Goal: Task Accomplishment & Management: Manage account settings

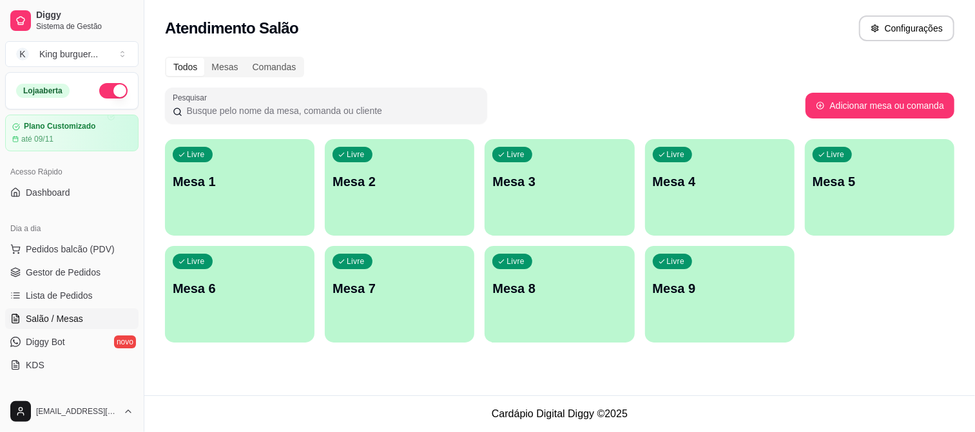
scroll to position [72, 0]
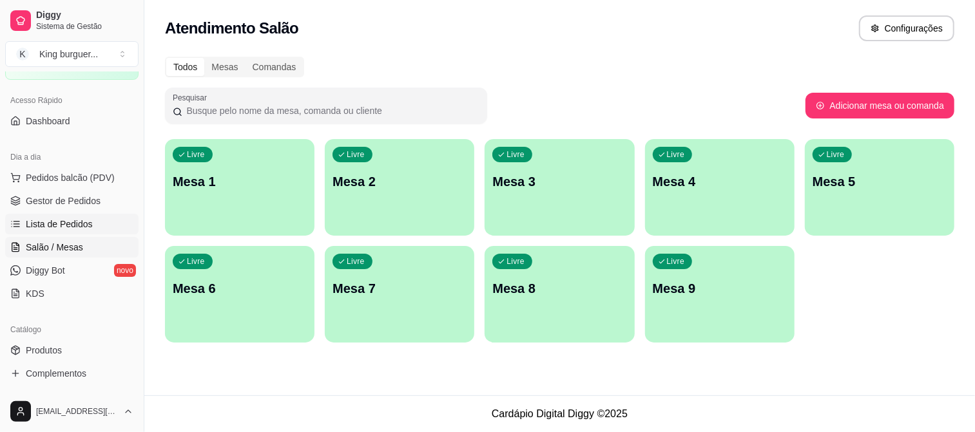
click at [79, 222] on span "Lista de Pedidos" at bounding box center [59, 224] width 67 height 13
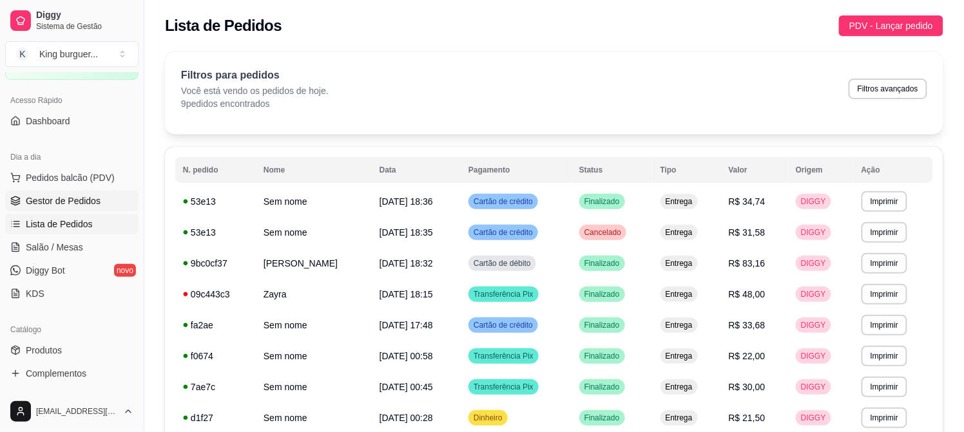
click at [88, 198] on span "Gestor de Pedidos" at bounding box center [63, 201] width 75 height 13
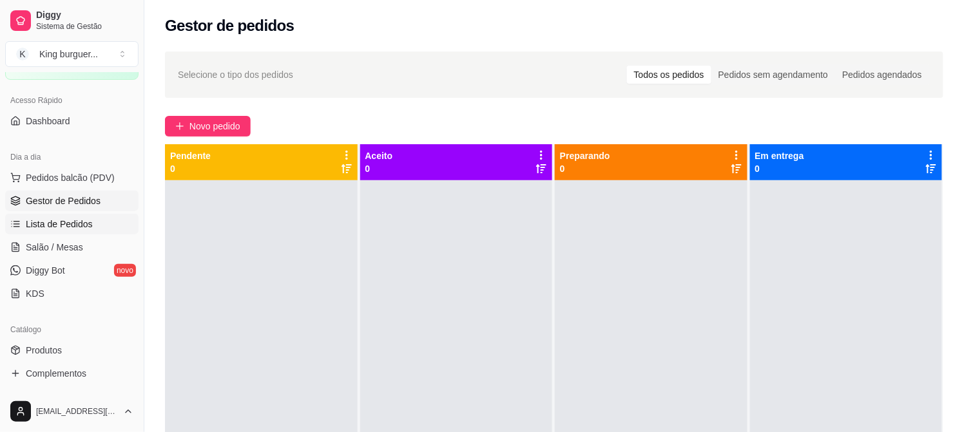
click at [75, 224] on span "Lista de Pedidos" at bounding box center [59, 224] width 67 height 13
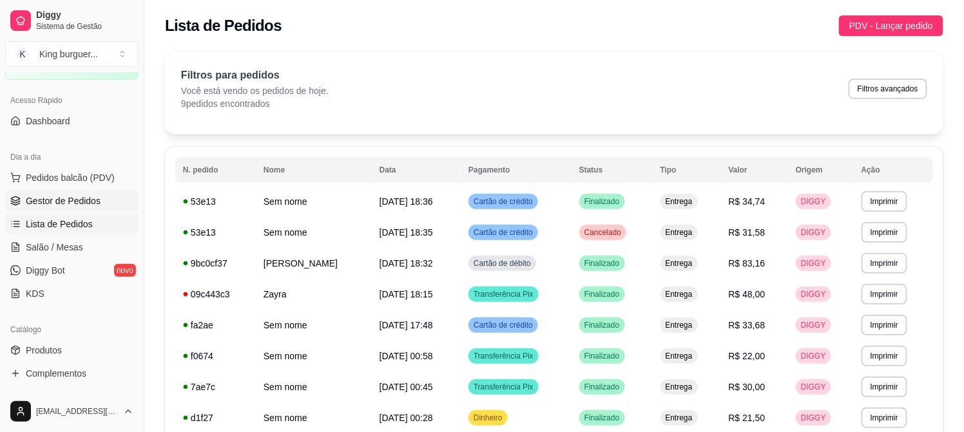
click at [80, 200] on span "Gestor de Pedidos" at bounding box center [63, 201] width 75 height 13
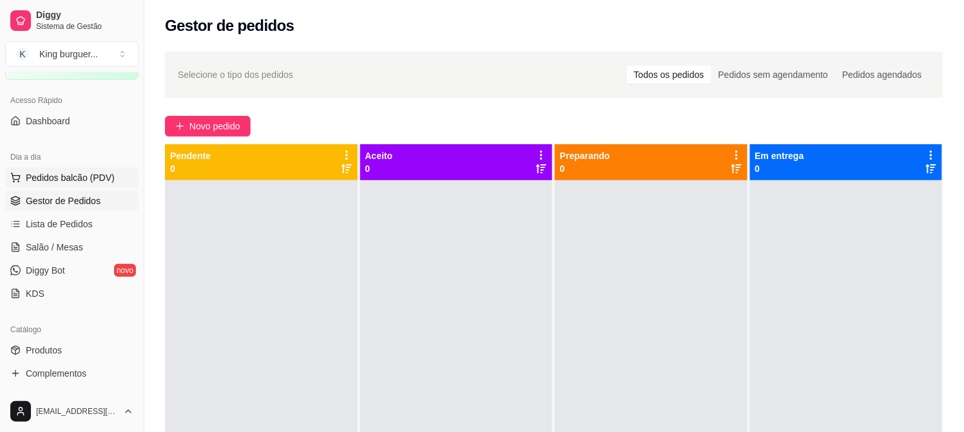
click at [84, 177] on span "Pedidos balcão (PDV)" at bounding box center [70, 177] width 89 height 13
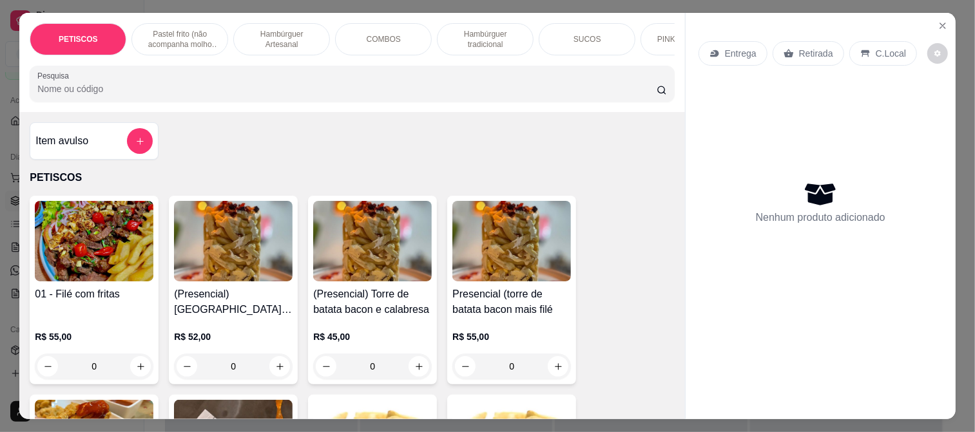
scroll to position [358, 0]
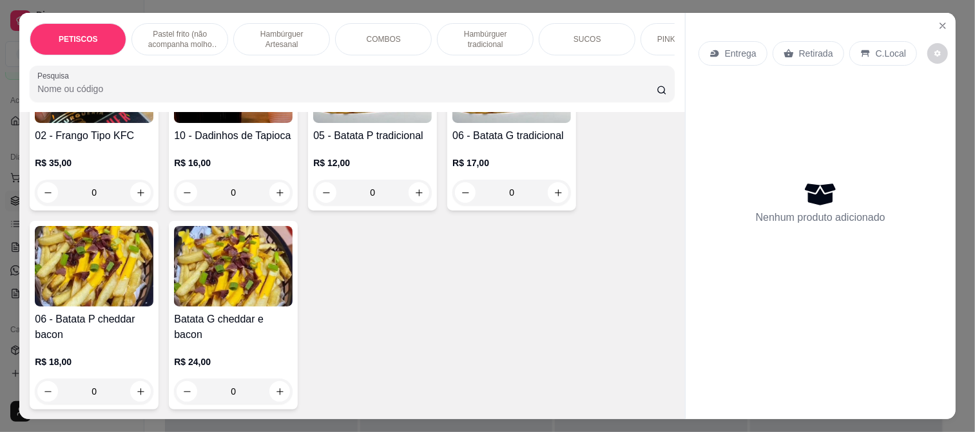
click at [377, 26] on div "COMBOS" at bounding box center [383, 39] width 97 height 32
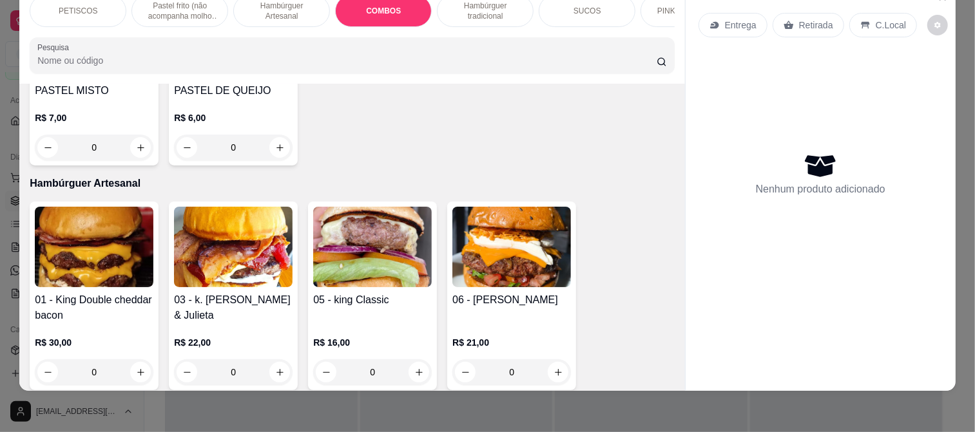
scroll to position [975, 0]
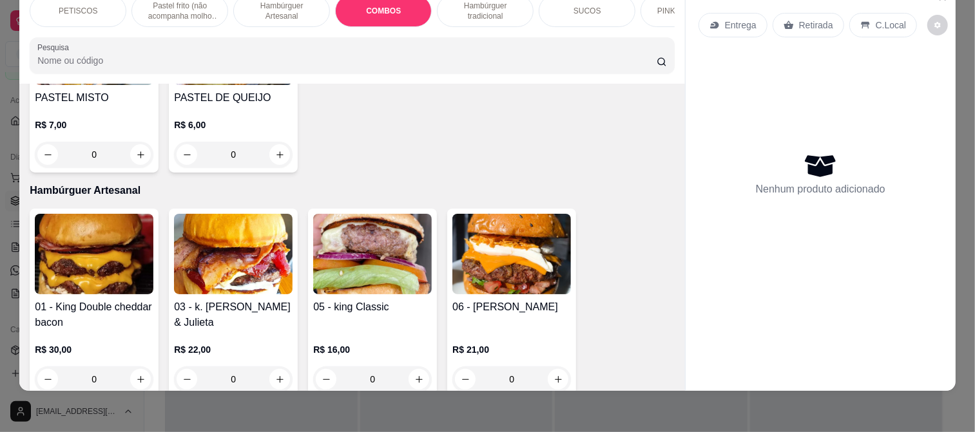
click at [108, 239] on img at bounding box center [94, 254] width 119 height 81
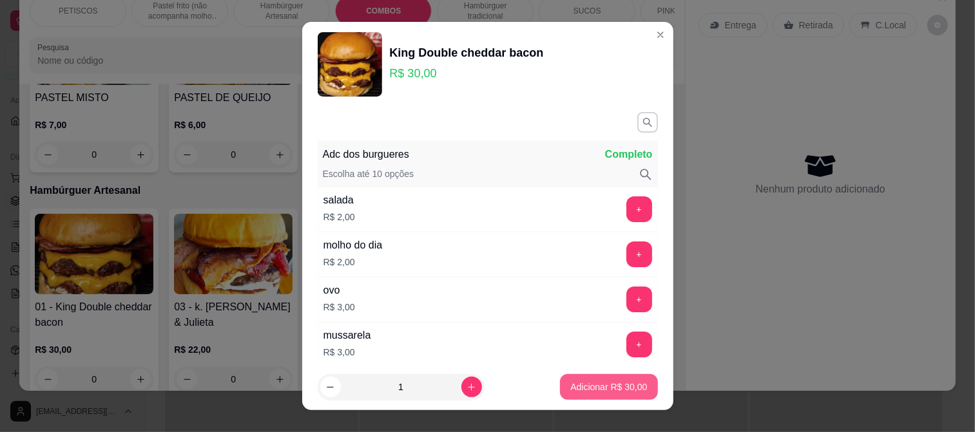
click at [591, 385] on p "Adicionar R$ 30,00" at bounding box center [608, 387] width 77 height 13
type input "1"
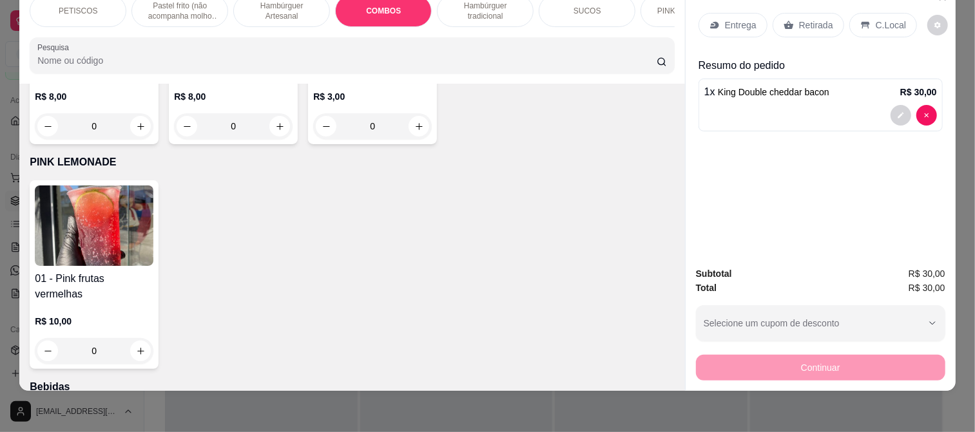
scroll to position [3194, 0]
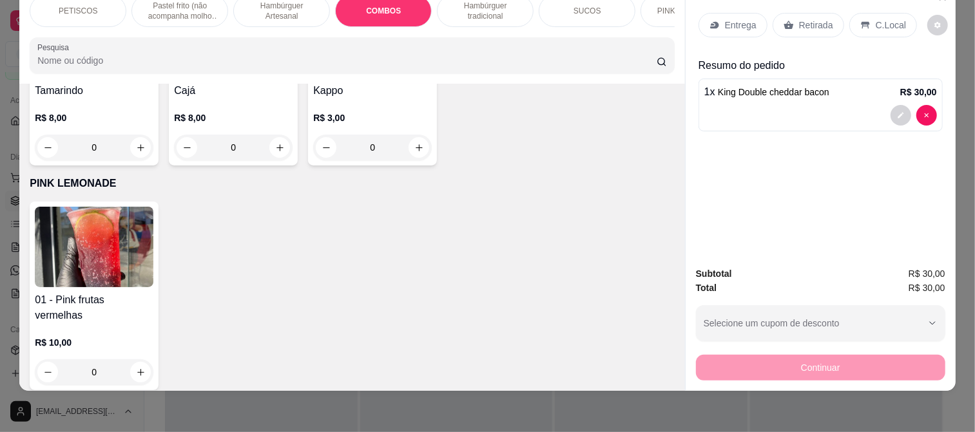
click at [120, 207] on img at bounding box center [94, 247] width 119 height 81
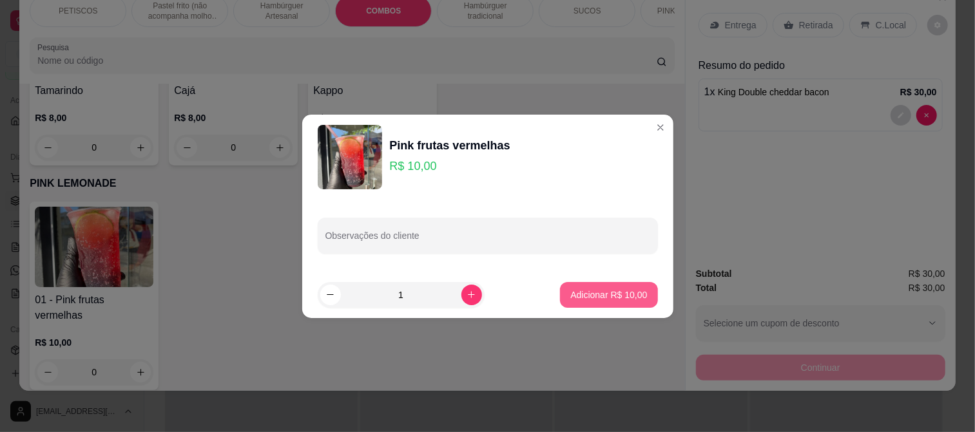
click at [622, 291] on p "Adicionar R$ 10,00" at bounding box center [608, 295] width 77 height 13
type input "1"
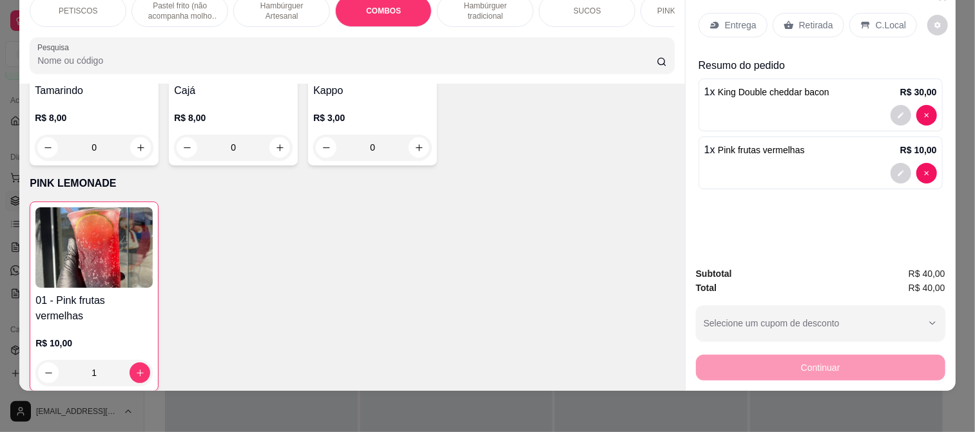
click at [748, 19] on p "Entrega" at bounding box center [741, 25] width 32 height 13
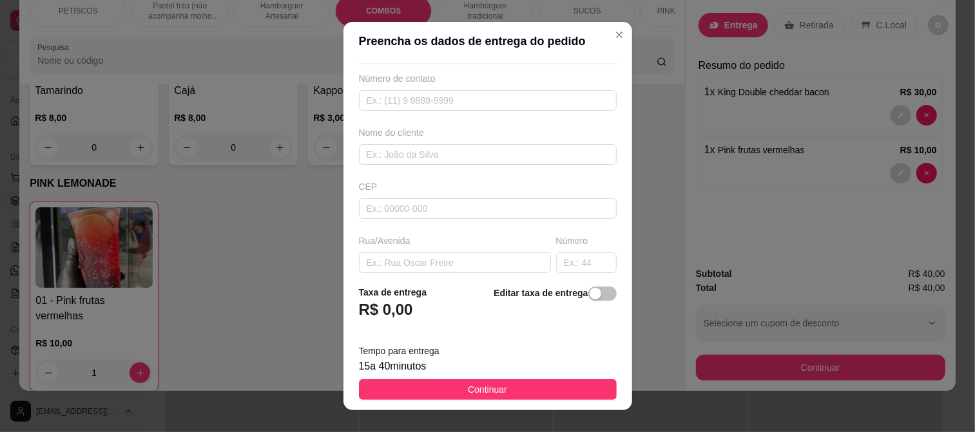
scroll to position [72, 0]
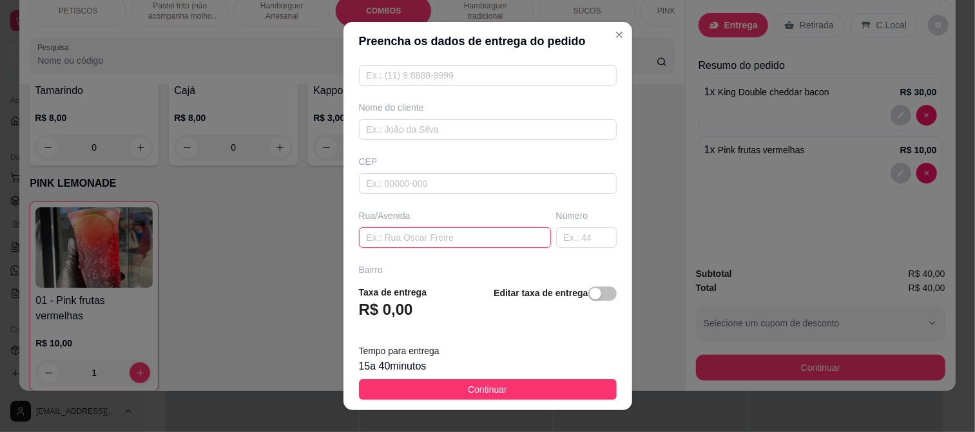
click at [378, 241] on input "text" at bounding box center [455, 237] width 192 height 21
type input "rua [PERSON_NAME]"
click at [574, 239] on input "text" at bounding box center [586, 237] width 61 height 21
type input "42"
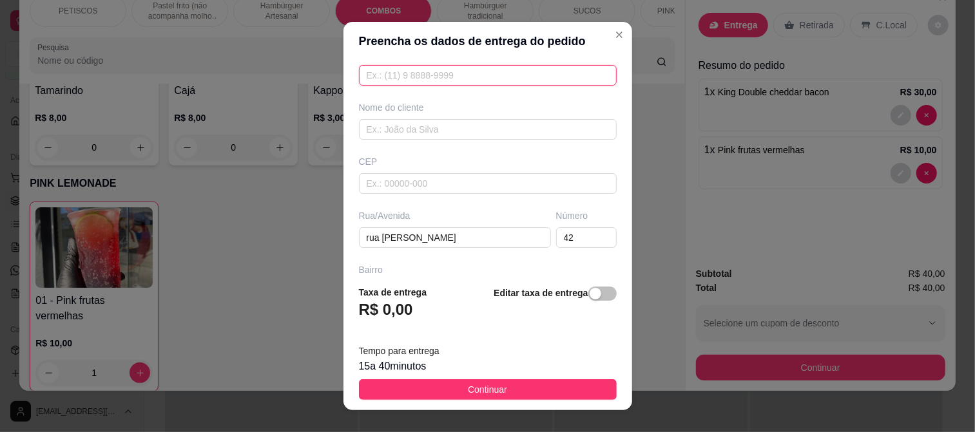
drag, startPoint x: 407, startPoint y: 76, endPoint x: 385, endPoint y: 78, distance: 22.0
click at [406, 75] on input "text" at bounding box center [488, 75] width 258 height 21
type input "[PHONE_NUMBER]"
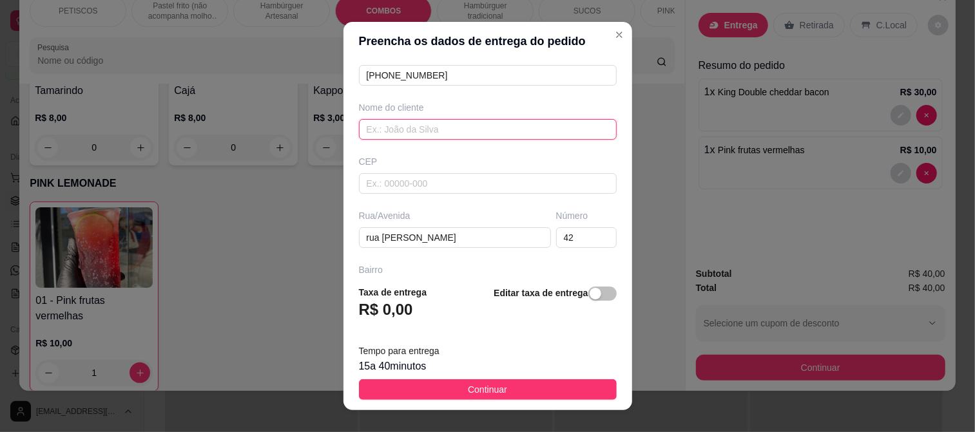
click at [389, 131] on input "text" at bounding box center [488, 129] width 258 height 21
type input "[PERSON_NAME]"
click at [532, 378] on footer "Taxa de entrega R$ 0,00 Editar taxa de entrega Tempo para entrega 15 a 40 minut…" at bounding box center [487, 342] width 289 height 135
click at [540, 389] on button "Continuar" at bounding box center [488, 390] width 258 height 21
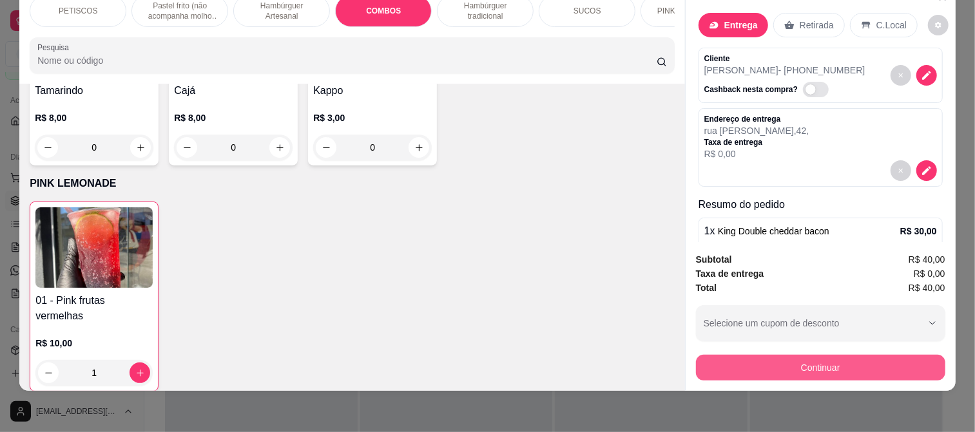
click at [835, 356] on button "Continuar" at bounding box center [820, 368] width 249 height 26
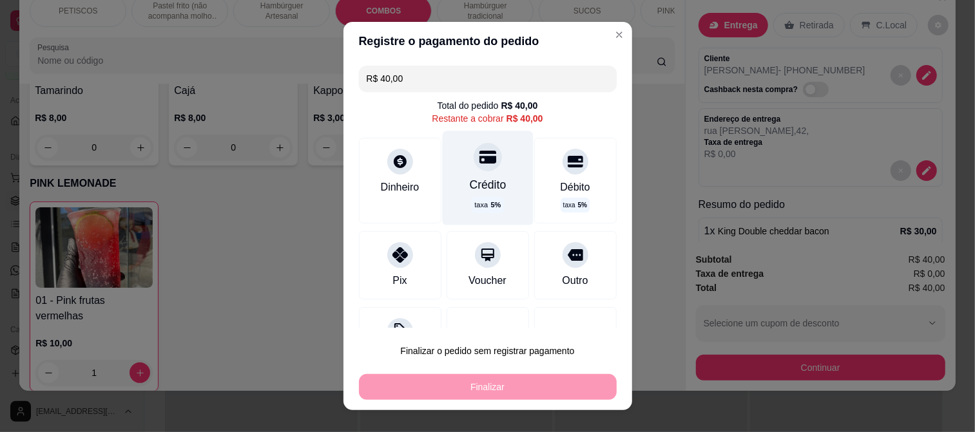
click at [479, 151] on icon at bounding box center [487, 157] width 17 height 13
type input "R$ 0,00"
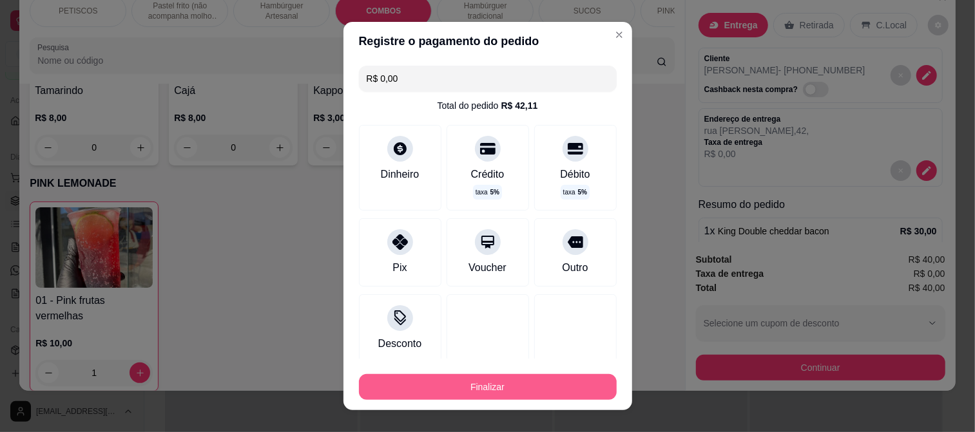
click at [488, 382] on button "Finalizar" at bounding box center [488, 387] width 258 height 26
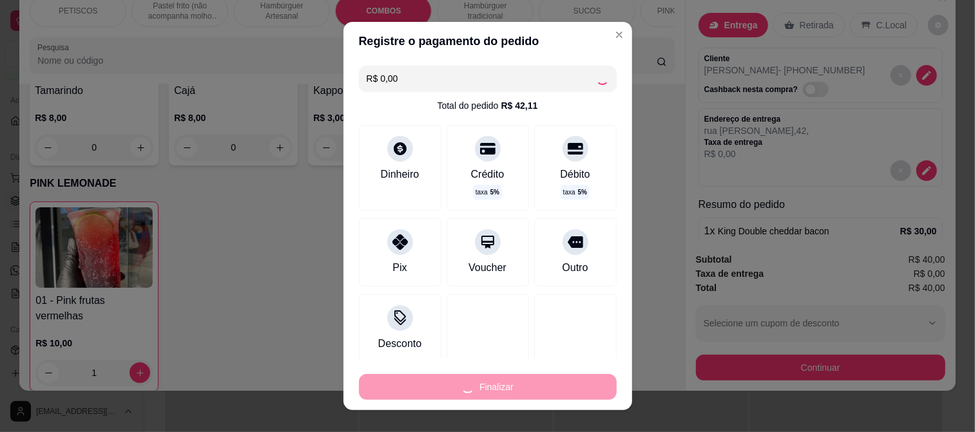
type input "0"
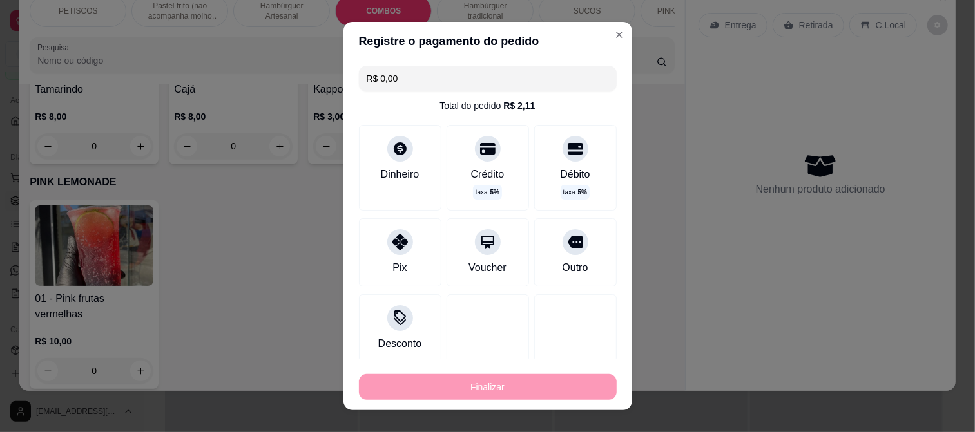
type input "-R$ 40,00"
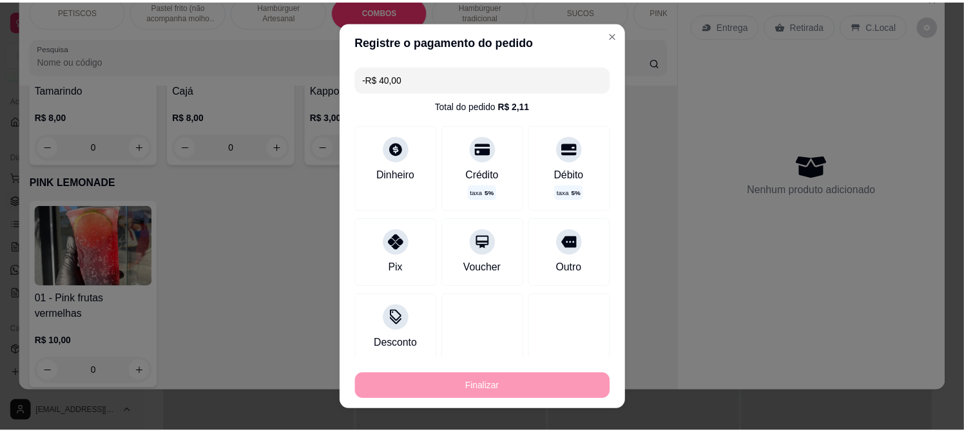
scroll to position [3193, 0]
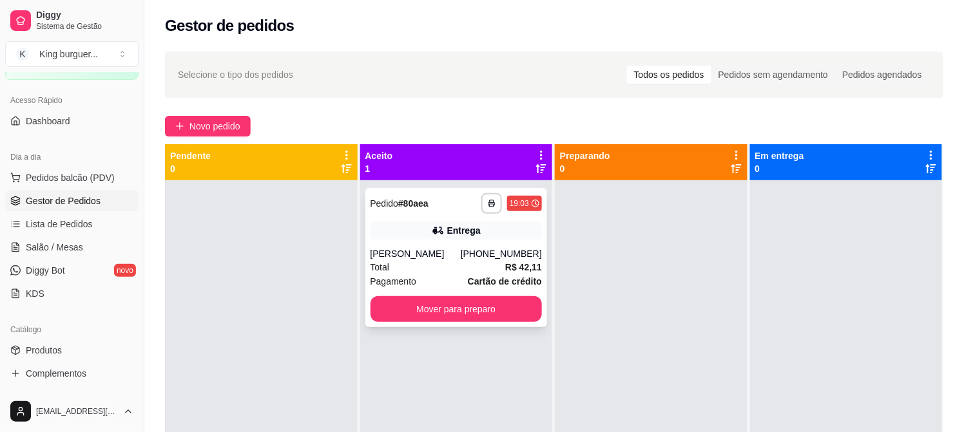
click at [461, 251] on div "[PERSON_NAME]" at bounding box center [416, 253] width 90 height 13
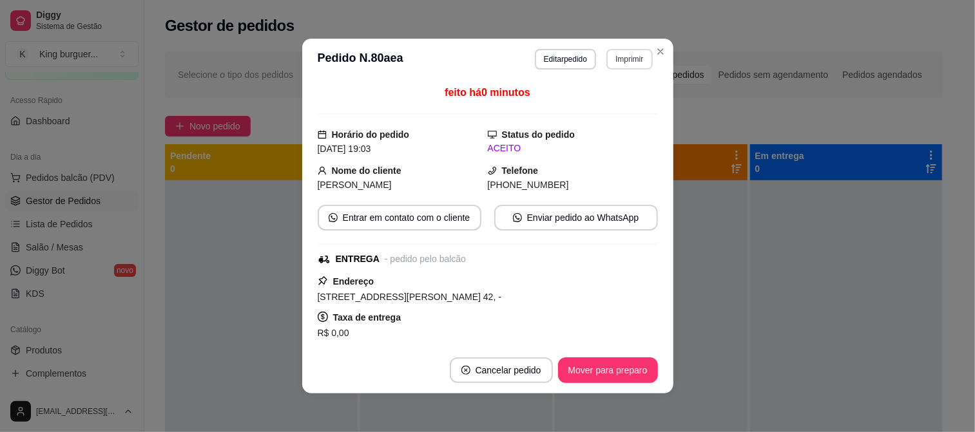
click at [624, 56] on button "Imprimir" at bounding box center [629, 59] width 46 height 21
click at [621, 104] on button "IMPRESSORA" at bounding box center [602, 105] width 90 height 20
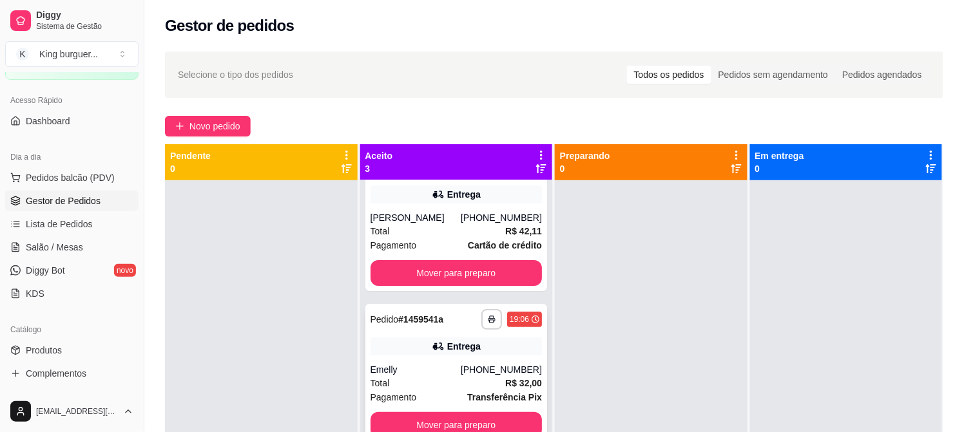
scroll to position [35, 0]
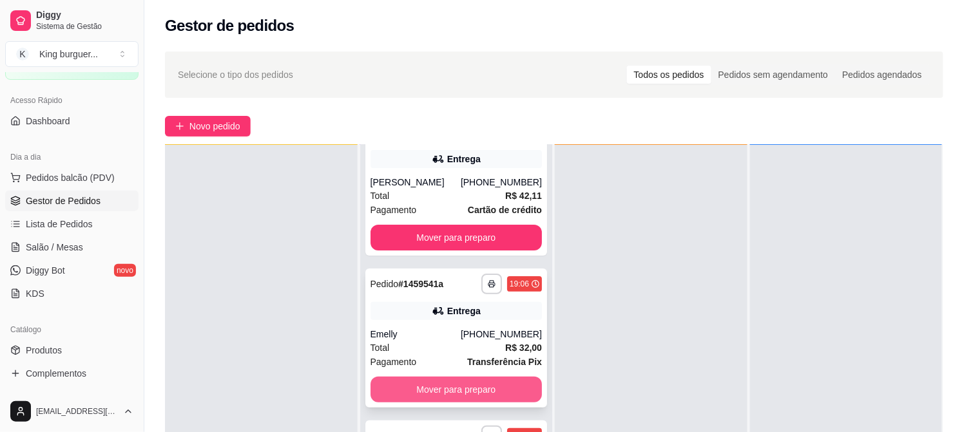
click at [503, 384] on button "Mover para preparo" at bounding box center [457, 390] width 172 height 26
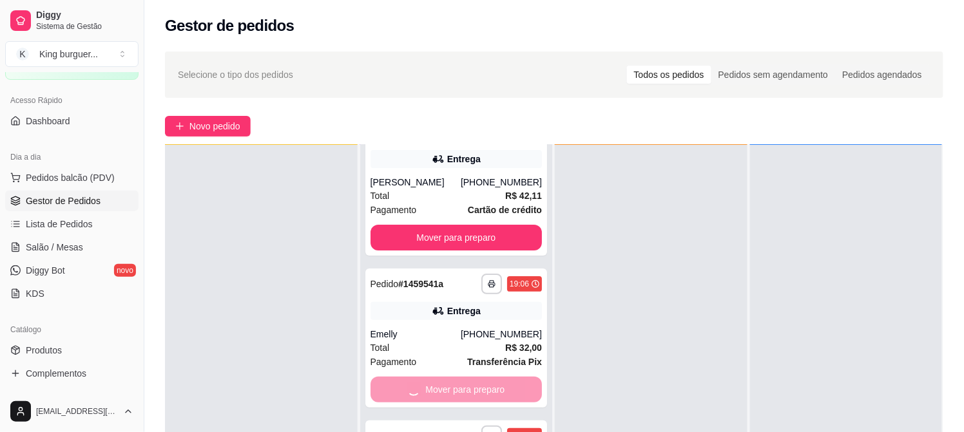
scroll to position [0, 0]
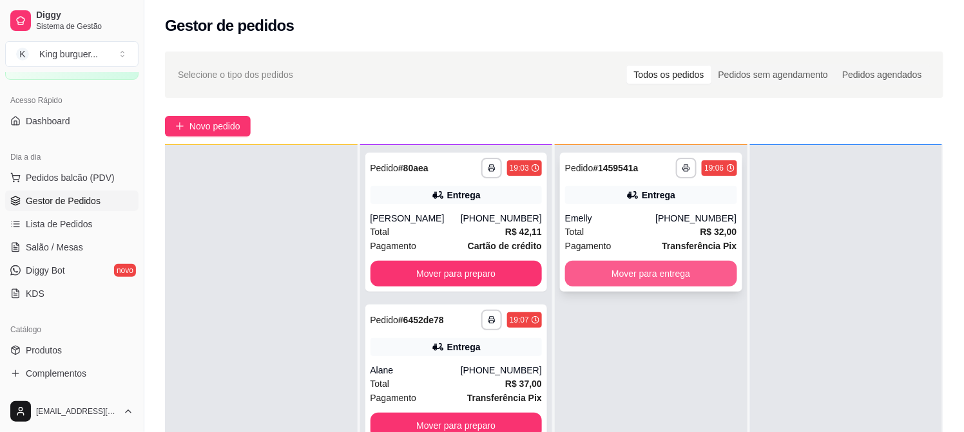
click at [691, 273] on button "Mover para entrega" at bounding box center [651, 274] width 172 height 26
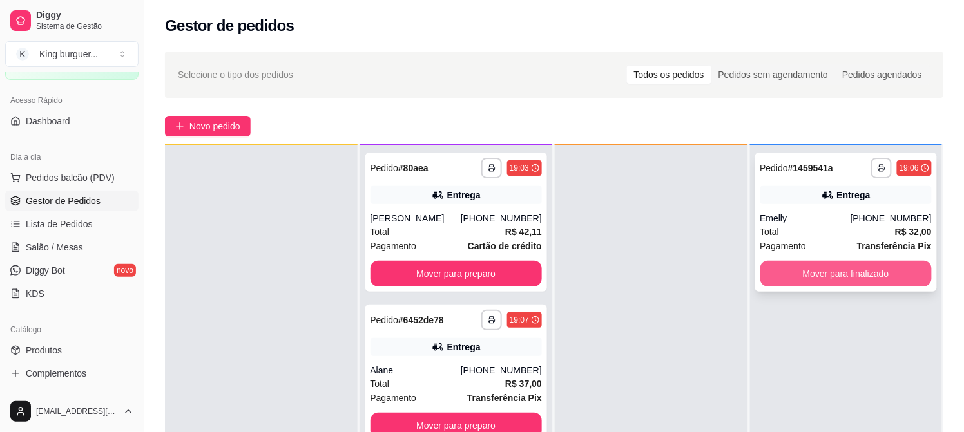
click at [797, 266] on button "Mover para finalizado" at bounding box center [846, 274] width 172 height 26
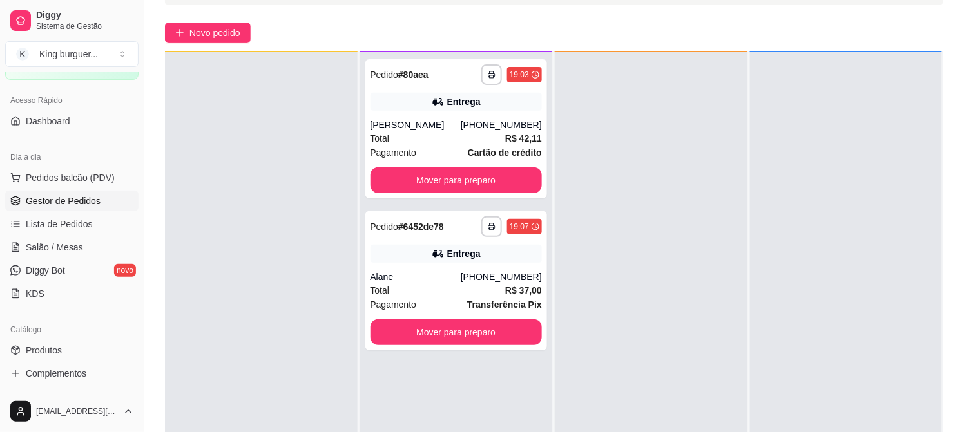
scroll to position [197, 0]
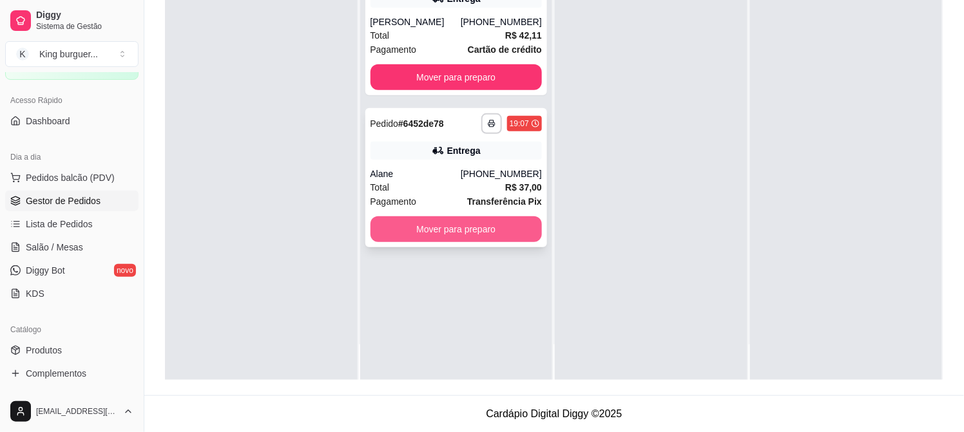
click at [518, 235] on button "Mover para preparo" at bounding box center [457, 230] width 172 height 26
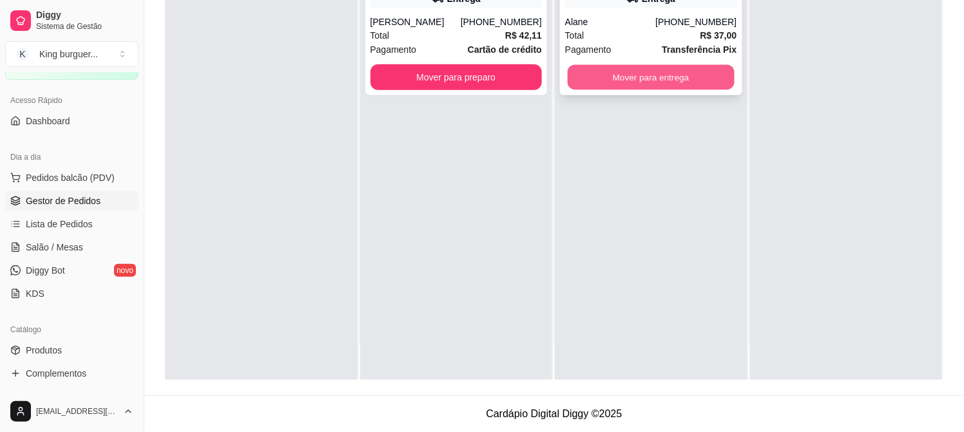
click at [703, 74] on button "Mover para entrega" at bounding box center [651, 77] width 167 height 25
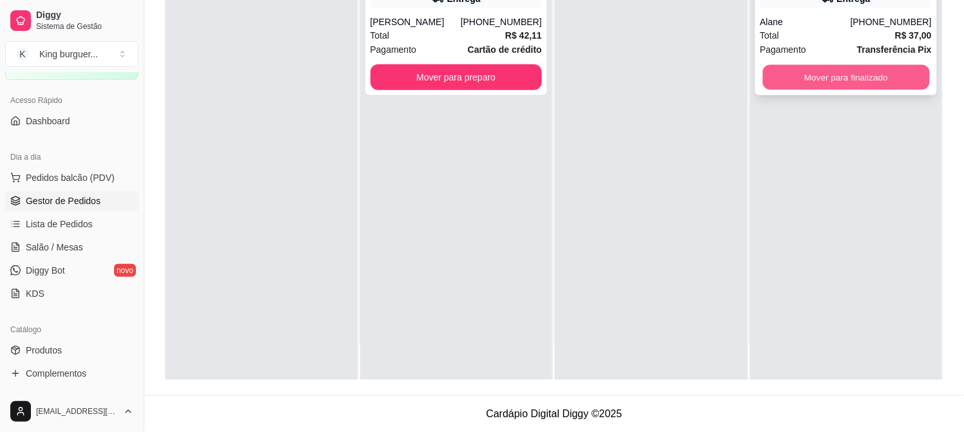
click at [834, 73] on button "Mover para finalizado" at bounding box center [845, 77] width 167 height 25
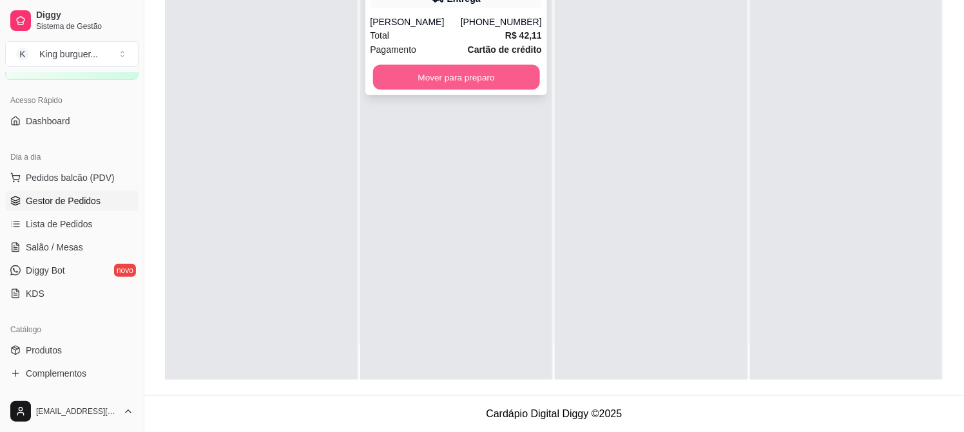
click at [494, 79] on button "Mover para preparo" at bounding box center [455, 77] width 167 height 25
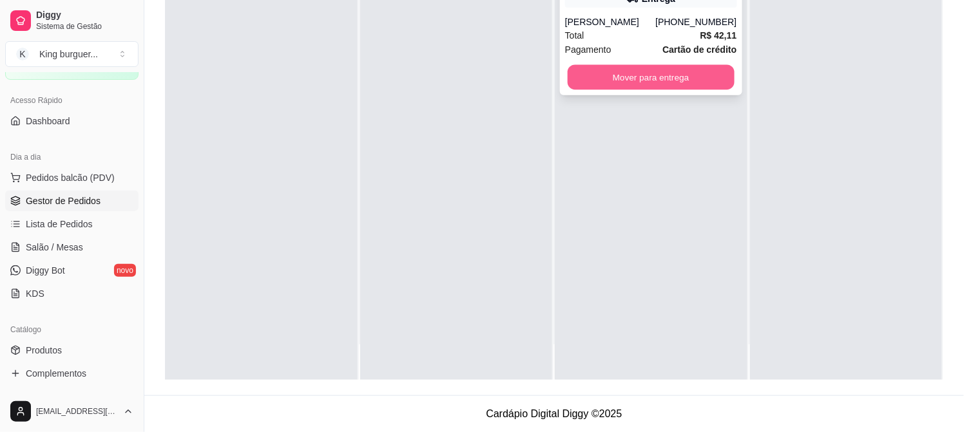
click at [685, 81] on button "Mover para entrega" at bounding box center [651, 77] width 167 height 25
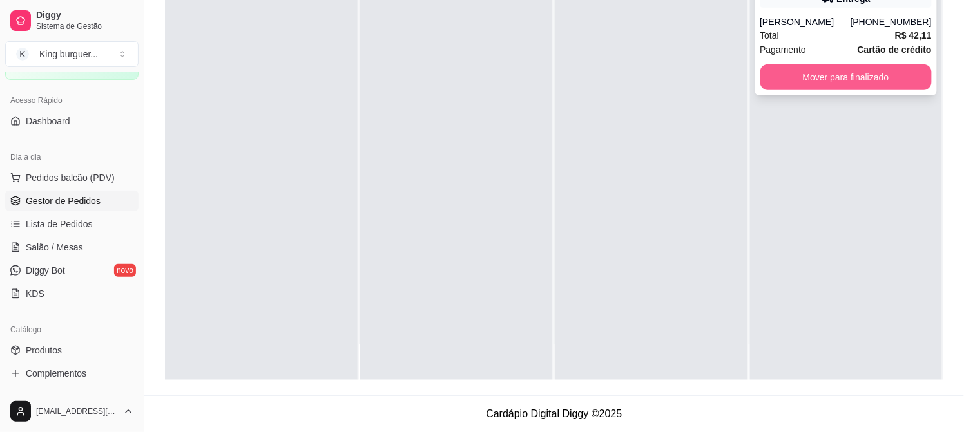
click at [778, 73] on button "Mover para finalizado" at bounding box center [846, 77] width 172 height 26
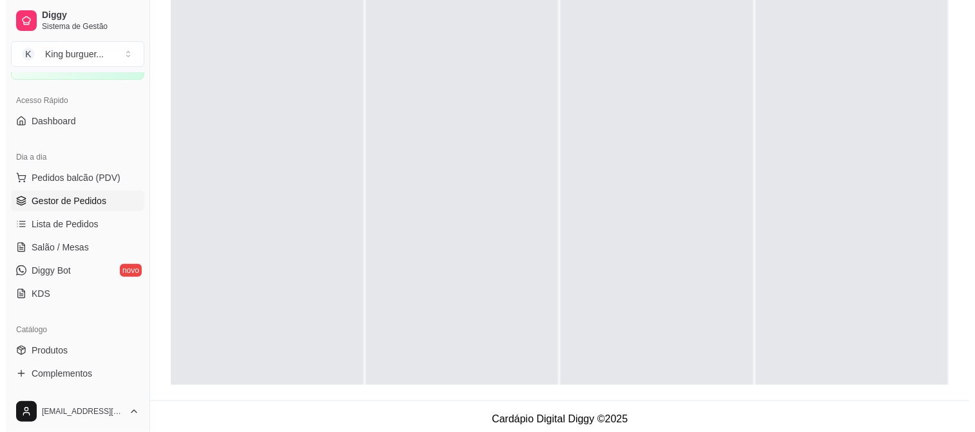
scroll to position [0, 0]
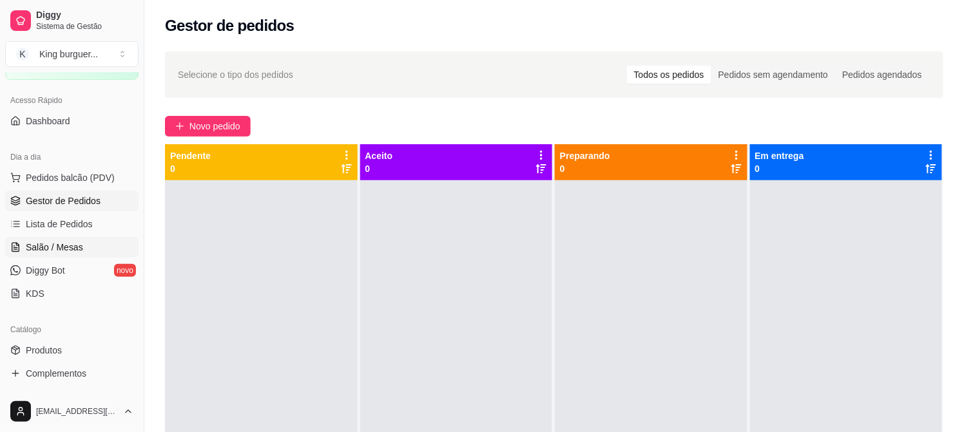
click at [73, 243] on span "Salão / Mesas" at bounding box center [54, 247] width 57 height 13
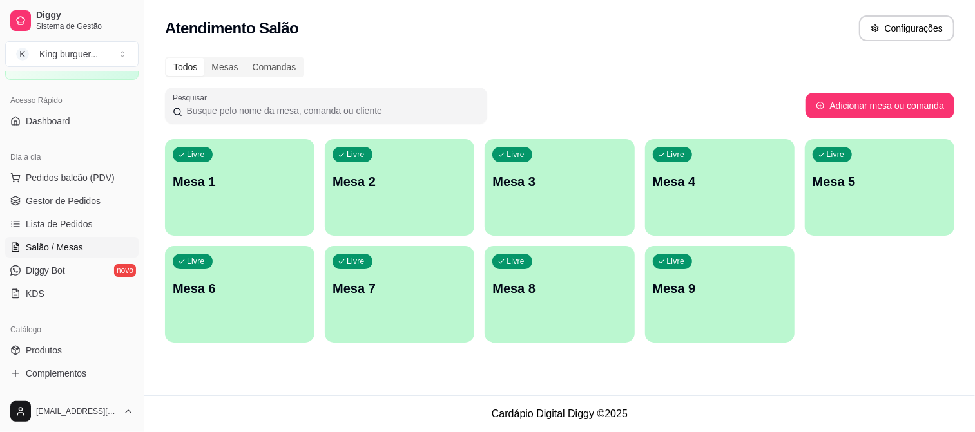
click at [87, 188] on ul "Pedidos balcão (PDV) Gestor de Pedidos Lista de Pedidos Salão / Mesas Diggy Bot…" at bounding box center [71, 236] width 133 height 137
click at [86, 198] on span "Gestor de Pedidos" at bounding box center [63, 201] width 75 height 13
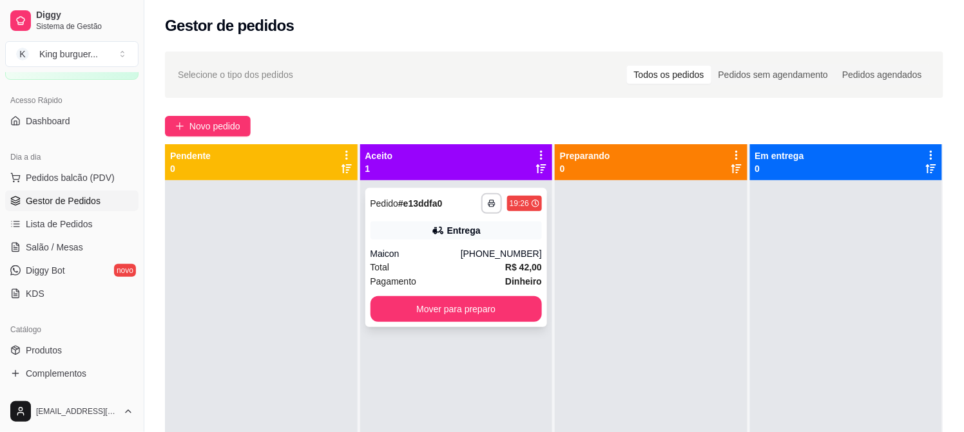
click at [459, 252] on div "Maicon" at bounding box center [416, 253] width 90 height 13
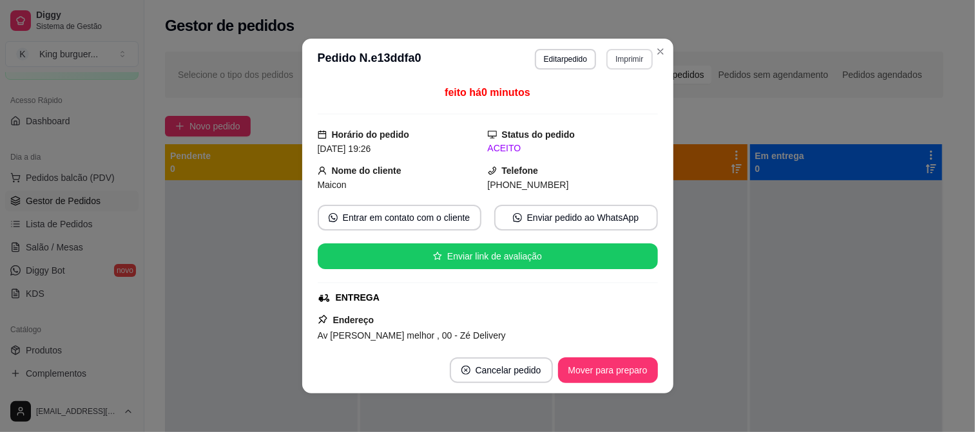
click at [619, 61] on button "Imprimir" at bounding box center [629, 59] width 46 height 21
click at [619, 104] on button "IMPRESSORA" at bounding box center [601, 105] width 93 height 21
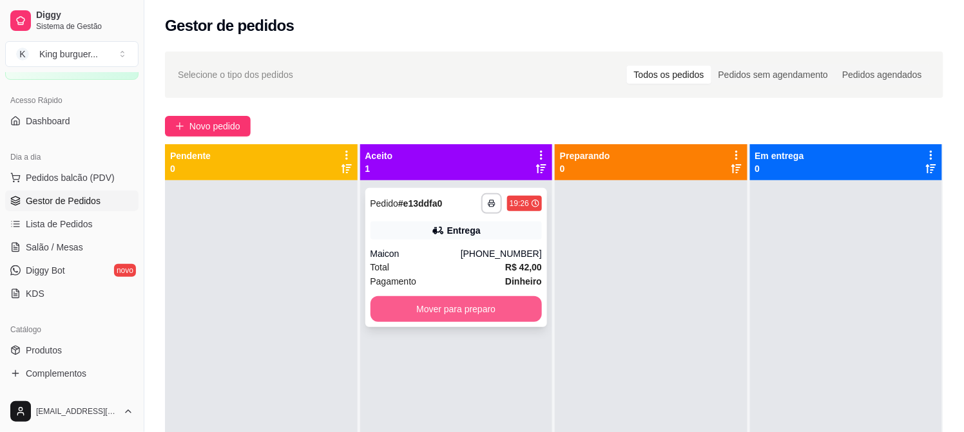
click at [465, 319] on button "Mover para preparo" at bounding box center [457, 309] width 172 height 26
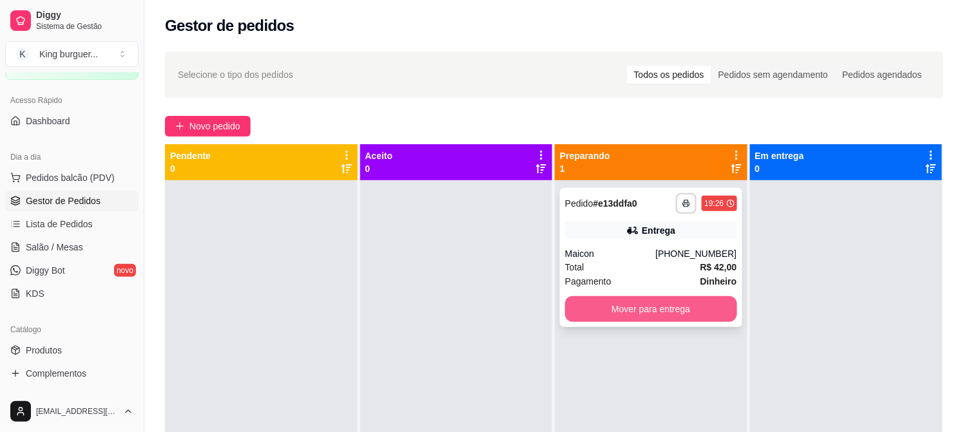
click at [701, 309] on button "Mover para entrega" at bounding box center [651, 309] width 172 height 26
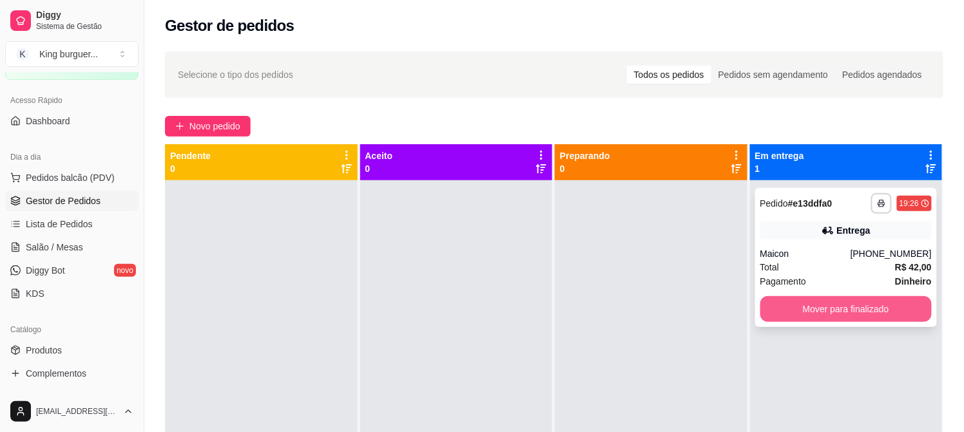
click at [802, 307] on button "Mover para finalizado" at bounding box center [846, 309] width 172 height 26
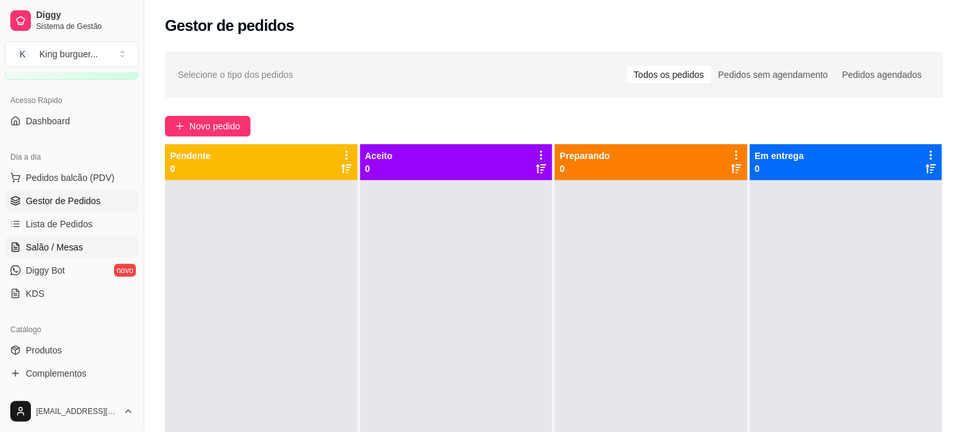
click at [93, 237] on link "Salão / Mesas" at bounding box center [71, 247] width 133 height 21
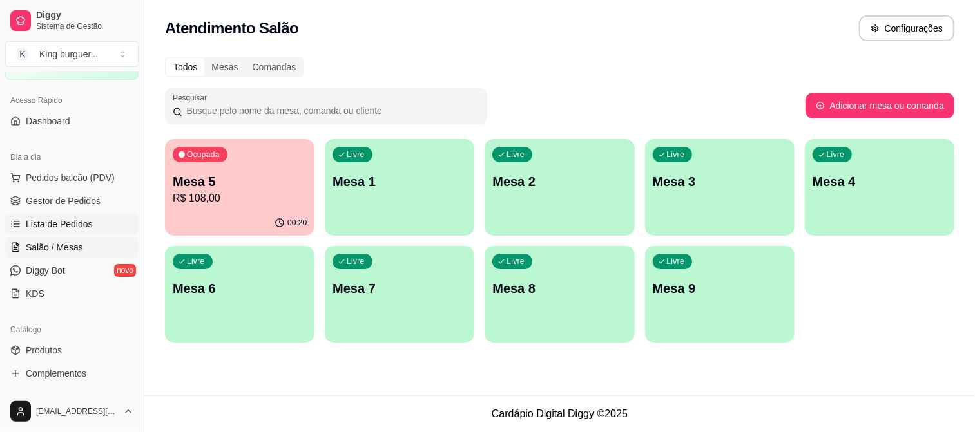
click at [98, 217] on link "Lista de Pedidos" at bounding box center [71, 224] width 133 height 21
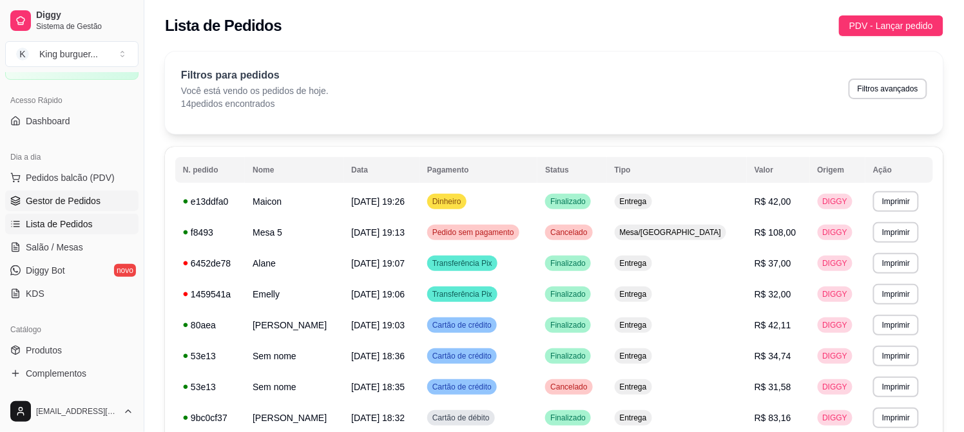
click at [105, 206] on link "Gestor de Pedidos" at bounding box center [71, 201] width 133 height 21
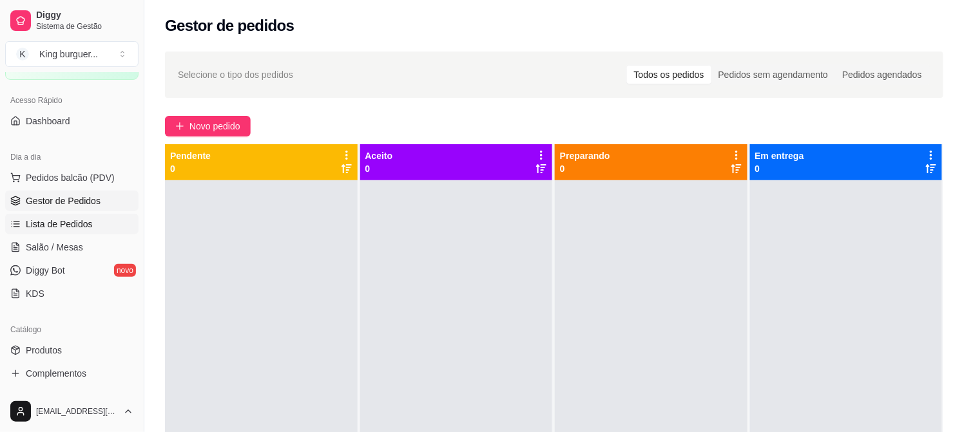
click at [88, 226] on span "Lista de Pedidos" at bounding box center [59, 224] width 67 height 13
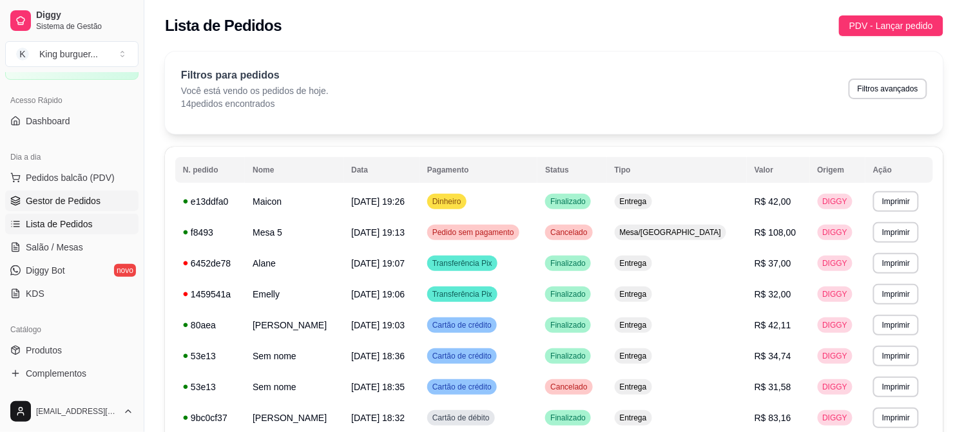
click at [91, 197] on span "Gestor de Pedidos" at bounding box center [63, 201] width 75 height 13
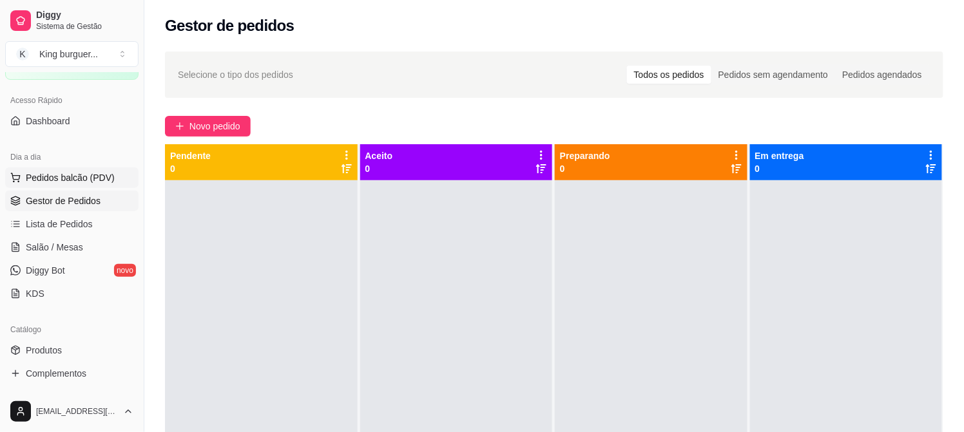
click at [92, 178] on span "Pedidos balcão (PDV)" at bounding box center [70, 177] width 89 height 13
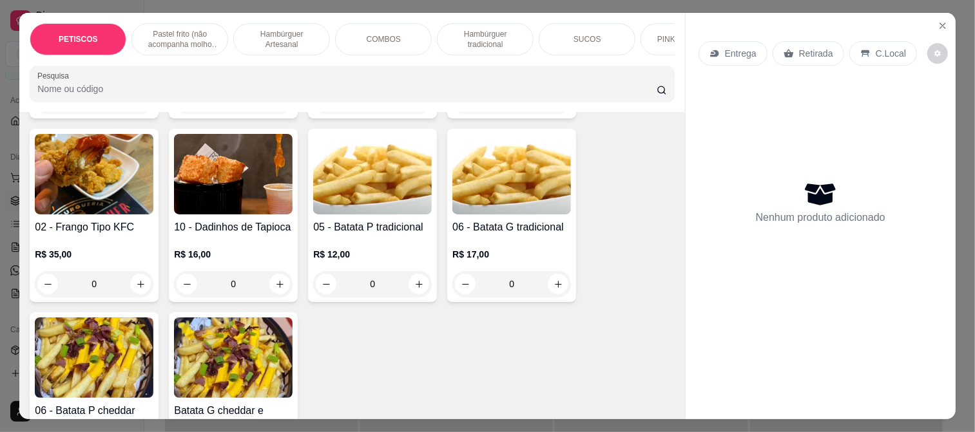
scroll to position [72, 0]
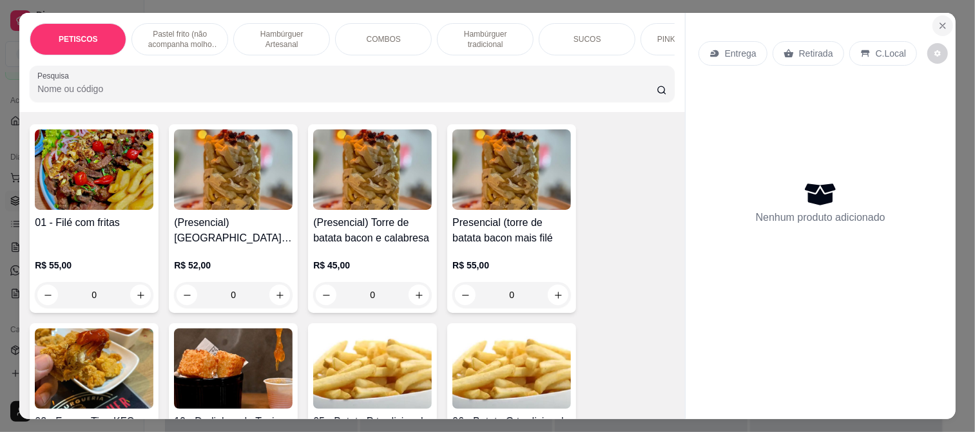
click at [938, 21] on icon "Close" at bounding box center [943, 26] width 10 height 10
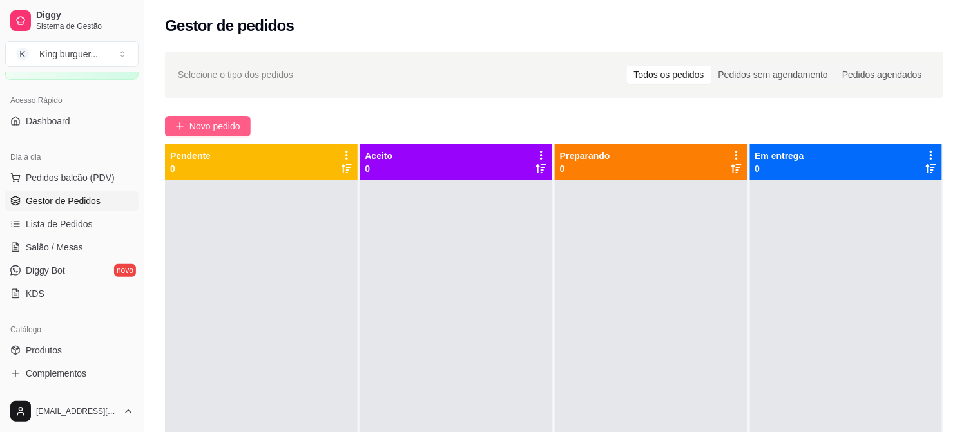
click at [210, 128] on span "Novo pedido" at bounding box center [214, 126] width 51 height 14
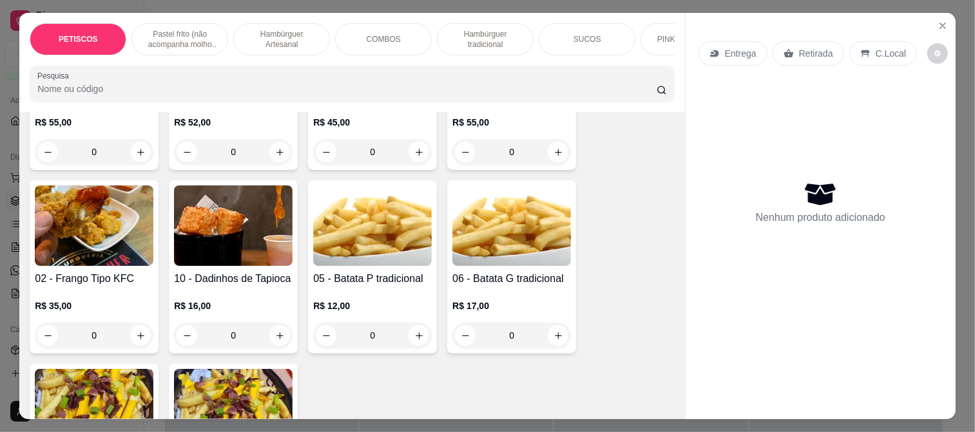
scroll to position [72, 0]
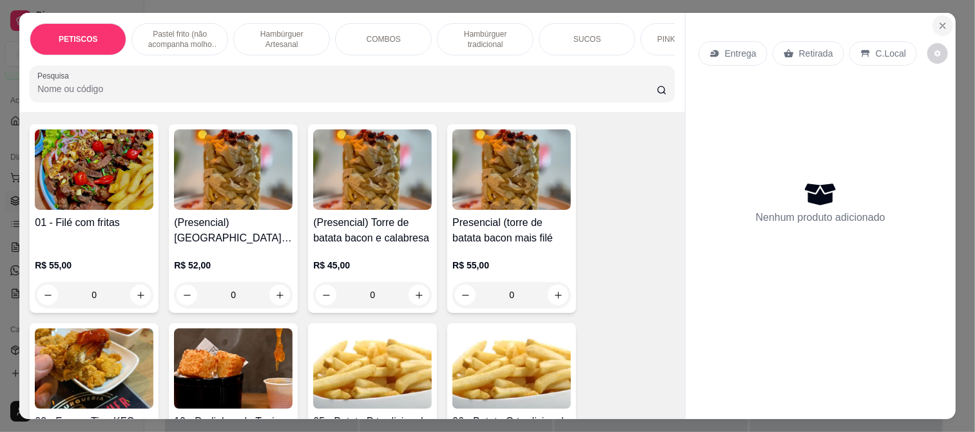
click at [939, 21] on icon "Close" at bounding box center [943, 26] width 10 height 10
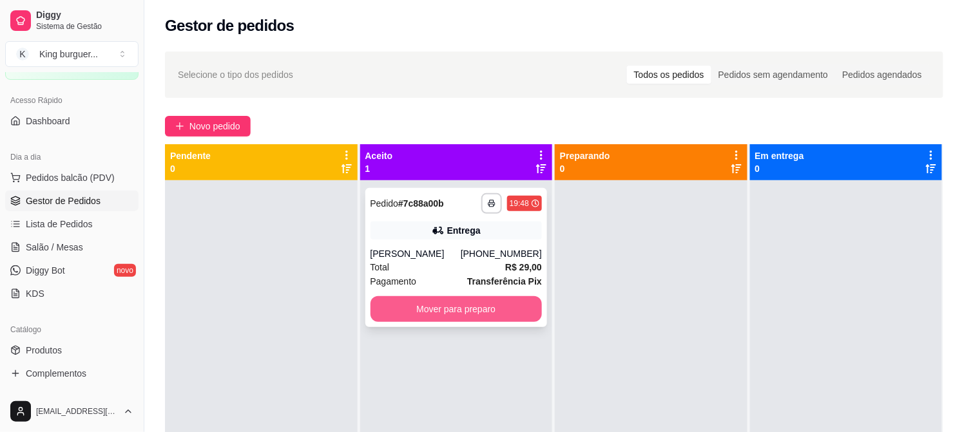
click at [488, 312] on button "Mover para preparo" at bounding box center [457, 309] width 172 height 26
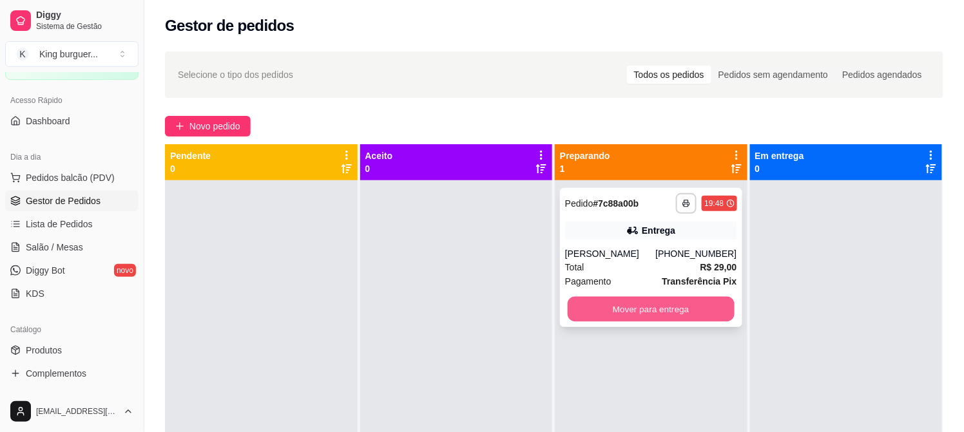
click at [710, 311] on button "Mover para entrega" at bounding box center [651, 309] width 167 height 25
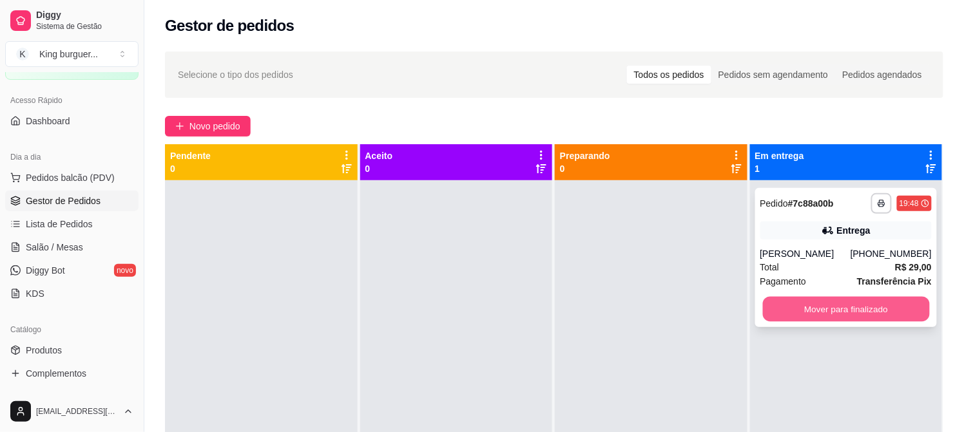
click at [816, 303] on button "Mover para finalizado" at bounding box center [845, 309] width 167 height 25
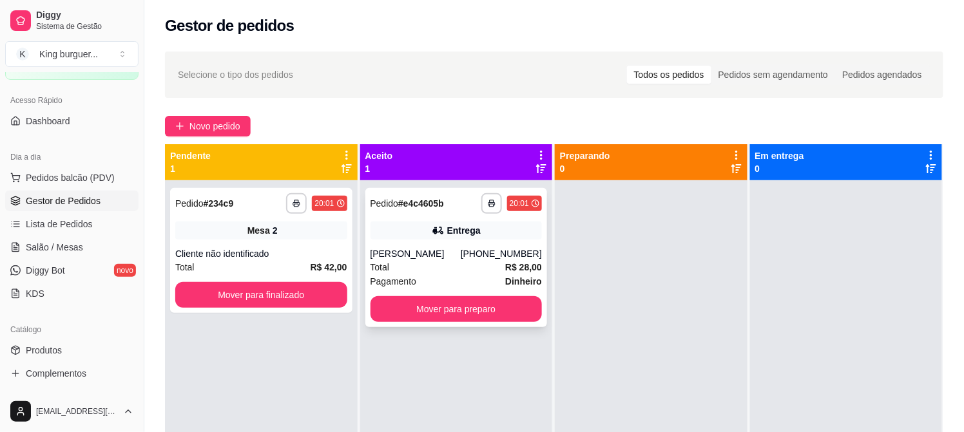
click at [447, 262] on div "Total R$ 28,00" at bounding box center [457, 267] width 172 height 14
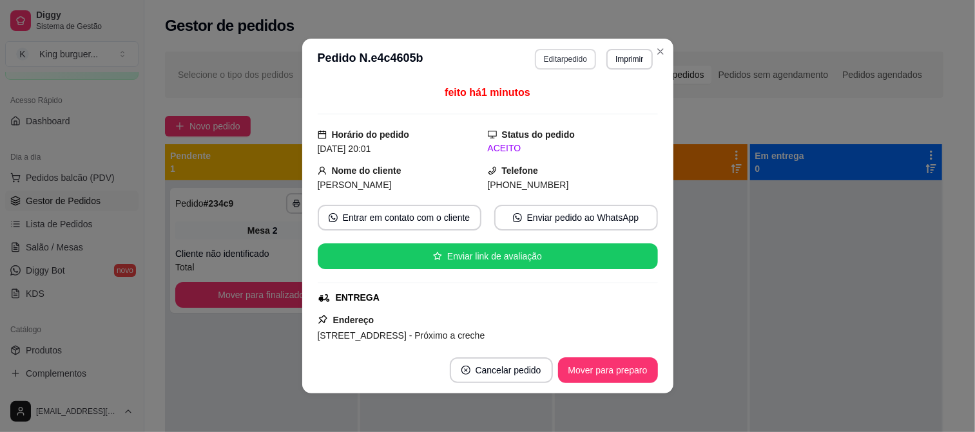
click at [551, 63] on button "Editar pedido" at bounding box center [565, 59] width 61 height 21
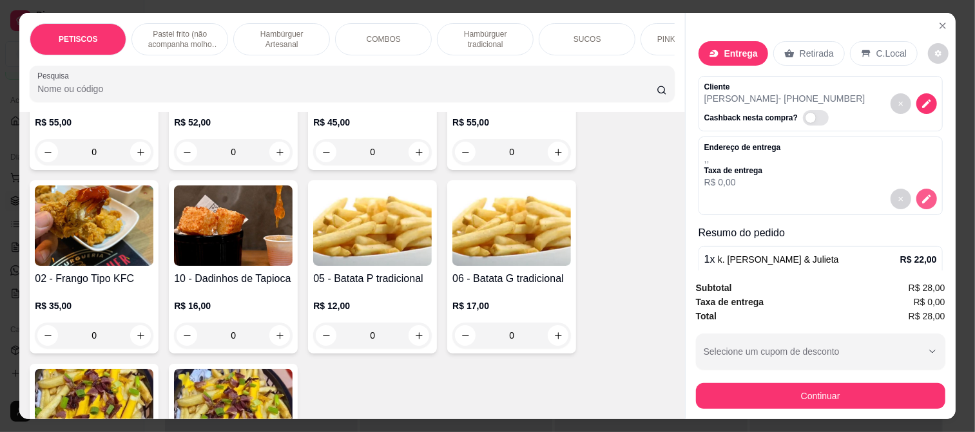
click at [921, 194] on icon "decrease-product-quantity" at bounding box center [927, 199] width 12 height 12
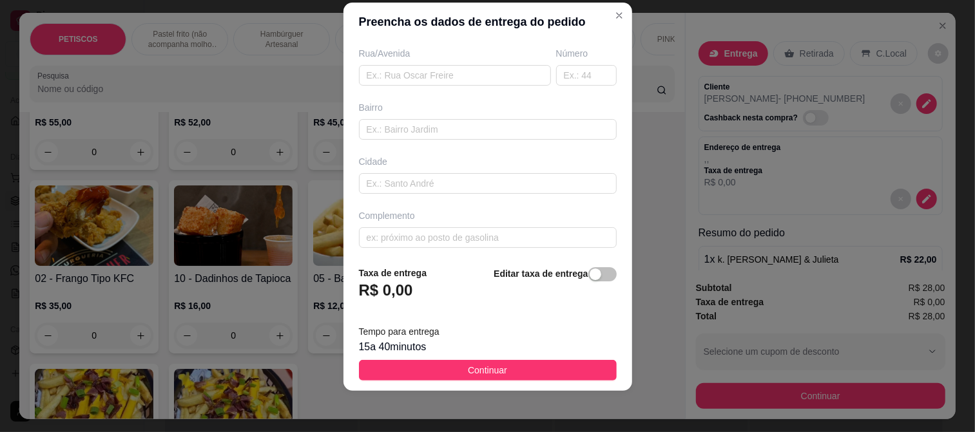
scroll to position [220, 0]
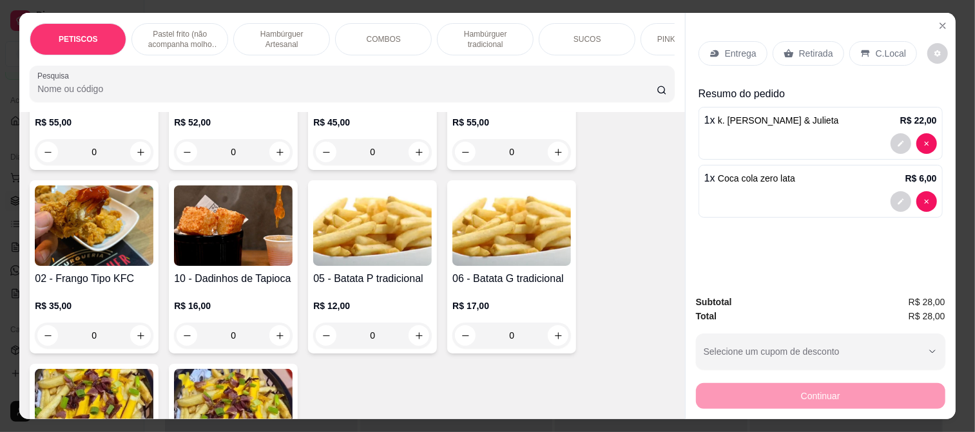
click at [741, 47] on p "Entrega" at bounding box center [741, 53] width 32 height 13
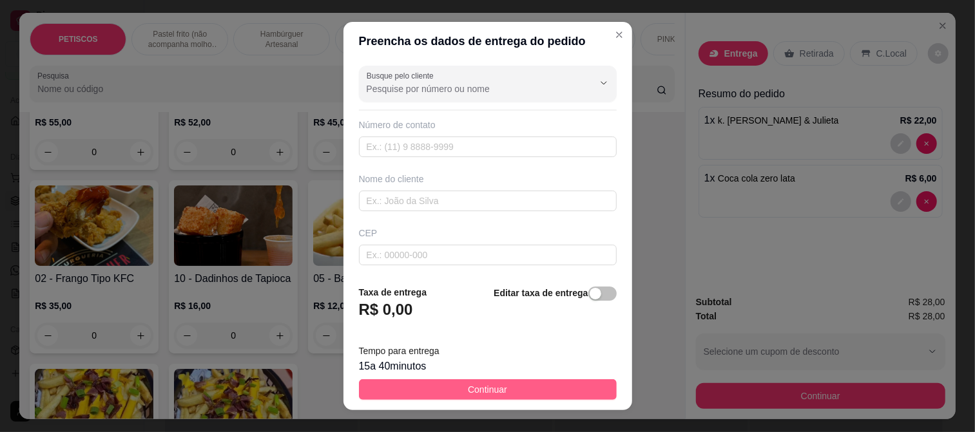
click at [469, 394] on span "Continuar" at bounding box center [487, 390] width 39 height 14
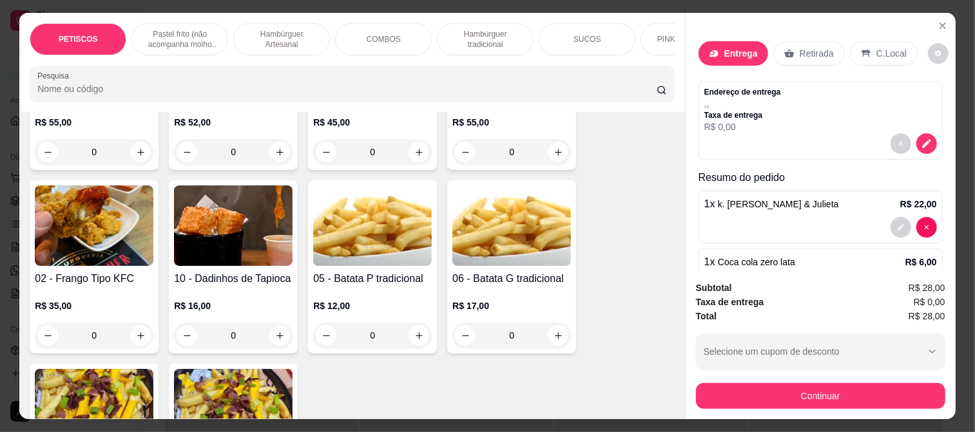
click at [709, 50] on icon at bounding box center [714, 53] width 10 height 10
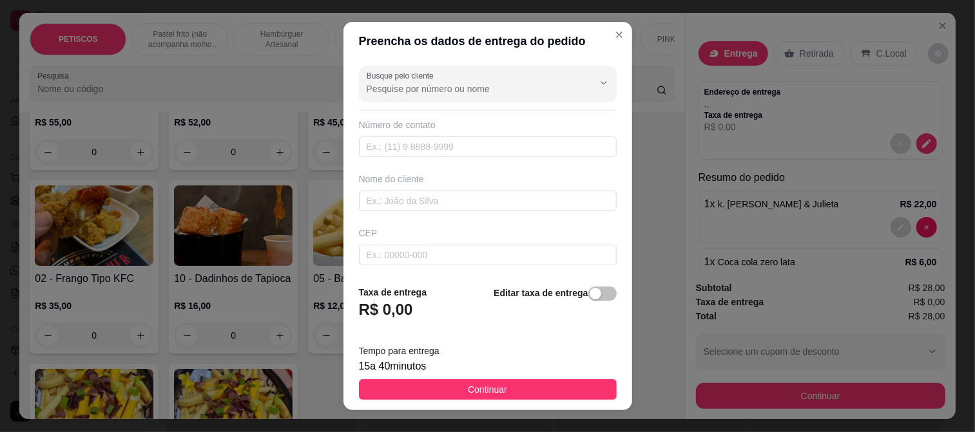
scroll to position [215, 0]
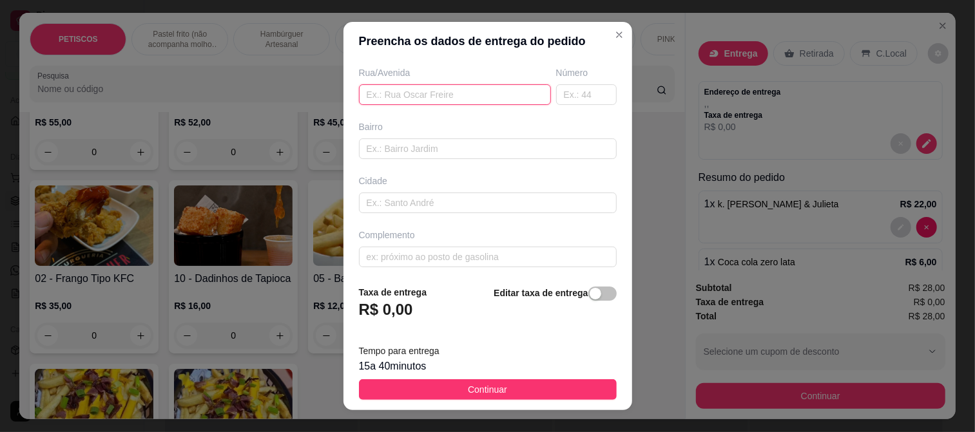
click at [407, 92] on input "text" at bounding box center [455, 94] width 192 height 21
paste input "[STREET_ADDRESS] - Próximo a creche"
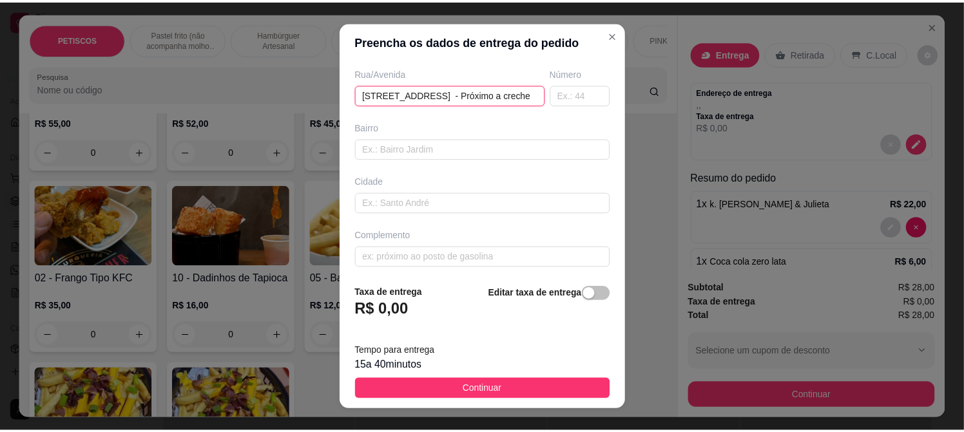
scroll to position [0, 8]
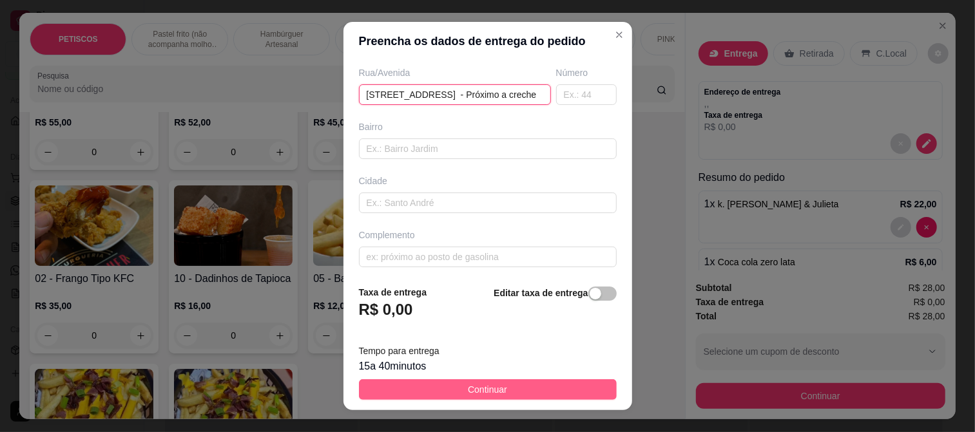
type input "[STREET_ADDRESS] - Próximo a creche"
click at [476, 387] on span "Continuar" at bounding box center [487, 390] width 39 height 14
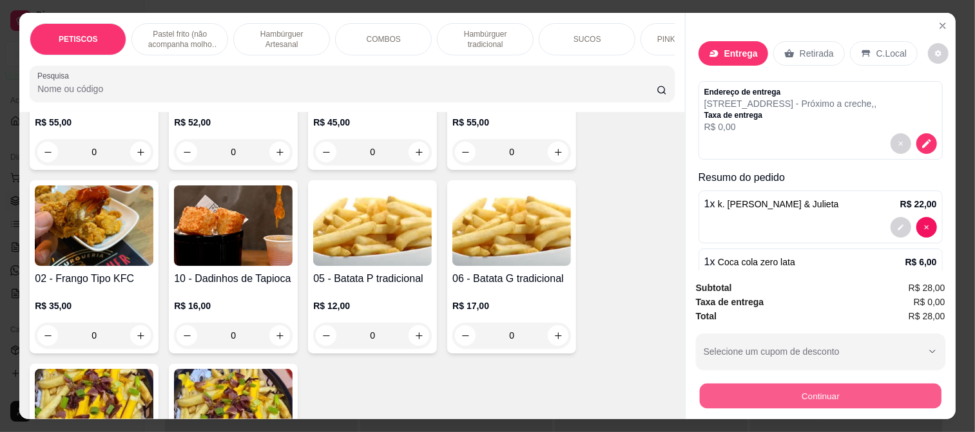
click at [746, 397] on button "Continuar" at bounding box center [821, 395] width 242 height 25
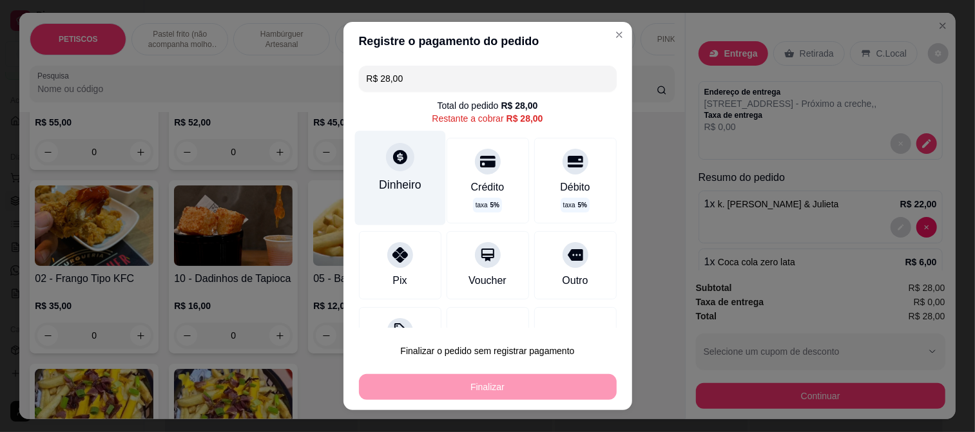
click at [404, 155] on div "Dinheiro" at bounding box center [399, 178] width 91 height 94
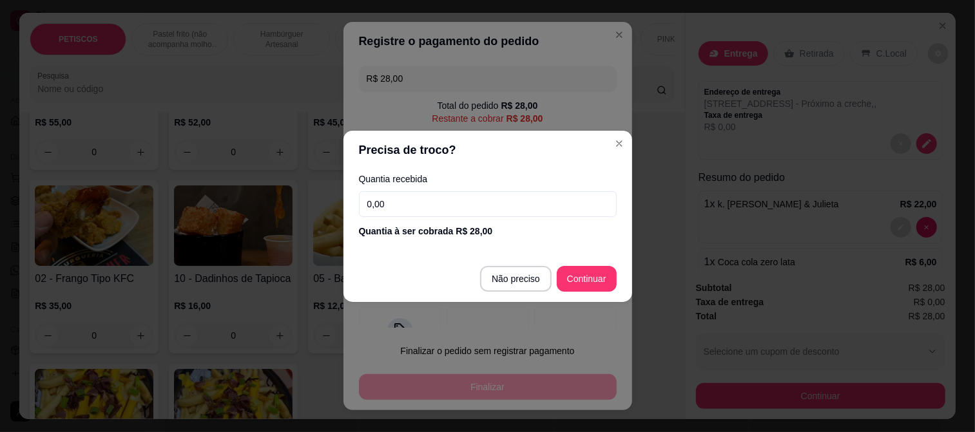
drag, startPoint x: 317, startPoint y: 216, endPoint x: 240, endPoint y: 224, distance: 77.8
click at [236, 223] on div "Precisa de troco? Quantia recebida 0,00 Quantia à ser cobrada R$ 28,00 Não prec…" at bounding box center [487, 216] width 975 height 432
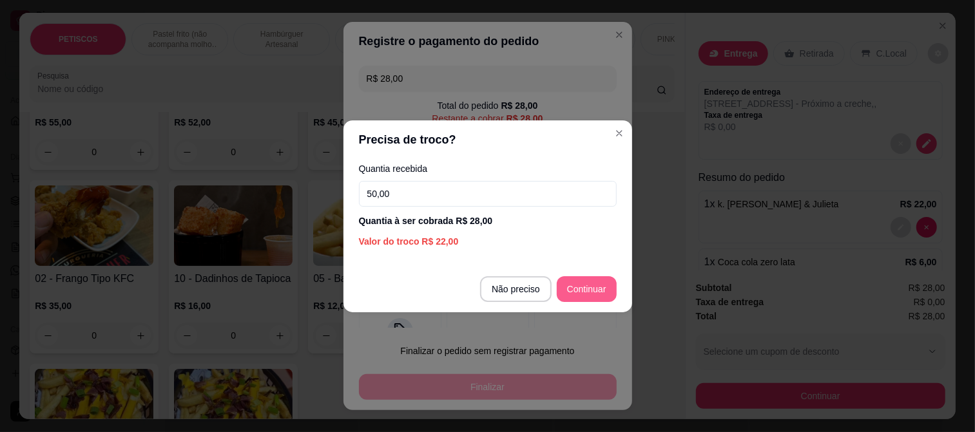
type input "50,00"
type input "R$ 0,00"
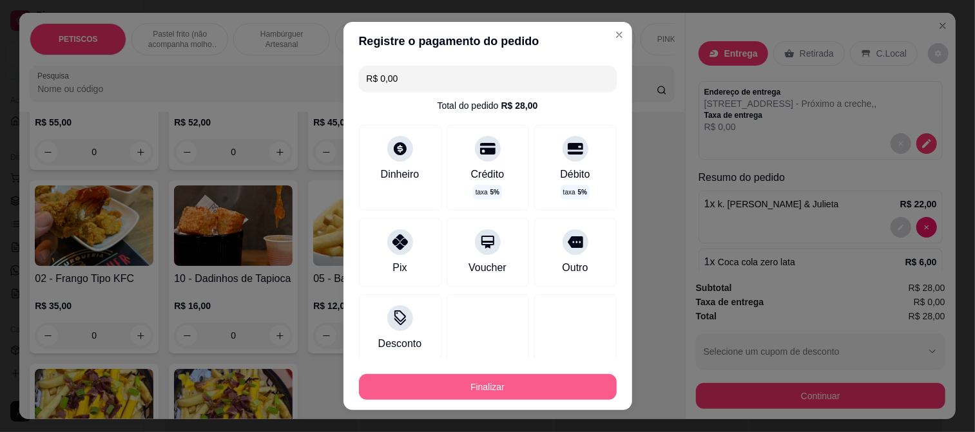
click at [456, 387] on button "Finalizar" at bounding box center [488, 387] width 258 height 26
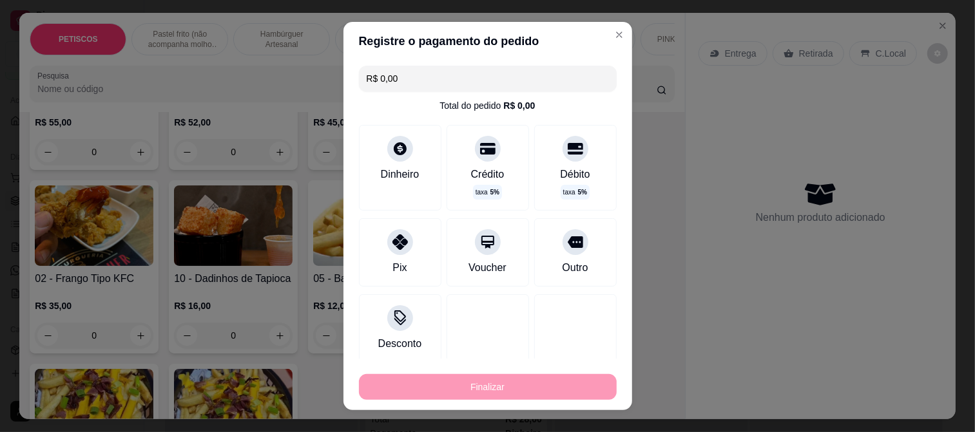
type input "0"
type input "-R$ 28,00"
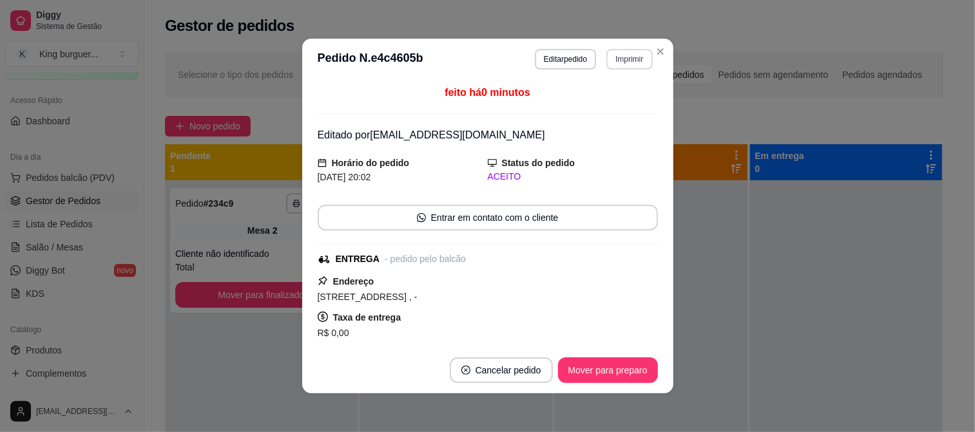
click at [621, 59] on button "Imprimir" at bounding box center [629, 59] width 46 height 21
click at [617, 108] on button "IMPRESSORA" at bounding box center [602, 105] width 90 height 20
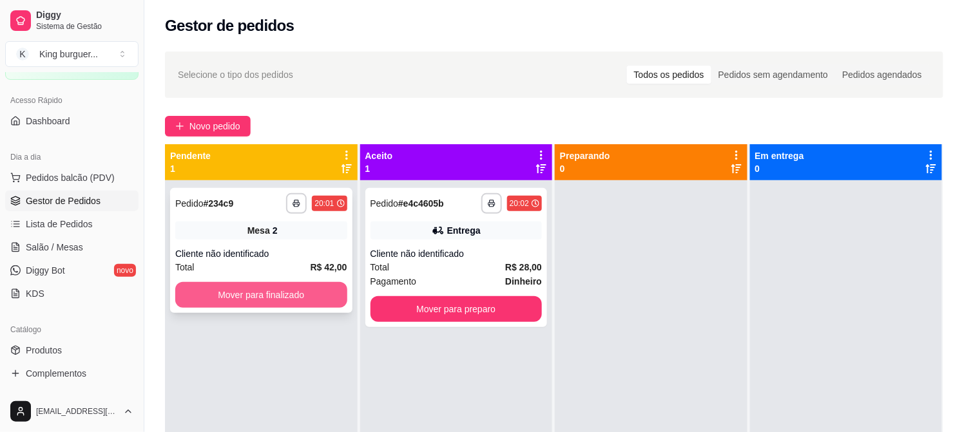
click at [295, 289] on button "Mover para finalizado" at bounding box center [261, 295] width 172 height 26
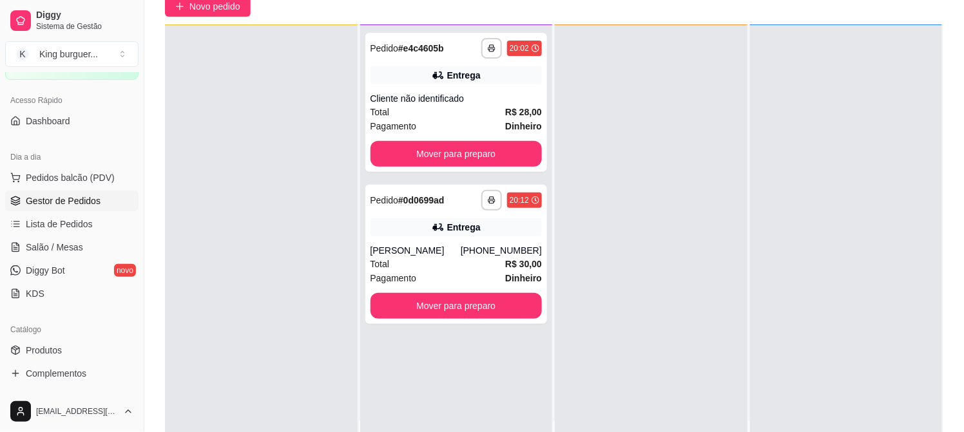
scroll to position [197, 0]
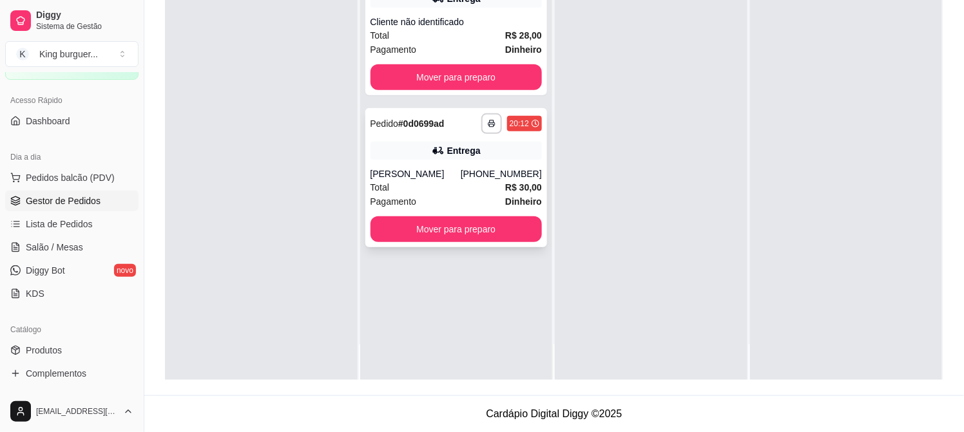
click at [480, 184] on div "Total R$ 30,00" at bounding box center [457, 187] width 172 height 14
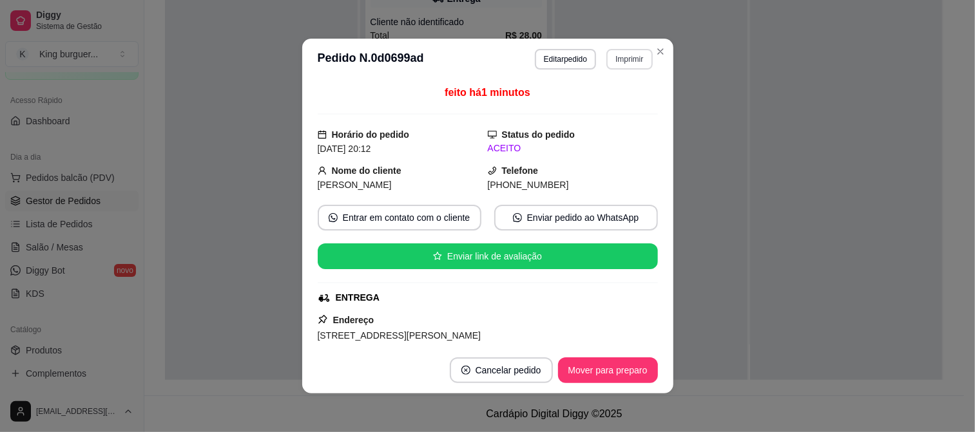
click at [628, 61] on button "Imprimir" at bounding box center [629, 59] width 46 height 21
click at [603, 106] on button "IMPRESSORA" at bounding box center [601, 105] width 93 height 21
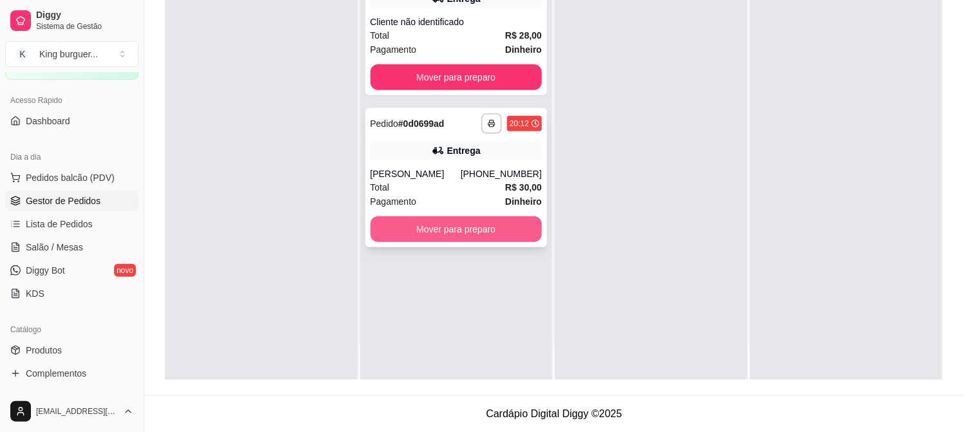
click at [485, 230] on button "Mover para preparo" at bounding box center [457, 230] width 172 height 26
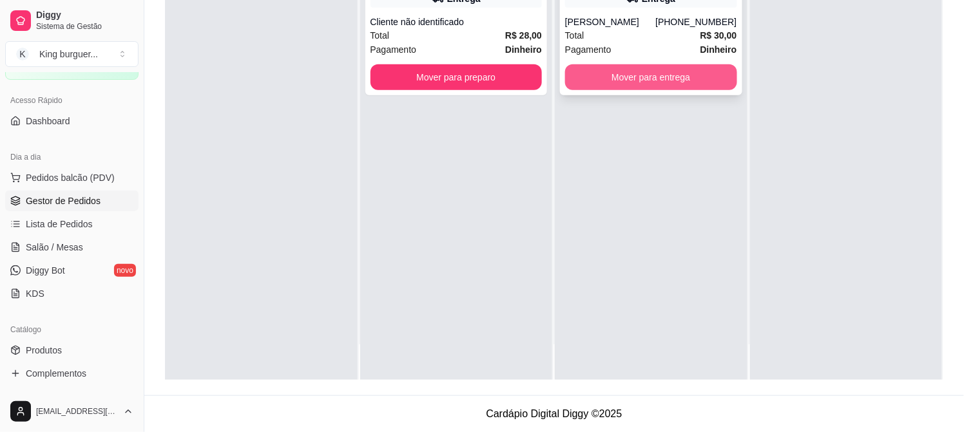
click at [724, 84] on button "Mover para entrega" at bounding box center [651, 77] width 172 height 26
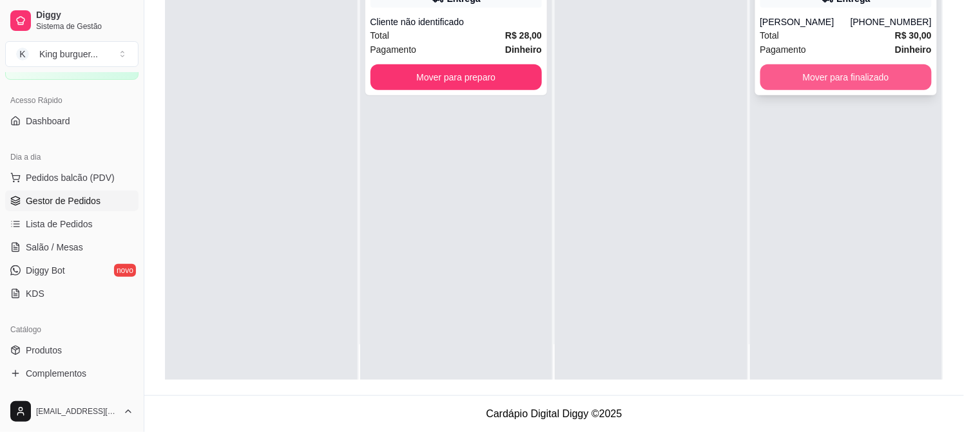
click at [811, 78] on button "Mover para finalizado" at bounding box center [846, 77] width 172 height 26
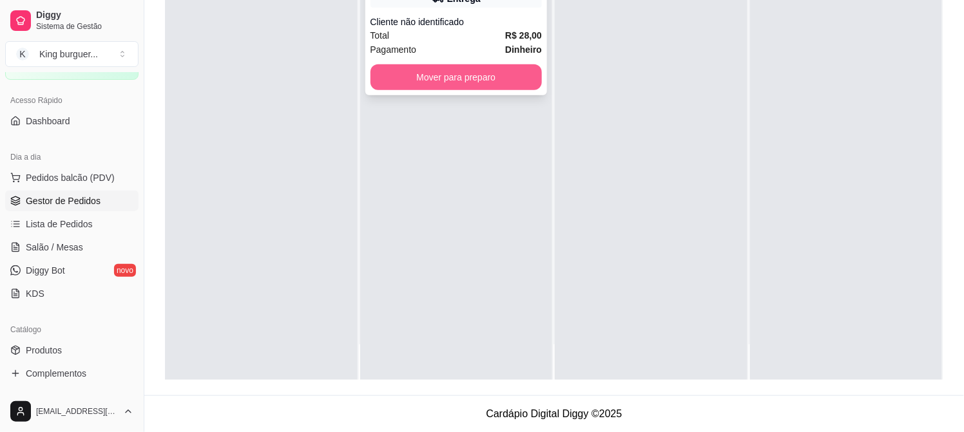
click at [506, 78] on button "Mover para preparo" at bounding box center [457, 77] width 172 height 26
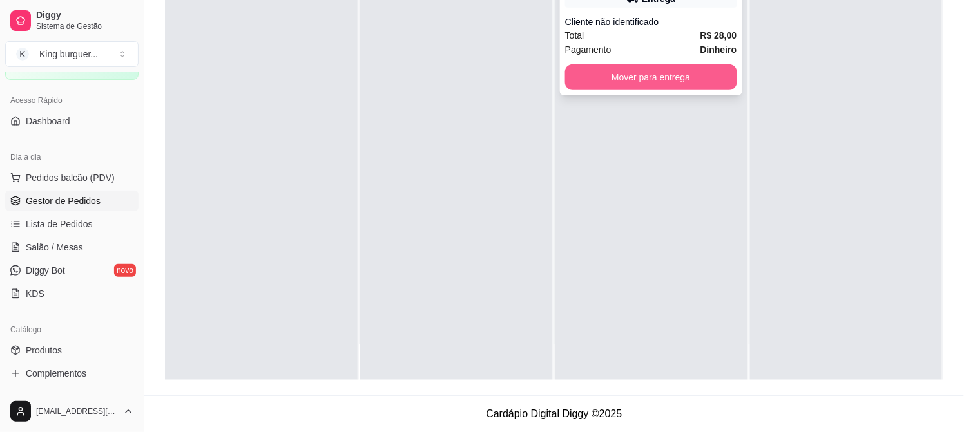
click at [653, 81] on button "Mover para entrega" at bounding box center [651, 77] width 172 height 26
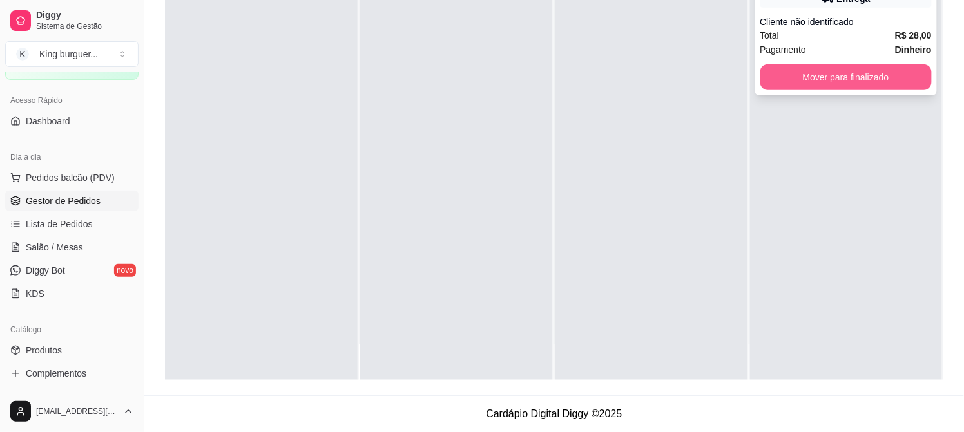
click at [813, 70] on button "Mover para finalizado" at bounding box center [846, 77] width 172 height 26
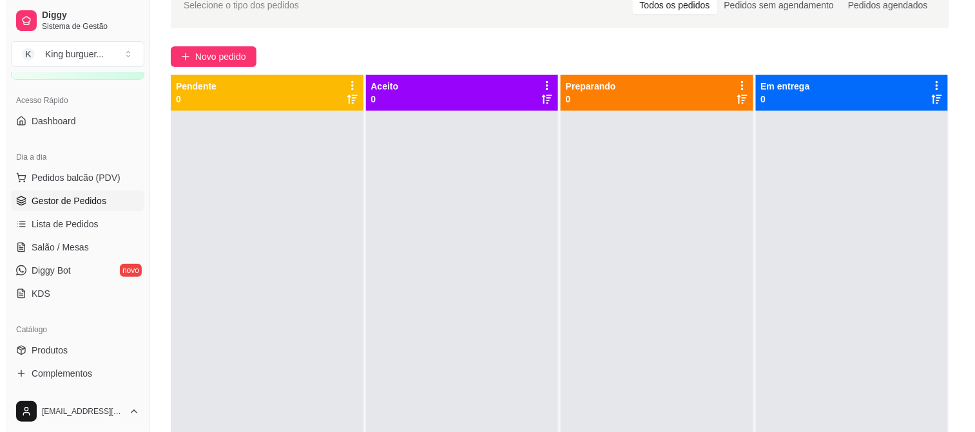
scroll to position [0, 0]
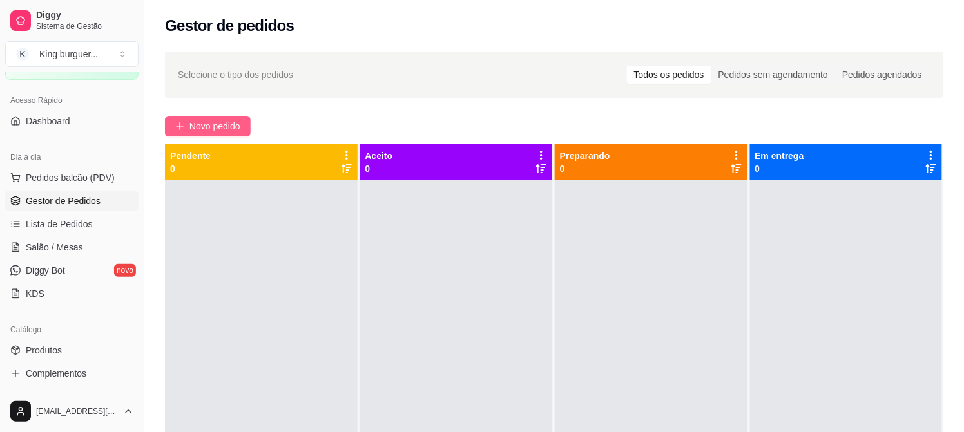
click at [223, 120] on span "Novo pedido" at bounding box center [214, 126] width 51 height 14
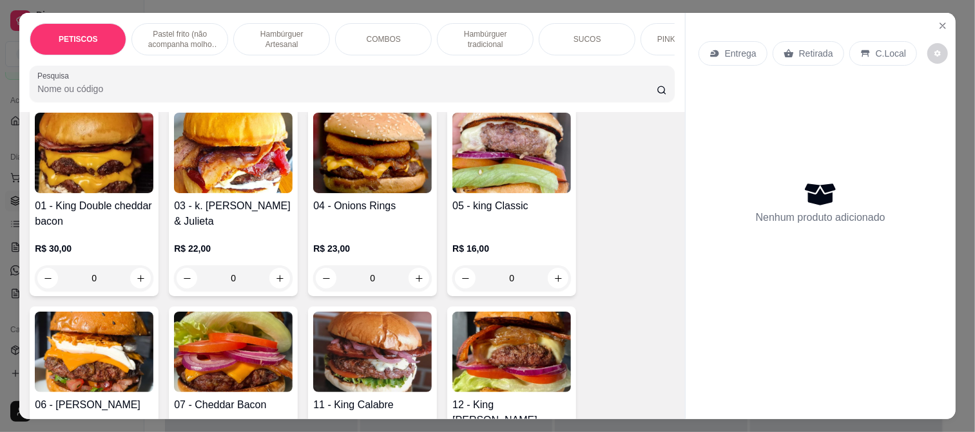
scroll to position [1145, 0]
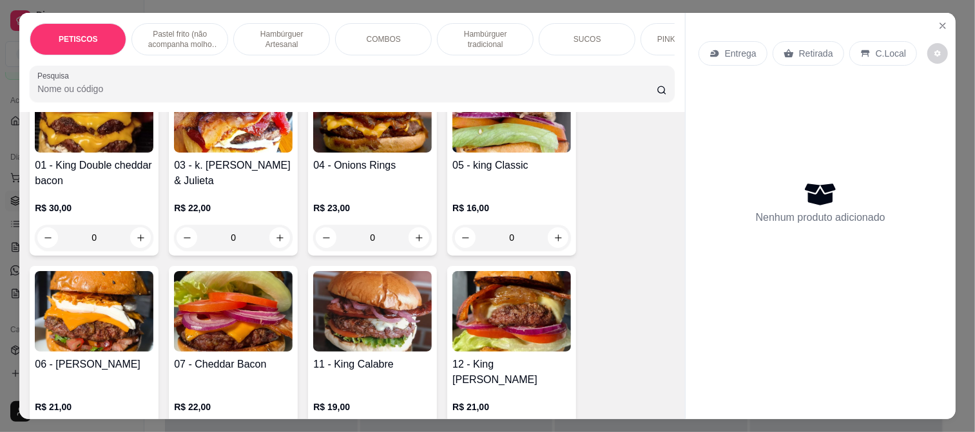
click at [469, 151] on img at bounding box center [511, 112] width 119 height 81
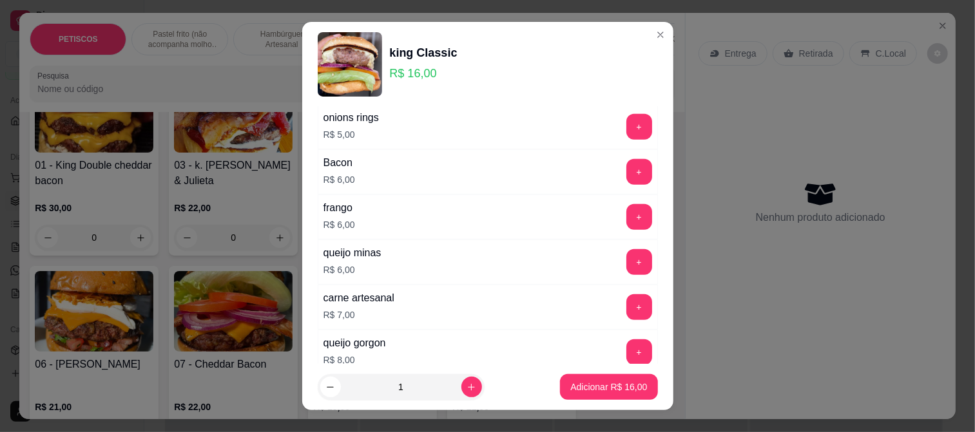
scroll to position [675, 0]
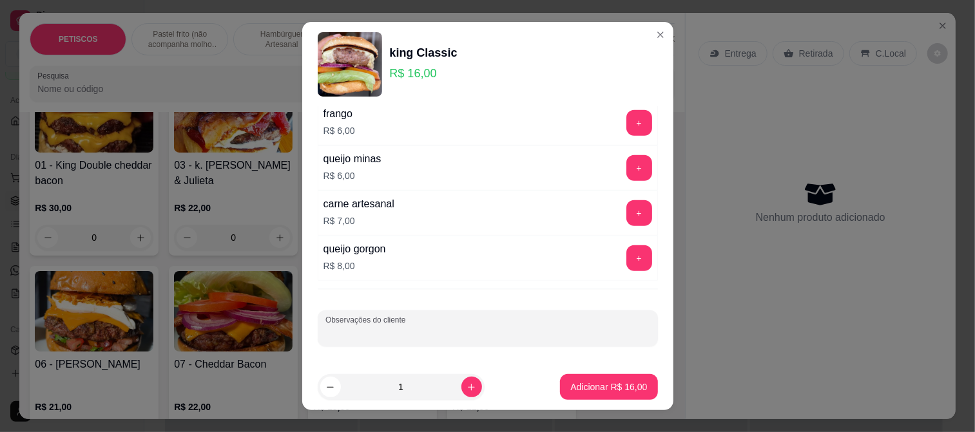
click at [349, 329] on input "Observações do cliente" at bounding box center [487, 333] width 325 height 13
type input "SEM CEBOLA"
click at [588, 387] on p "Adicionar R$ 16,00" at bounding box center [608, 387] width 77 height 13
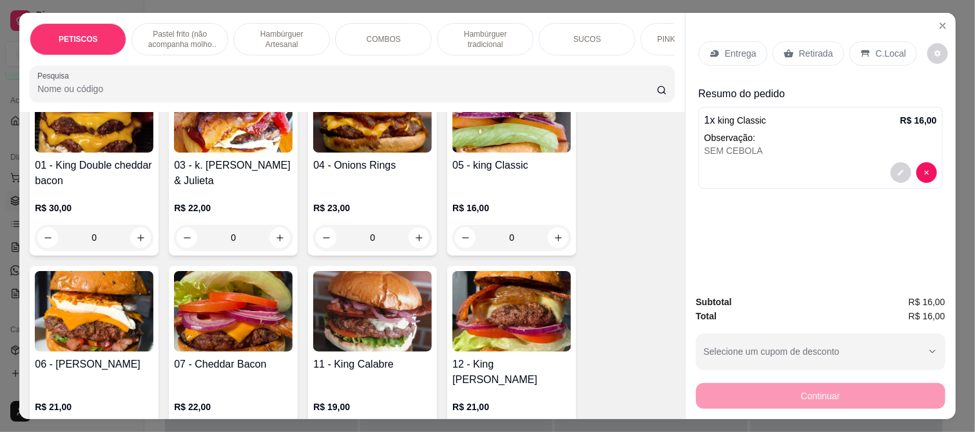
click at [741, 48] on p "Entrega" at bounding box center [741, 53] width 32 height 13
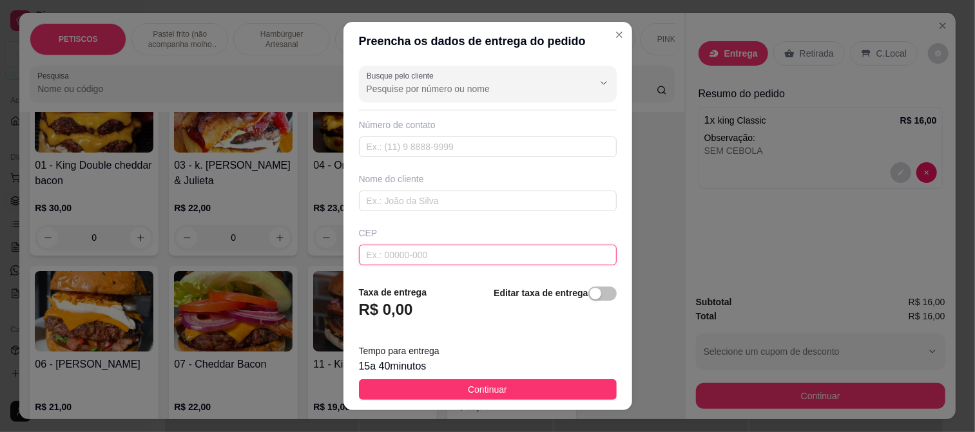
click at [401, 251] on input "text" at bounding box center [488, 255] width 258 height 21
click at [426, 256] on input "text" at bounding box center [488, 255] width 258 height 21
drag, startPoint x: 404, startPoint y: 231, endPoint x: 404, endPoint y: 241, distance: 10.3
click at [404, 232] on div "CEP" at bounding box center [488, 233] width 258 height 13
click at [410, 198] on input "text" at bounding box center [488, 201] width 258 height 21
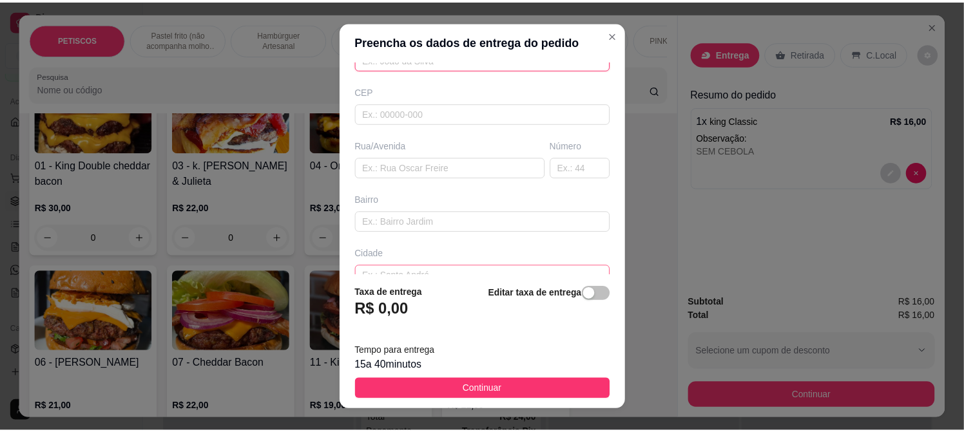
scroll to position [143, 0]
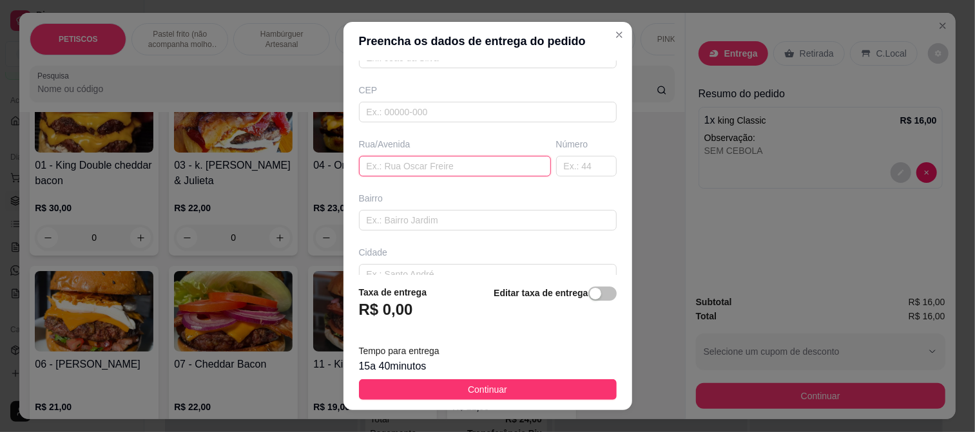
click at [395, 162] on input "text" at bounding box center [455, 166] width 192 height 21
type input "JHON VISINHO"
click at [485, 388] on span "Continuar" at bounding box center [487, 390] width 39 height 14
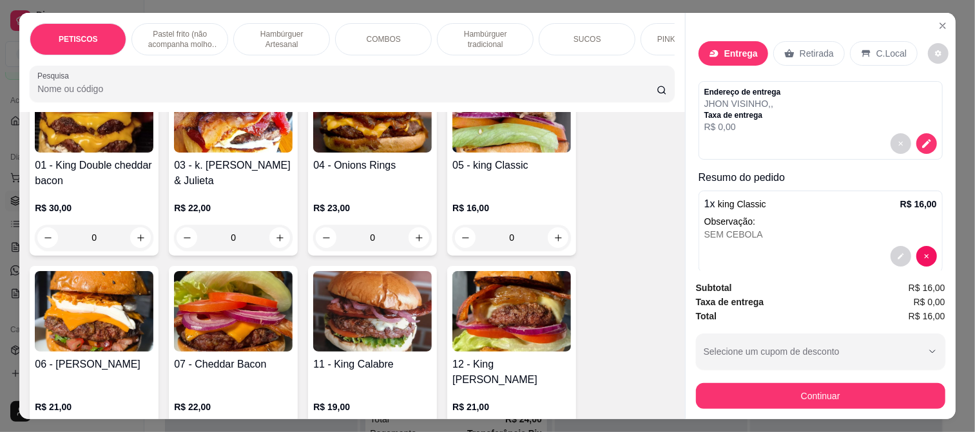
click at [731, 401] on button "Continuar" at bounding box center [820, 396] width 249 height 26
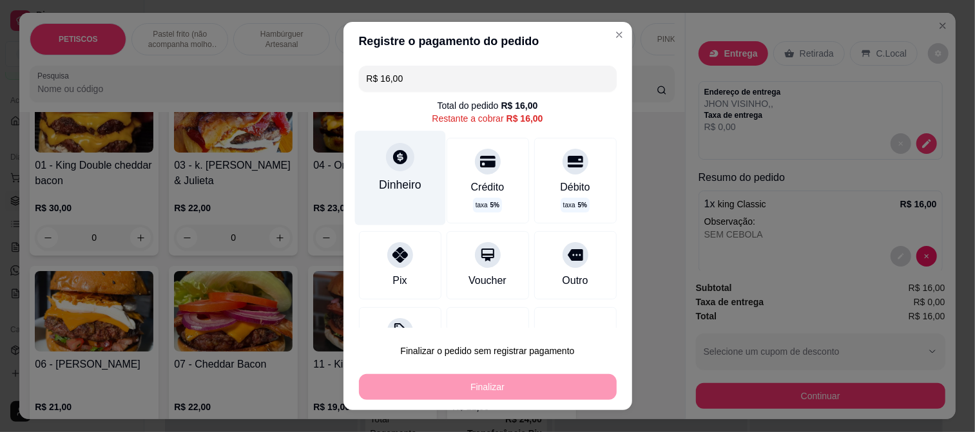
click at [391, 152] on icon at bounding box center [399, 156] width 17 height 17
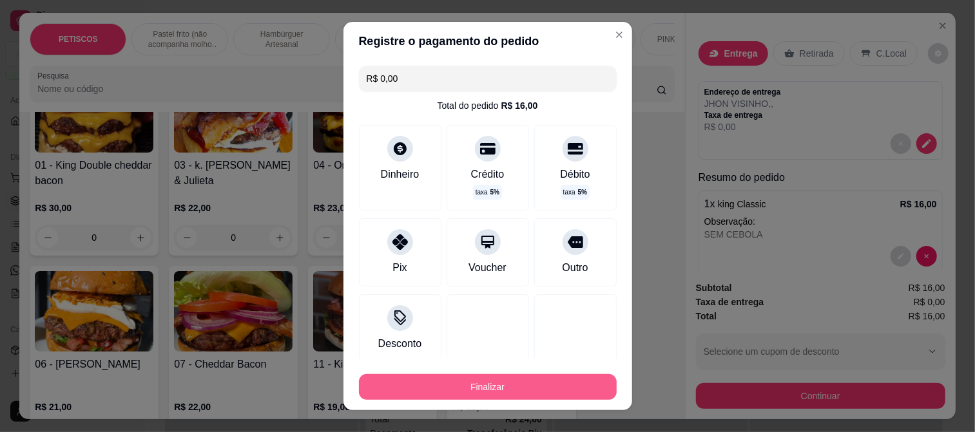
click at [505, 383] on button "Finalizar" at bounding box center [488, 387] width 258 height 26
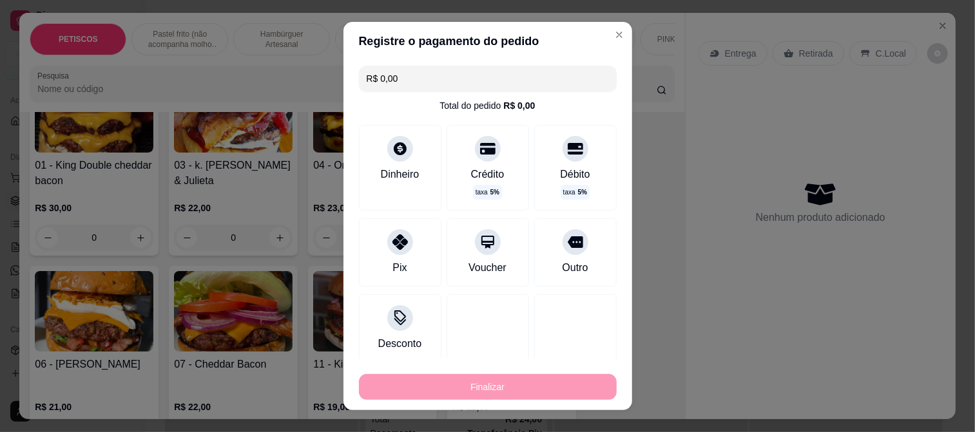
type input "-R$ 16,00"
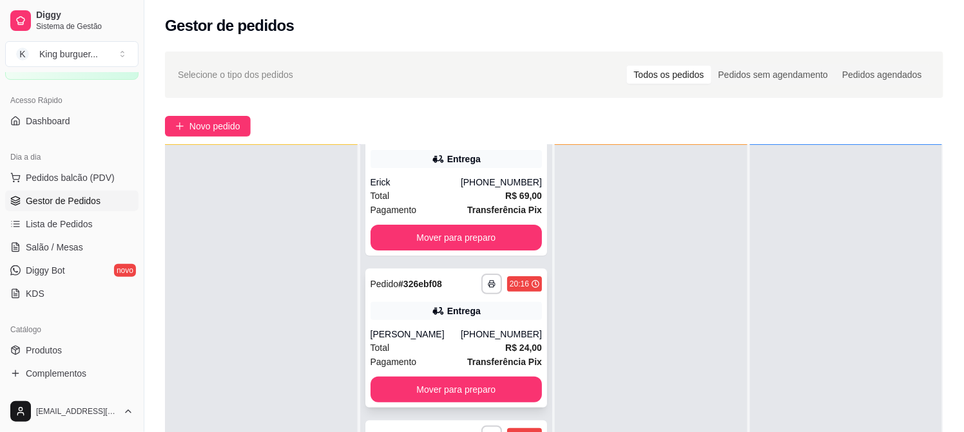
scroll to position [197, 0]
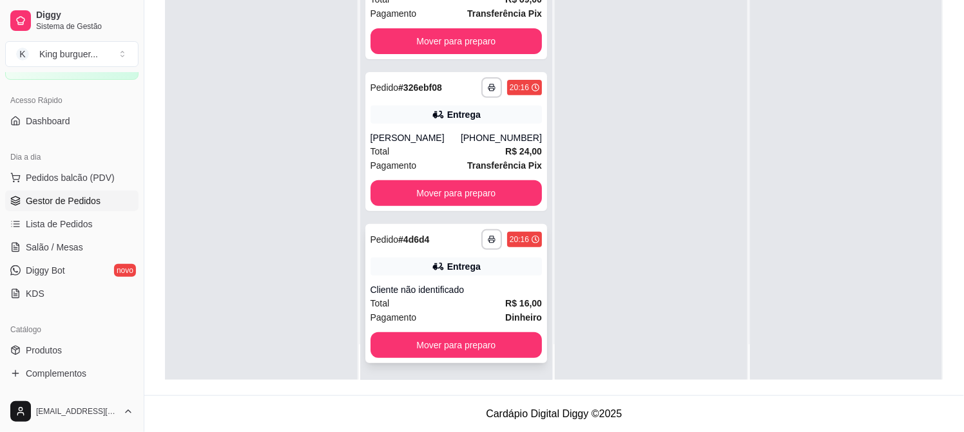
click at [483, 305] on div "Total R$ 16,00" at bounding box center [457, 303] width 172 height 14
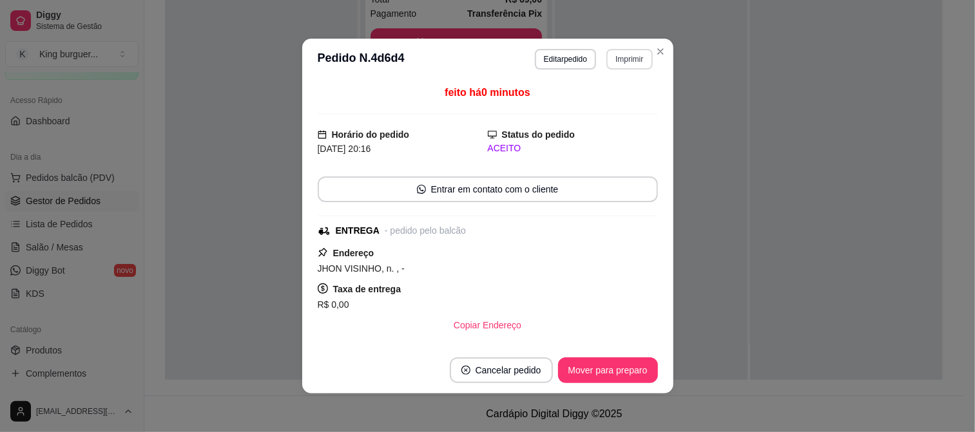
click at [628, 61] on button "Imprimir" at bounding box center [629, 59] width 46 height 21
click at [615, 113] on button "IMPRESSORA" at bounding box center [601, 105] width 93 height 21
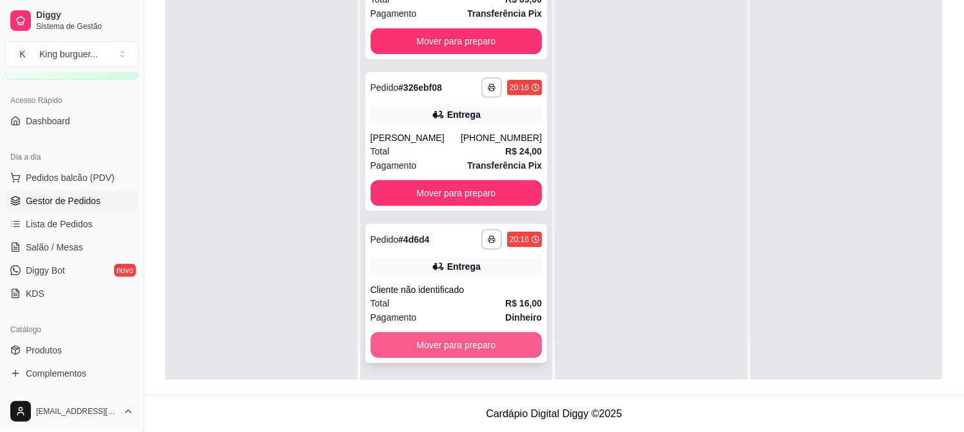
click at [513, 346] on button "Mover para preparo" at bounding box center [457, 346] width 172 height 26
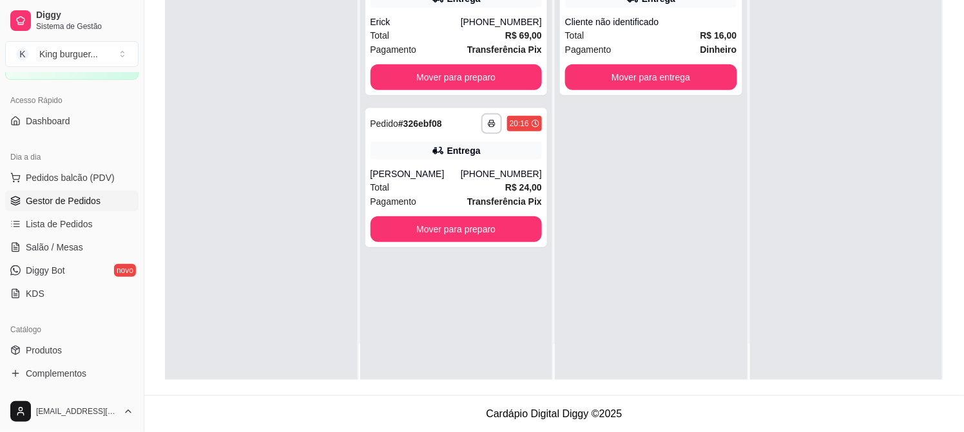
scroll to position [0, 0]
click at [697, 81] on button "Mover para entrega" at bounding box center [651, 77] width 167 height 25
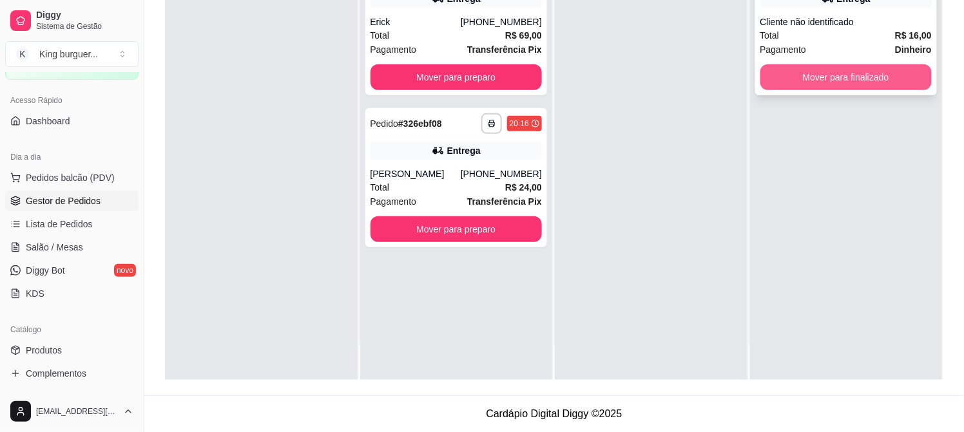
click at [781, 76] on button "Mover para finalizado" at bounding box center [846, 77] width 172 height 26
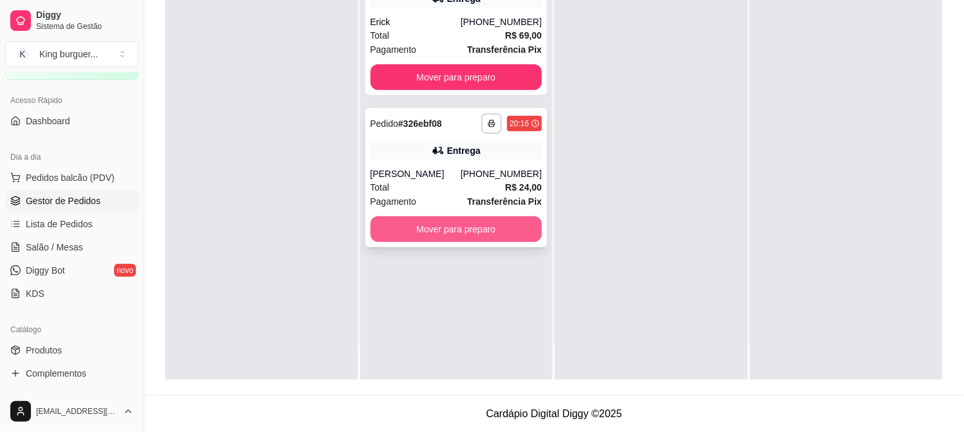
click at [516, 232] on button "Mover para preparo" at bounding box center [457, 230] width 172 height 26
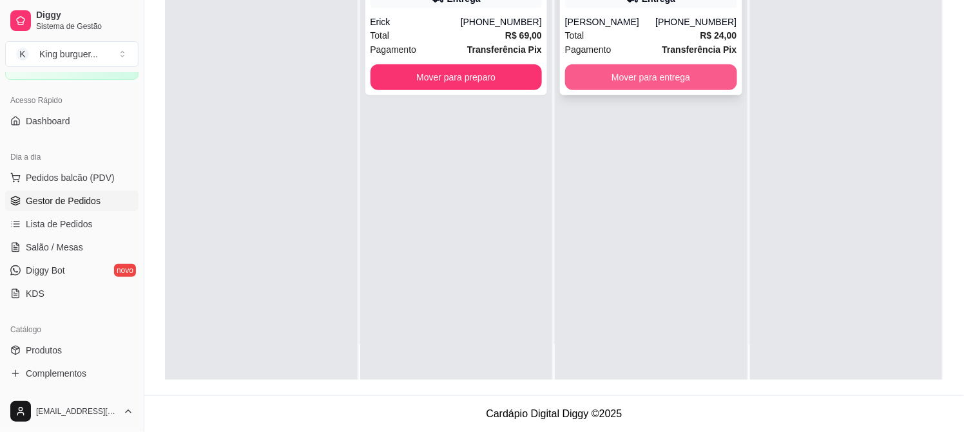
click at [708, 84] on button "Mover para entrega" at bounding box center [651, 77] width 172 height 26
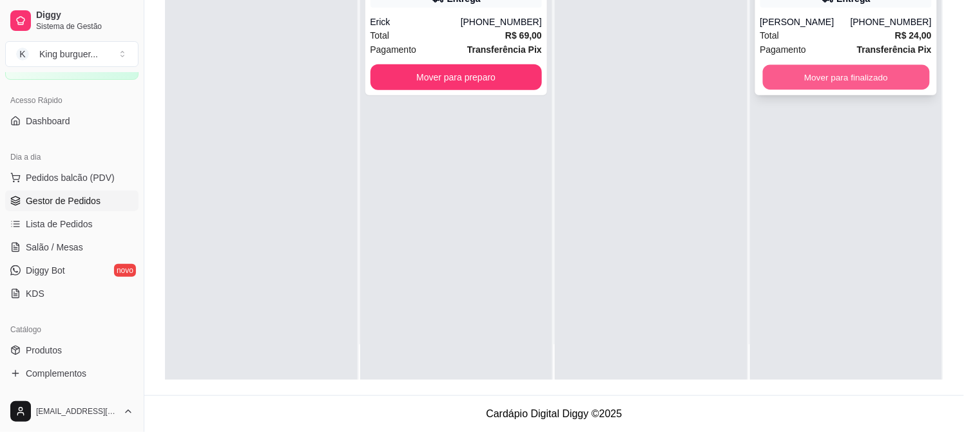
click at [788, 81] on button "Mover para finalizado" at bounding box center [845, 77] width 167 height 25
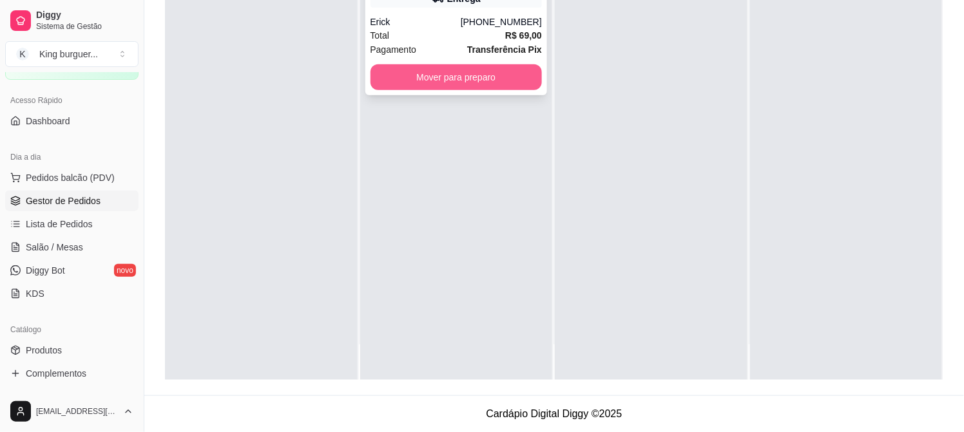
click at [526, 74] on button "Mover para preparo" at bounding box center [457, 77] width 172 height 26
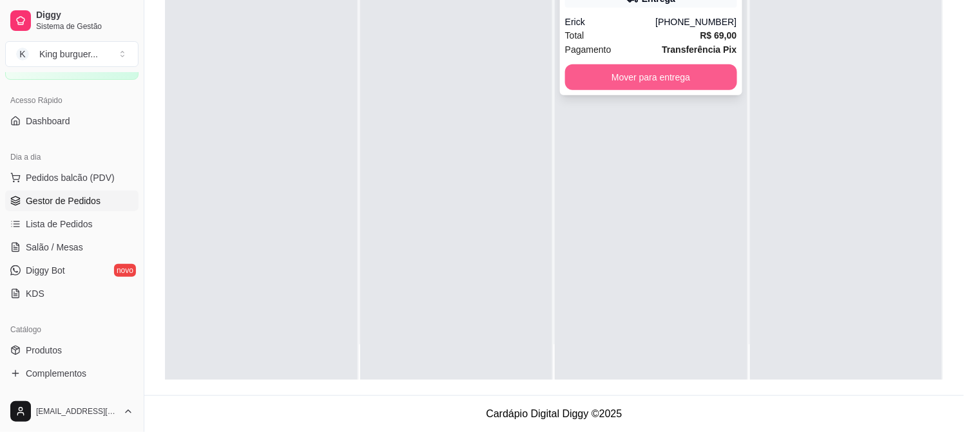
click at [647, 88] on button "Mover para entrega" at bounding box center [651, 77] width 172 height 26
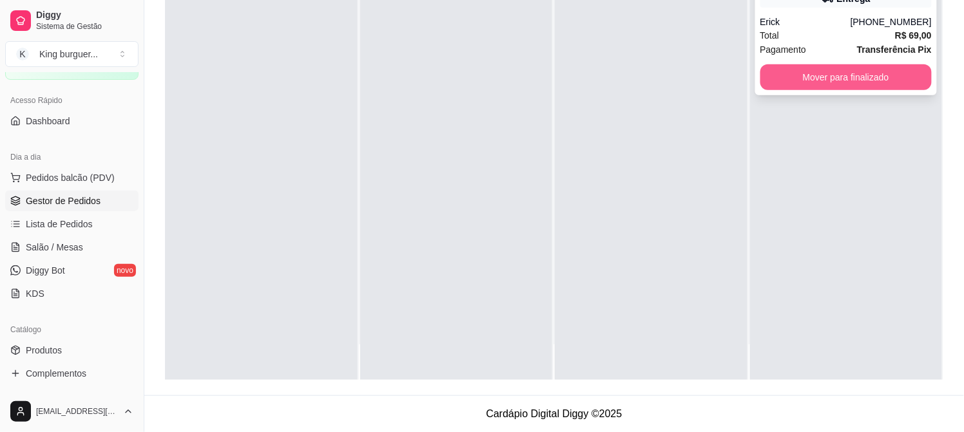
click at [791, 78] on button "Mover para finalizado" at bounding box center [846, 77] width 172 height 26
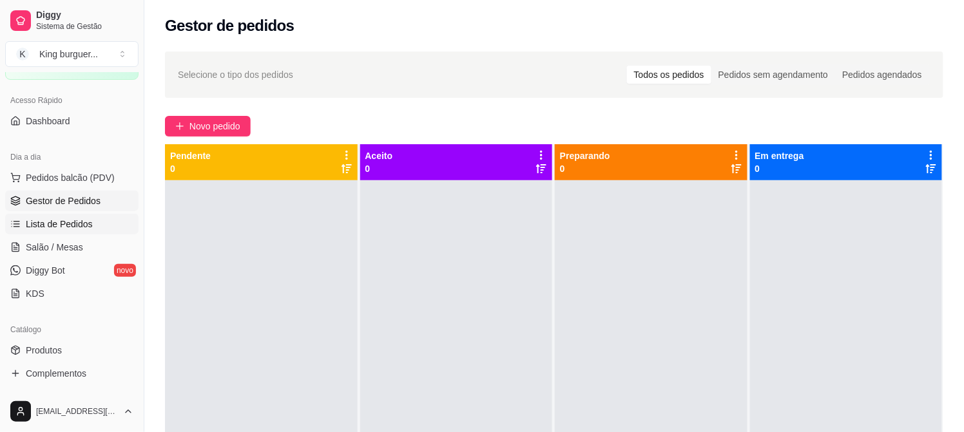
click at [85, 223] on span "Lista de Pedidos" at bounding box center [59, 224] width 67 height 13
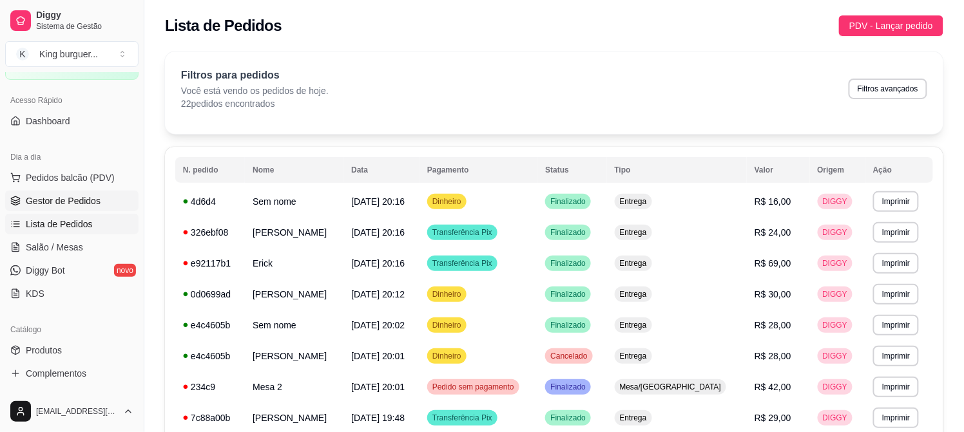
click at [76, 200] on span "Gestor de Pedidos" at bounding box center [63, 201] width 75 height 13
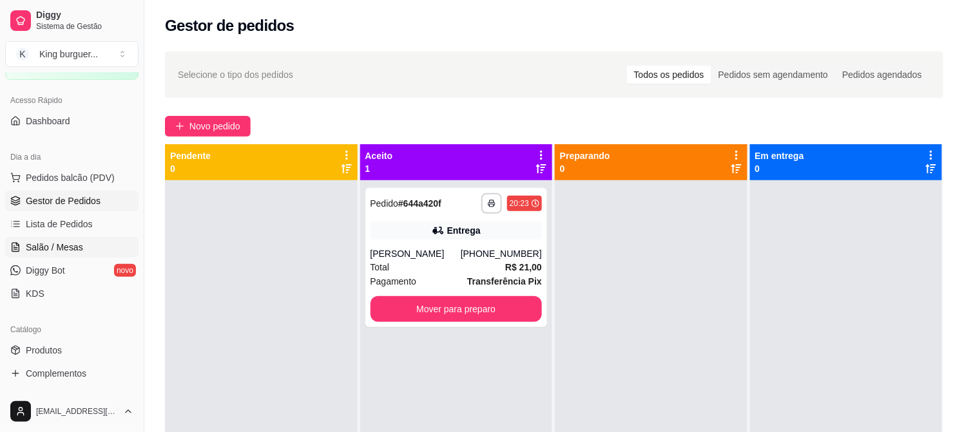
click at [75, 247] on span "Salão / Mesas" at bounding box center [54, 247] width 57 height 13
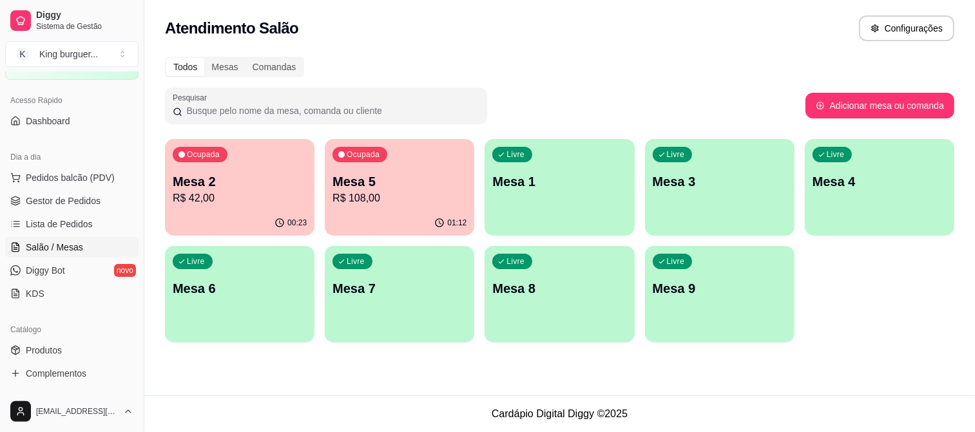
click at [371, 185] on p "Mesa 5" at bounding box center [400, 182] width 134 height 18
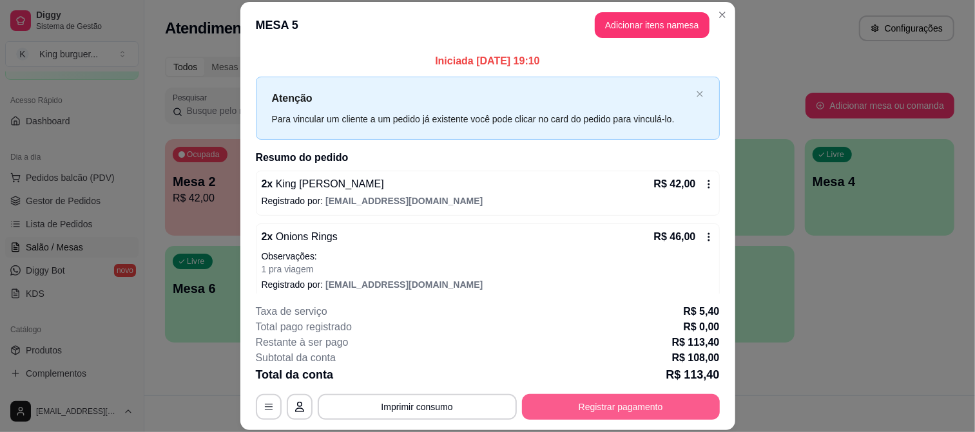
click at [610, 409] on button "Registrar pagamento" at bounding box center [621, 407] width 198 height 26
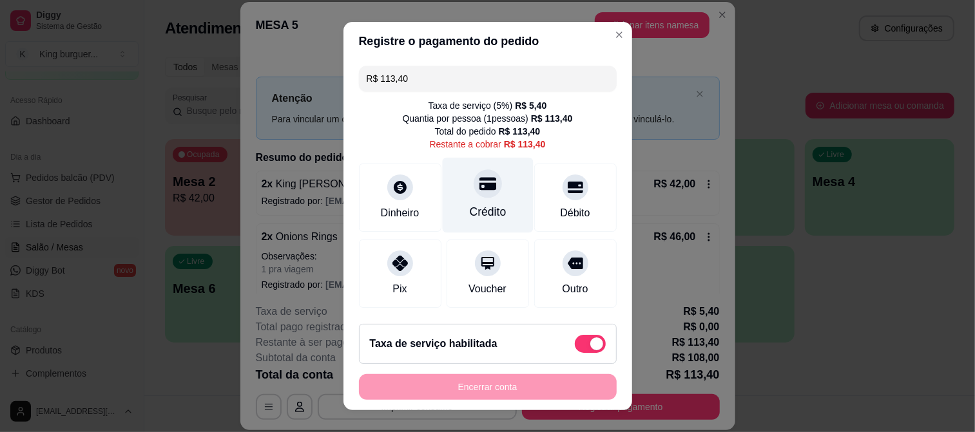
click at [476, 194] on div at bounding box center [488, 183] width 28 height 28
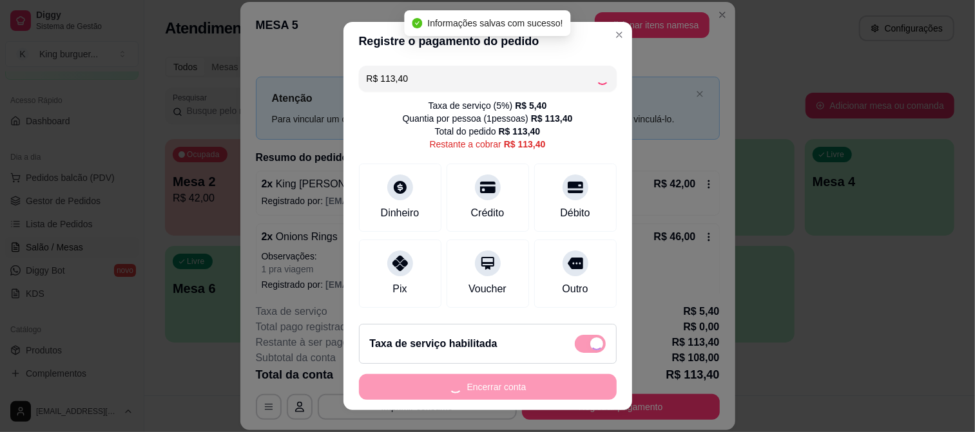
type input "R$ 0,00"
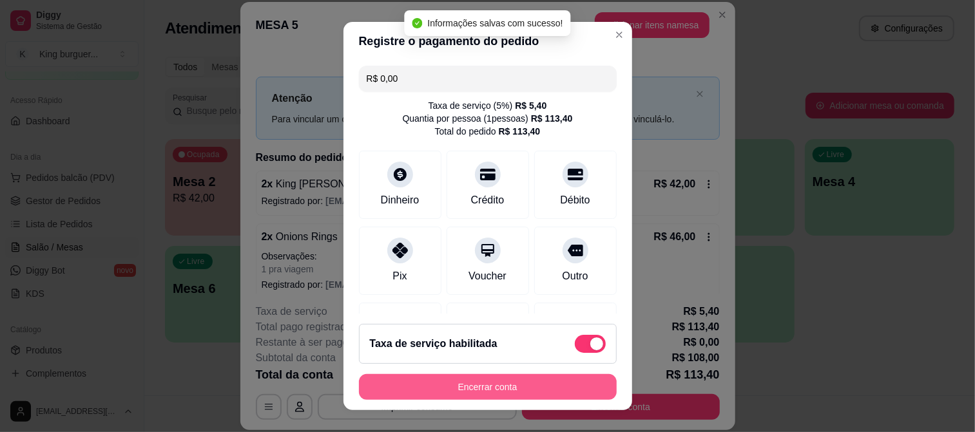
click at [543, 387] on button "Encerrar conta" at bounding box center [488, 387] width 258 height 26
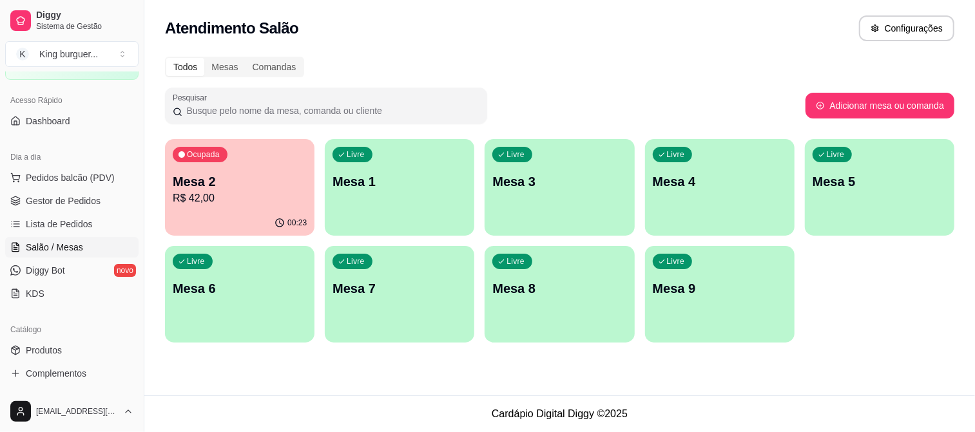
click at [226, 189] on div "Mesa 2 R$ 42,00" at bounding box center [240, 190] width 134 height 34
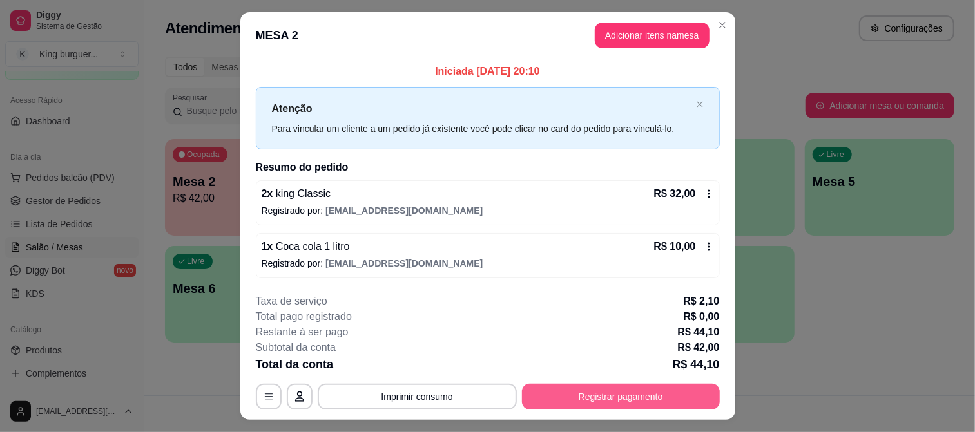
click at [635, 400] on button "Registrar pagamento" at bounding box center [621, 397] width 198 height 26
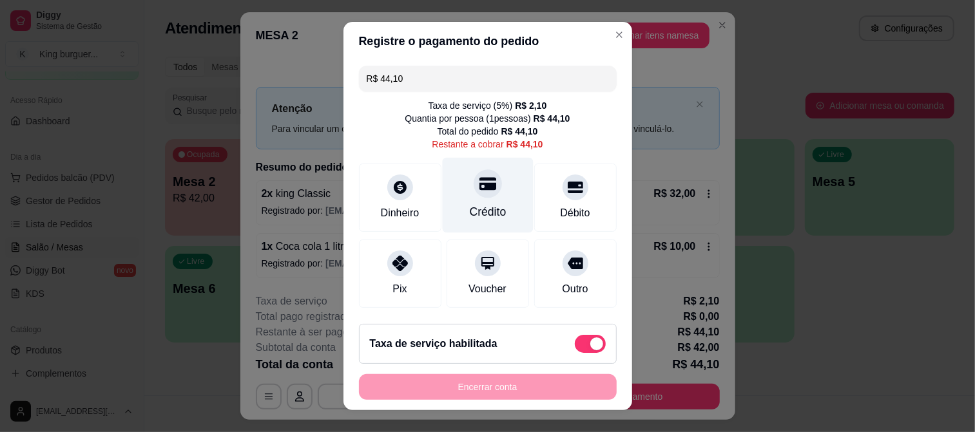
click at [479, 188] on icon at bounding box center [487, 183] width 17 height 13
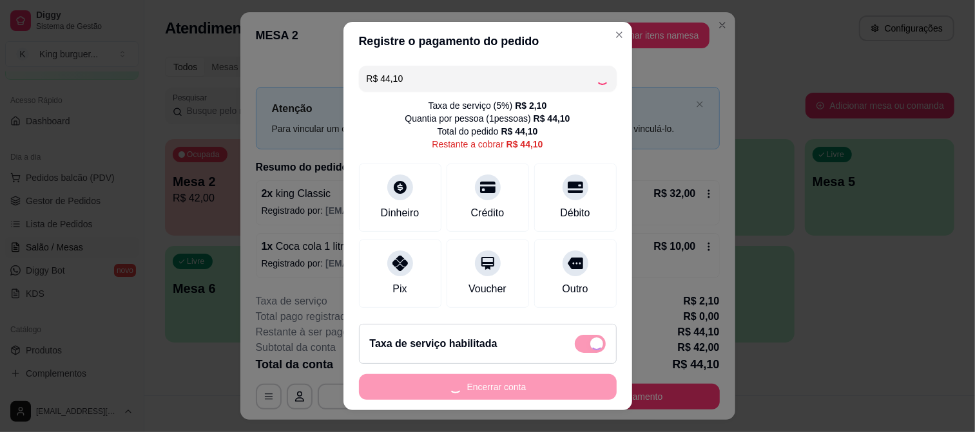
type input "R$ 0,00"
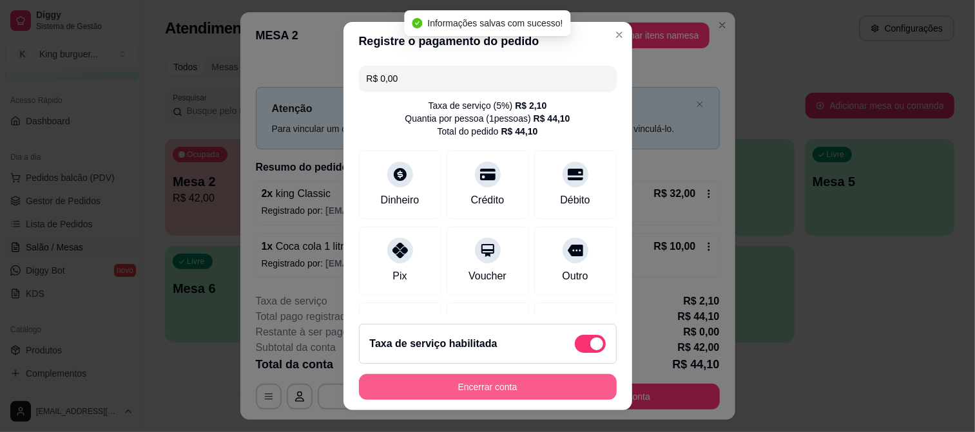
click at [542, 382] on button "Encerrar conta" at bounding box center [488, 387] width 258 height 26
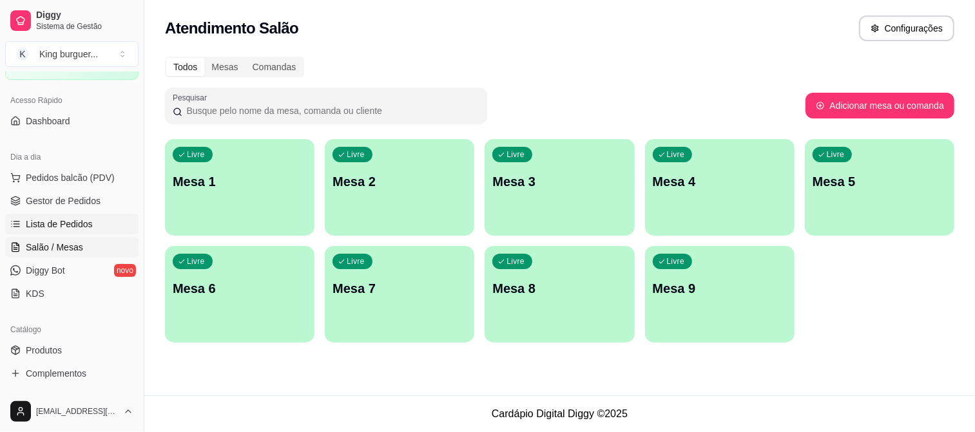
click at [69, 220] on span "Lista de Pedidos" at bounding box center [59, 224] width 67 height 13
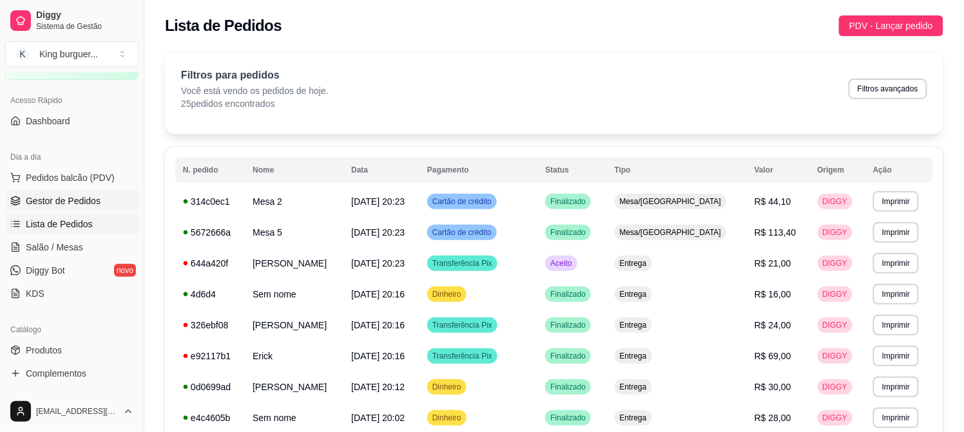
click at [85, 201] on span "Gestor de Pedidos" at bounding box center [63, 201] width 75 height 13
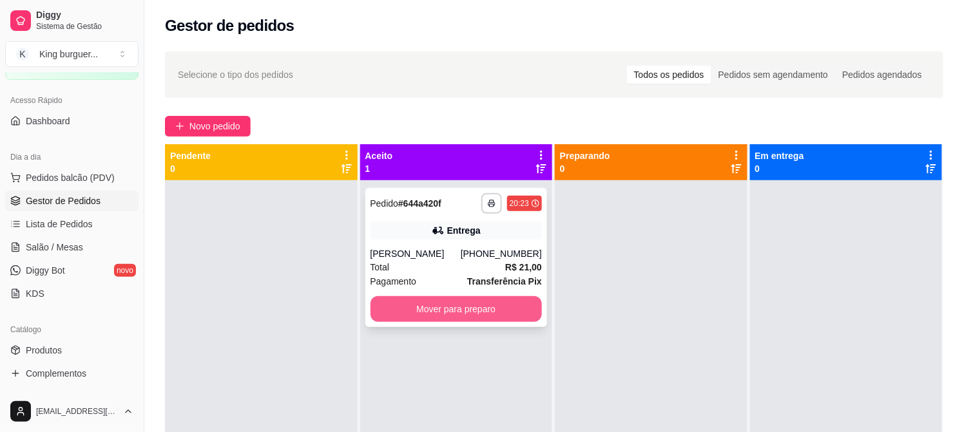
click at [469, 306] on button "Mover para preparo" at bounding box center [457, 309] width 172 height 26
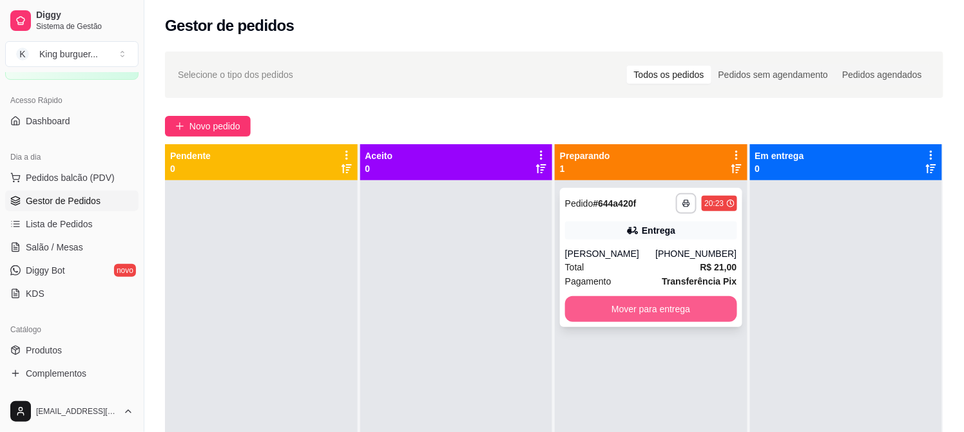
click at [677, 306] on button "Mover para entrega" at bounding box center [651, 309] width 172 height 26
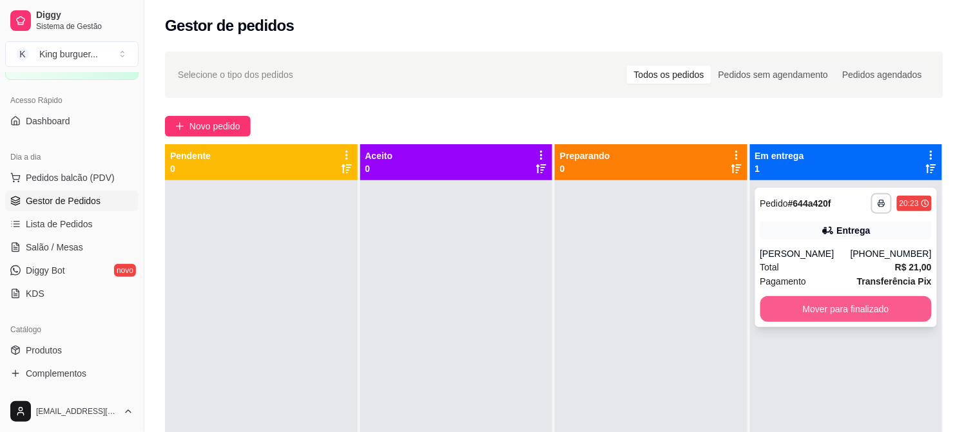
click at [845, 305] on button "Mover para finalizado" at bounding box center [846, 309] width 172 height 26
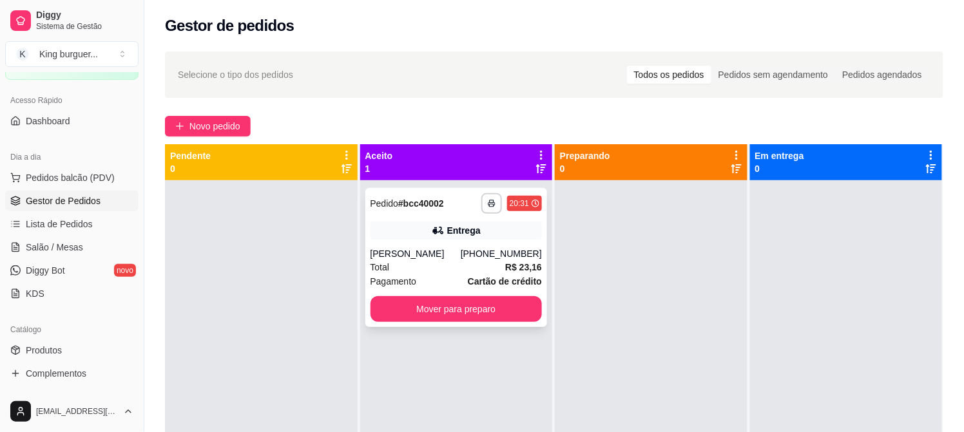
click at [487, 273] on div "Total R$ 23,16" at bounding box center [457, 267] width 172 height 14
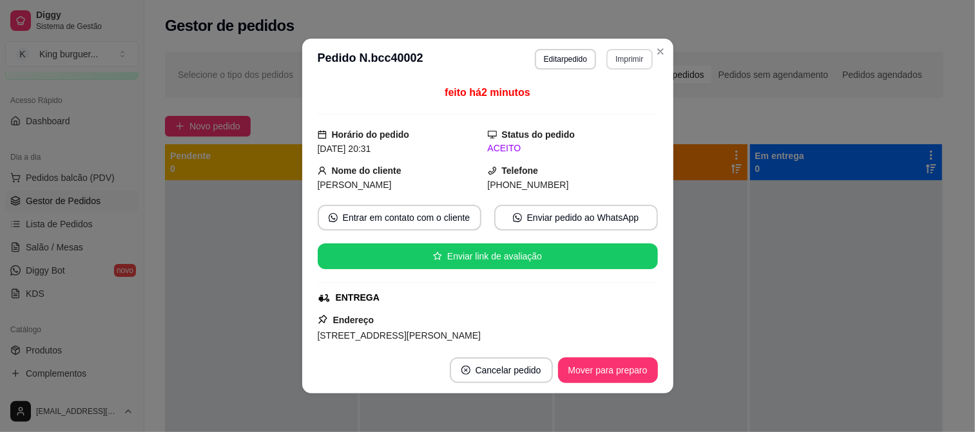
click at [623, 59] on button "Imprimir" at bounding box center [629, 59] width 46 height 21
click at [610, 108] on button "IMPRESSORA" at bounding box center [601, 105] width 93 height 21
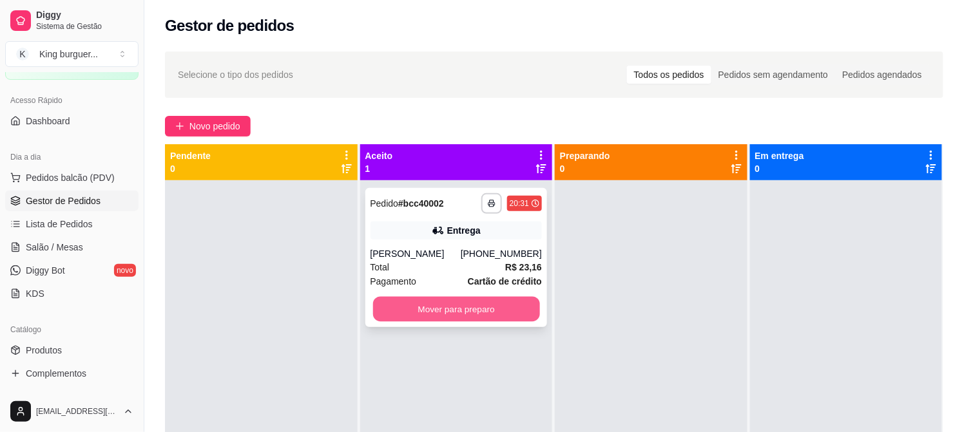
click at [501, 316] on button "Mover para preparo" at bounding box center [455, 309] width 167 height 25
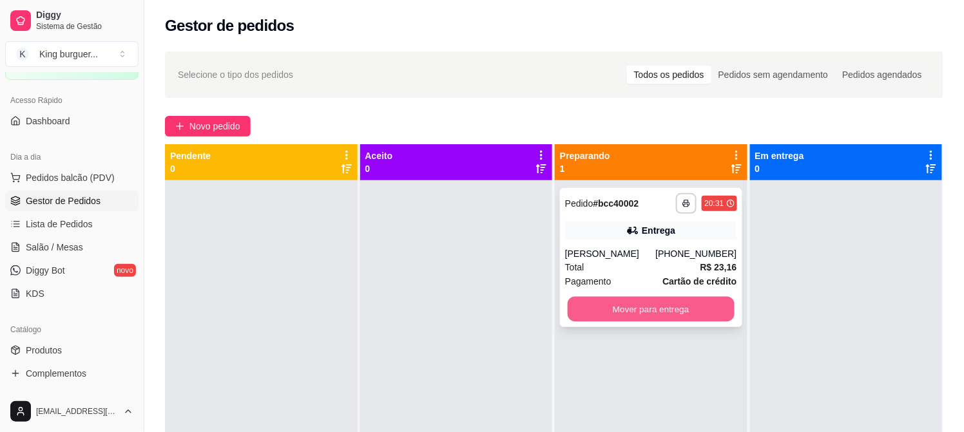
click at [686, 310] on button "Mover para entrega" at bounding box center [651, 309] width 167 height 25
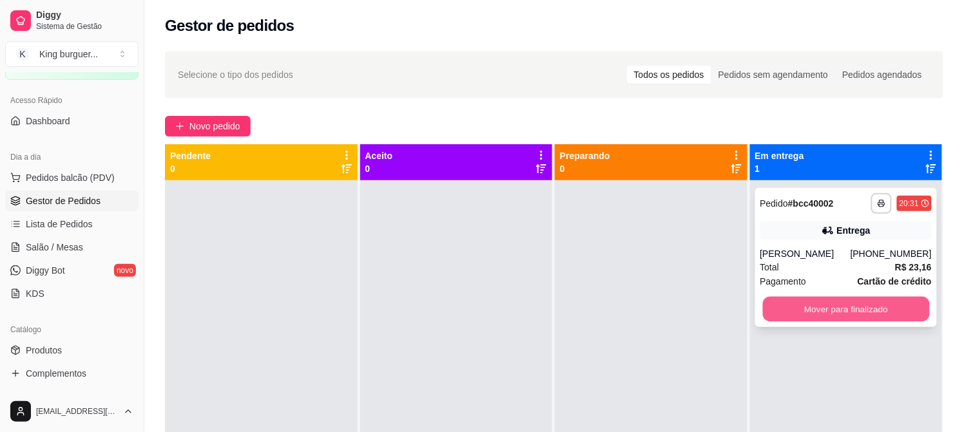
click at [815, 305] on button "Mover para finalizado" at bounding box center [845, 309] width 167 height 25
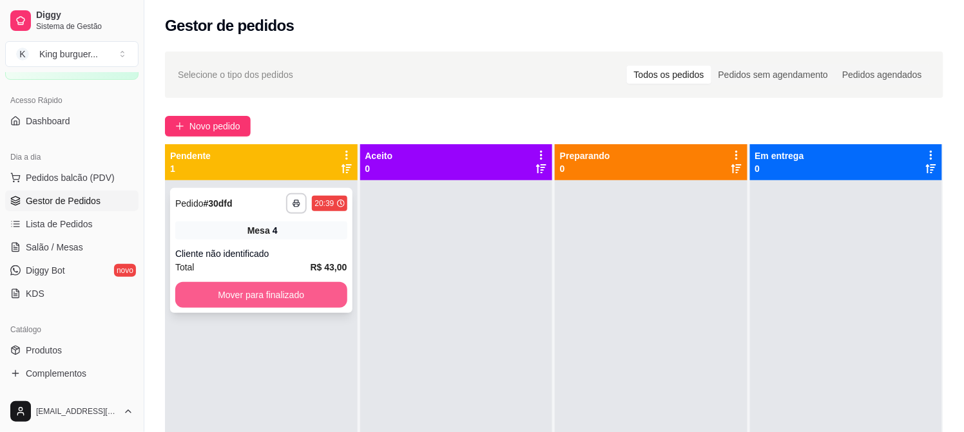
click at [240, 304] on button "Mover para finalizado" at bounding box center [261, 295] width 172 height 26
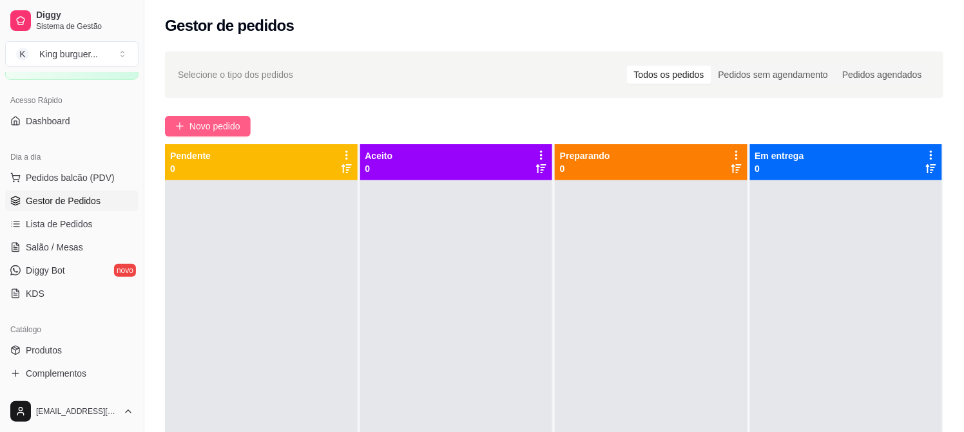
click at [204, 128] on span "Novo pedido" at bounding box center [214, 126] width 51 height 14
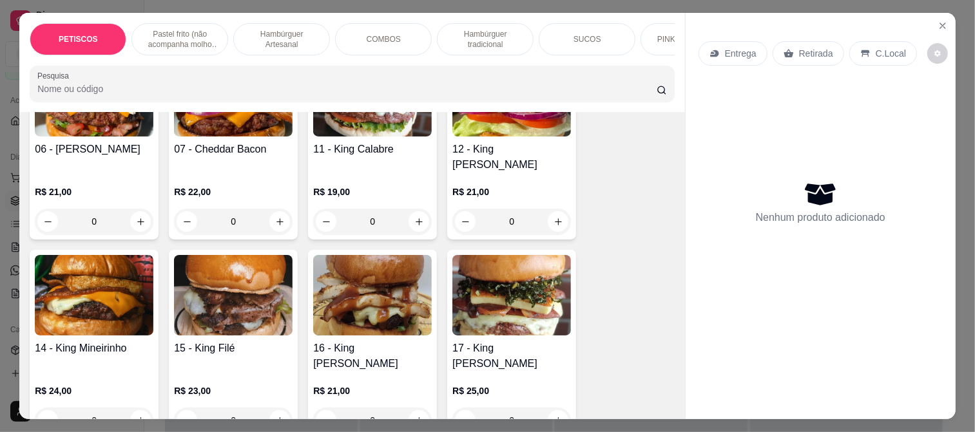
scroll to position [1432, 0]
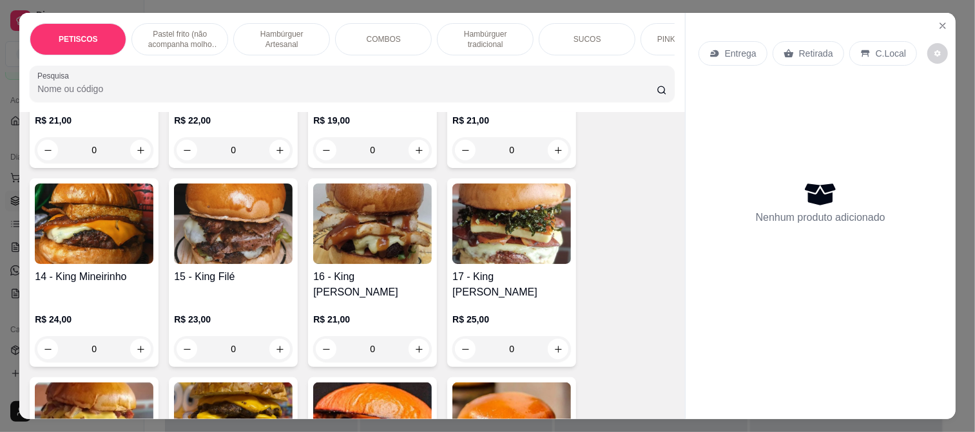
click at [514, 208] on img at bounding box center [511, 224] width 119 height 81
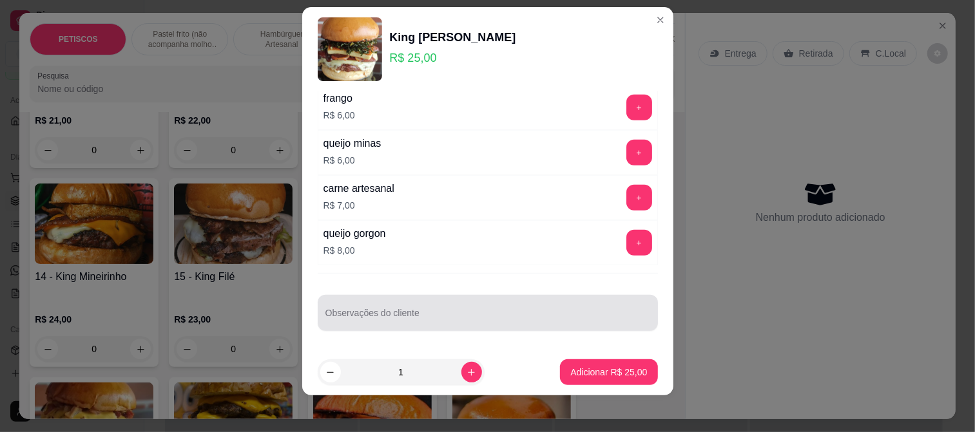
scroll to position [19, 0]
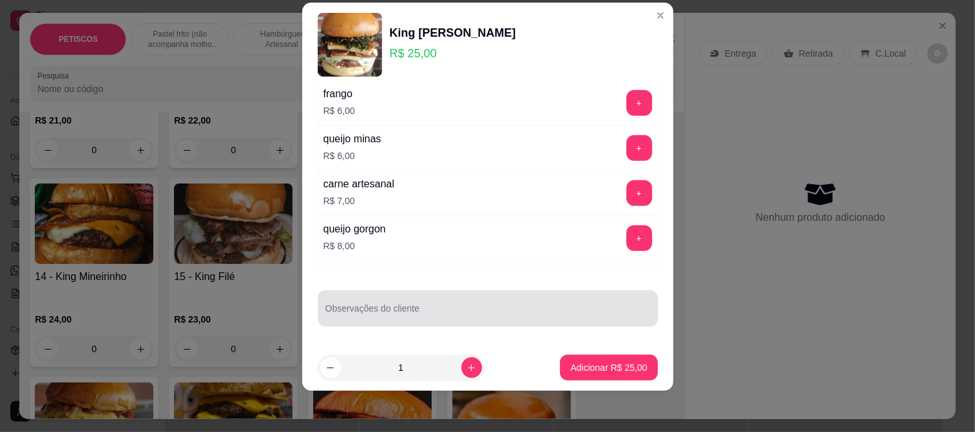
click at [358, 304] on div at bounding box center [487, 309] width 325 height 26
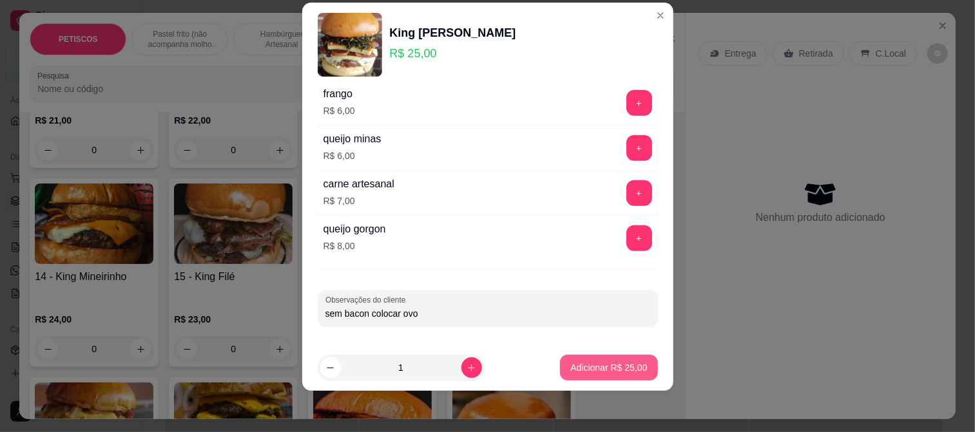
type input "sem bacon colocar ovo"
click at [594, 366] on p "Adicionar R$ 25,00" at bounding box center [609, 368] width 75 height 12
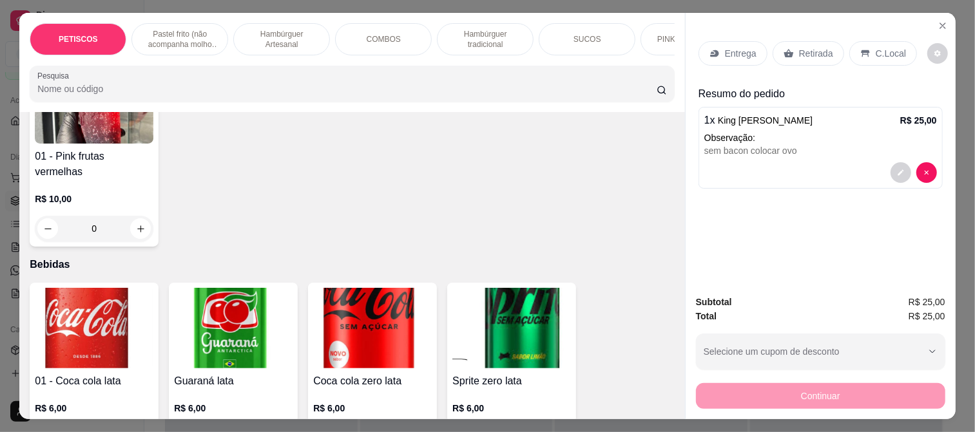
scroll to position [3222, 0]
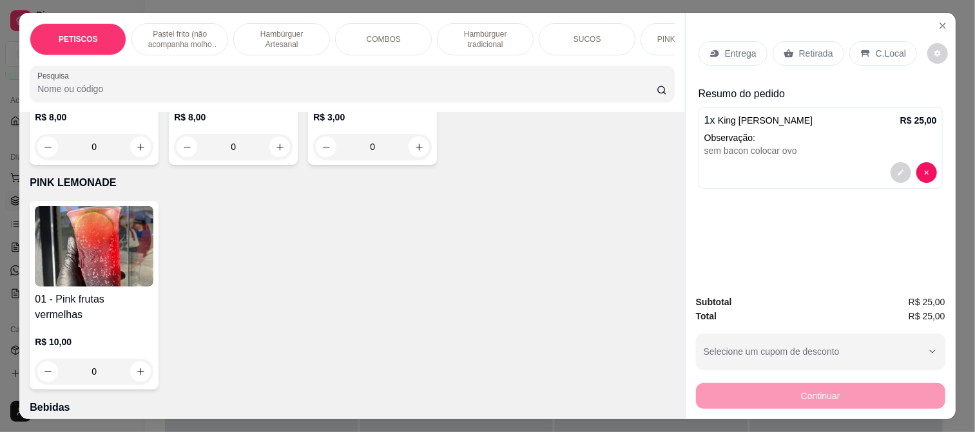
drag, startPoint x: 19, startPoint y: 216, endPoint x: 48, endPoint y: 223, distance: 29.2
click at [20, 216] on div "Item avulso PETISCOS 01 - Filé com fritas R$ 55,00 0 (Presencial)[GEOGRAPHIC_DA…" at bounding box center [351, 265] width 665 height 307
click at [81, 227] on img at bounding box center [94, 246] width 119 height 81
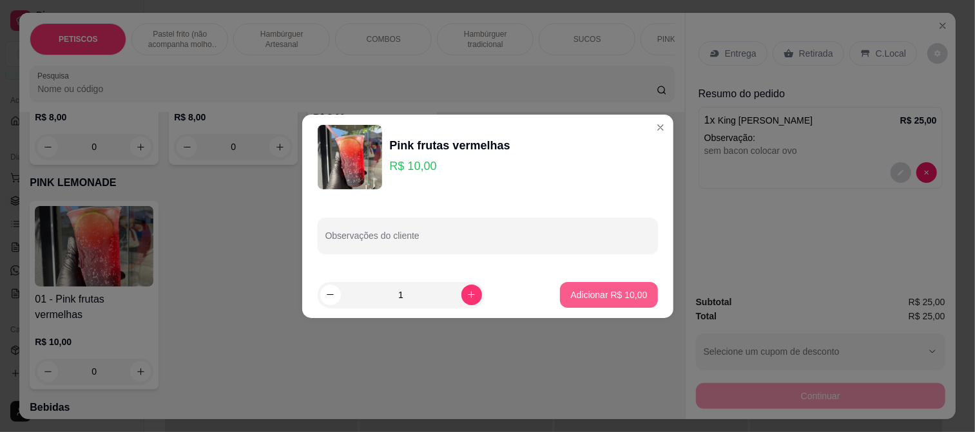
click at [610, 295] on p "Adicionar R$ 10,00" at bounding box center [608, 295] width 77 height 13
type input "1"
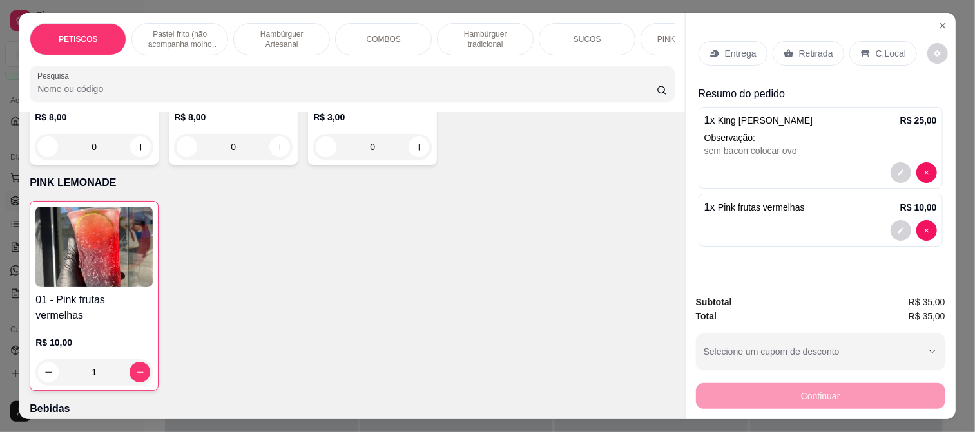
click at [735, 49] on p "Entrega" at bounding box center [741, 53] width 32 height 13
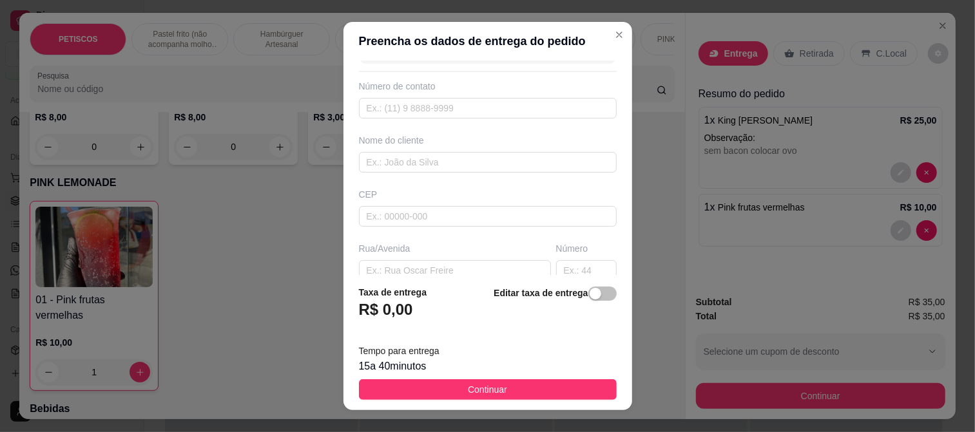
scroll to position [143, 0]
click at [394, 172] on input "text" at bounding box center [455, 166] width 192 height 21
paste input "[STREET_ADDRESS][PERSON_NAME]"
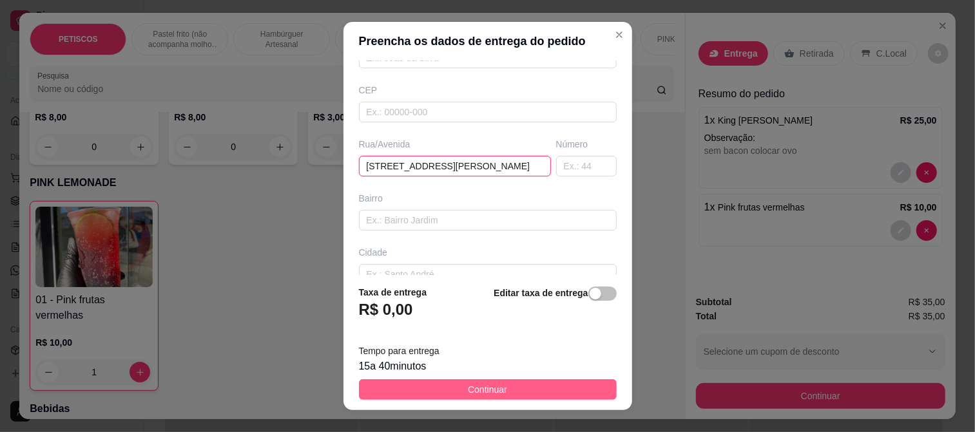
type input "[STREET_ADDRESS][PERSON_NAME]"
click at [481, 391] on span "Continuar" at bounding box center [487, 390] width 39 height 14
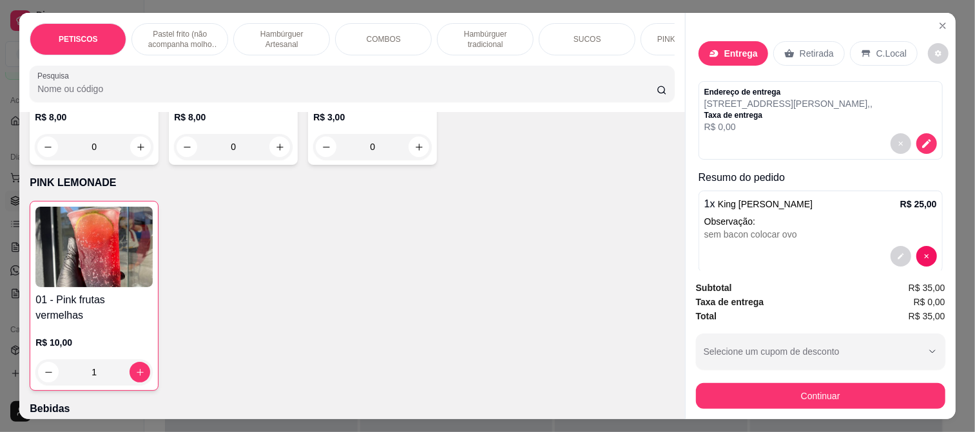
click at [699, 380] on div "Continuar" at bounding box center [820, 394] width 249 height 29
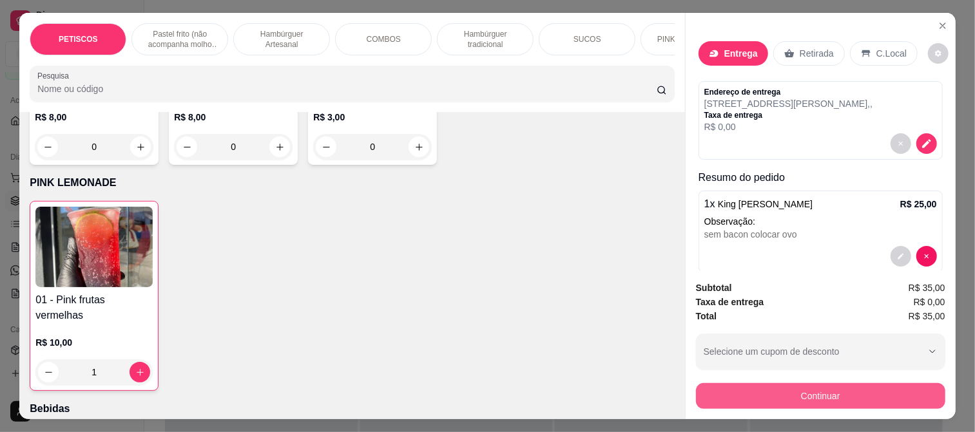
click at [705, 383] on button "Continuar" at bounding box center [820, 396] width 249 height 26
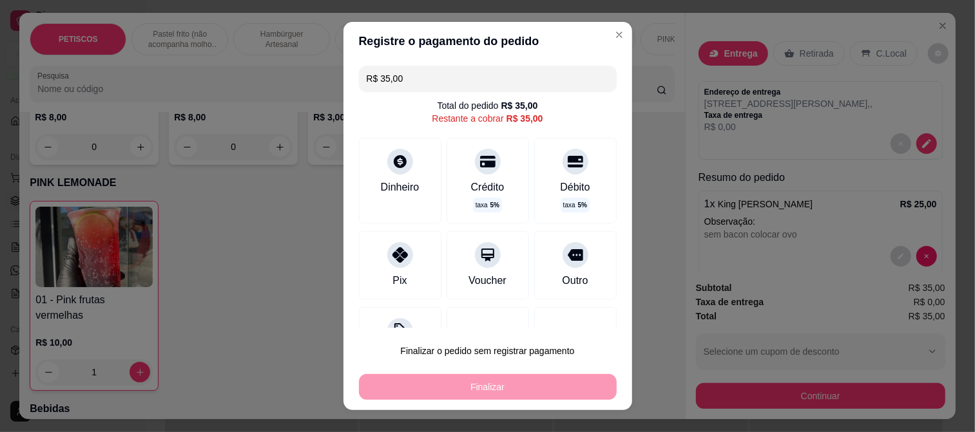
drag, startPoint x: 390, startPoint y: 256, endPoint x: 411, endPoint y: 291, distance: 41.0
click at [392, 256] on icon at bounding box center [399, 254] width 15 height 15
type input "R$ 0,00"
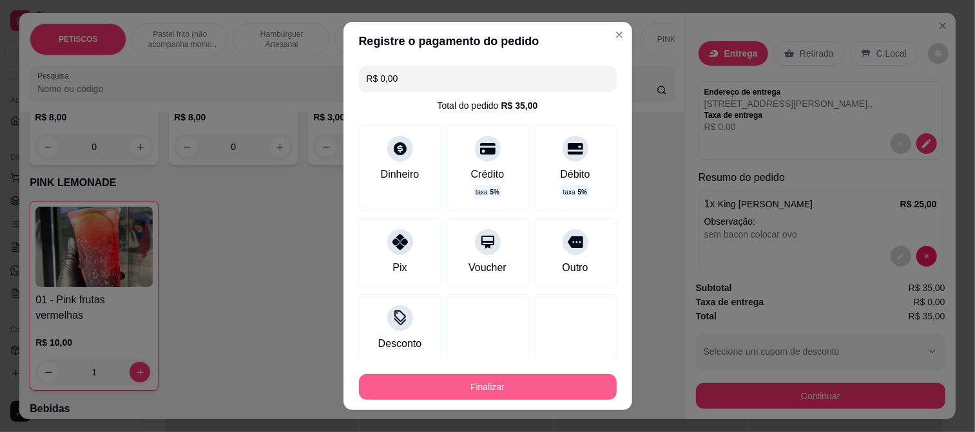
click at [461, 397] on button "Finalizar" at bounding box center [488, 387] width 258 height 26
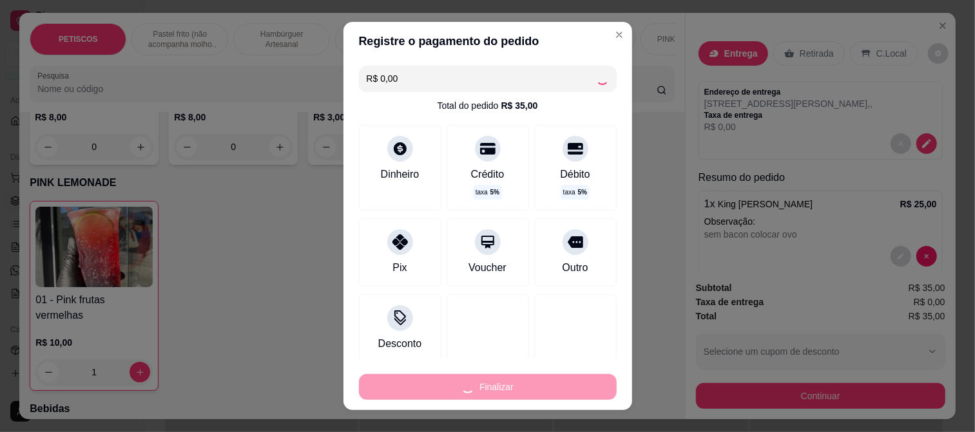
type input "0"
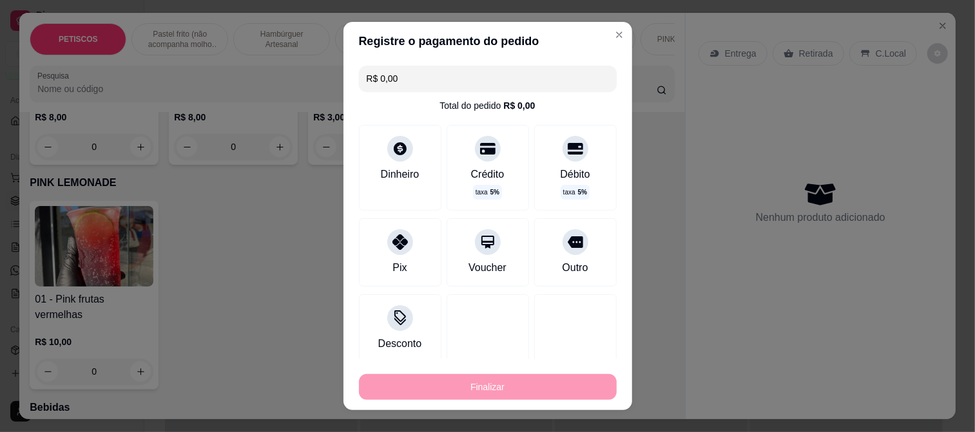
type input "-R$ 35,00"
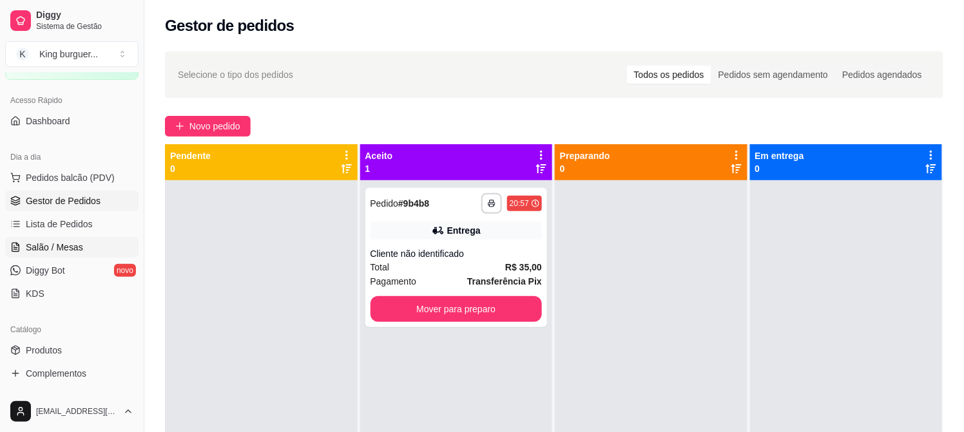
click at [66, 247] on span "Salão / Mesas" at bounding box center [54, 247] width 57 height 13
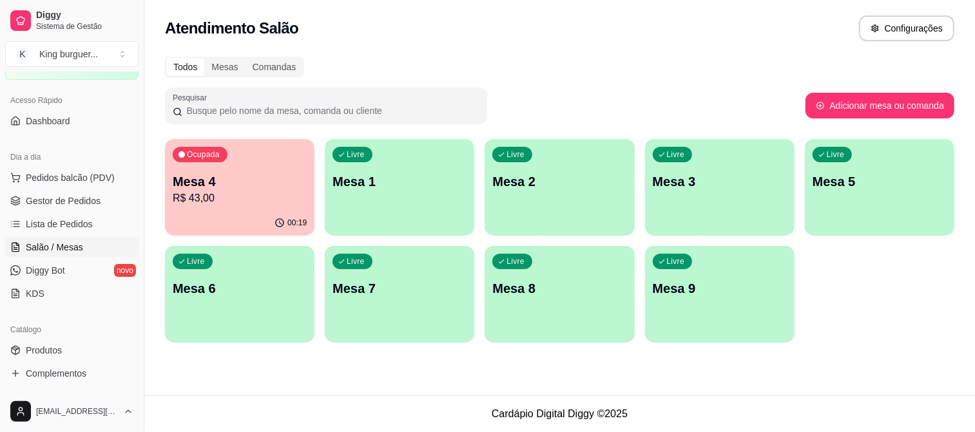
click at [402, 183] on p "Mesa 1" at bounding box center [400, 182] width 134 height 18
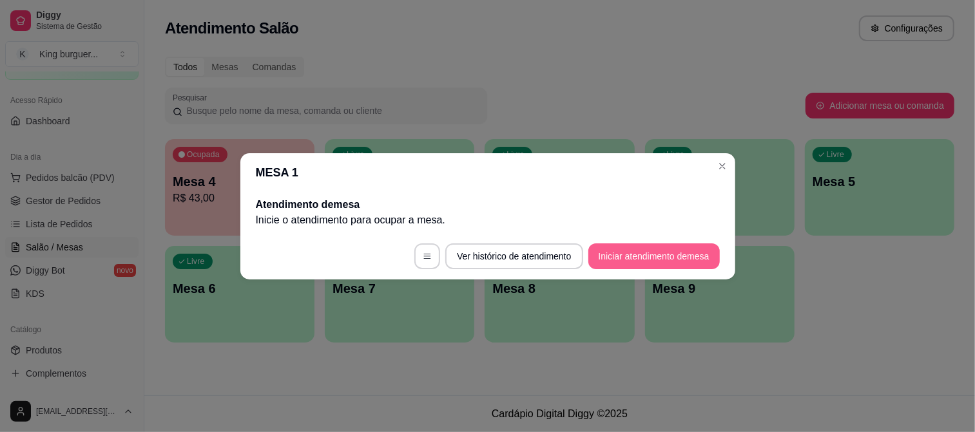
click at [640, 247] on button "Iniciar atendimento de mesa" at bounding box center [653, 257] width 131 height 26
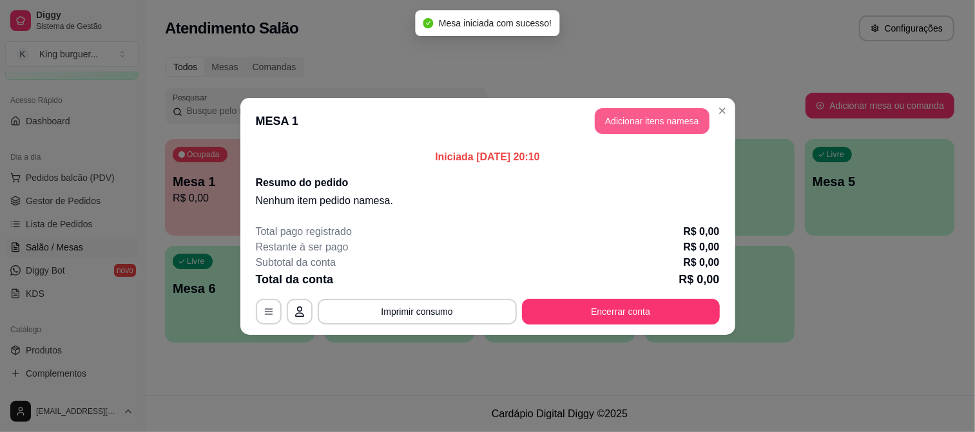
click at [626, 121] on button "Adicionar itens na mesa" at bounding box center [652, 121] width 115 height 26
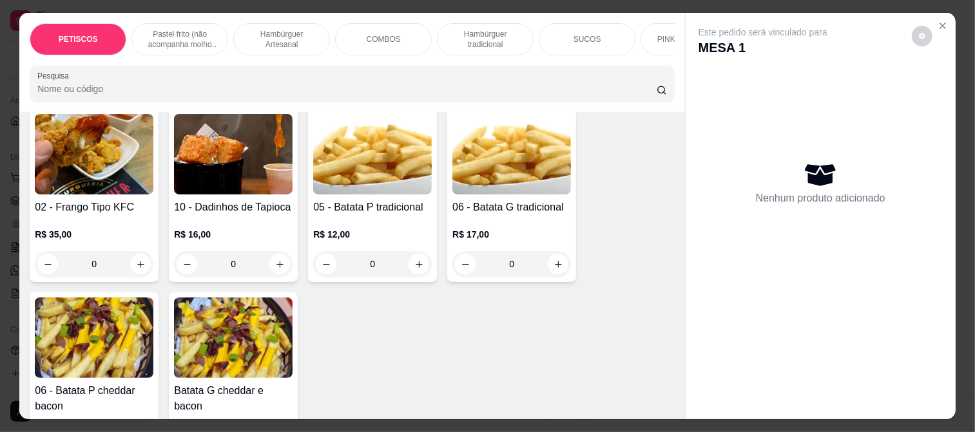
scroll to position [358, 0]
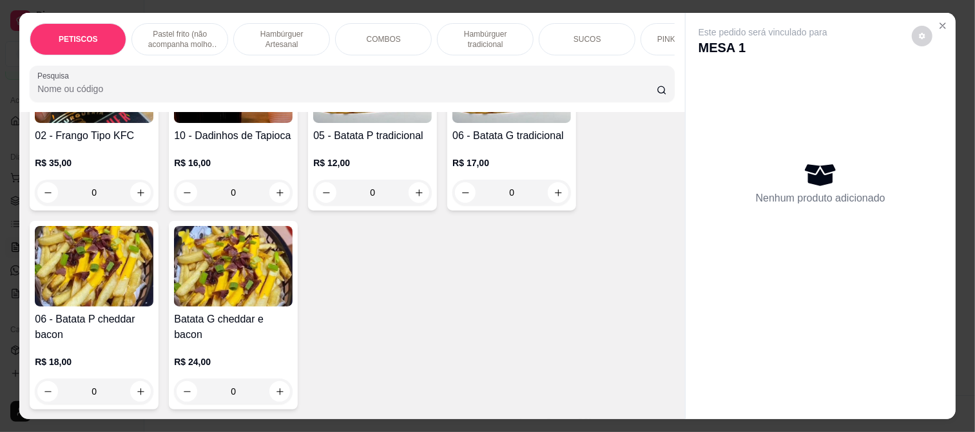
click at [274, 294] on img at bounding box center [233, 266] width 119 height 81
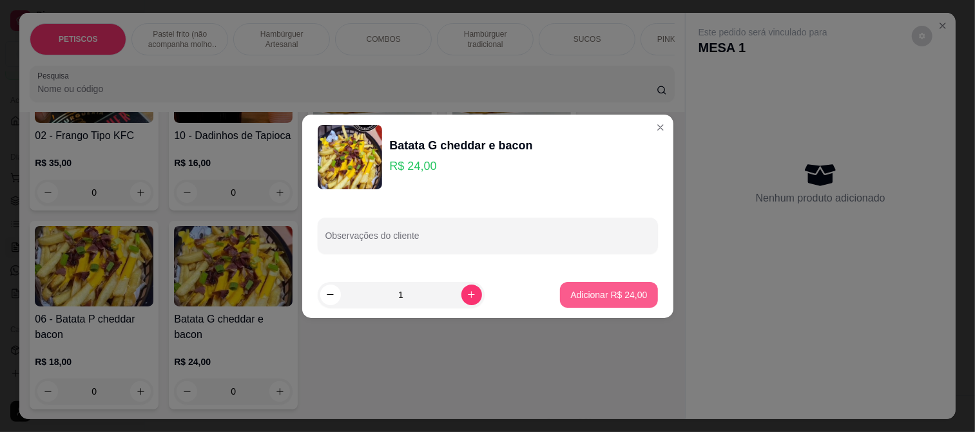
click at [627, 297] on p "Adicionar R$ 24,00" at bounding box center [608, 295] width 77 height 13
type input "1"
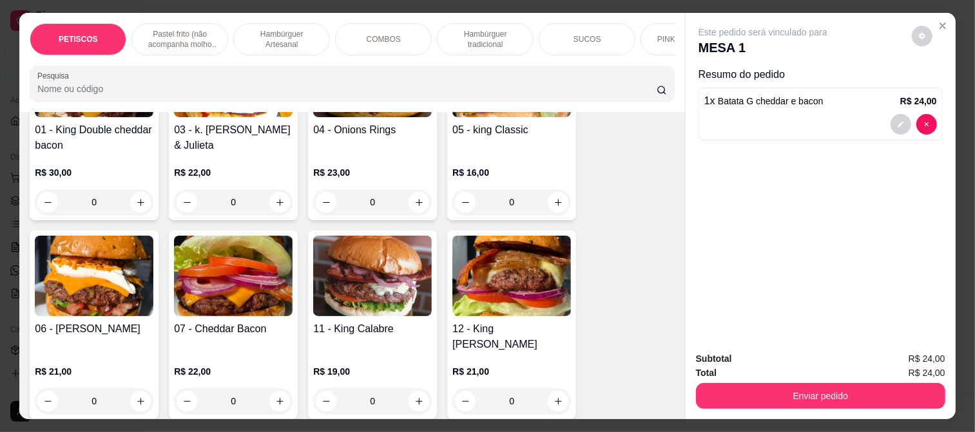
scroll to position [1360, 0]
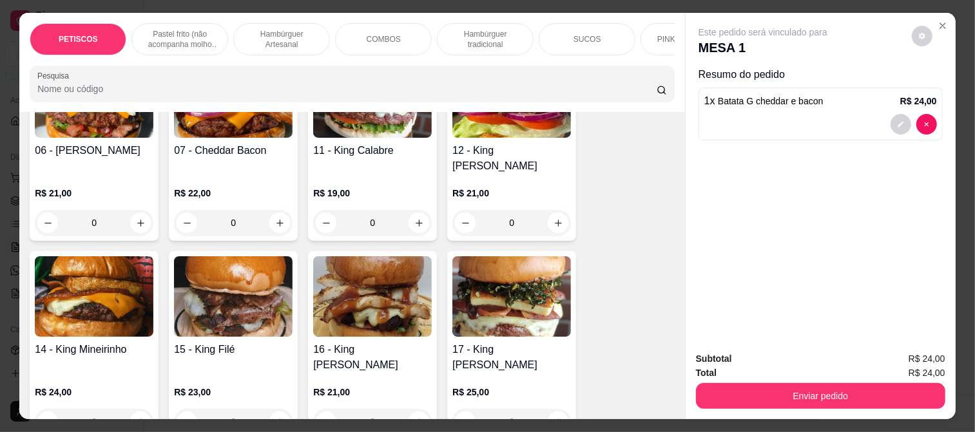
click at [364, 284] on img at bounding box center [372, 296] width 119 height 81
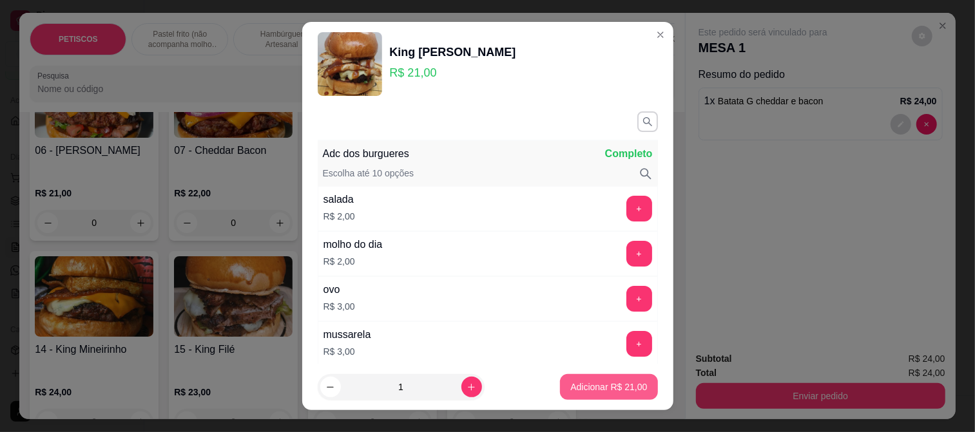
click at [611, 384] on p "Adicionar R$ 21,00" at bounding box center [608, 387] width 77 height 13
type input "1"
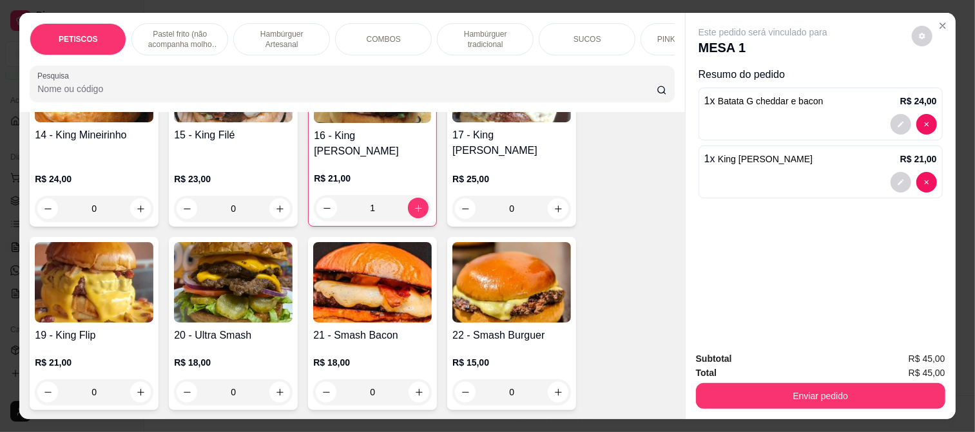
scroll to position [1289, 0]
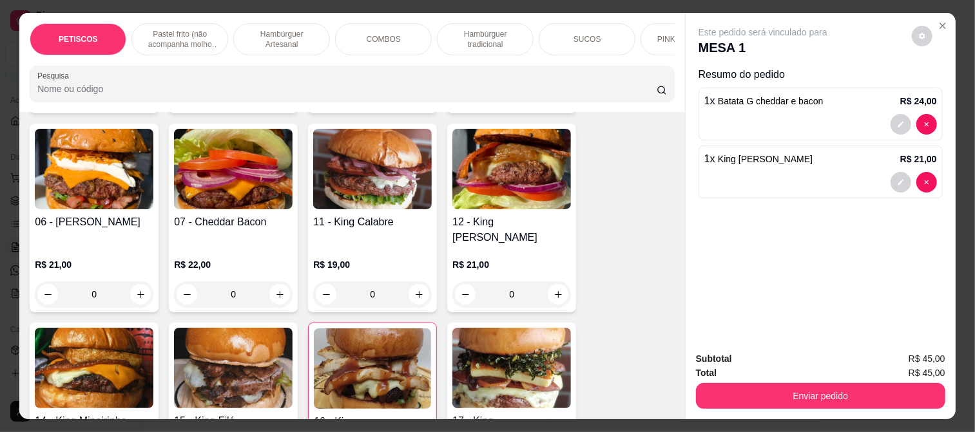
click at [99, 183] on img at bounding box center [94, 169] width 119 height 81
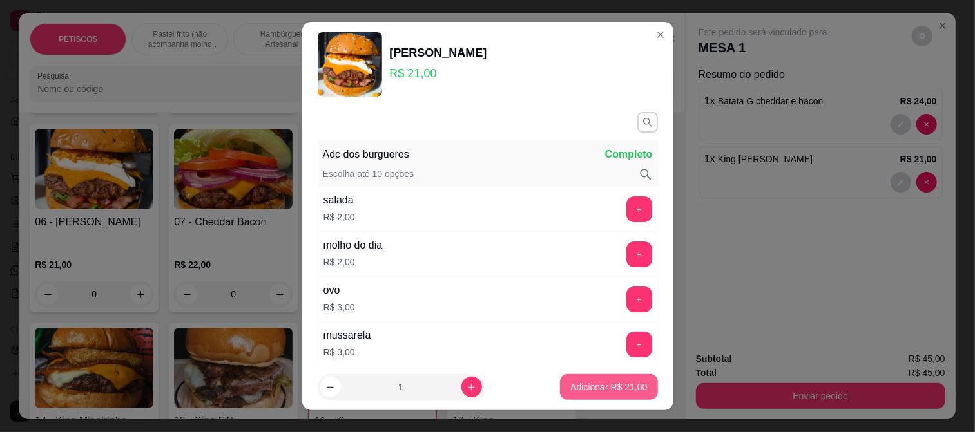
click at [584, 391] on p "Adicionar R$ 21,00" at bounding box center [608, 387] width 77 height 13
type input "1"
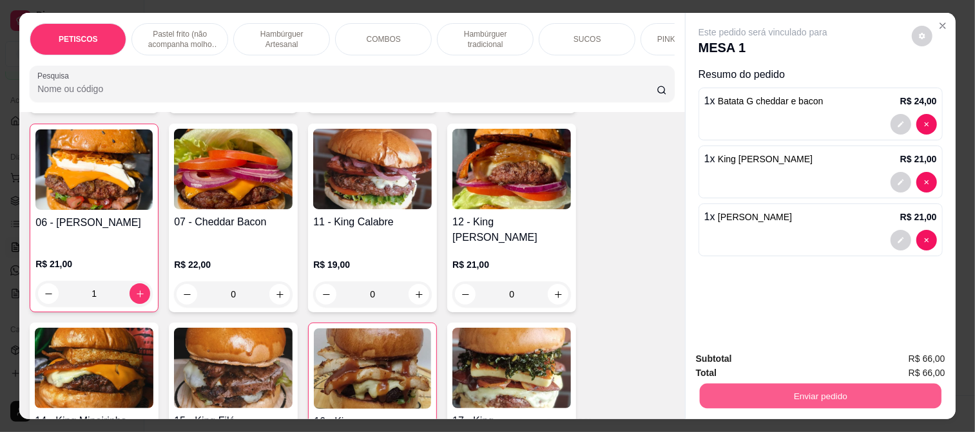
click at [732, 398] on button "Enviar pedido" at bounding box center [821, 395] width 242 height 25
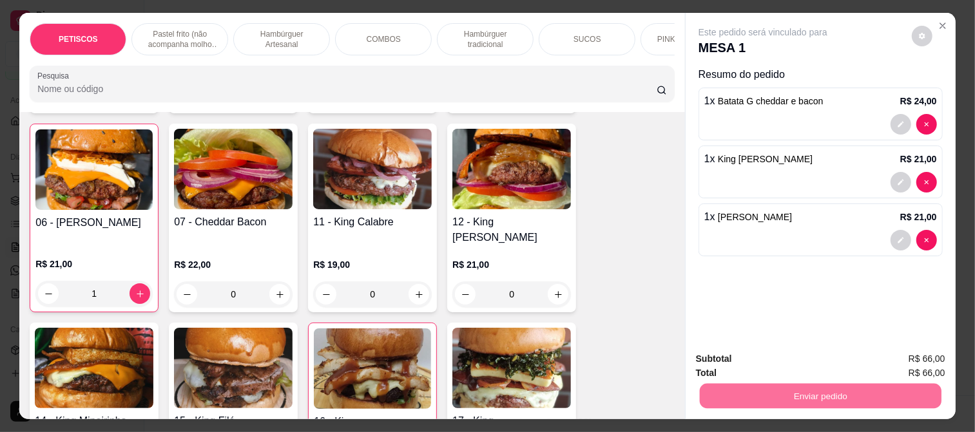
click at [903, 359] on button "Enviar pedido" at bounding box center [911, 359] width 73 height 24
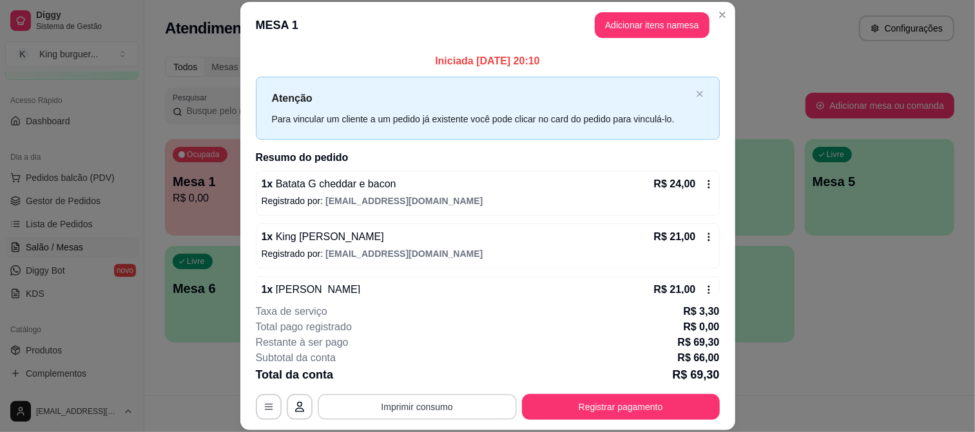
click at [418, 417] on button "Imprimir consumo" at bounding box center [417, 407] width 199 height 26
click at [434, 376] on button "IMPRESSORA" at bounding box center [415, 377] width 93 height 21
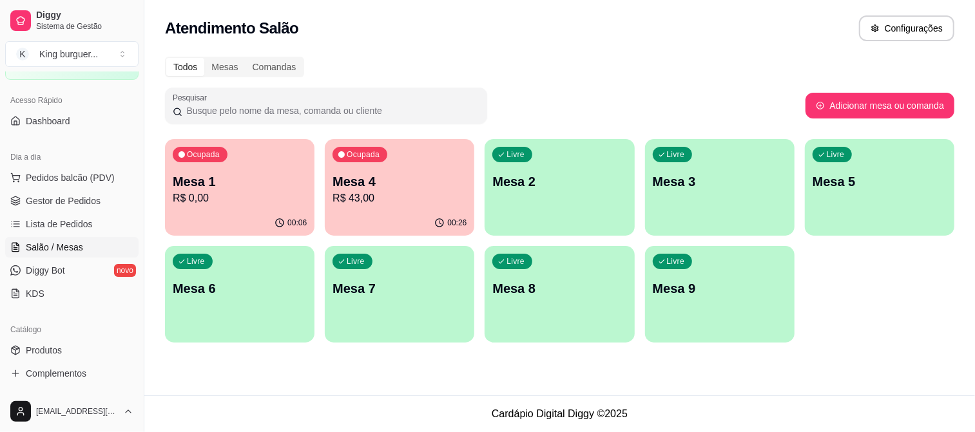
click at [762, 21] on div "Atendimento Salão Configurações" at bounding box center [559, 28] width 789 height 26
click at [66, 198] on span "Gestor de Pedidos" at bounding box center [63, 201] width 75 height 13
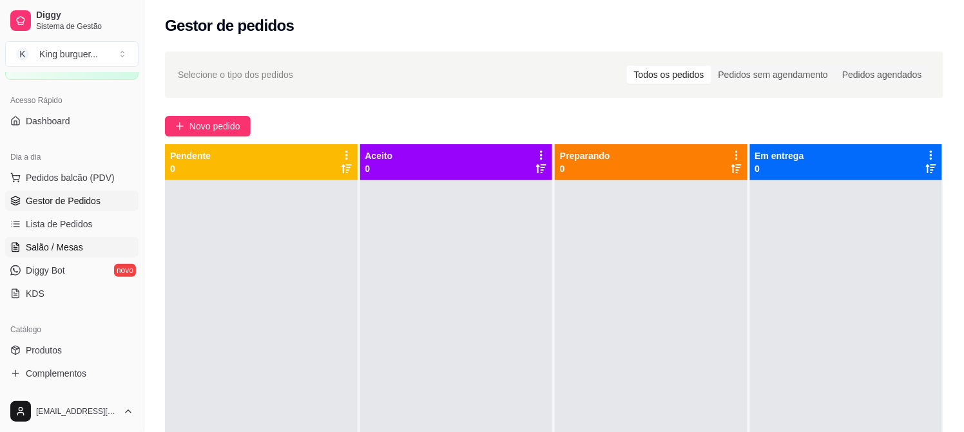
click at [68, 240] on link "Salão / Mesas" at bounding box center [71, 247] width 133 height 21
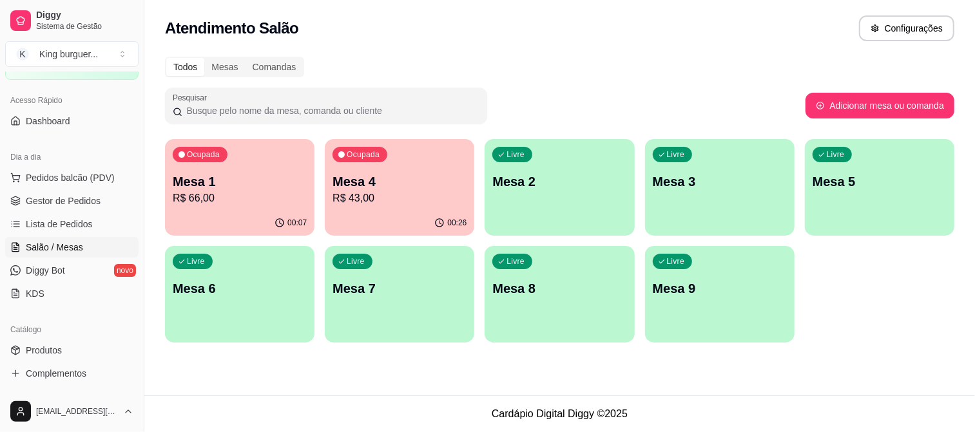
click at [407, 184] on p "Mesa 4" at bounding box center [400, 182] width 134 height 18
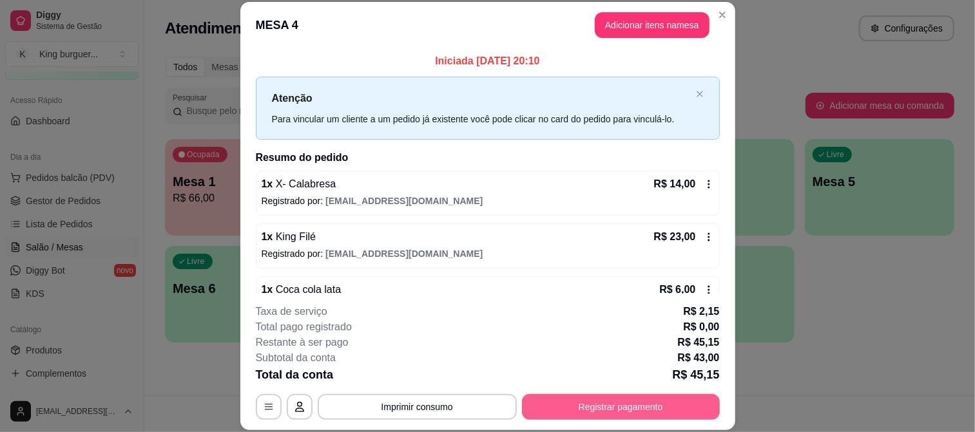
click at [583, 407] on button "Registrar pagamento" at bounding box center [621, 407] width 198 height 26
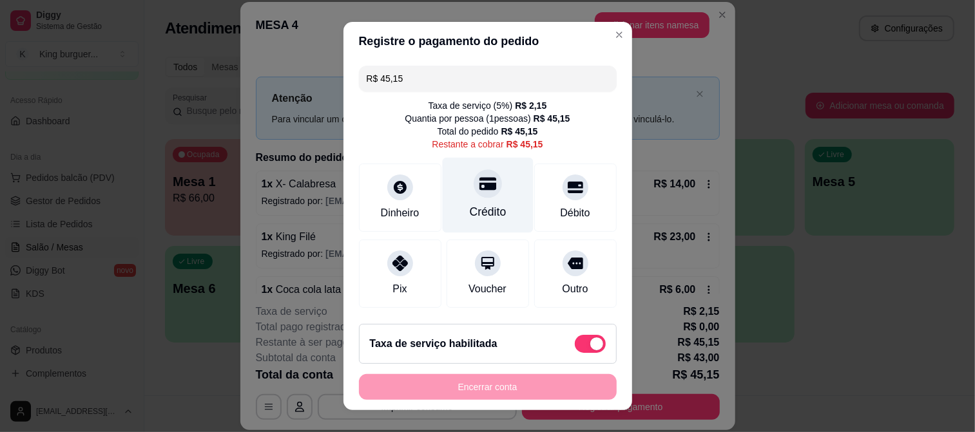
click at [479, 188] on icon at bounding box center [487, 183] width 17 height 13
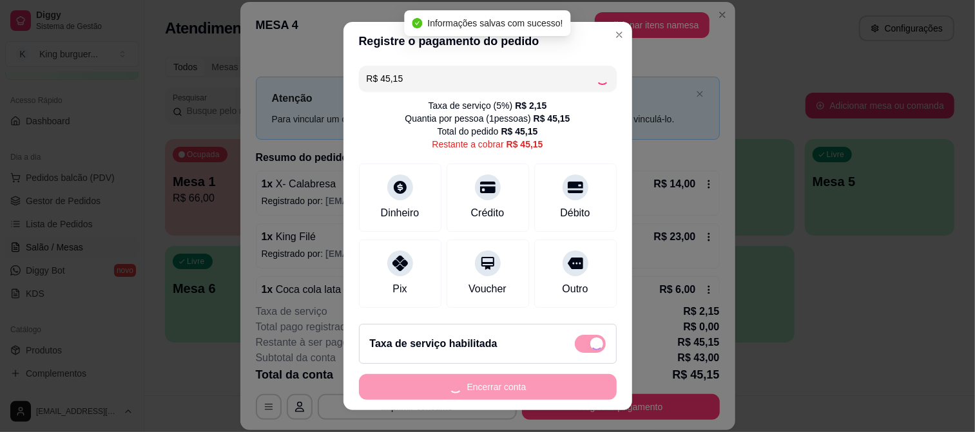
type input "R$ 0,00"
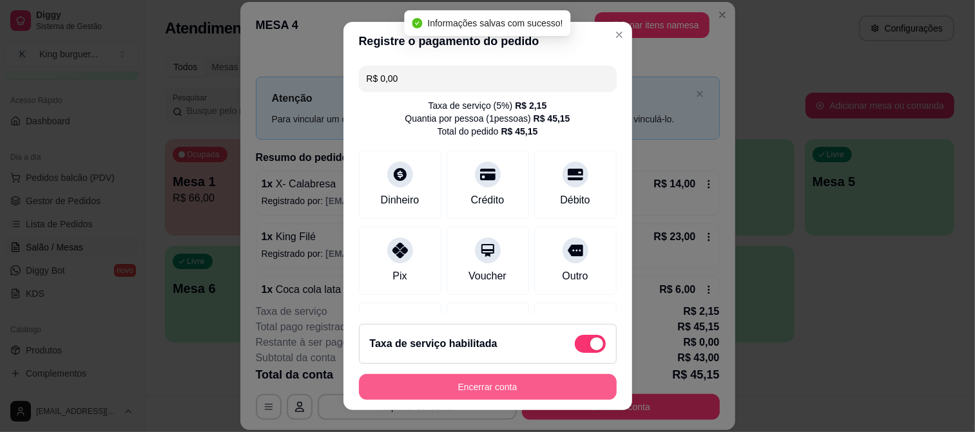
click at [545, 388] on button "Encerrar conta" at bounding box center [488, 387] width 258 height 26
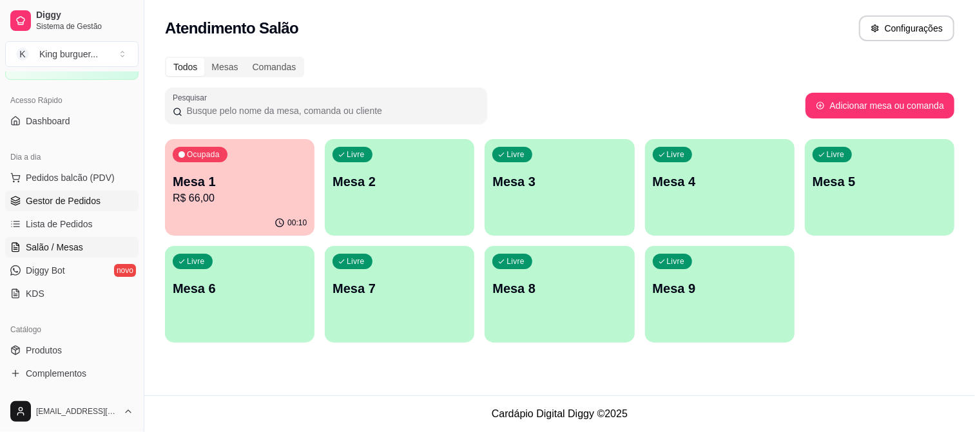
click at [90, 200] on span "Gestor de Pedidos" at bounding box center [63, 201] width 75 height 13
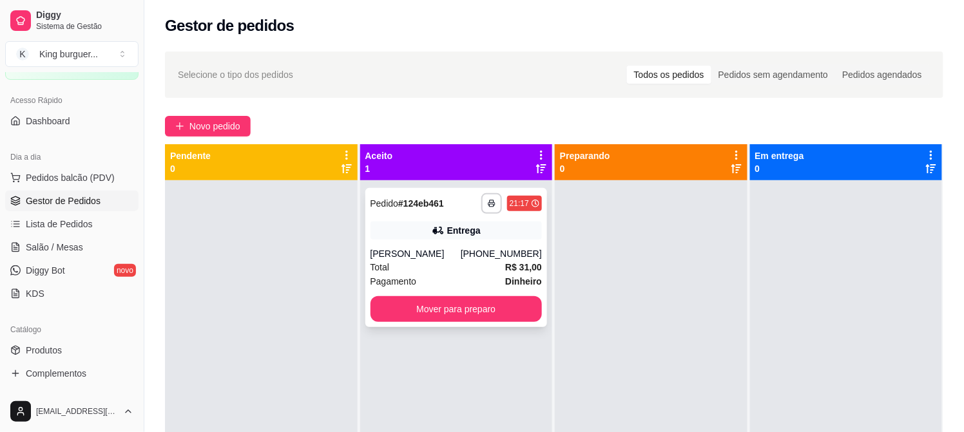
click at [438, 250] on div "[PERSON_NAME]" at bounding box center [416, 253] width 90 height 13
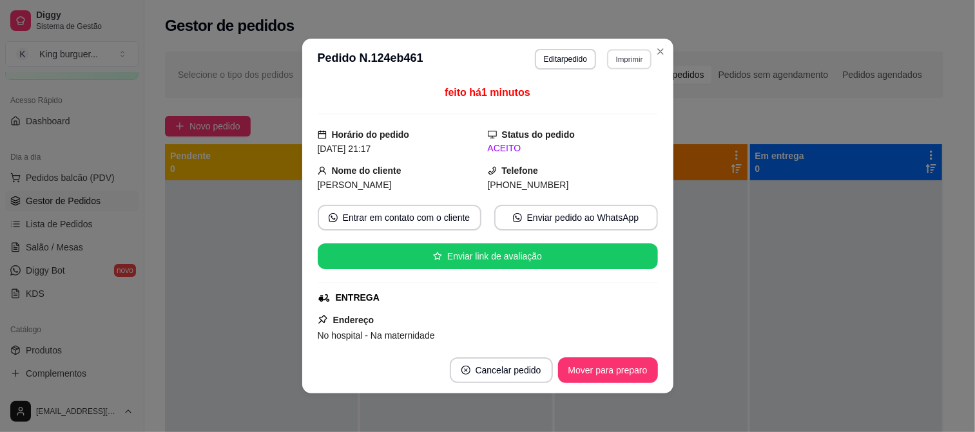
click at [623, 63] on button "Imprimir" at bounding box center [629, 59] width 44 height 20
click at [613, 100] on button "IMPRESSORA" at bounding box center [601, 105] width 93 height 21
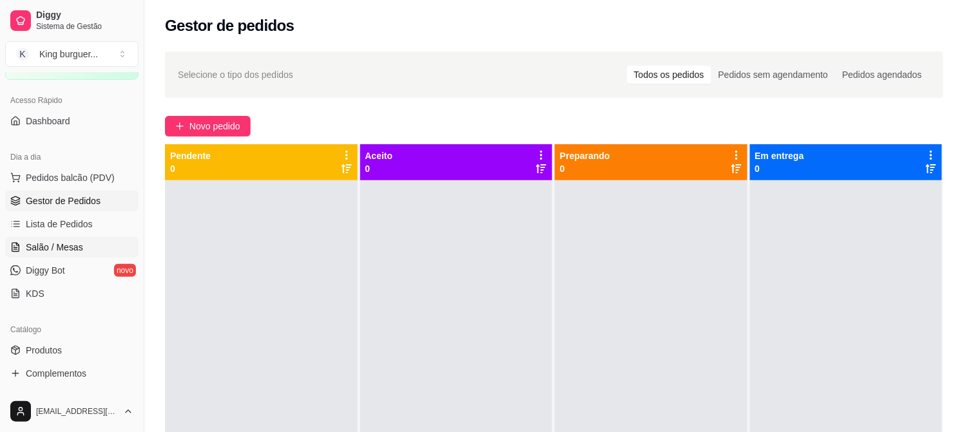
click at [75, 243] on span "Salão / Mesas" at bounding box center [54, 247] width 57 height 13
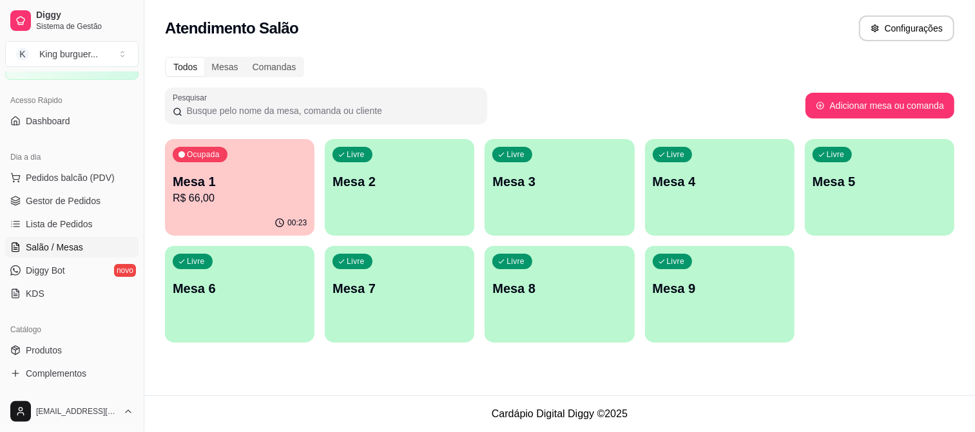
click at [258, 202] on p "R$ 66,00" at bounding box center [240, 198] width 134 height 15
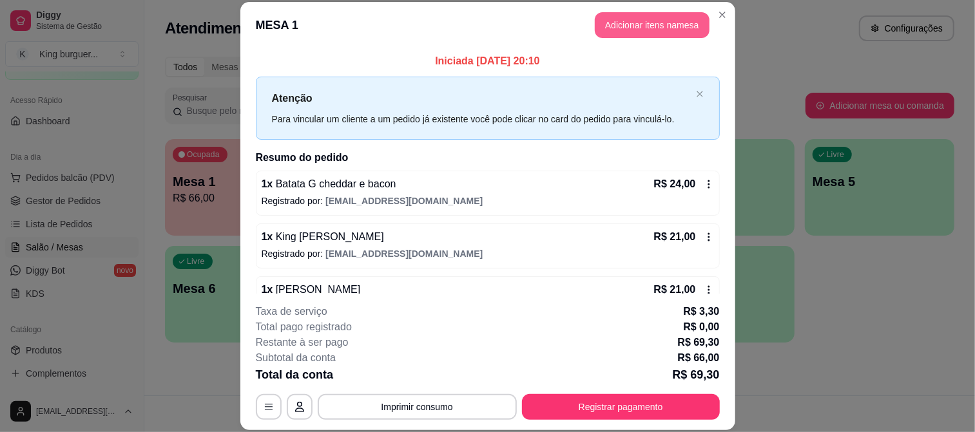
click at [617, 23] on button "Adicionar itens na mesa" at bounding box center [652, 25] width 115 height 26
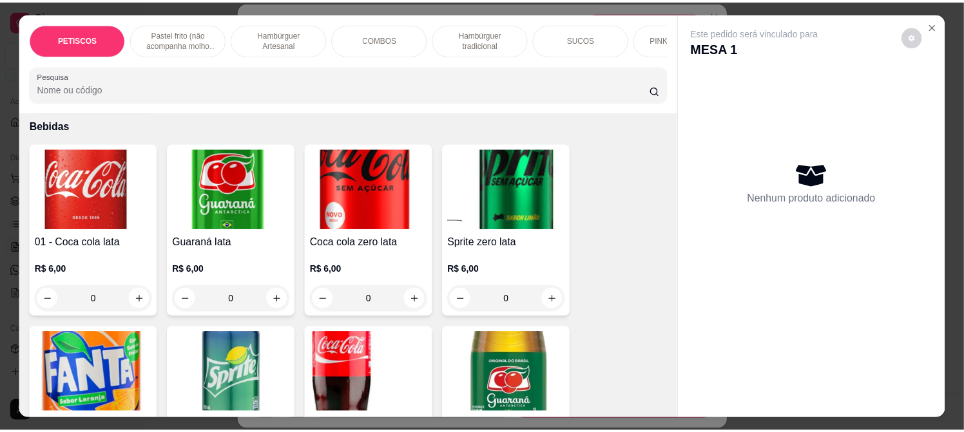
scroll to position [3508, 0]
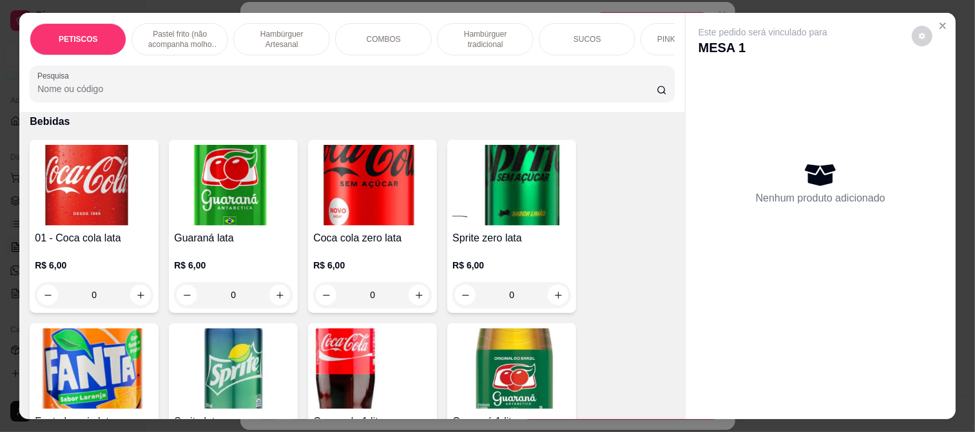
click at [394, 157] on img at bounding box center [372, 185] width 119 height 81
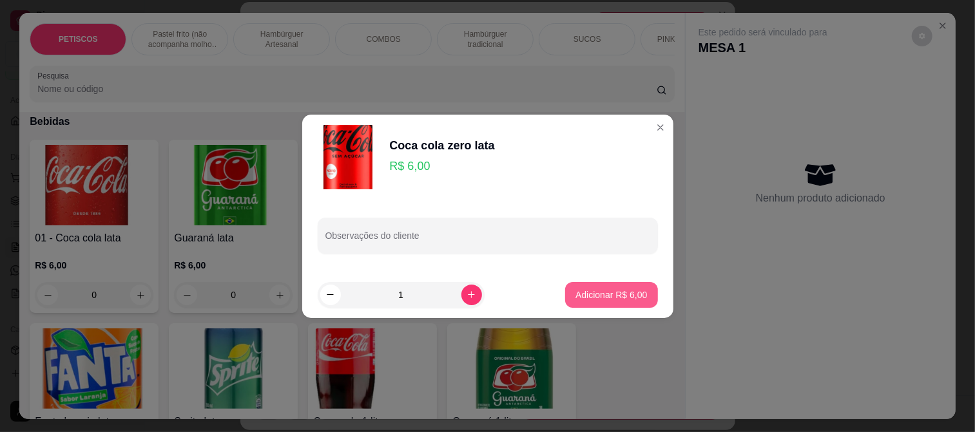
click at [606, 296] on p "Adicionar R$ 6,00" at bounding box center [611, 295] width 72 height 13
type input "1"
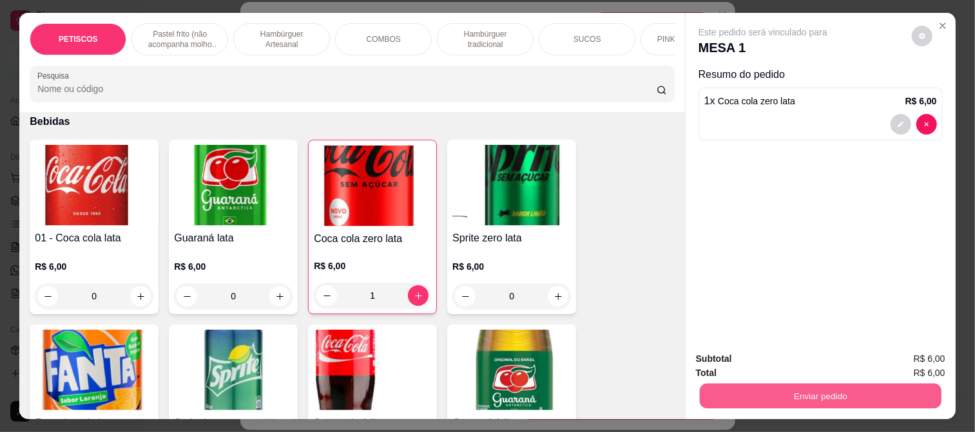
click at [733, 393] on button "Enviar pedido" at bounding box center [821, 395] width 242 height 25
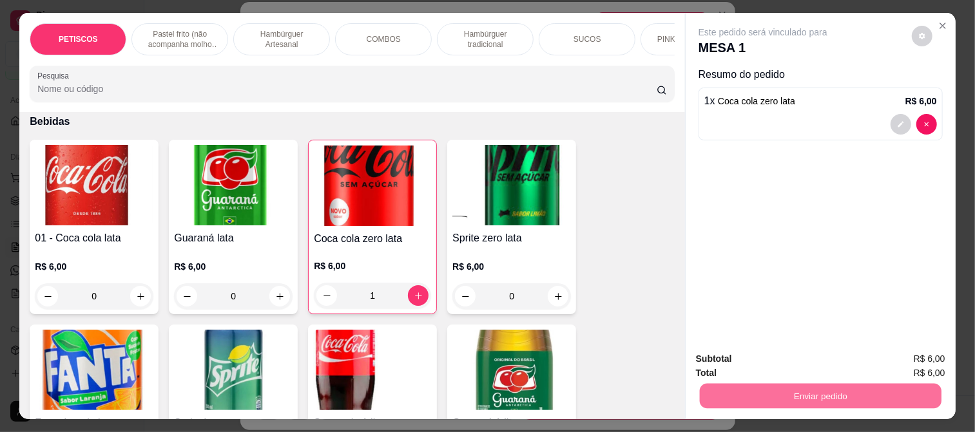
click at [905, 362] on button "Enviar pedido" at bounding box center [911, 359] width 73 height 24
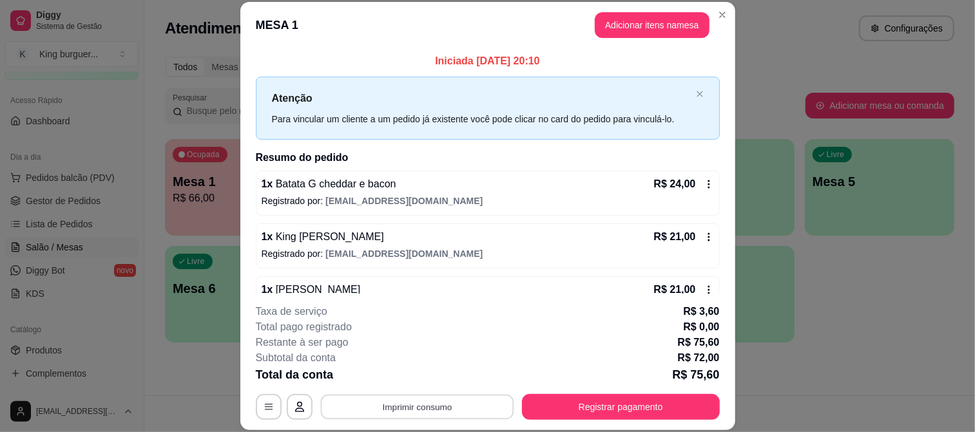
click at [454, 403] on button "Imprimir consumo" at bounding box center [416, 406] width 193 height 25
click at [446, 369] on button "IMPRESSORA" at bounding box center [416, 377] width 90 height 20
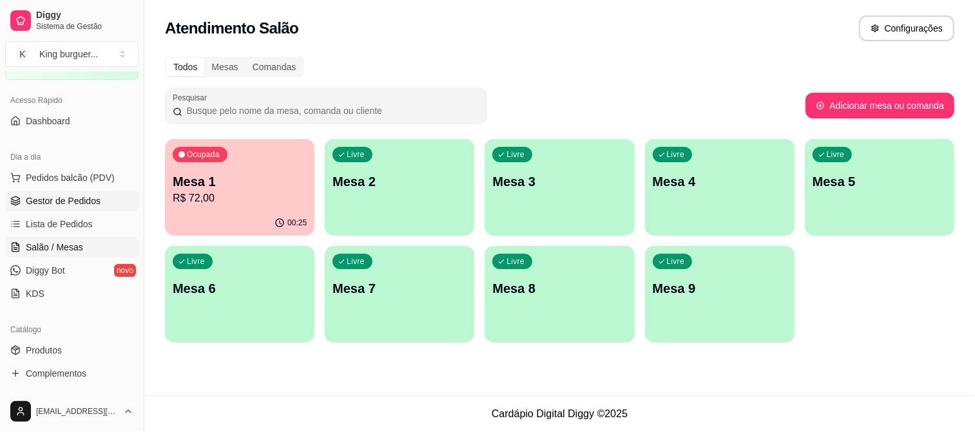
click at [81, 198] on span "Gestor de Pedidos" at bounding box center [63, 201] width 75 height 13
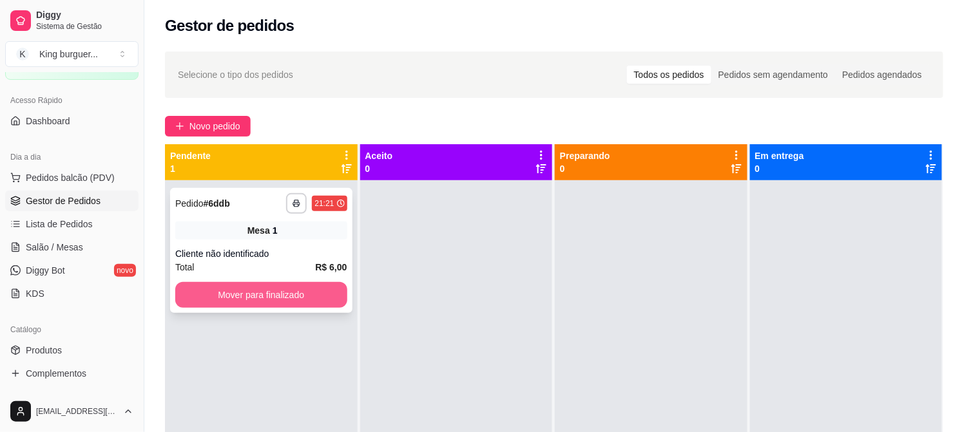
click at [259, 298] on button "Mover para finalizado" at bounding box center [261, 295] width 172 height 26
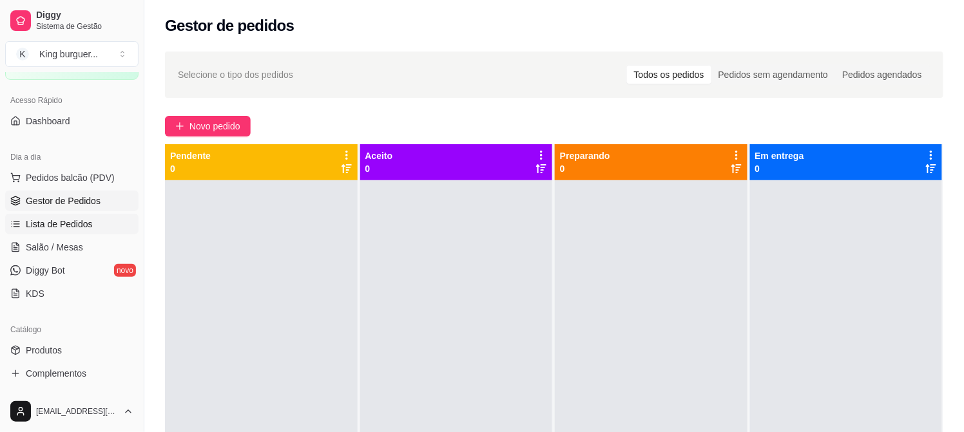
click at [89, 222] on span "Lista de Pedidos" at bounding box center [59, 224] width 67 height 13
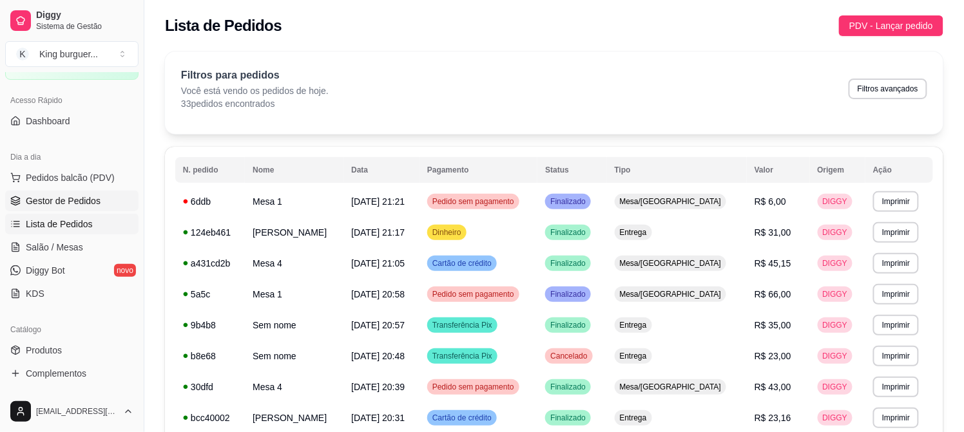
click at [99, 200] on link "Gestor de Pedidos" at bounding box center [71, 201] width 133 height 21
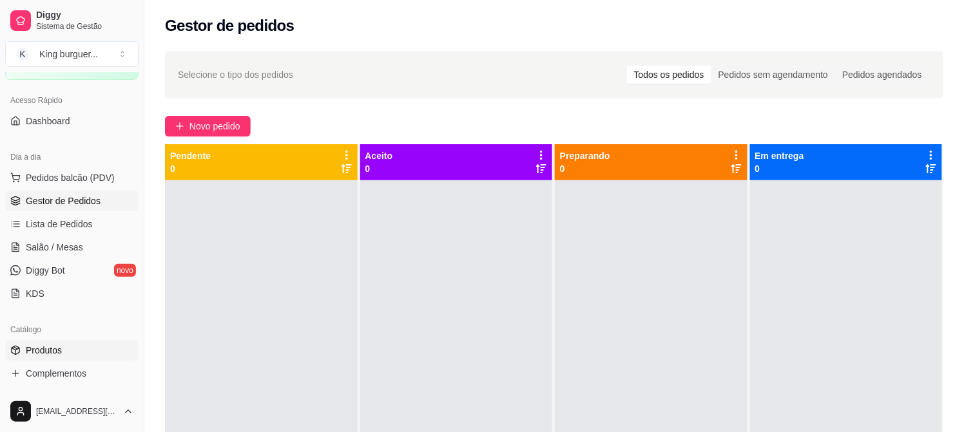
click at [79, 347] on link "Produtos" at bounding box center [71, 350] width 133 height 21
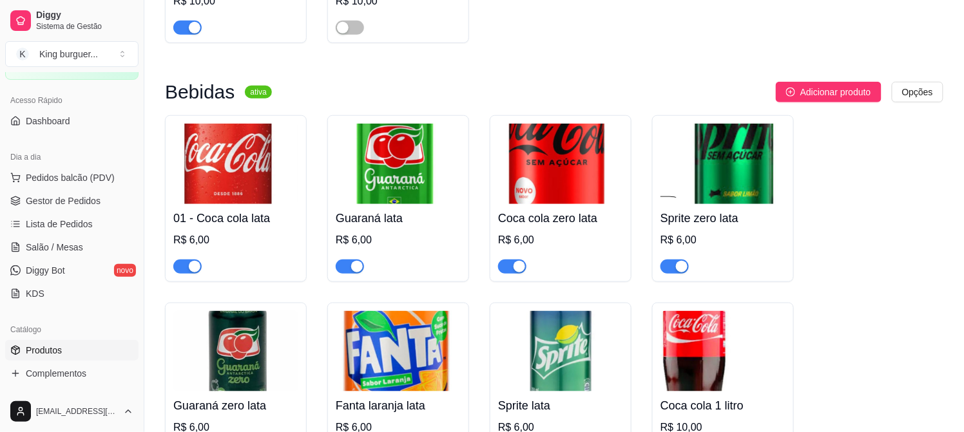
scroll to position [4583, 0]
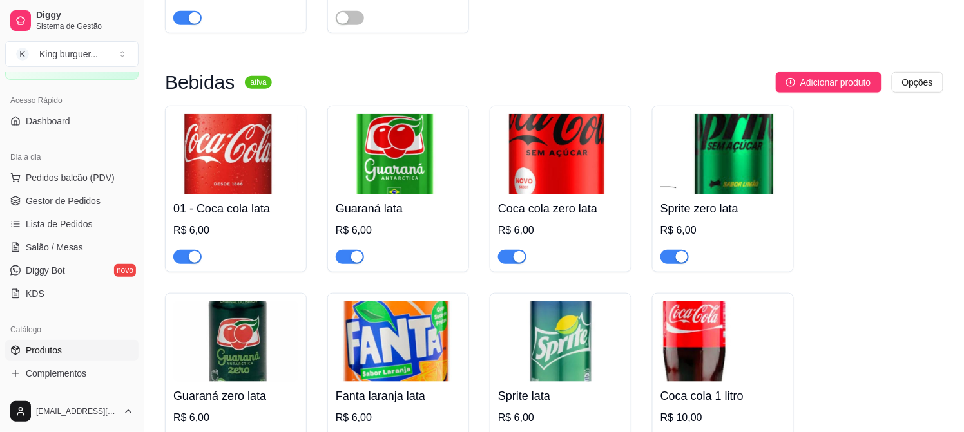
click at [505, 250] on span "button" at bounding box center [512, 257] width 28 height 14
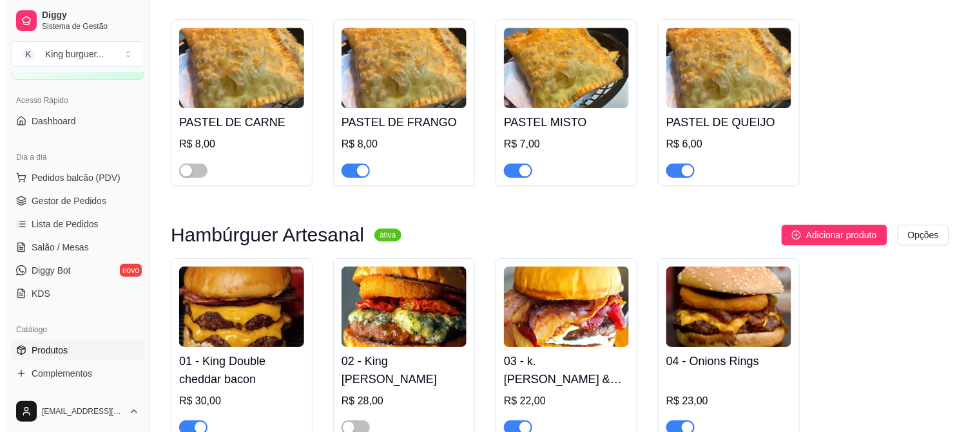
scroll to position [1432, 0]
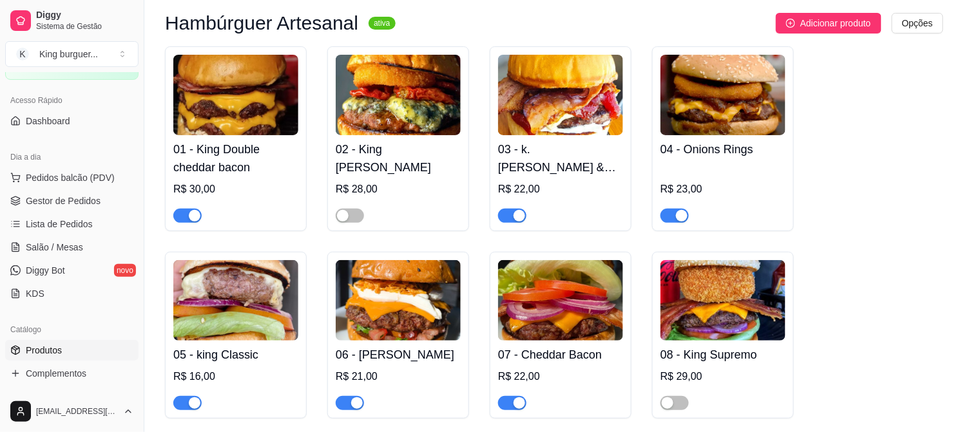
click at [265, 298] on img at bounding box center [235, 300] width 125 height 81
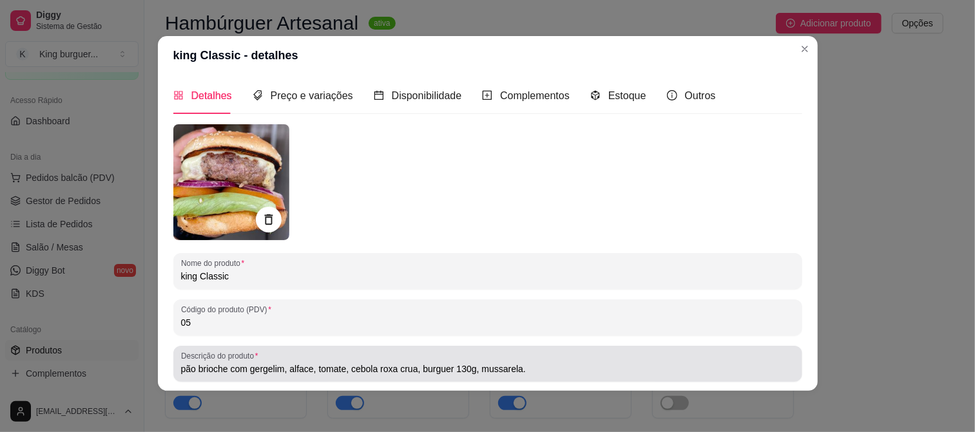
scroll to position [0, 0]
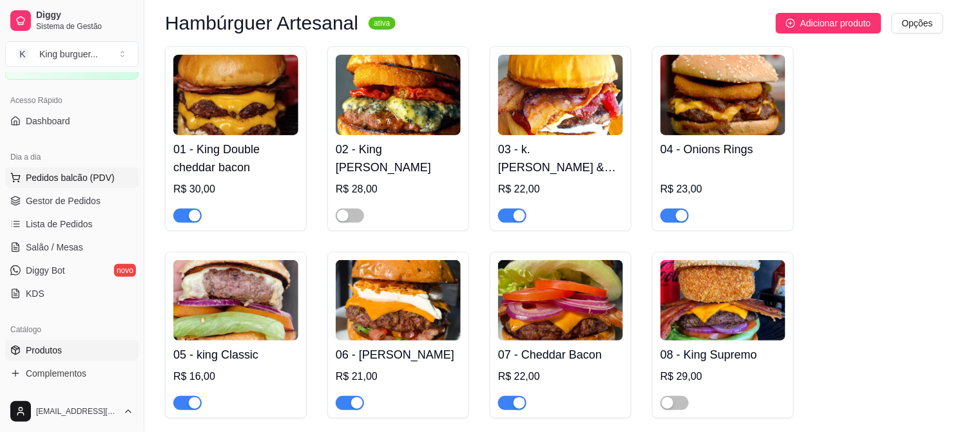
drag, startPoint x: 95, startPoint y: 179, endPoint x: 88, endPoint y: 179, distance: 7.1
click at [94, 179] on span "Pedidos balcão (PDV)" at bounding box center [70, 177] width 89 height 13
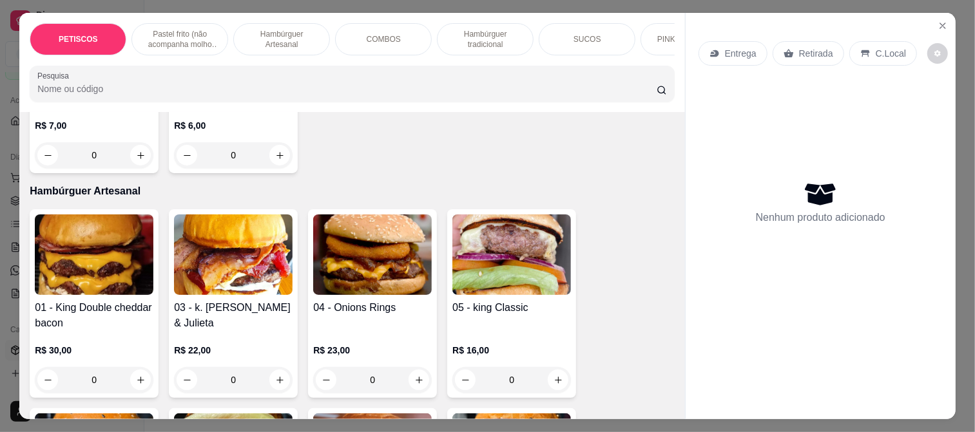
scroll to position [1002, 0]
click at [484, 254] on img at bounding box center [511, 255] width 119 height 81
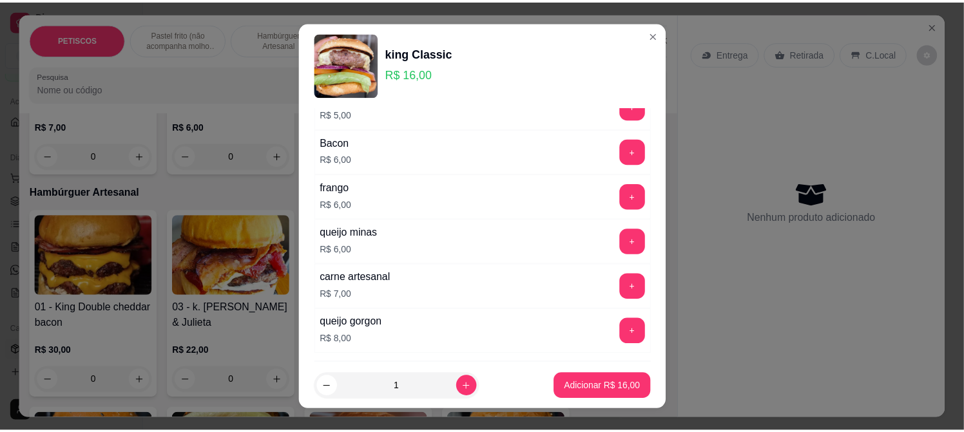
scroll to position [675, 0]
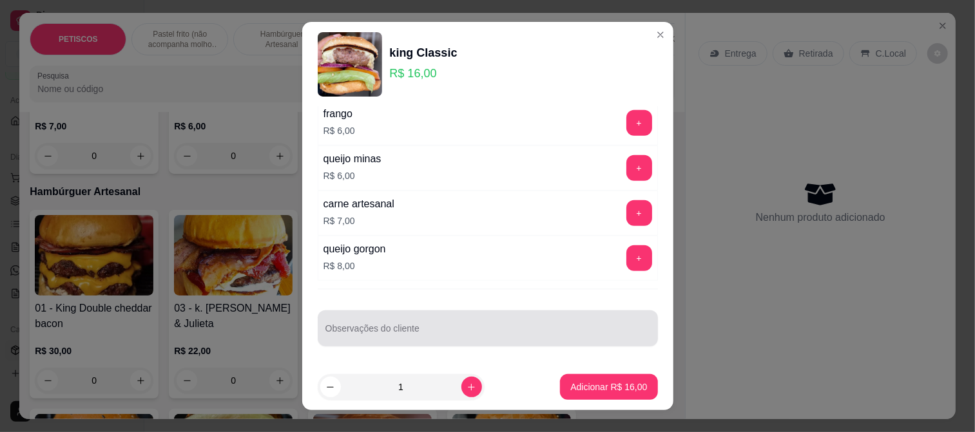
click at [369, 316] on div at bounding box center [487, 329] width 325 height 26
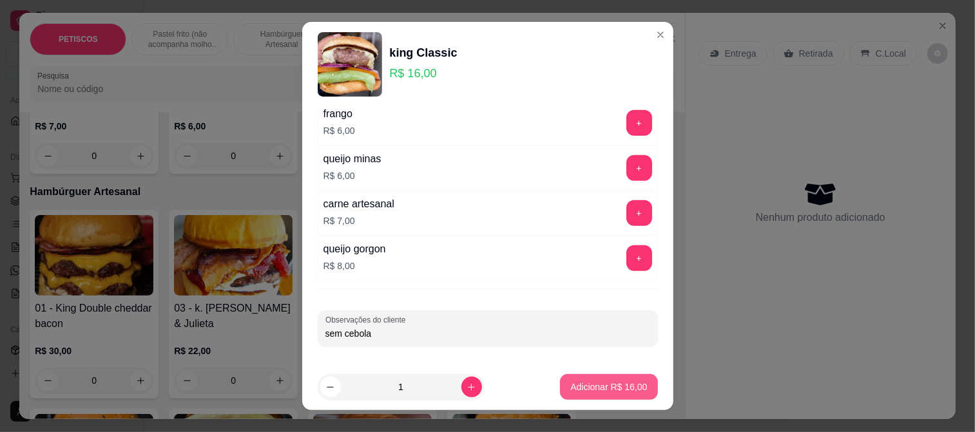
type input "sem cebola"
click at [635, 382] on button "Adicionar R$ 16,00" at bounding box center [608, 387] width 97 height 26
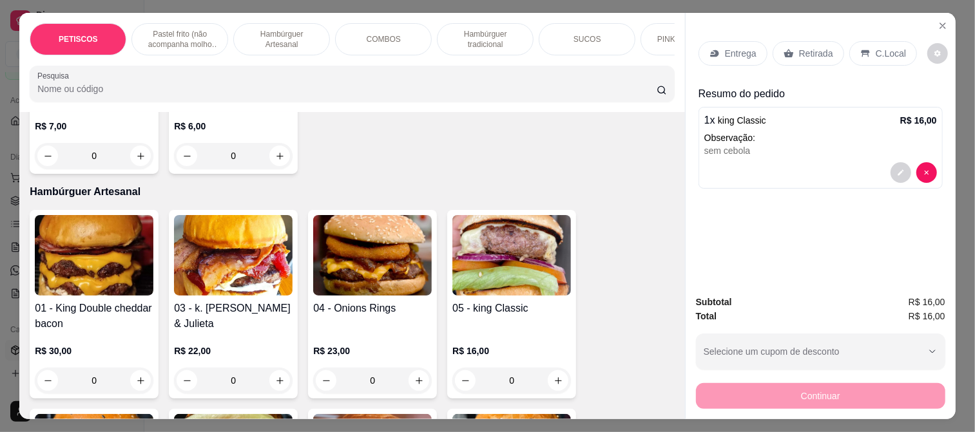
drag, startPoint x: 790, startPoint y: 41, endPoint x: 791, endPoint y: 56, distance: 14.8
click at [791, 43] on div "Retirada" at bounding box center [809, 53] width 72 height 24
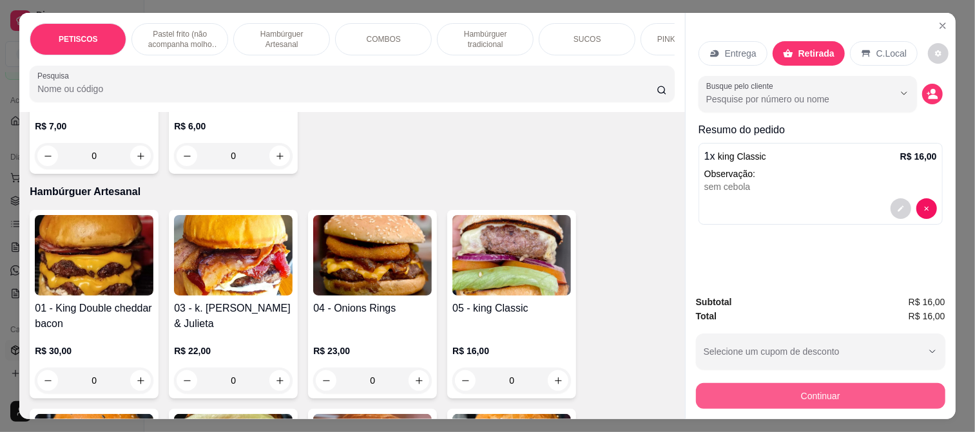
click at [789, 383] on button "Continuar" at bounding box center [820, 396] width 249 height 26
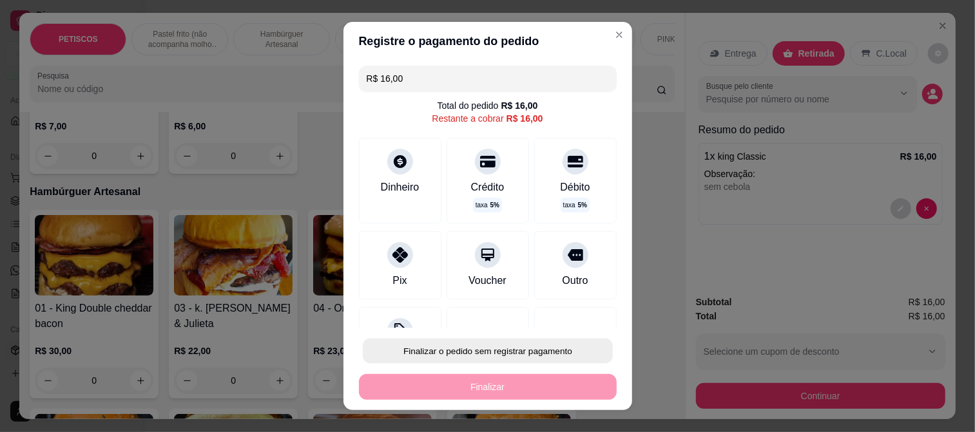
click at [510, 351] on button "Finalizar o pedido sem registrar pagamento" at bounding box center [488, 351] width 250 height 25
click at [561, 311] on button "Confirmar" at bounding box center [561, 314] width 46 height 19
type input "R$ 0,00"
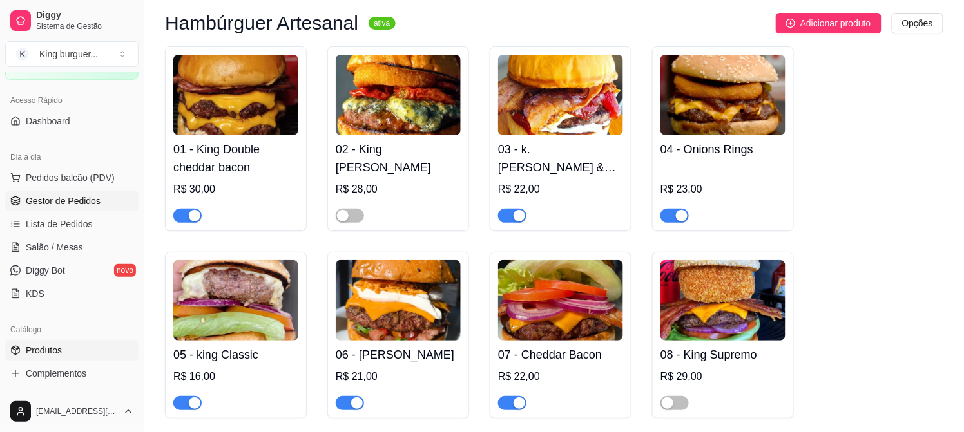
click at [90, 202] on span "Gestor de Pedidos" at bounding box center [63, 201] width 75 height 13
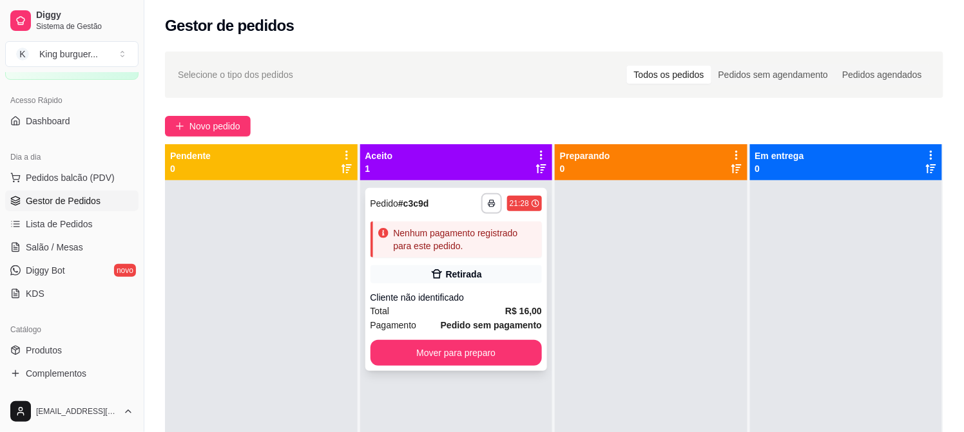
click at [476, 303] on div "Cliente não identificado" at bounding box center [457, 297] width 172 height 13
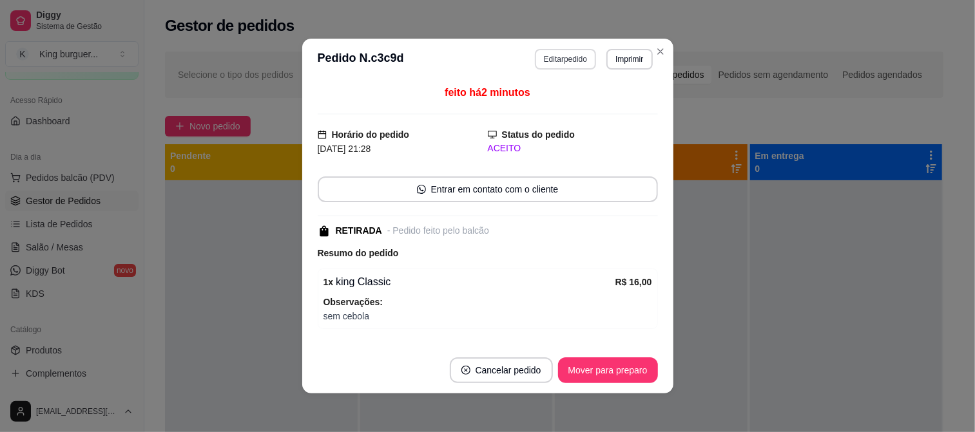
click at [568, 58] on button "Editar pedido" at bounding box center [565, 59] width 61 height 21
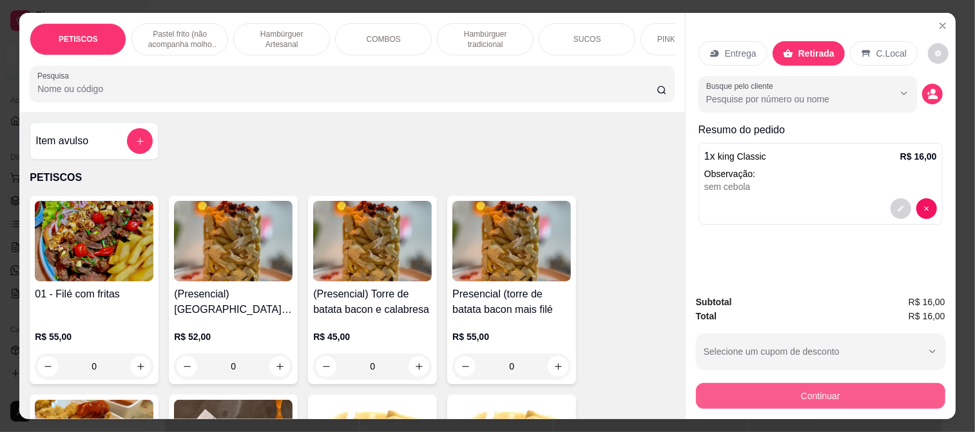
click at [746, 387] on button "Continuar" at bounding box center [820, 396] width 249 height 26
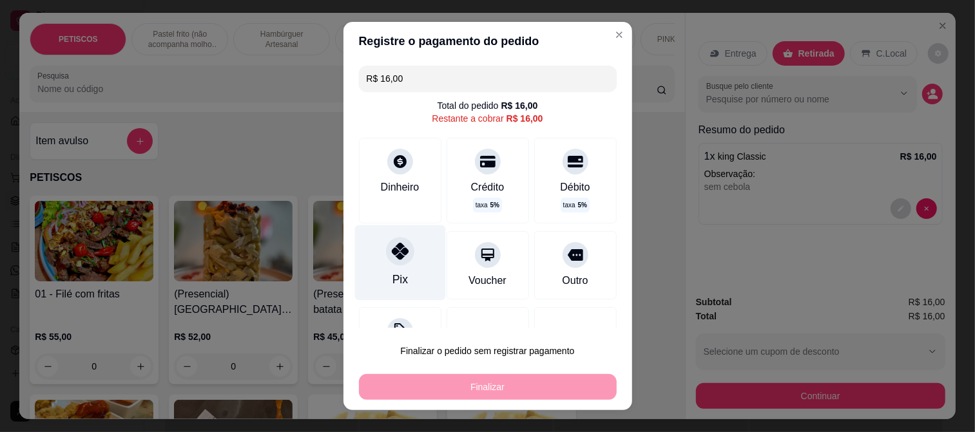
click at [398, 255] on icon at bounding box center [399, 251] width 17 height 17
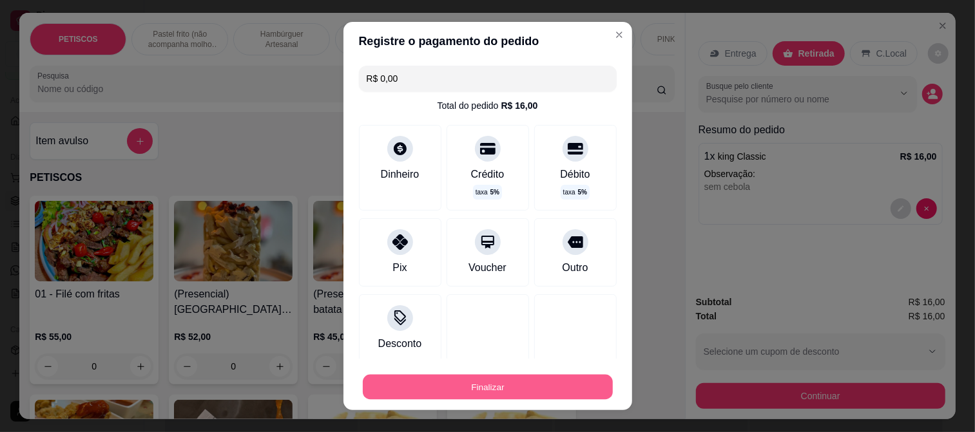
click at [517, 385] on button "Finalizar" at bounding box center [488, 387] width 250 height 25
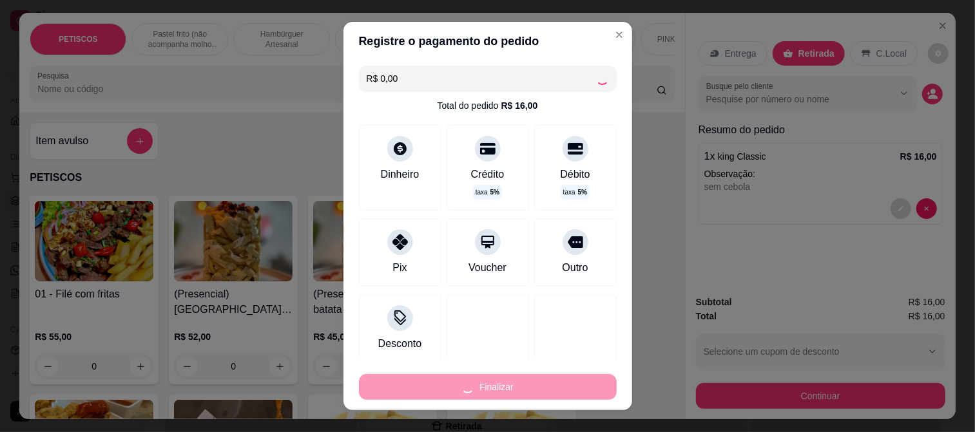
type input "-R$ 16,00"
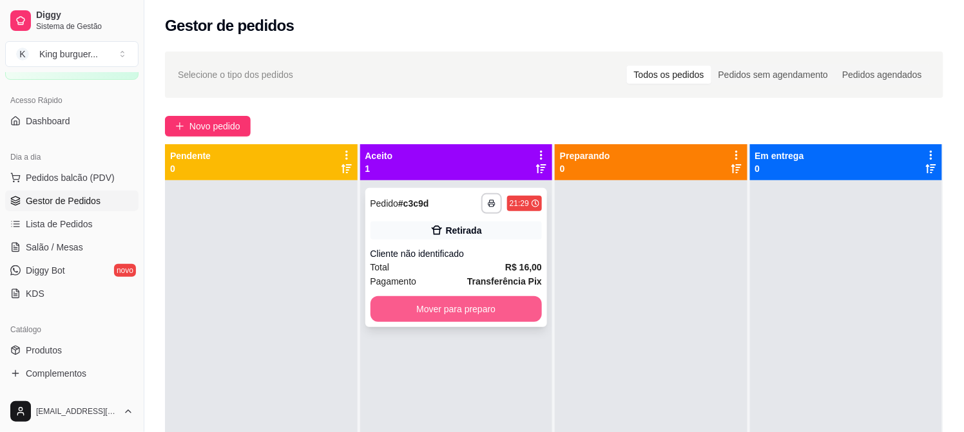
click at [481, 308] on button "Mover para preparo" at bounding box center [457, 309] width 172 height 26
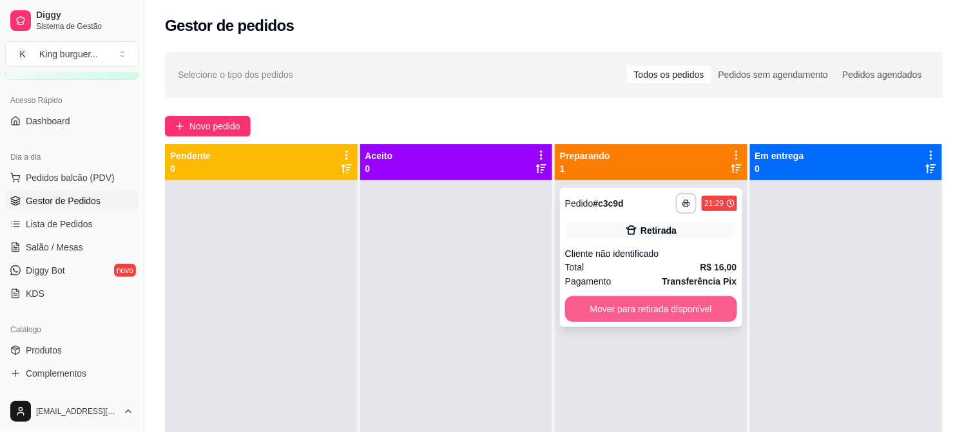
click at [633, 302] on button "Mover para retirada disponível" at bounding box center [651, 309] width 172 height 26
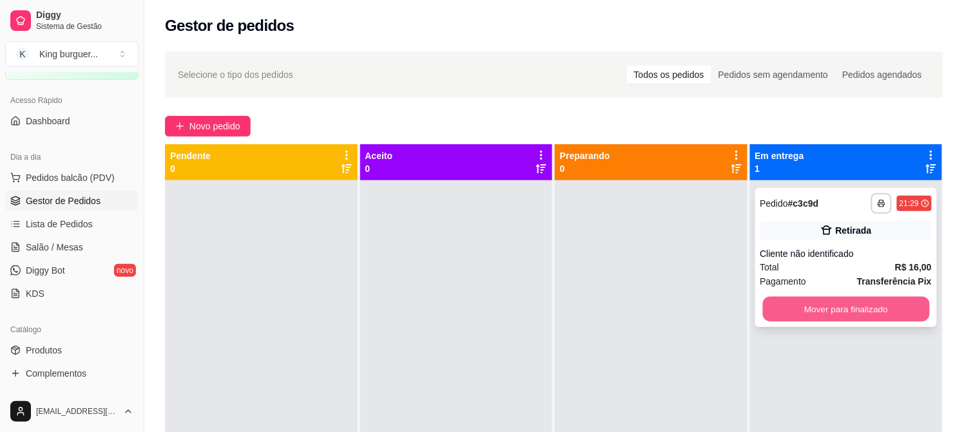
click at [816, 310] on button "Mover para finalizado" at bounding box center [845, 309] width 167 height 25
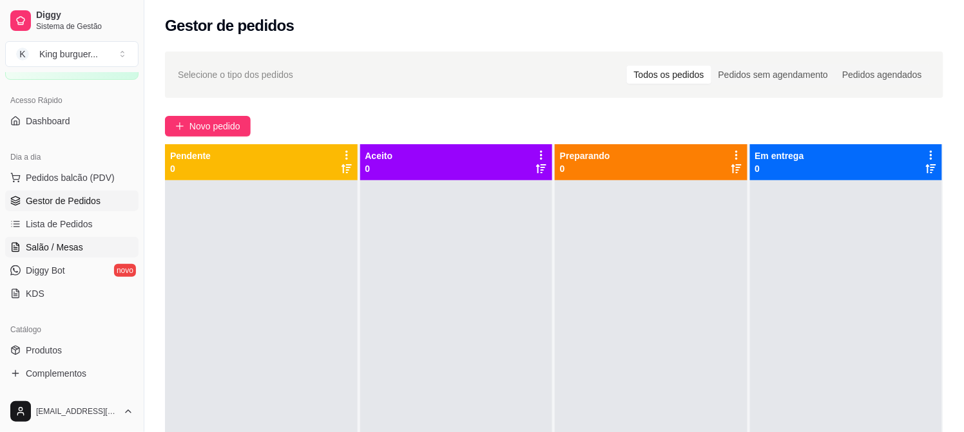
click at [85, 247] on link "Salão / Mesas" at bounding box center [71, 247] width 133 height 21
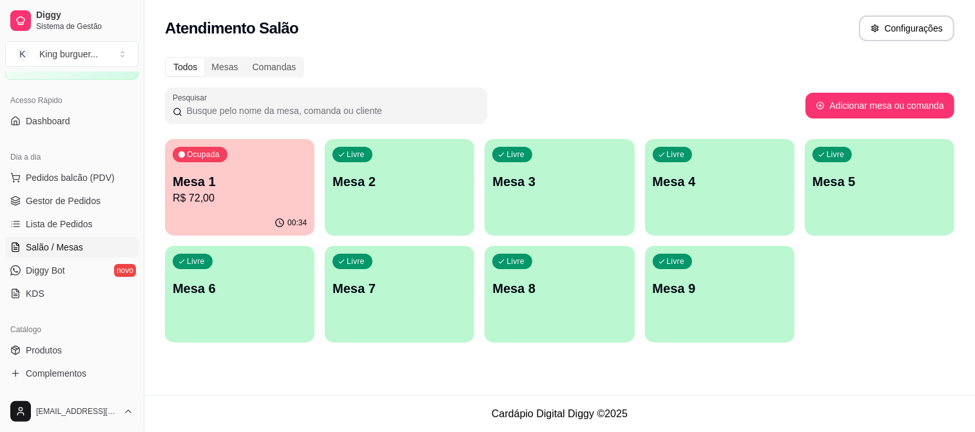
click at [258, 177] on p "Mesa 1" at bounding box center [240, 182] width 134 height 18
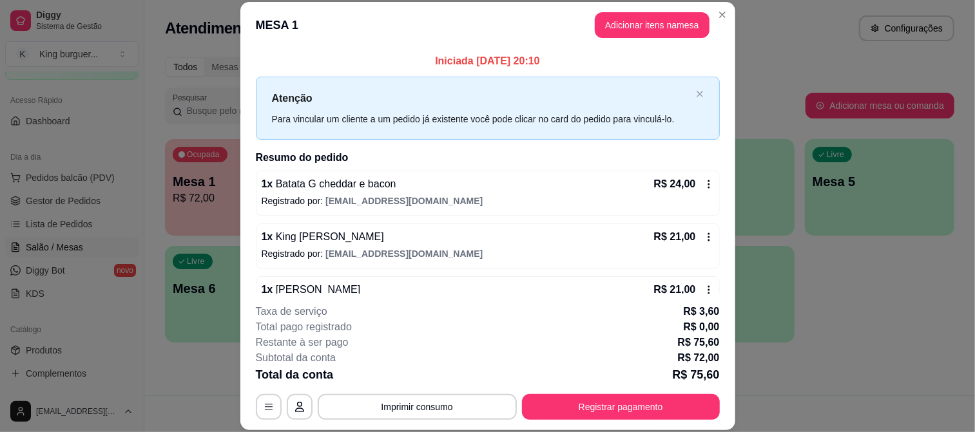
click at [602, 421] on footer "**********" at bounding box center [487, 362] width 495 height 137
click at [601, 410] on button "Registrar pagamento" at bounding box center [621, 406] width 192 height 25
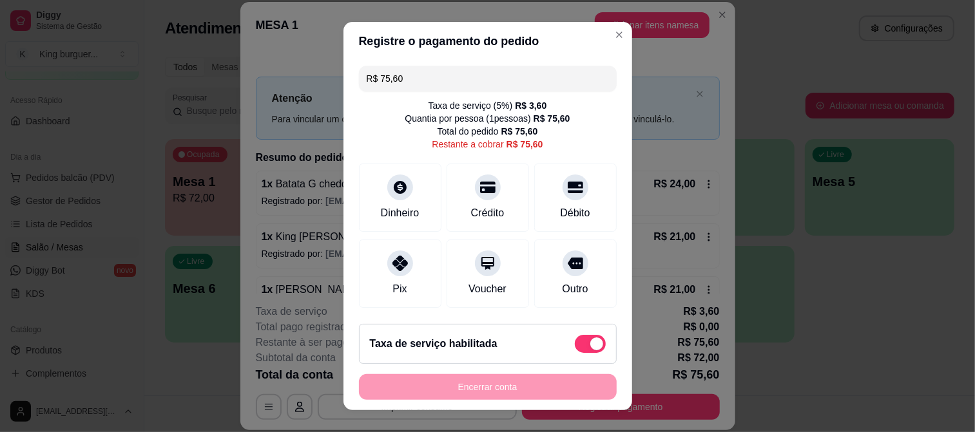
click at [575, 338] on span at bounding box center [590, 344] width 31 height 18
click at [574, 347] on input "checkbox" at bounding box center [578, 351] width 8 height 8
checkbox input "true"
type input "R$ 72,00"
checkbox input "false"
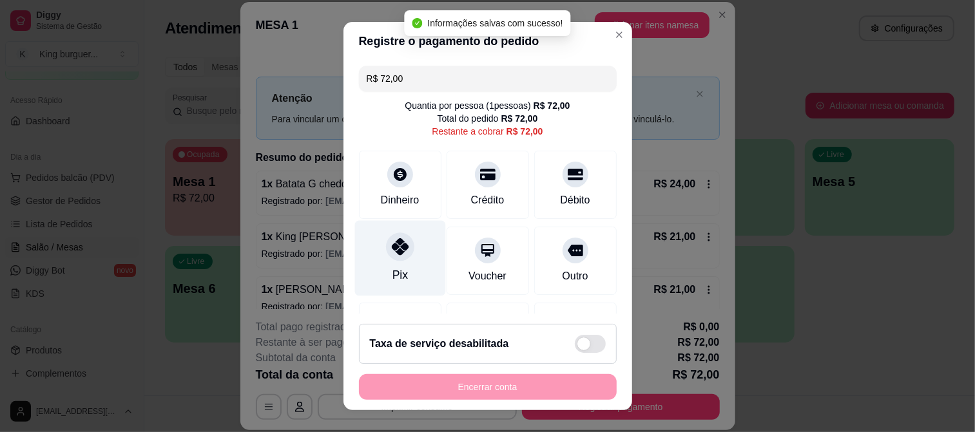
click at [391, 247] on icon at bounding box center [399, 246] width 17 height 17
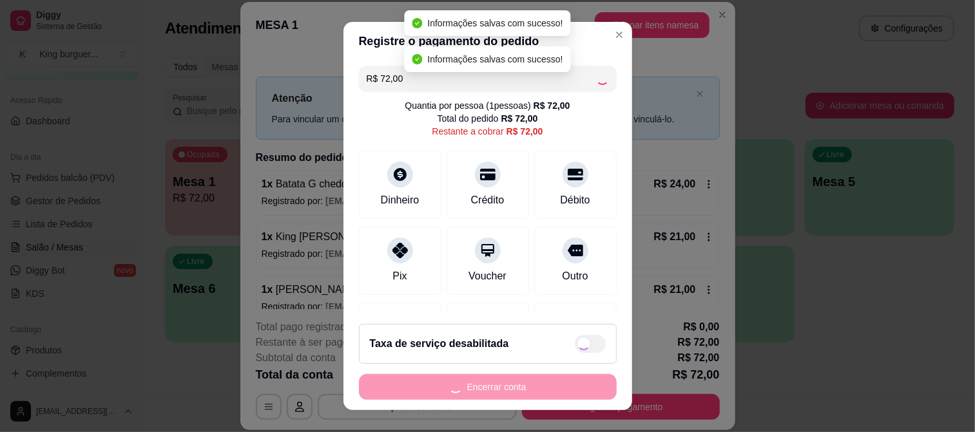
type input "R$ 0,00"
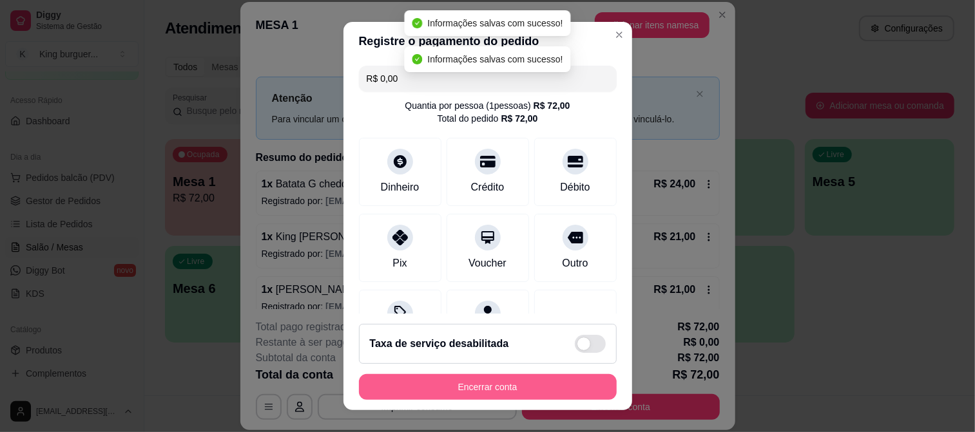
click at [492, 387] on button "Encerrar conta" at bounding box center [488, 387] width 258 height 26
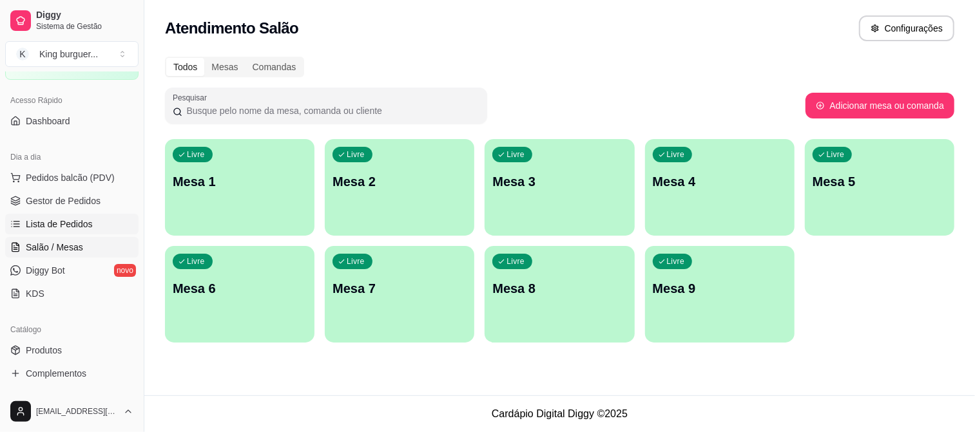
click at [88, 224] on span "Lista de Pedidos" at bounding box center [59, 224] width 67 height 13
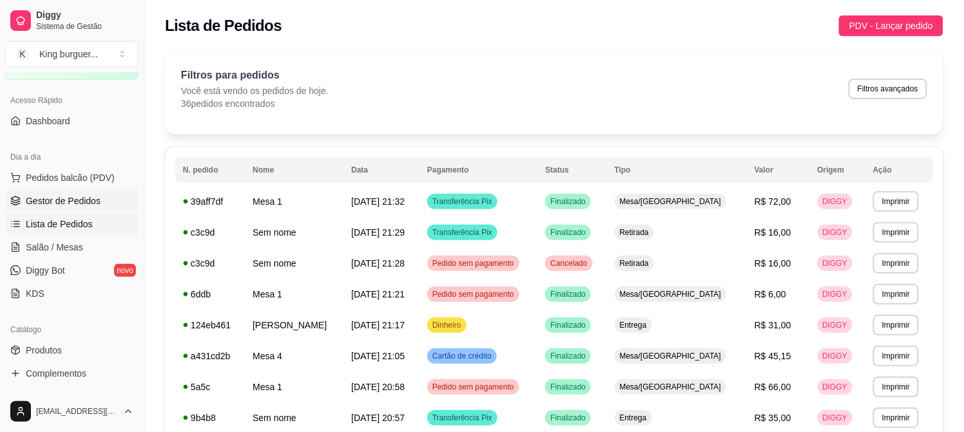
click at [79, 203] on span "Gestor de Pedidos" at bounding box center [63, 201] width 75 height 13
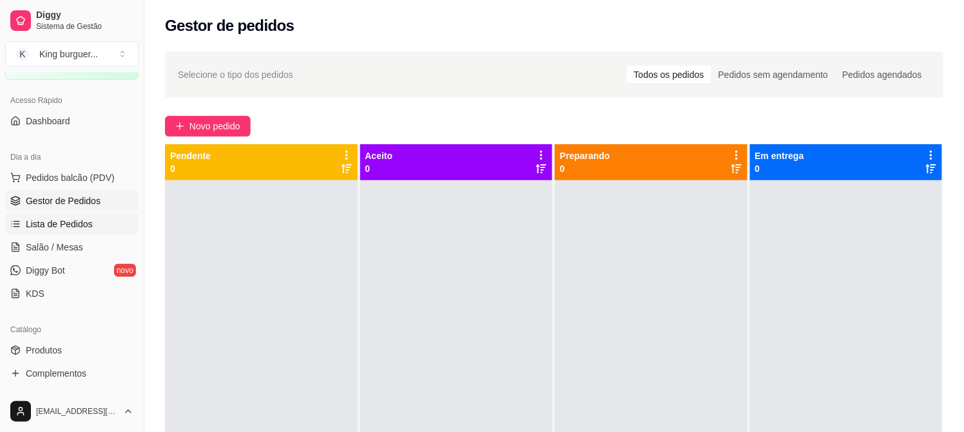
click at [82, 234] on link "Lista de Pedidos" at bounding box center [71, 224] width 133 height 21
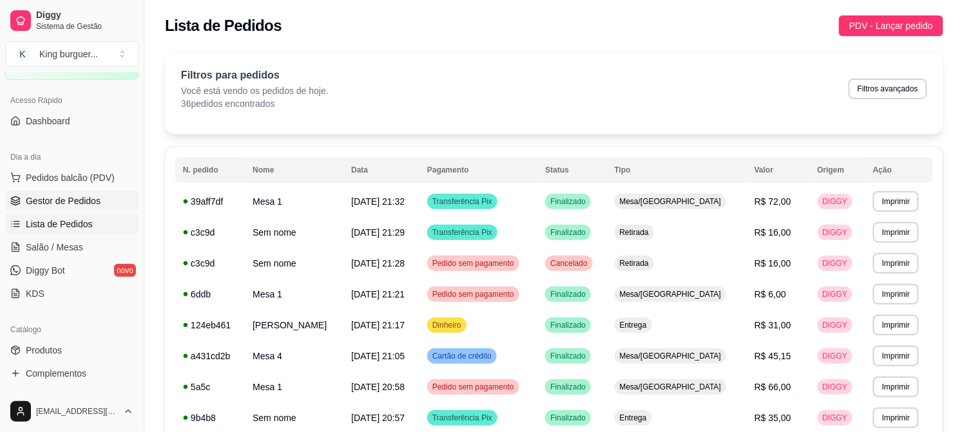
click at [92, 202] on span "Gestor de Pedidos" at bounding box center [63, 201] width 75 height 13
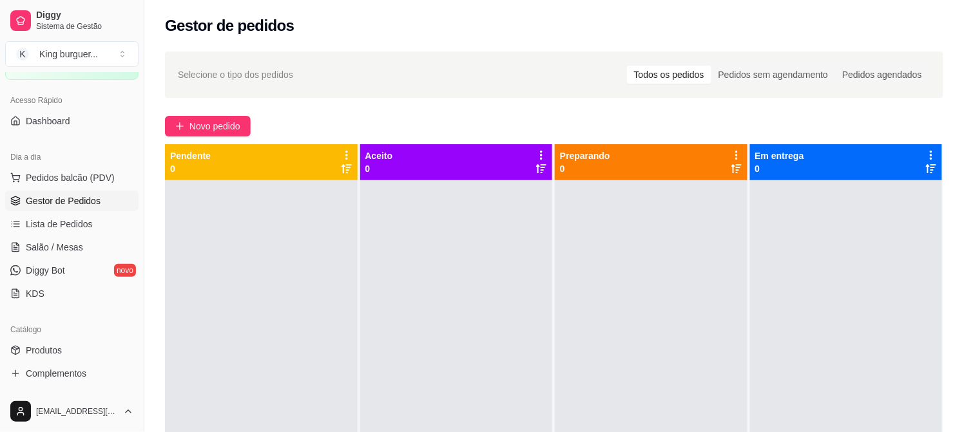
scroll to position [143, 0]
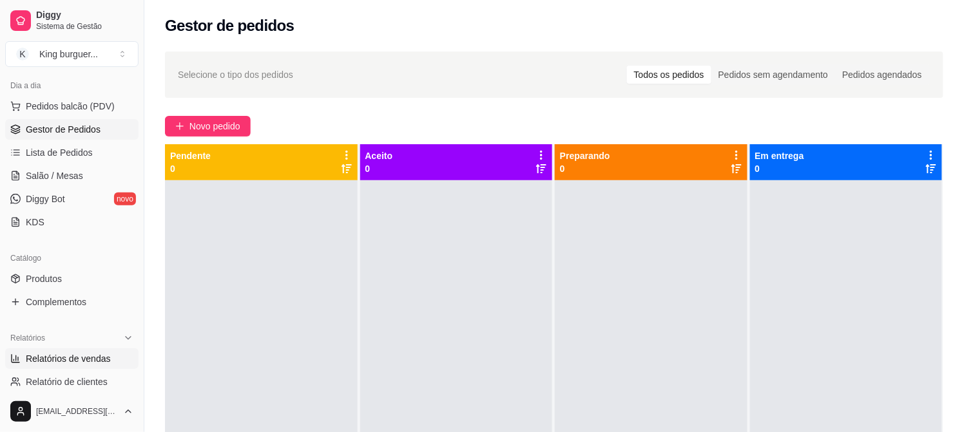
click at [87, 356] on span "Relatórios de vendas" at bounding box center [68, 359] width 85 height 13
select select "ALL"
select select "0"
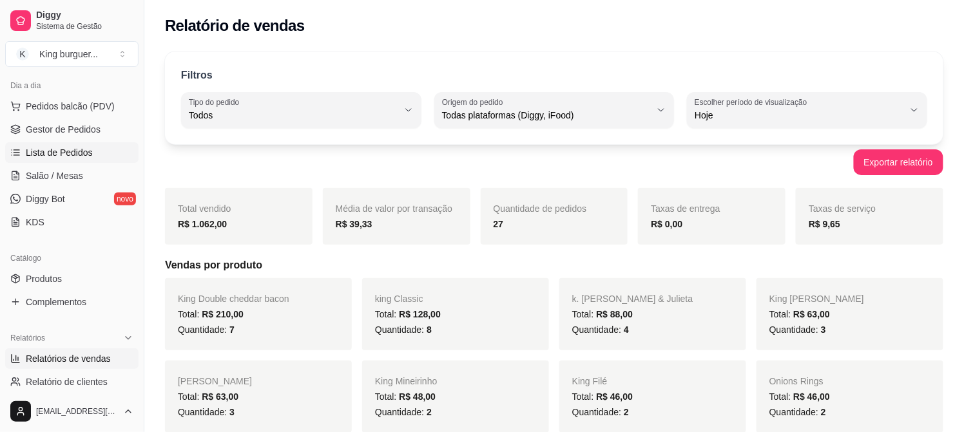
click at [88, 151] on span "Lista de Pedidos" at bounding box center [59, 152] width 67 height 13
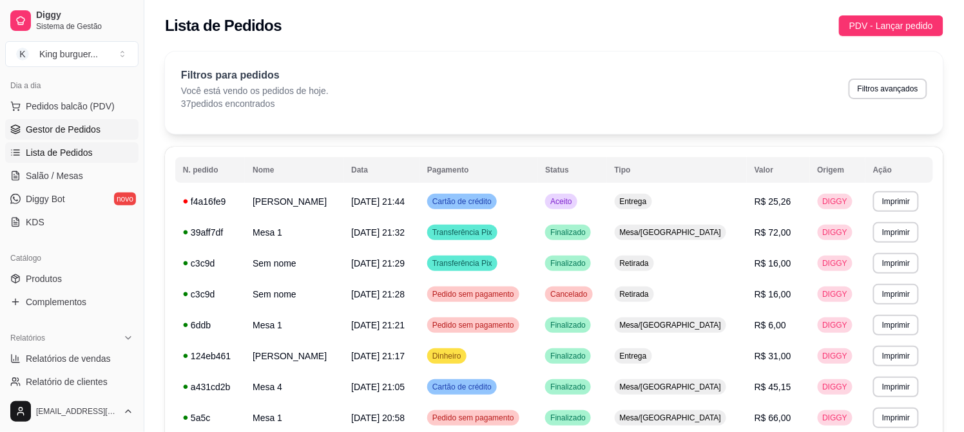
click at [95, 128] on span "Gestor de Pedidos" at bounding box center [63, 129] width 75 height 13
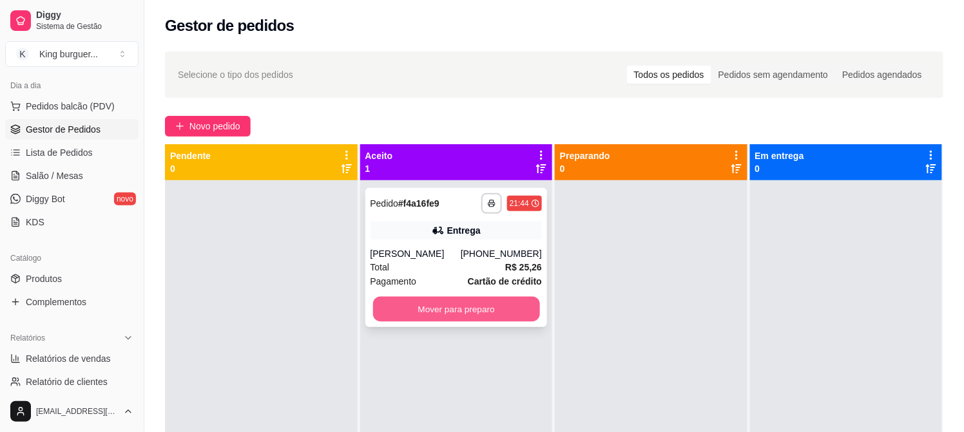
click at [486, 316] on button "Mover para preparo" at bounding box center [455, 309] width 167 height 25
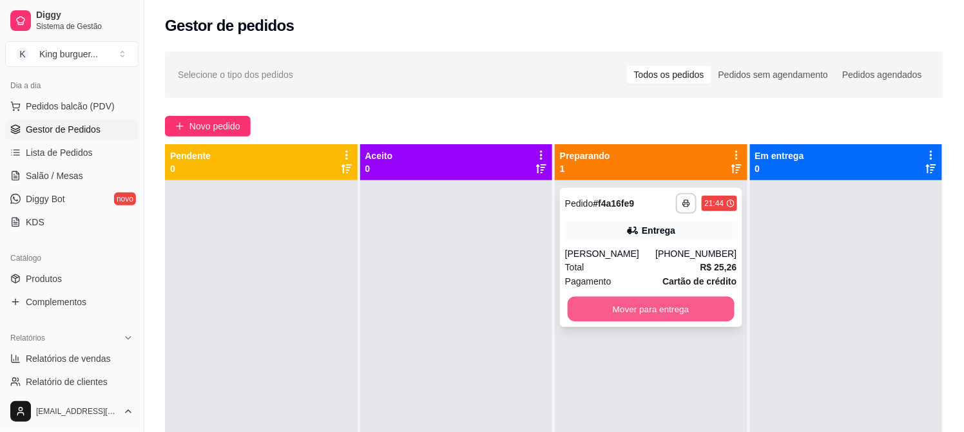
click at [677, 312] on button "Mover para entrega" at bounding box center [651, 309] width 167 height 25
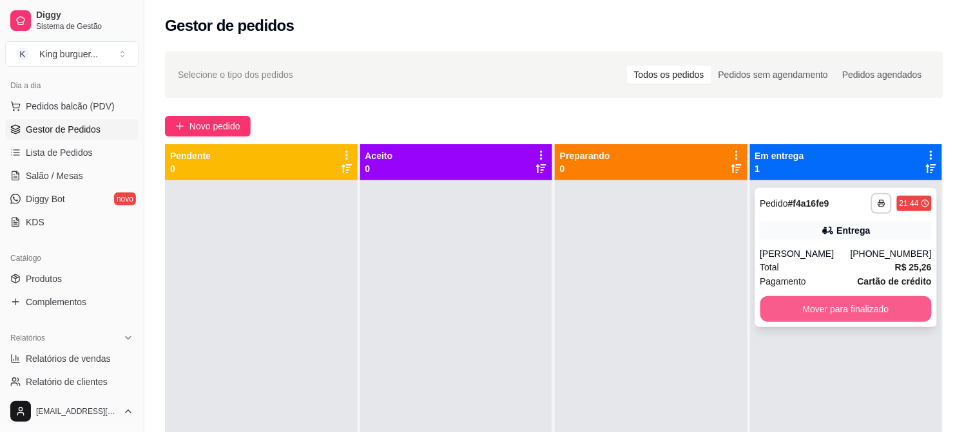
click at [833, 303] on button "Mover para finalizado" at bounding box center [846, 309] width 172 height 26
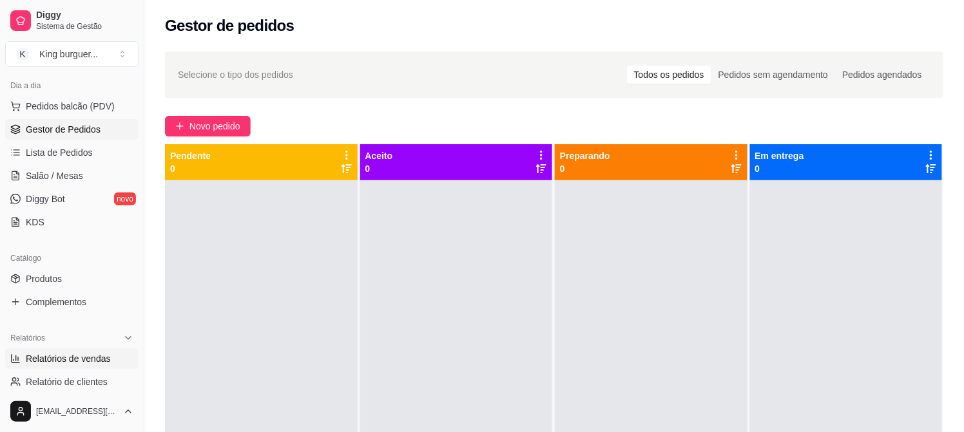
click at [106, 357] on span "Relatórios de vendas" at bounding box center [68, 359] width 85 height 13
select select "ALL"
select select "0"
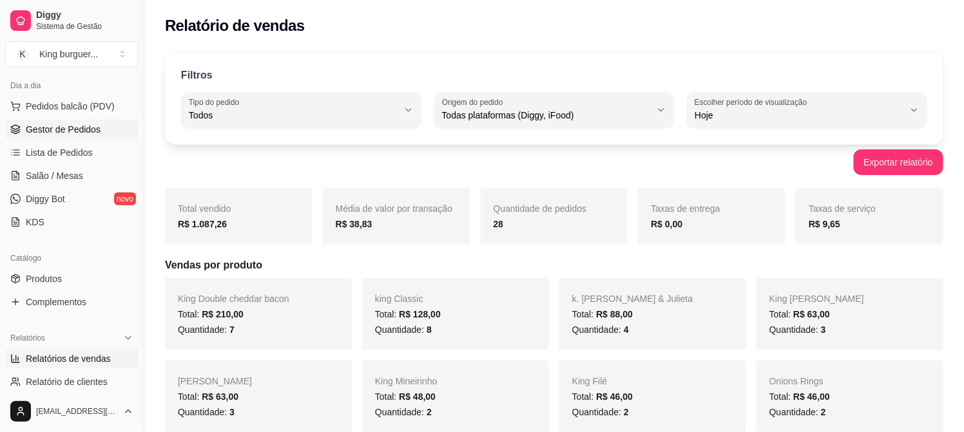
click at [91, 126] on span "Gestor de Pedidos" at bounding box center [63, 129] width 75 height 13
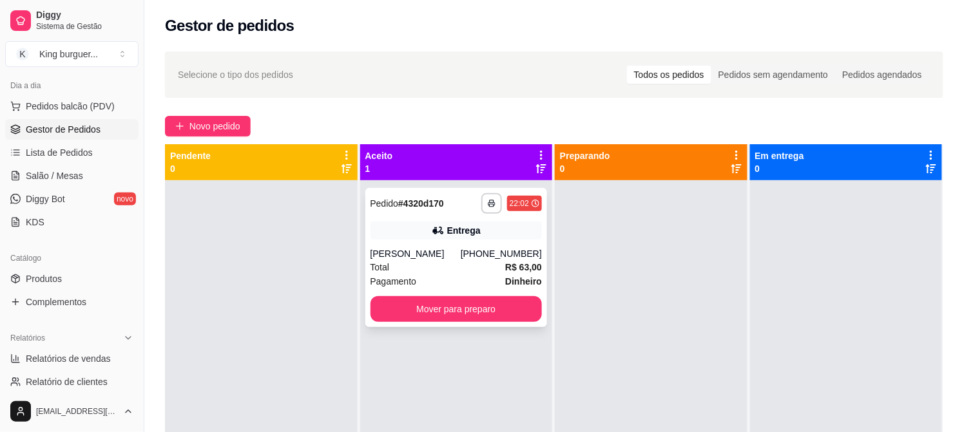
click at [467, 261] on div "Total R$ 63,00" at bounding box center [457, 267] width 172 height 14
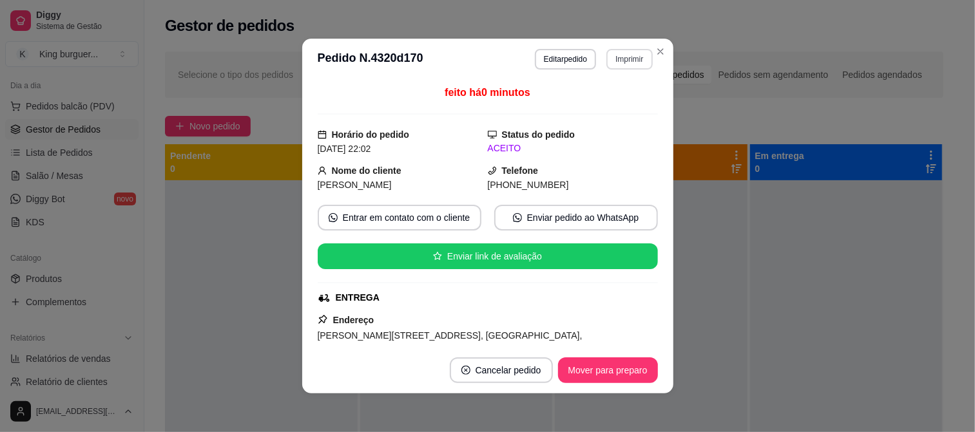
click at [633, 55] on button "Imprimir" at bounding box center [629, 59] width 46 height 21
click at [613, 99] on button "IMPRESSORA" at bounding box center [601, 105] width 93 height 21
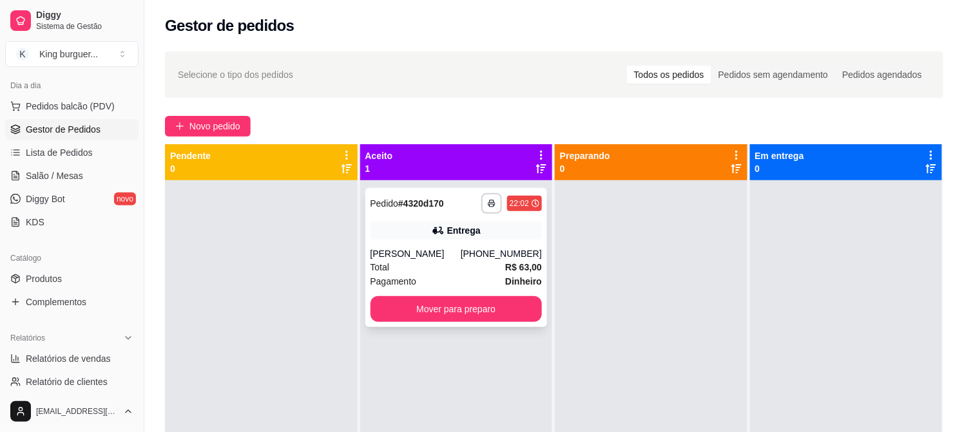
click at [463, 323] on div "**********" at bounding box center [456, 257] width 182 height 139
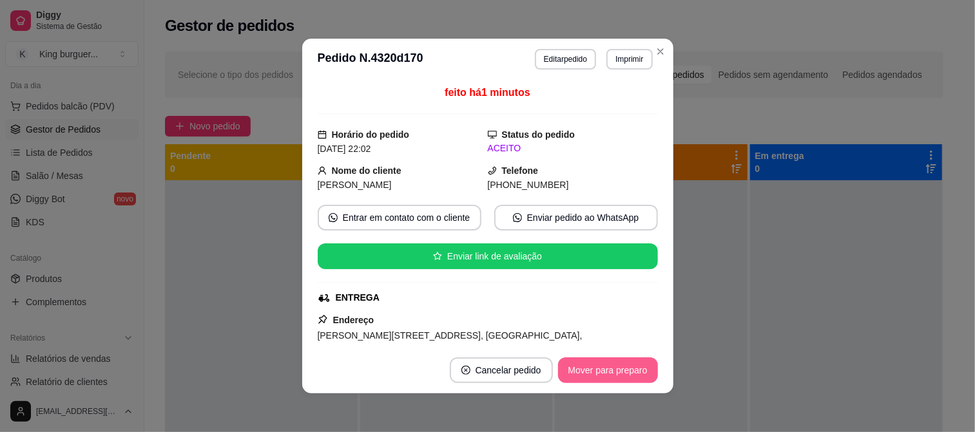
click at [601, 372] on button "Mover para preparo" at bounding box center [608, 371] width 100 height 26
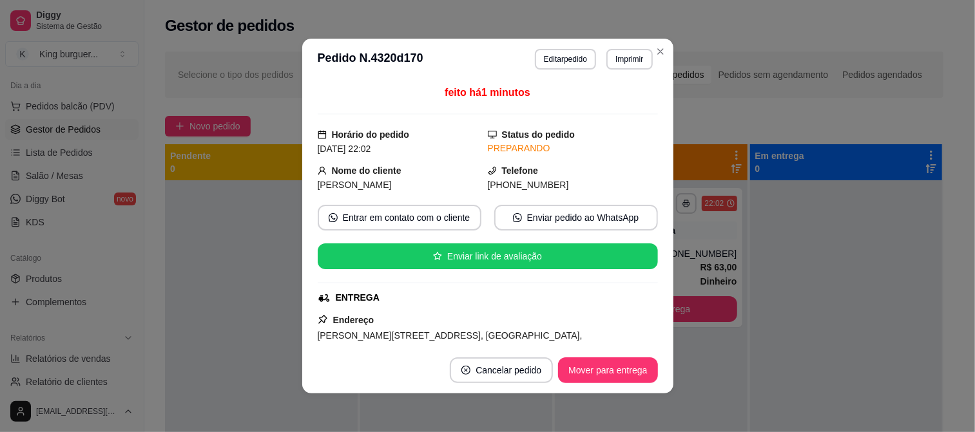
click at [615, 372] on button "Mover para entrega" at bounding box center [607, 371] width 99 height 26
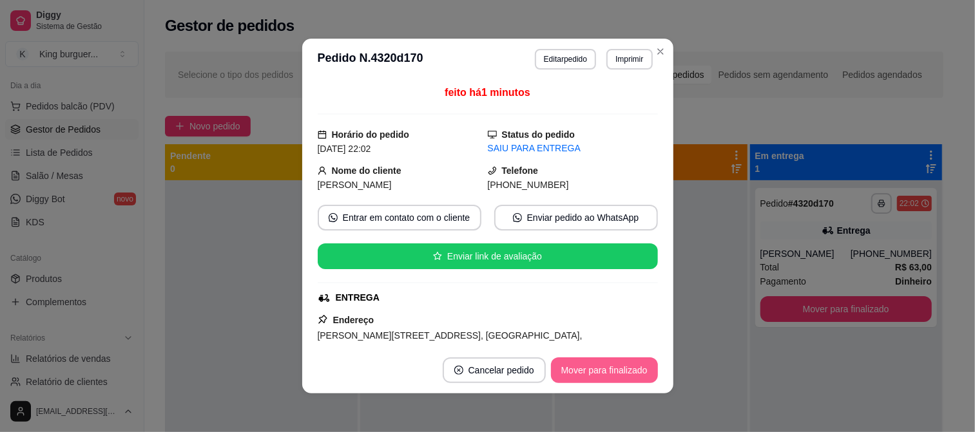
click at [642, 376] on button "Mover para finalizado" at bounding box center [604, 371] width 107 height 26
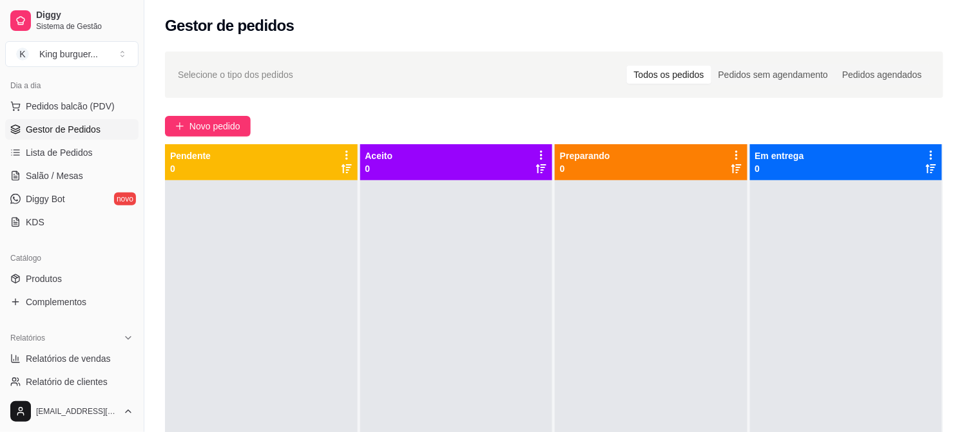
click at [81, 125] on span "Gestor de Pedidos" at bounding box center [63, 129] width 75 height 13
click at [88, 157] on link "Lista de Pedidos" at bounding box center [71, 152] width 133 height 21
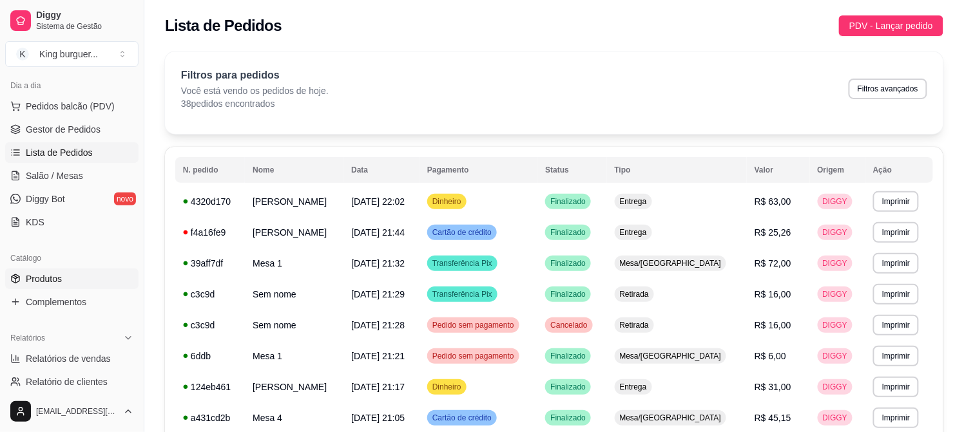
click at [71, 281] on link "Produtos" at bounding box center [71, 279] width 133 height 21
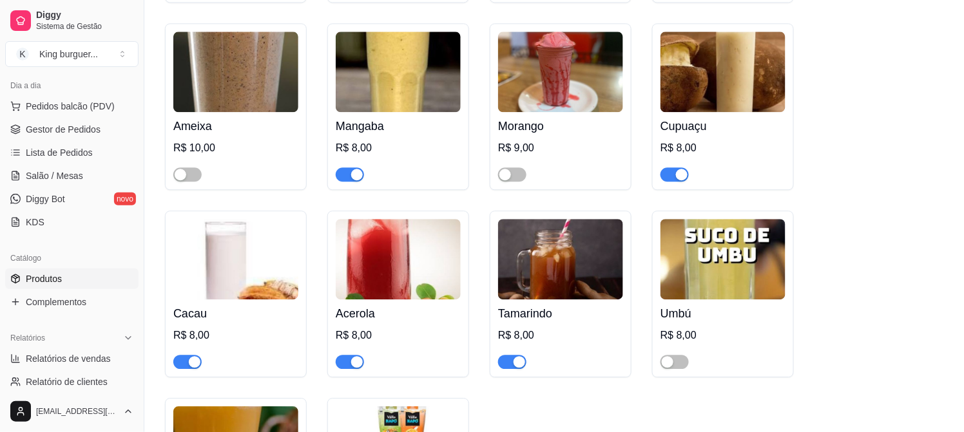
scroll to position [3794, 0]
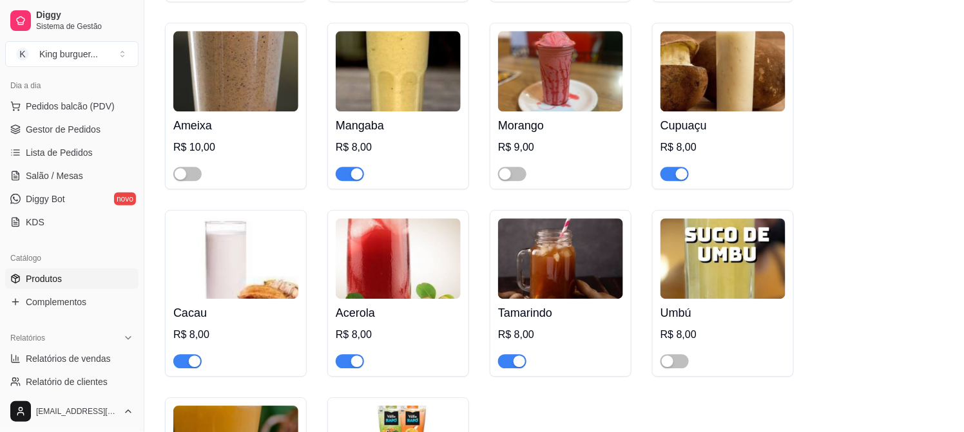
click at [184, 354] on span "button" at bounding box center [187, 361] width 28 height 14
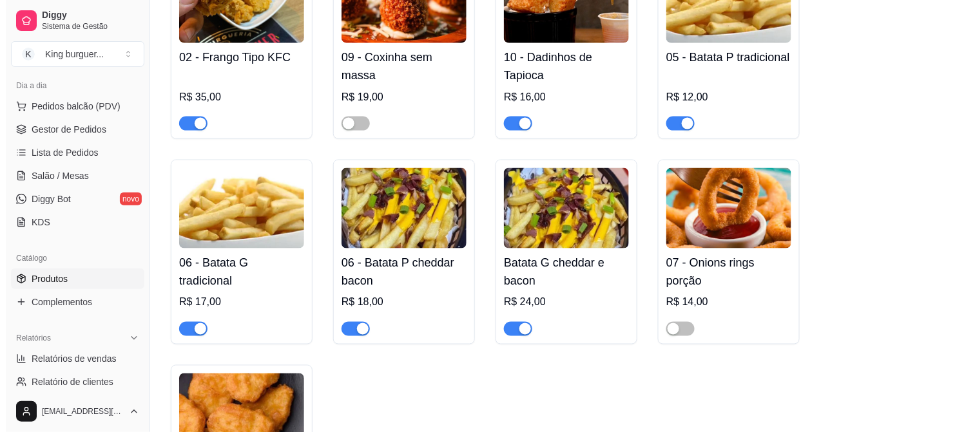
scroll to position [0, 0]
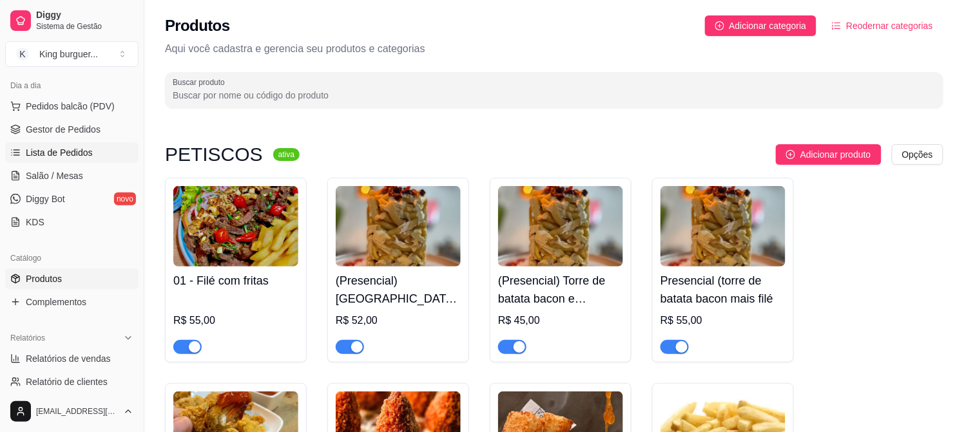
click at [76, 155] on span "Lista de Pedidos" at bounding box center [59, 152] width 67 height 13
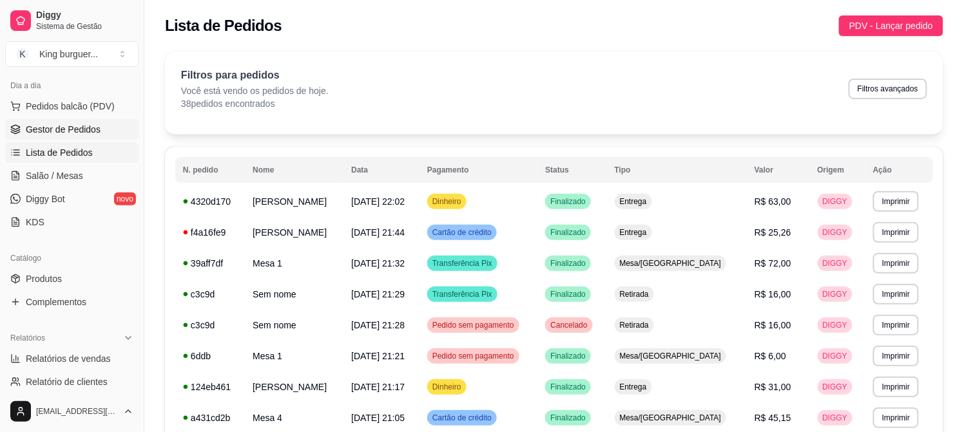
click at [92, 128] on span "Gestor de Pedidos" at bounding box center [63, 129] width 75 height 13
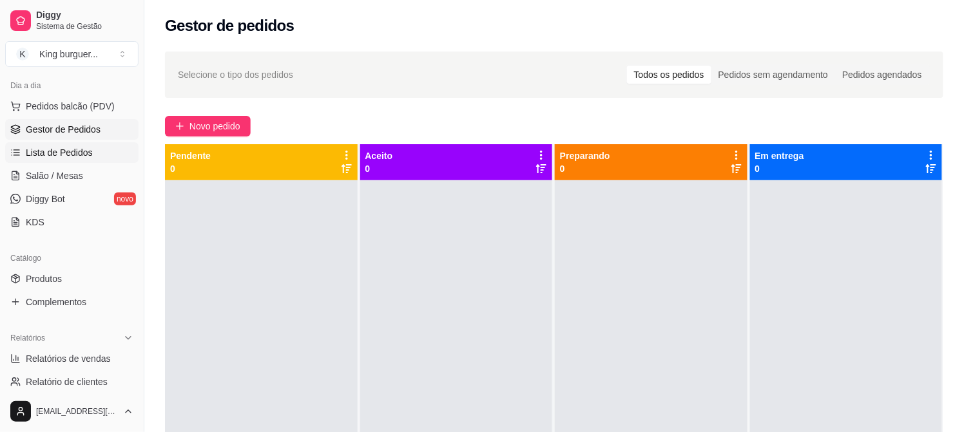
click at [84, 157] on span "Lista de Pedidos" at bounding box center [59, 152] width 67 height 13
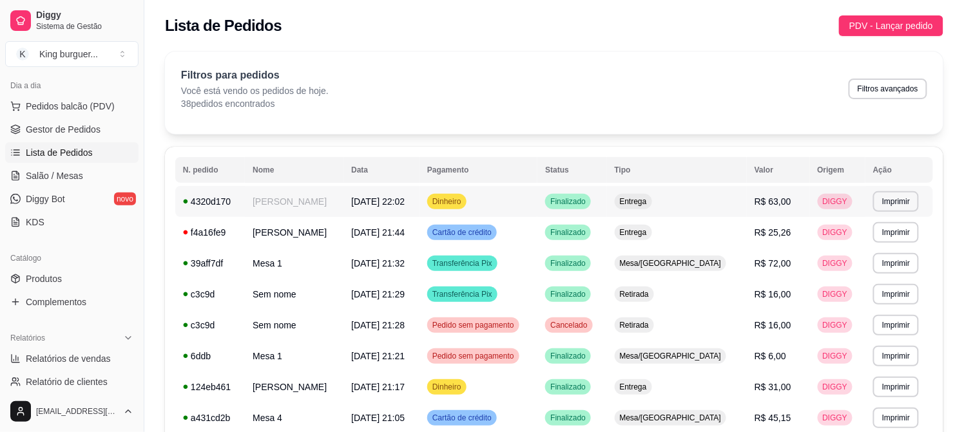
click at [749, 207] on td "R$ 63,00" at bounding box center [778, 201] width 63 height 31
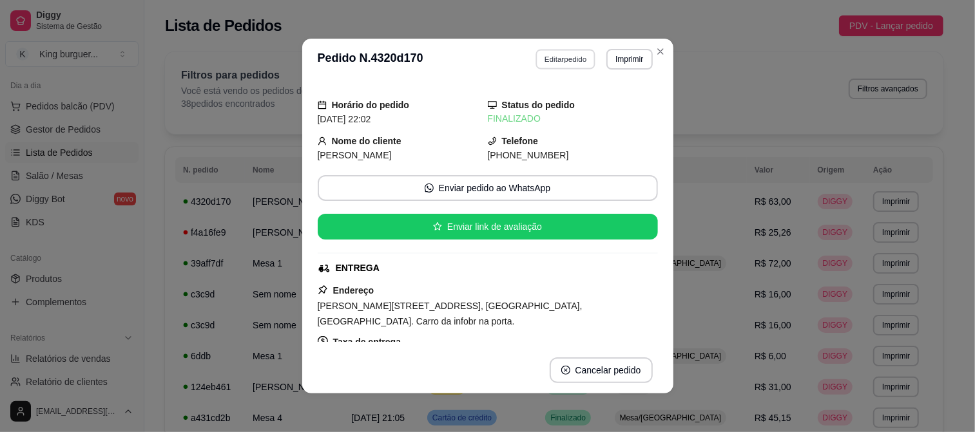
click at [567, 68] on button "Editar pedido" at bounding box center [566, 59] width 60 height 20
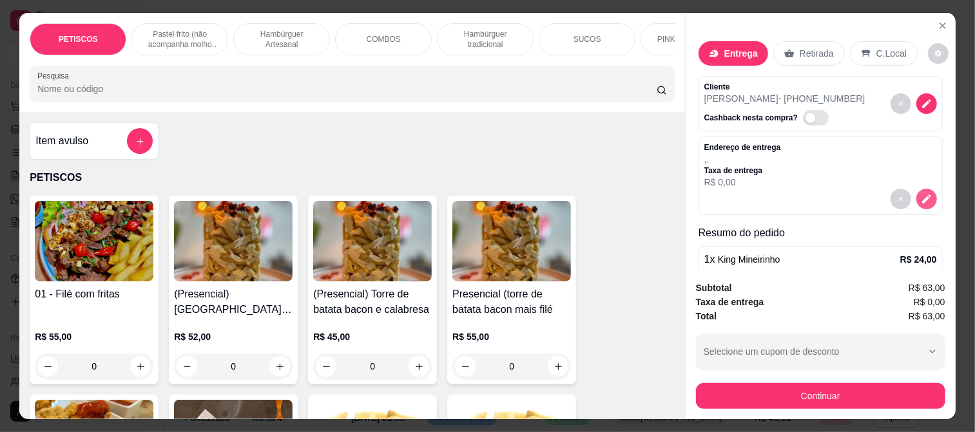
click at [921, 197] on icon "decrease-product-quantity" at bounding box center [927, 199] width 12 height 12
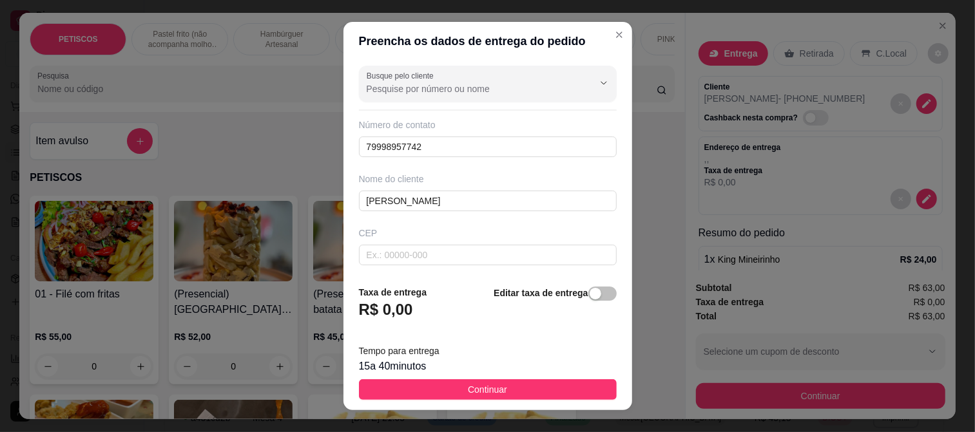
scroll to position [72, 0]
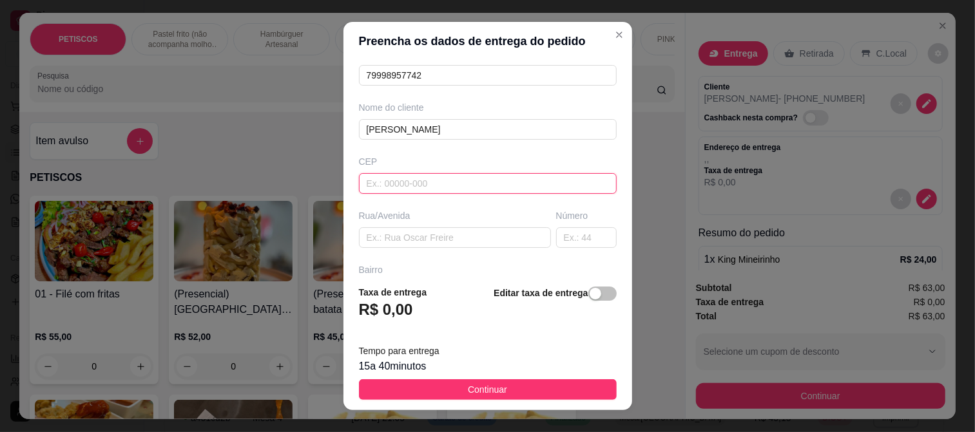
click at [409, 182] on input "text" at bounding box center [488, 183] width 258 height 21
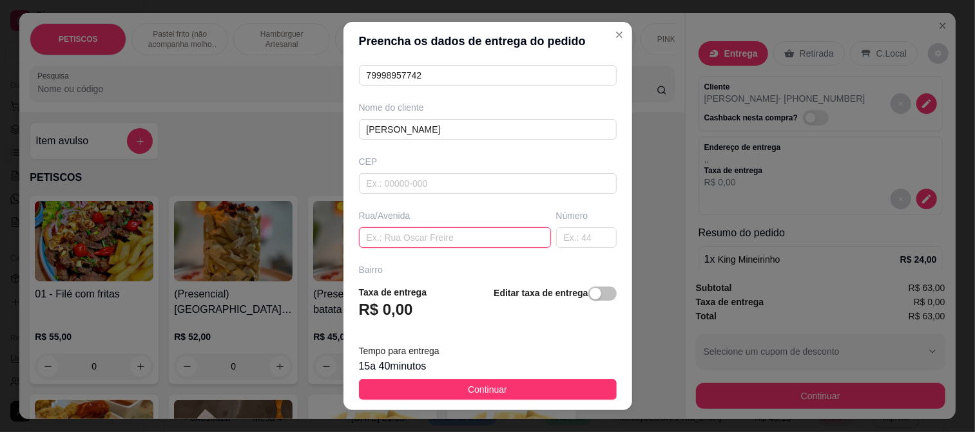
click at [420, 234] on input "text" at bounding box center [455, 237] width 192 height 21
paste input "[PERSON_NAME][STREET_ADDRESS], [GEOGRAPHIC_DATA], [GEOGRAPHIC_DATA]. Carro da i…"
type input "[PERSON_NAME][STREET_ADDRESS], [GEOGRAPHIC_DATA], [GEOGRAPHIC_DATA]. Carro da i…"
click at [484, 391] on span "Continuar" at bounding box center [487, 390] width 39 height 14
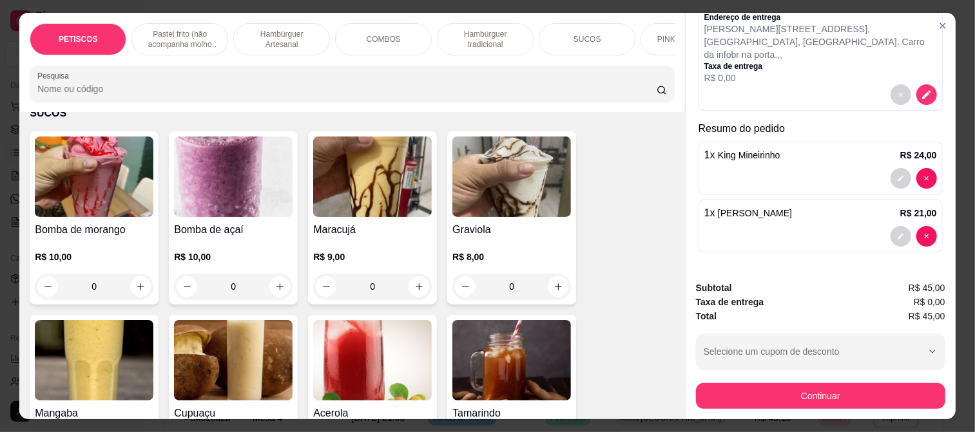
scroll to position [2721, 0]
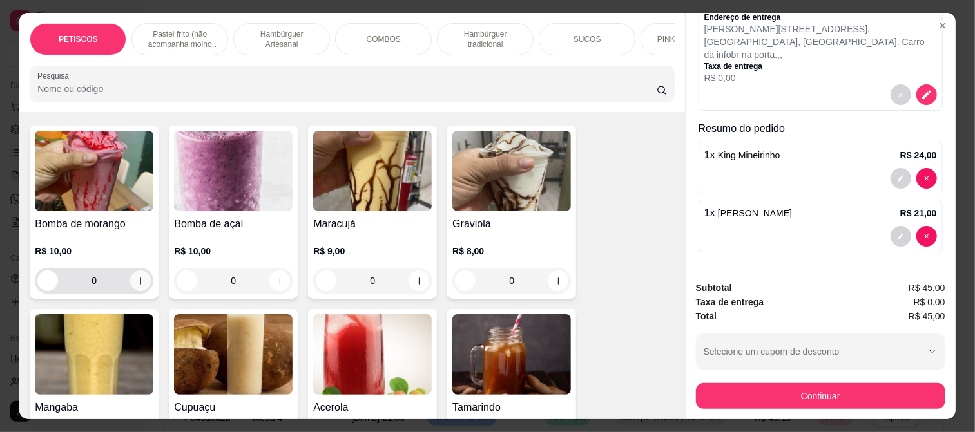
click at [137, 276] on icon "increase-product-quantity" at bounding box center [141, 281] width 10 height 10
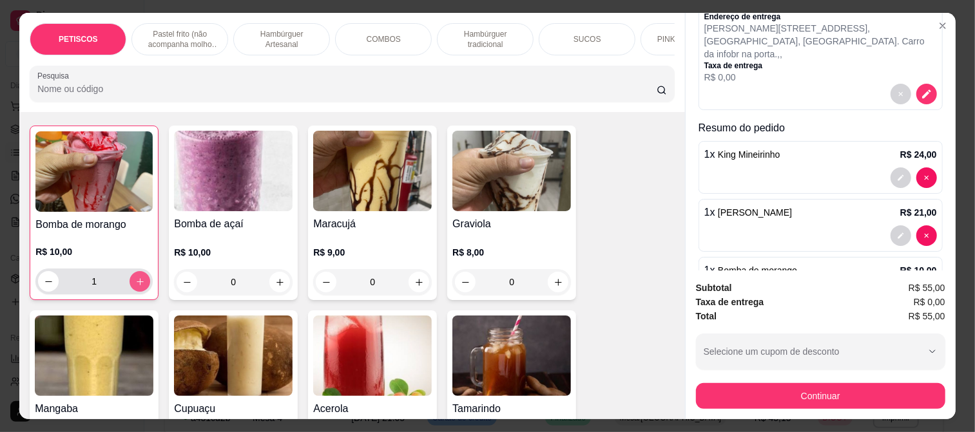
scroll to position [189, 0]
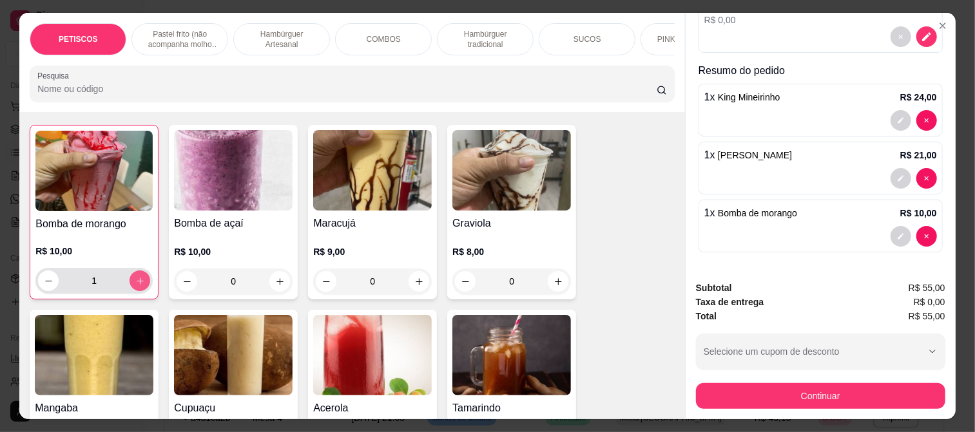
click at [135, 276] on icon "increase-product-quantity" at bounding box center [140, 281] width 10 height 10
type input "2"
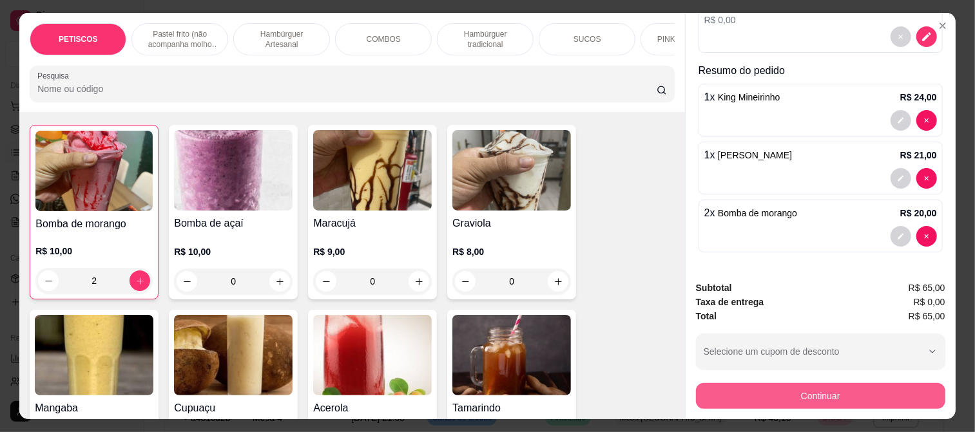
click at [765, 390] on button "Continuar" at bounding box center [820, 396] width 249 height 26
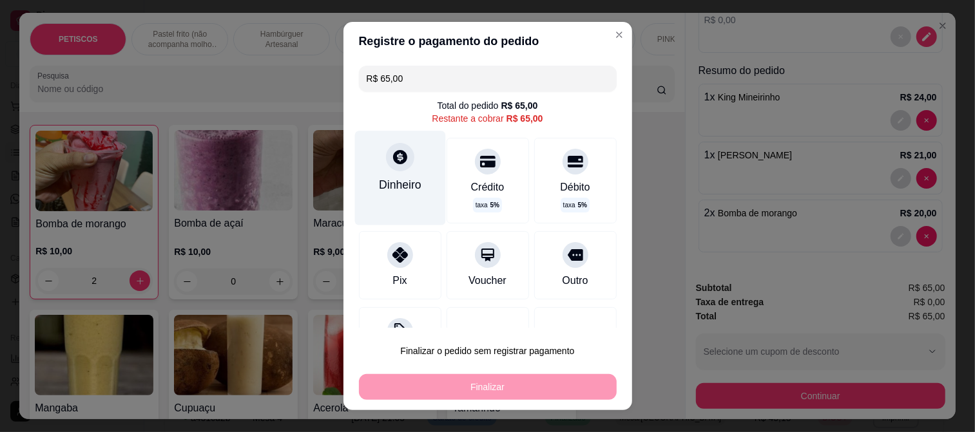
click at [398, 165] on div at bounding box center [400, 157] width 28 height 28
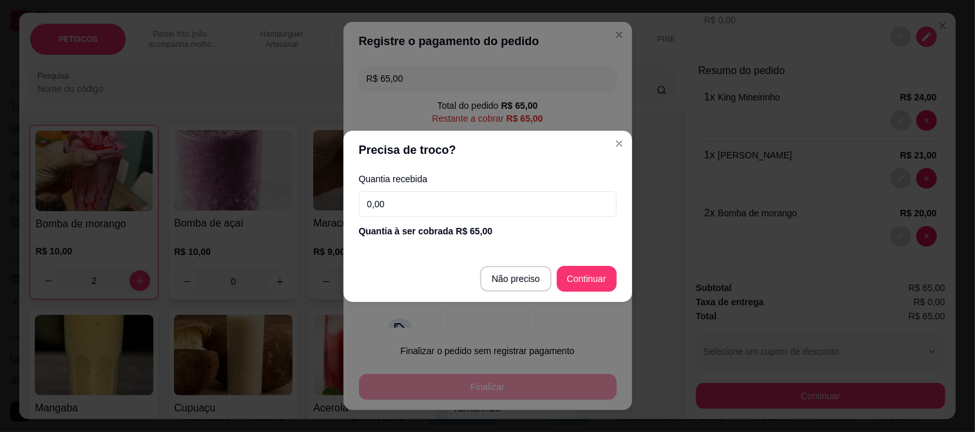
drag, startPoint x: 401, startPoint y: 206, endPoint x: 294, endPoint y: 214, distance: 107.9
click at [298, 214] on div "Precisa de troco? Quantia recebida 0,00 Quantia à ser cobrada R$ 65,00 Não prec…" at bounding box center [487, 216] width 975 height 432
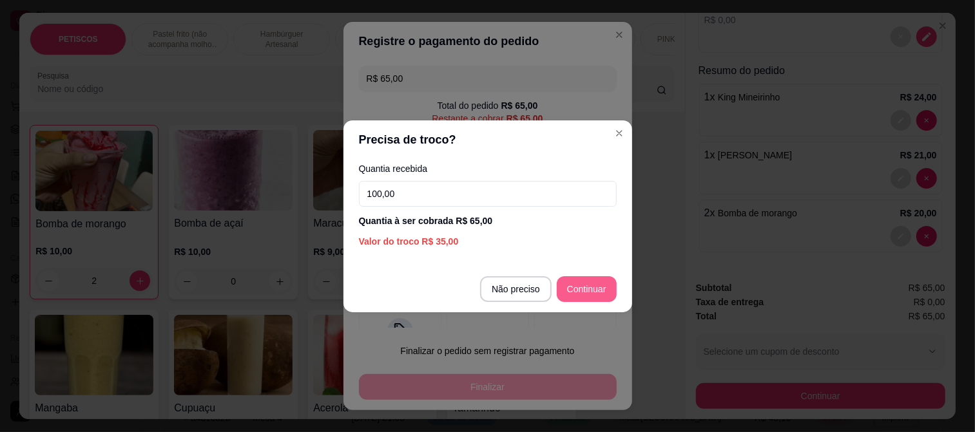
type input "100,00"
type input "R$ 0,00"
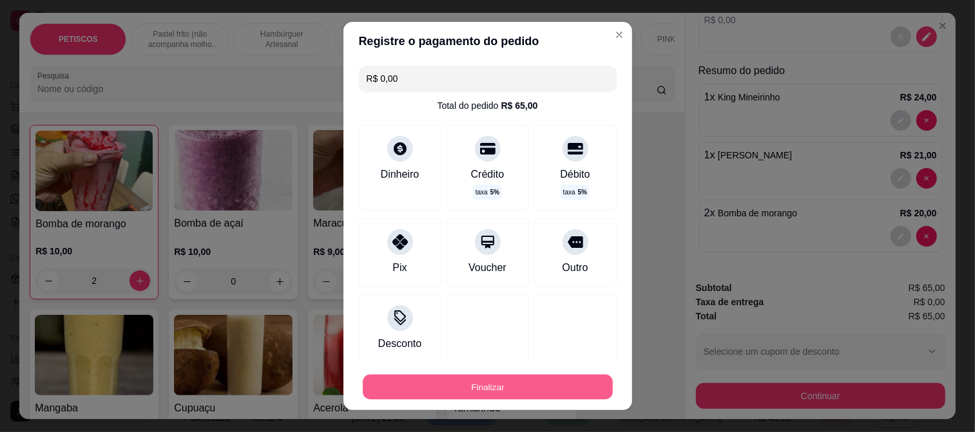
click at [519, 387] on button "Finalizar" at bounding box center [488, 387] width 250 height 25
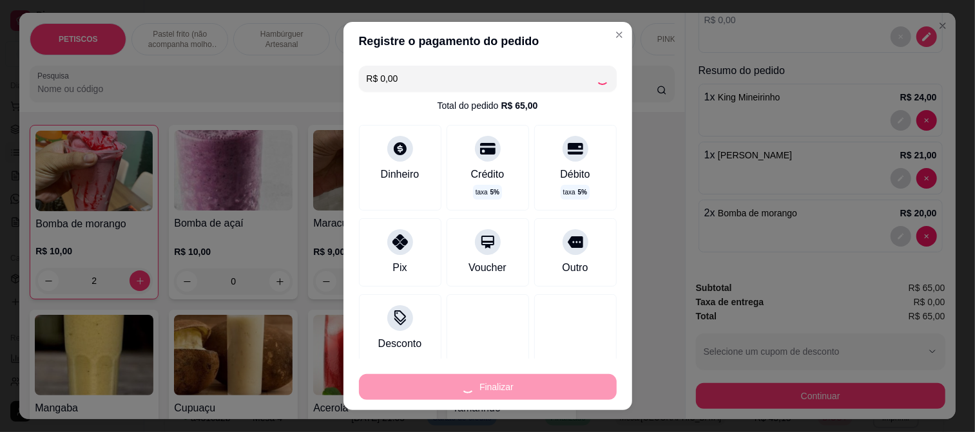
type input "0"
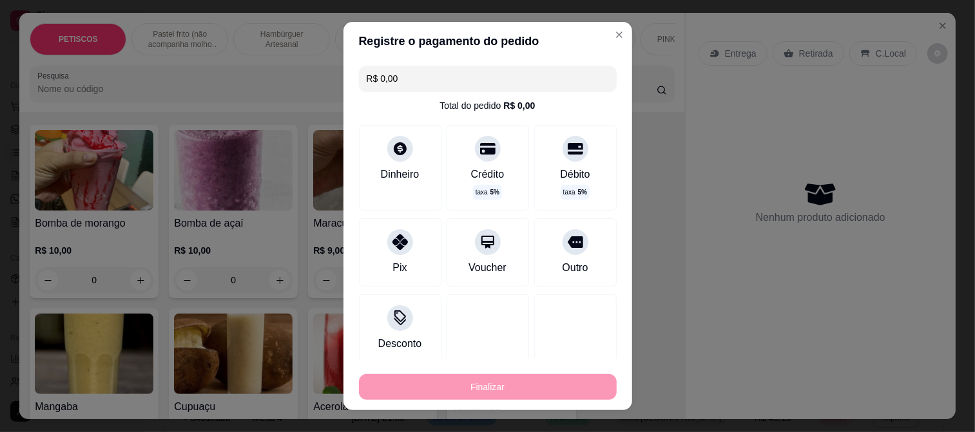
type input "-R$ 65,00"
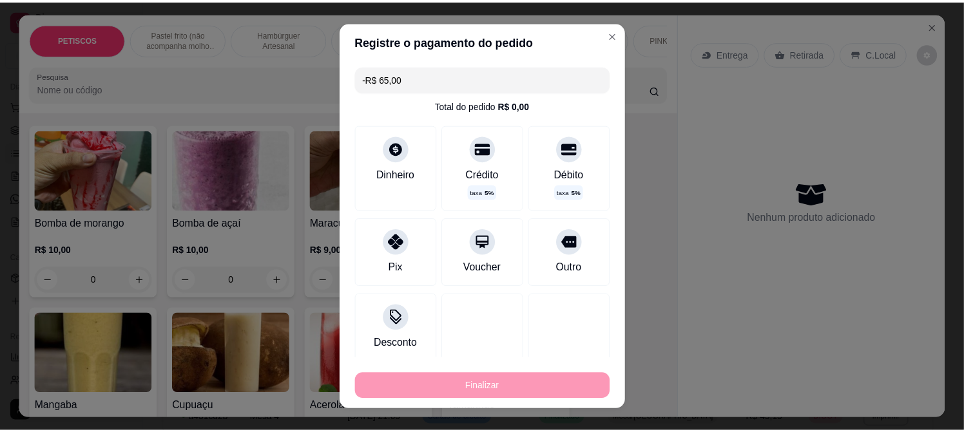
scroll to position [2718, 0]
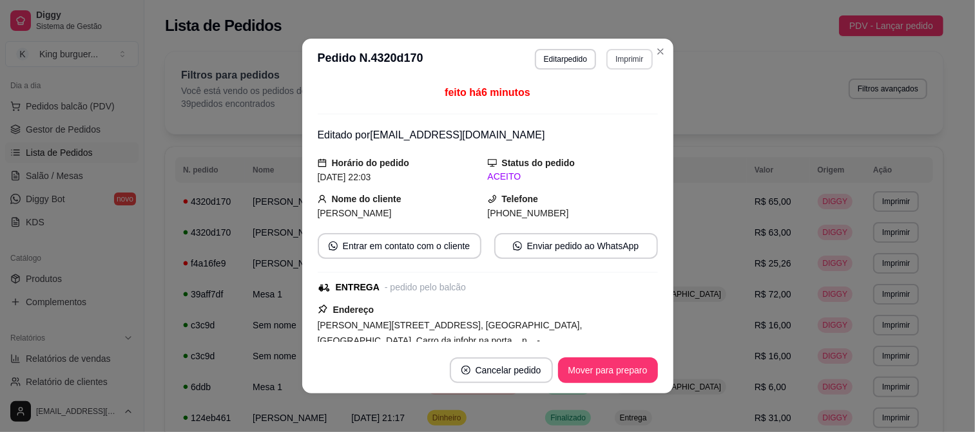
click at [609, 60] on button "Imprimir" at bounding box center [629, 59] width 46 height 21
click at [603, 103] on button "IMPRESSORA" at bounding box center [601, 105] width 93 height 21
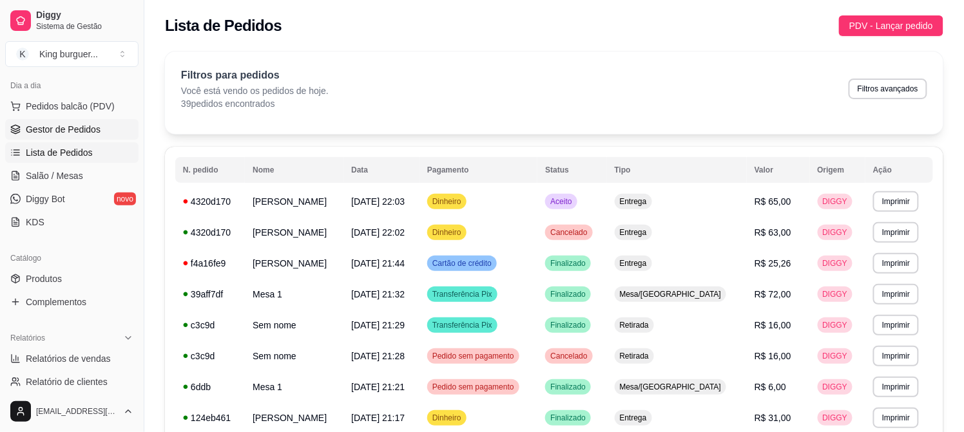
click at [71, 126] on span "Gestor de Pedidos" at bounding box center [63, 129] width 75 height 13
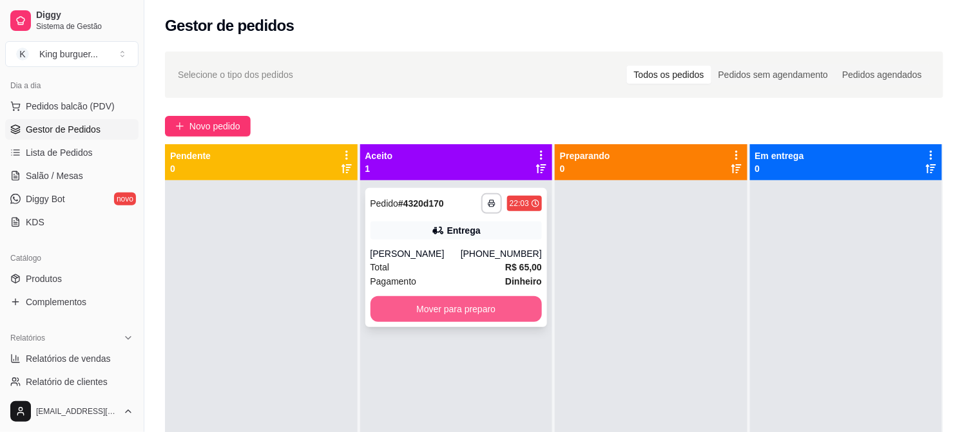
click at [458, 311] on button "Mover para preparo" at bounding box center [457, 309] width 172 height 26
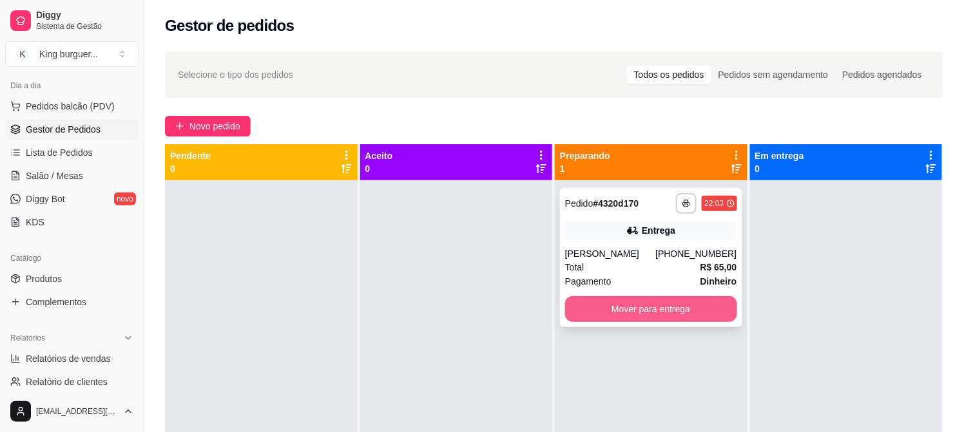
click at [642, 311] on button "Mover para entrega" at bounding box center [651, 309] width 172 height 26
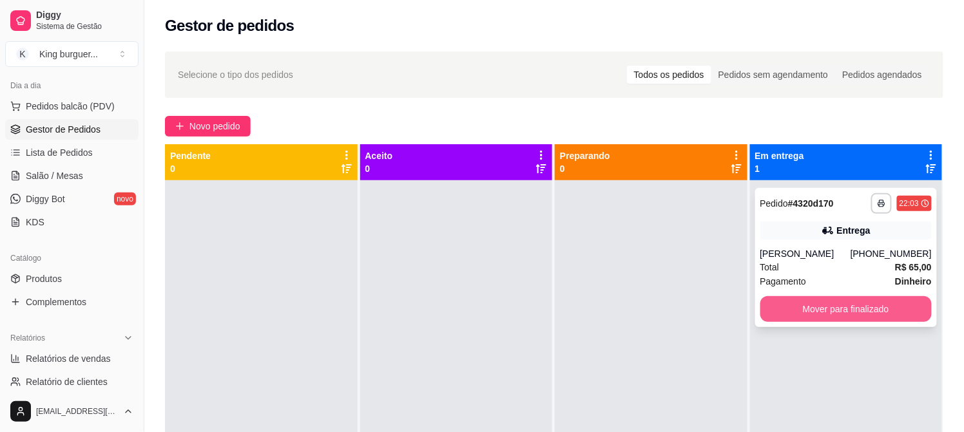
click at [771, 309] on button "Mover para finalizado" at bounding box center [846, 309] width 172 height 26
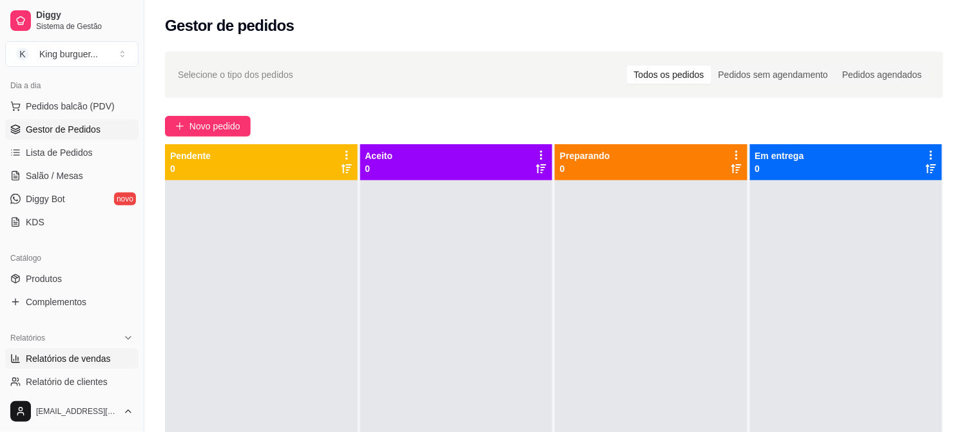
click at [103, 356] on span "Relatórios de vendas" at bounding box center [68, 359] width 85 height 13
select select "ALL"
select select "0"
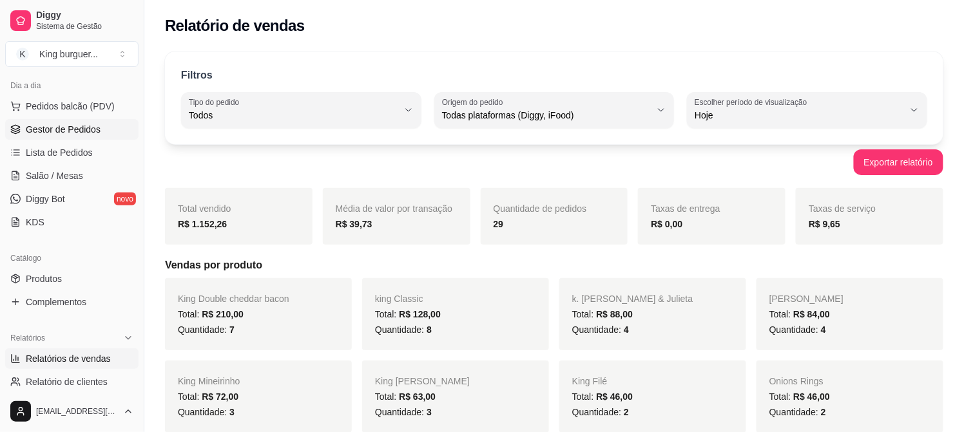
click at [88, 131] on span "Gestor de Pedidos" at bounding box center [63, 129] width 75 height 13
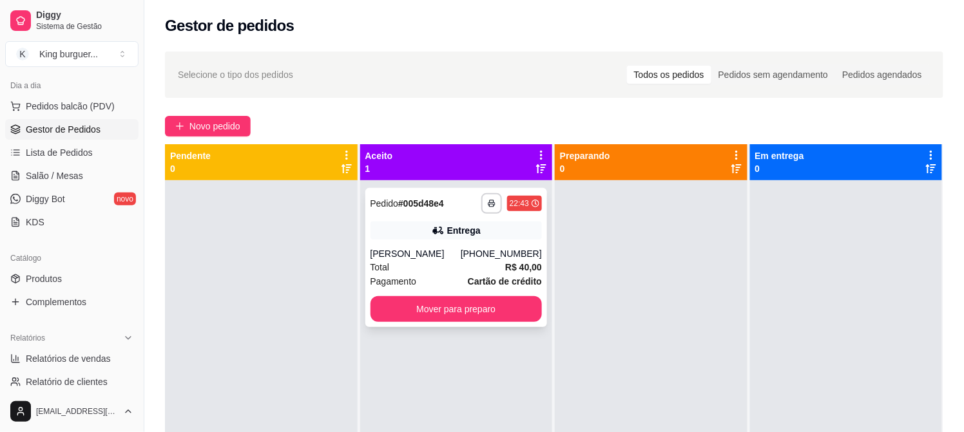
click at [441, 265] on div "Total R$ 40,00" at bounding box center [457, 267] width 172 height 14
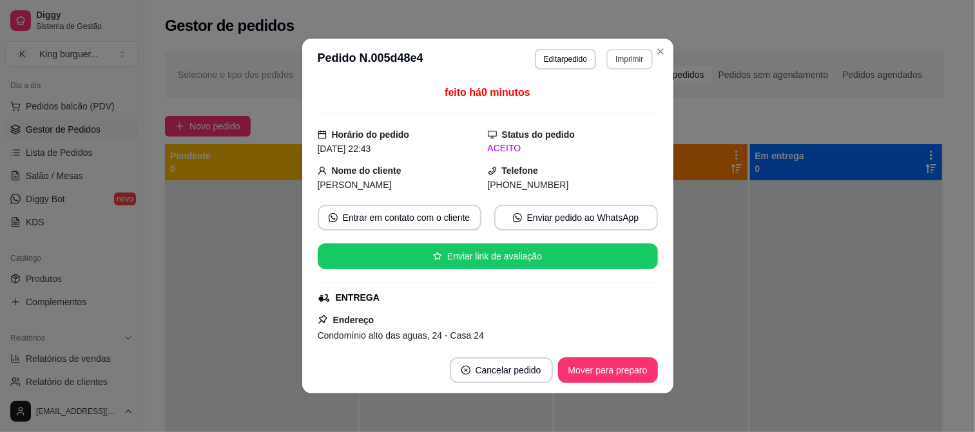
click at [614, 57] on button "Imprimir" at bounding box center [629, 59] width 46 height 21
click at [601, 108] on button "IMPRESSORA" at bounding box center [601, 105] width 93 height 21
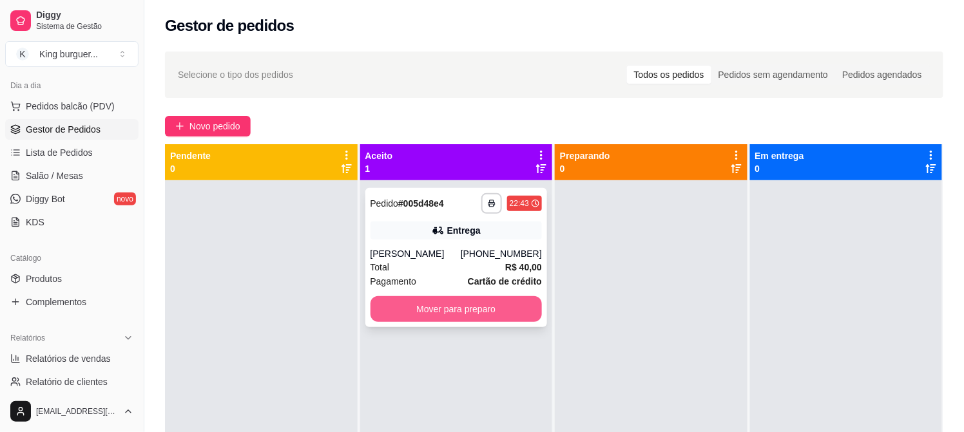
click at [510, 308] on button "Mover para preparo" at bounding box center [457, 309] width 172 height 26
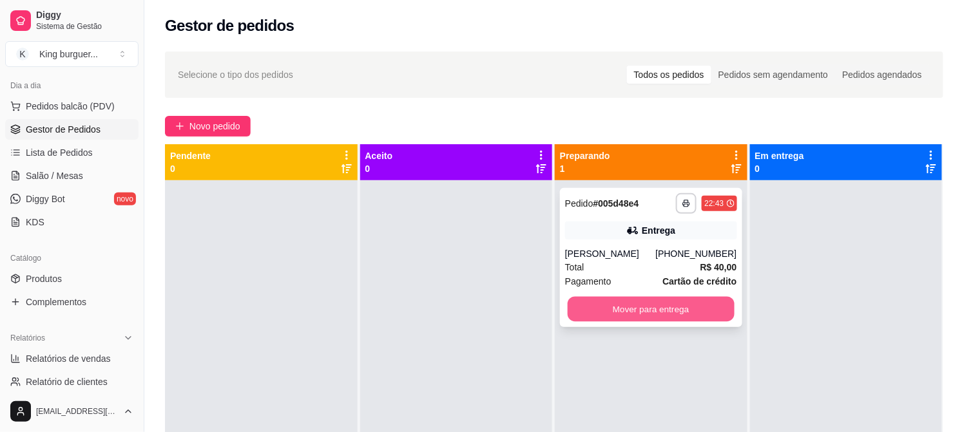
click at [602, 307] on button "Mover para entrega" at bounding box center [651, 309] width 167 height 25
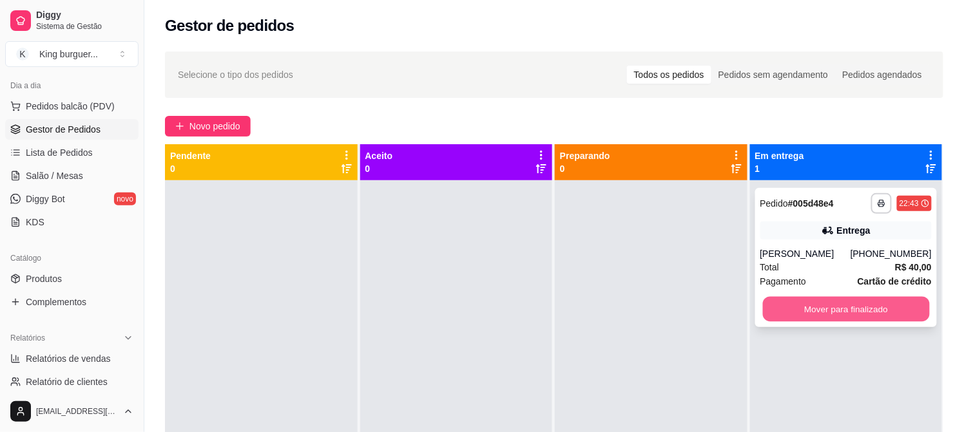
click at [762, 301] on button "Mover para finalizado" at bounding box center [845, 309] width 167 height 25
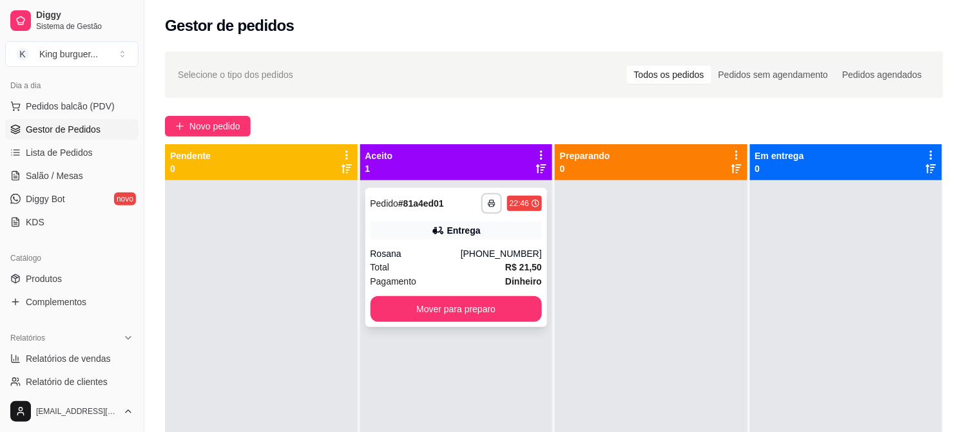
click at [485, 247] on div "[PHONE_NUMBER]" at bounding box center [501, 253] width 81 height 13
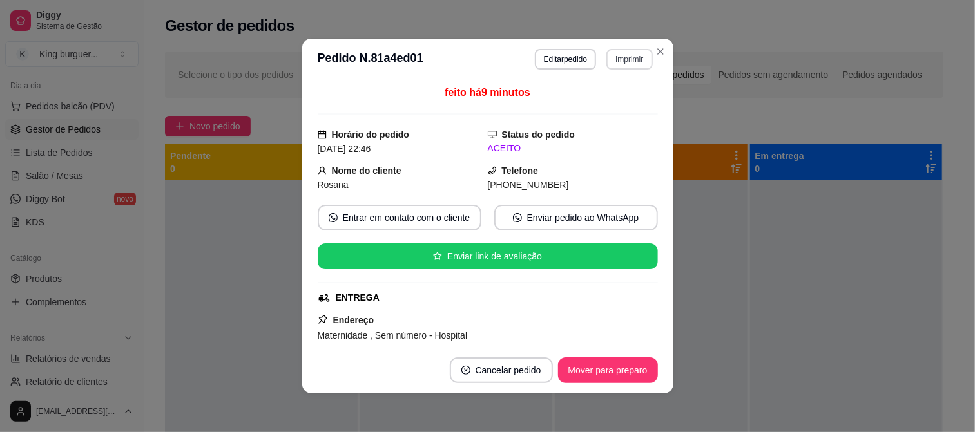
click at [626, 58] on button "Imprimir" at bounding box center [629, 59] width 46 height 21
click at [619, 106] on button "IMPRESSORA" at bounding box center [602, 105] width 90 height 20
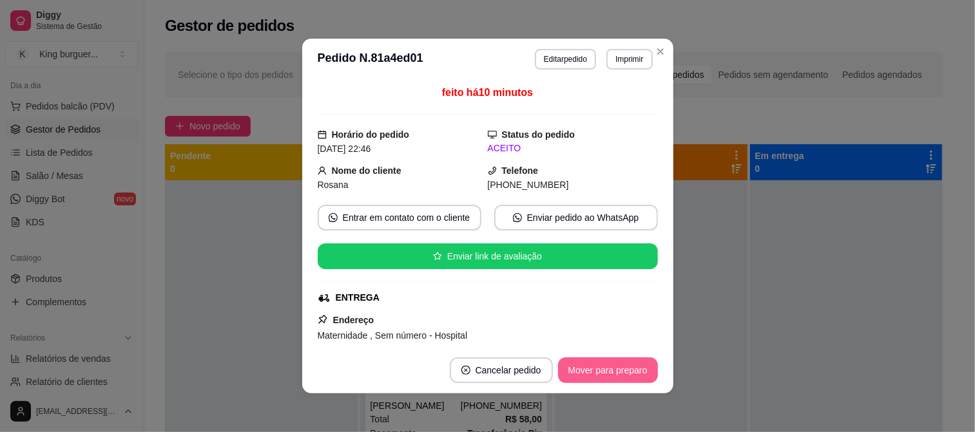
click at [628, 372] on button "Mover para preparo" at bounding box center [608, 371] width 100 height 26
click at [628, 372] on div "Mover para preparo" at bounding box center [608, 371] width 100 height 26
click at [627, 374] on div "Mover para preparo" at bounding box center [599, 371] width 118 height 26
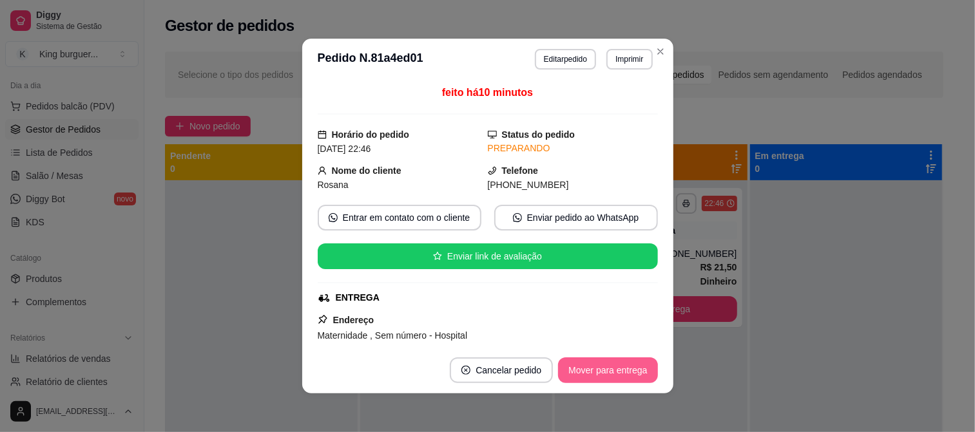
click at [632, 376] on button "Mover para entrega" at bounding box center [607, 371] width 99 height 26
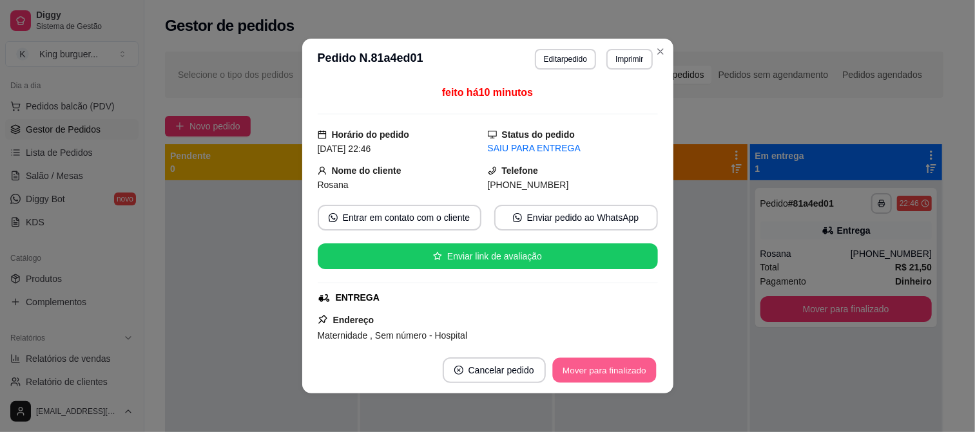
click at [635, 374] on button "Mover para finalizado" at bounding box center [604, 370] width 104 height 25
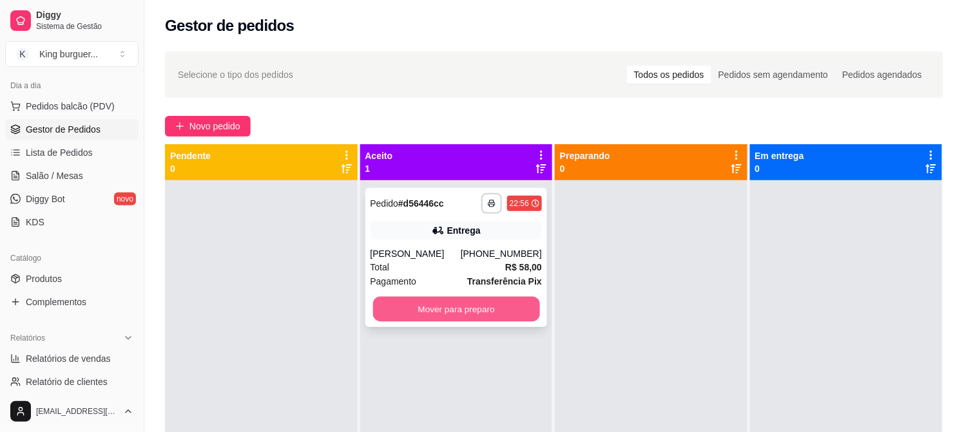
click at [501, 311] on button "Mover para preparo" at bounding box center [455, 309] width 167 height 25
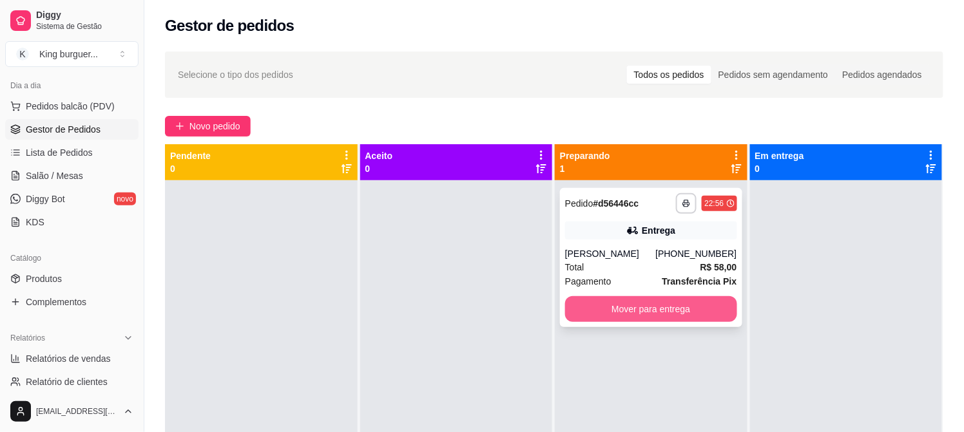
click at [657, 314] on button "Mover para entrega" at bounding box center [651, 309] width 172 height 26
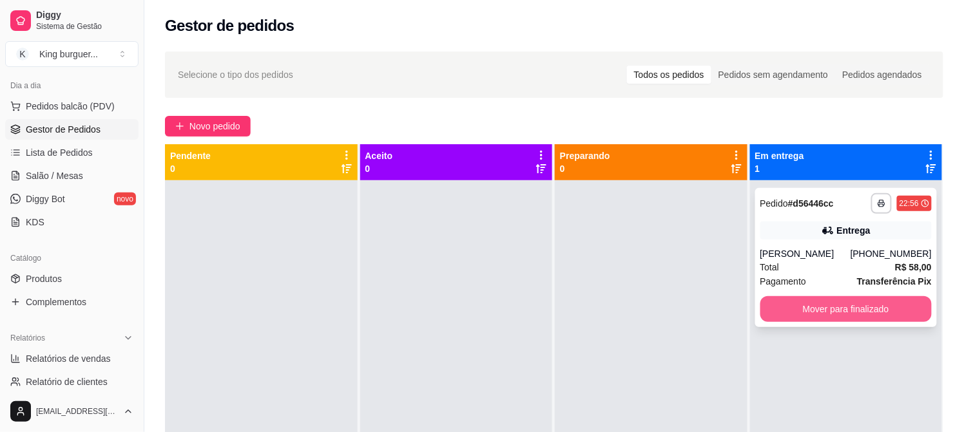
click at [773, 303] on button "Mover para finalizado" at bounding box center [846, 309] width 172 height 26
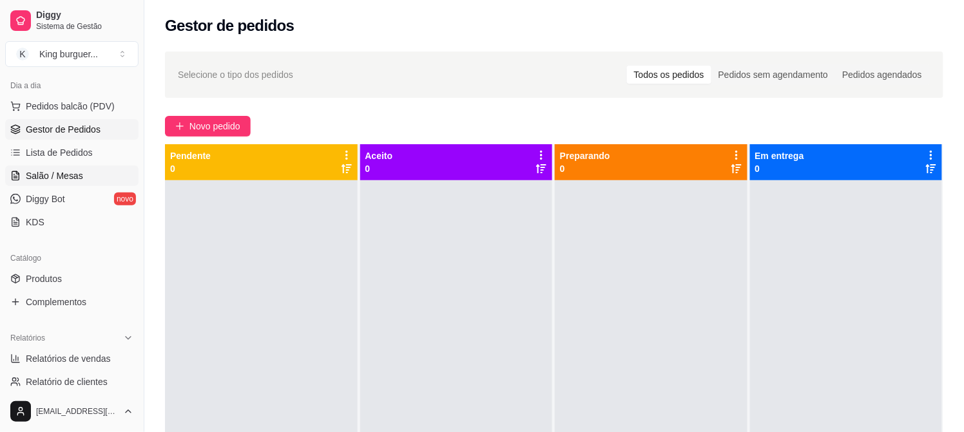
click at [74, 184] on link "Salão / Mesas" at bounding box center [71, 176] width 133 height 21
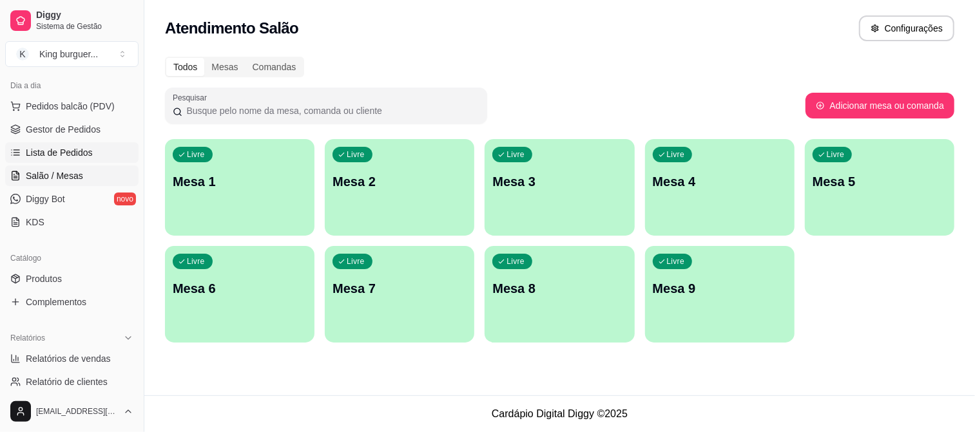
click at [86, 153] on span "Lista de Pedidos" at bounding box center [59, 152] width 67 height 13
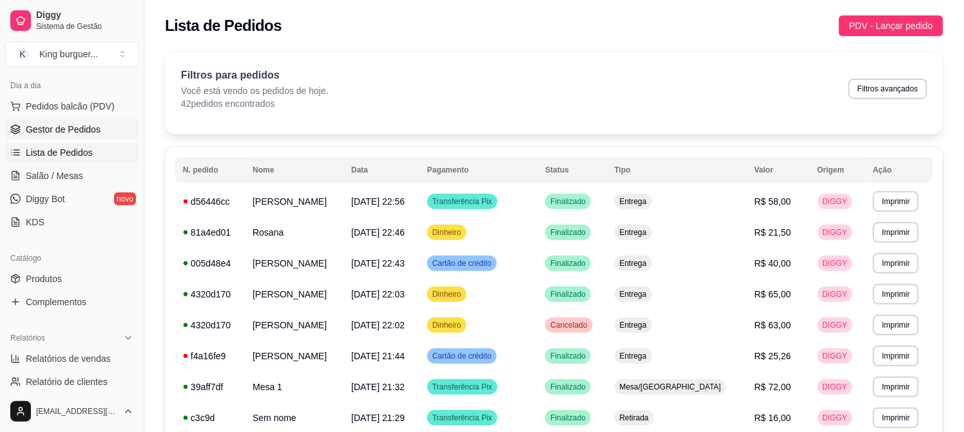
click at [73, 123] on span "Gestor de Pedidos" at bounding box center [63, 129] width 75 height 13
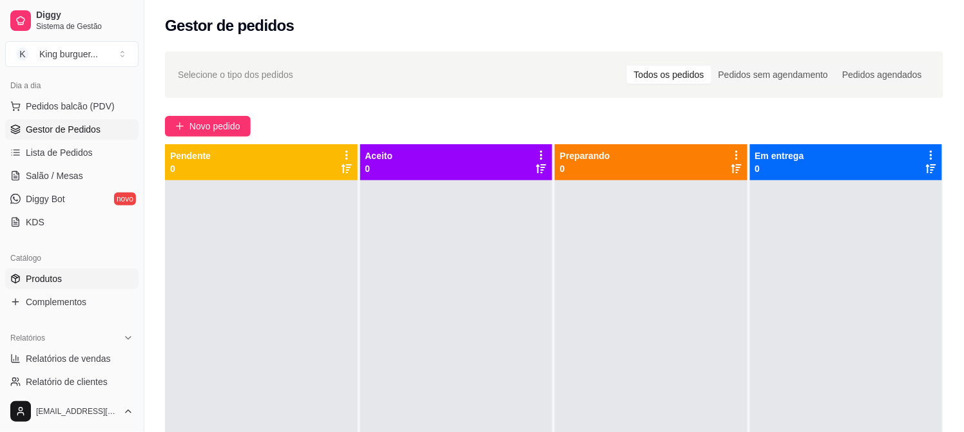
click at [63, 276] on link "Produtos" at bounding box center [71, 279] width 133 height 21
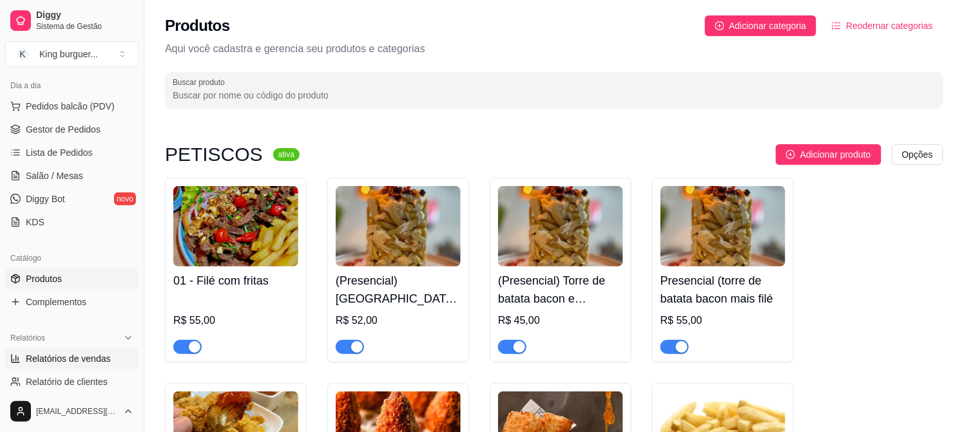
click at [91, 365] on link "Relatórios de vendas" at bounding box center [71, 359] width 133 height 21
select select "ALL"
select select "0"
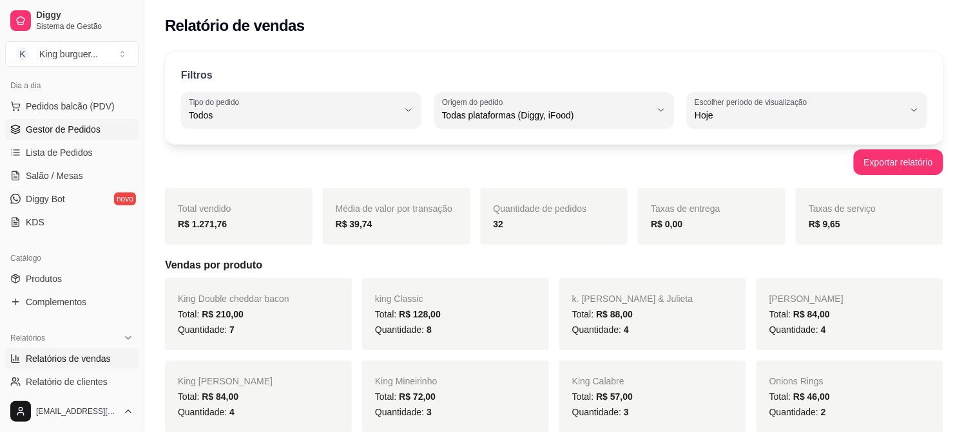
click at [90, 134] on span "Gestor de Pedidos" at bounding box center [63, 129] width 75 height 13
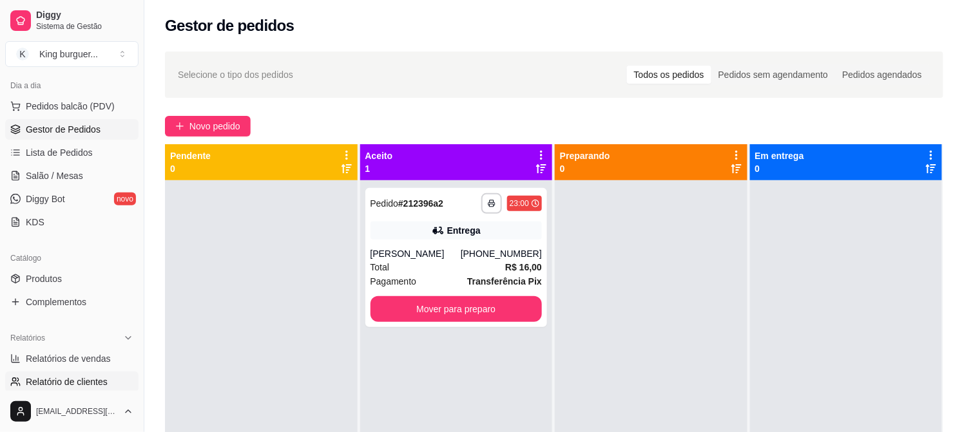
click at [62, 382] on span "Relatório de clientes" at bounding box center [67, 382] width 82 height 13
select select "30"
select select "HIGHEST_TOTAL_SPENT_WITH_ORDERS"
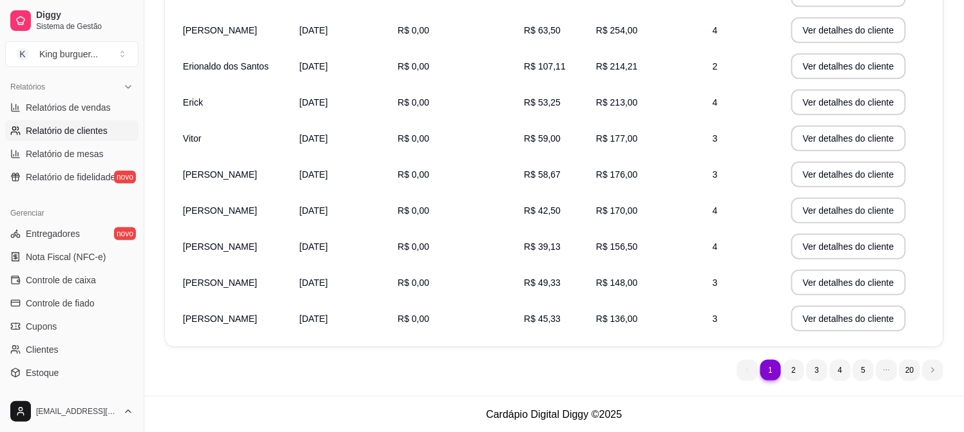
scroll to position [351, 0]
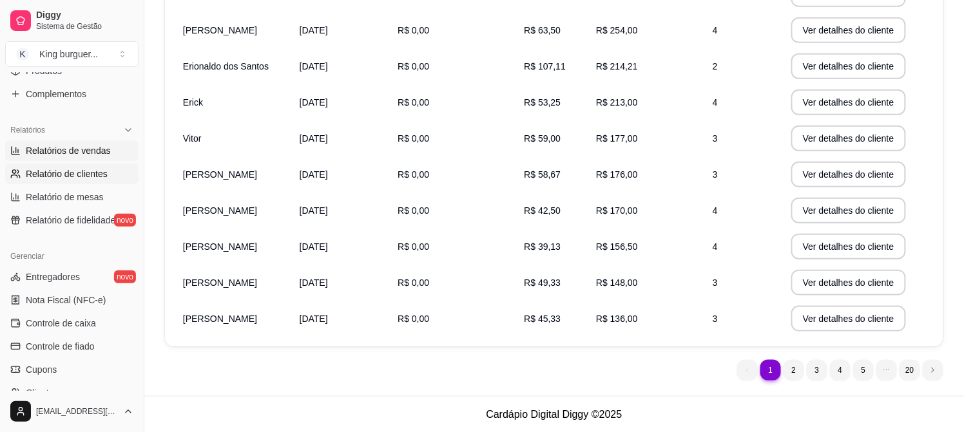
click at [70, 150] on span "Relatórios de vendas" at bounding box center [68, 150] width 85 height 13
select select "ALL"
select select "0"
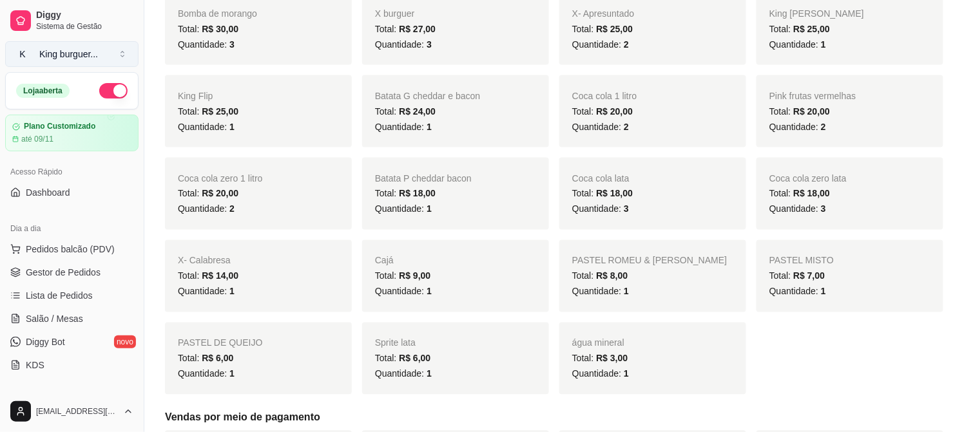
scroll to position [501, 0]
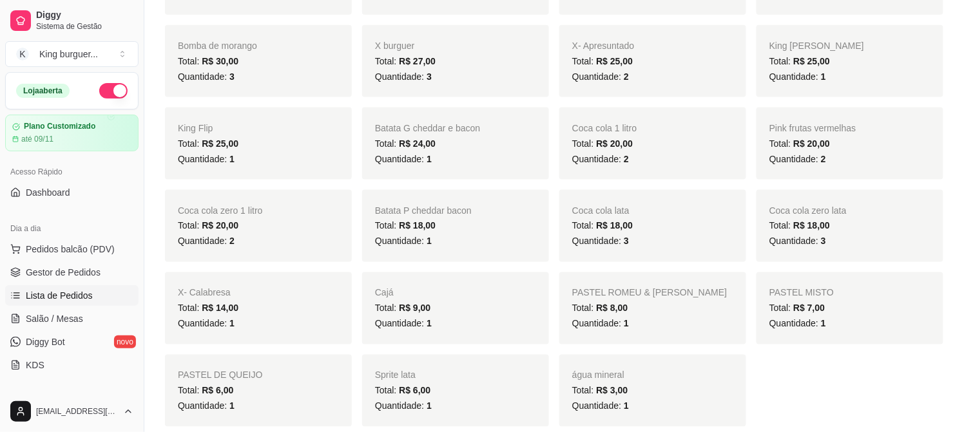
click at [63, 296] on span "Lista de Pedidos" at bounding box center [59, 295] width 67 height 13
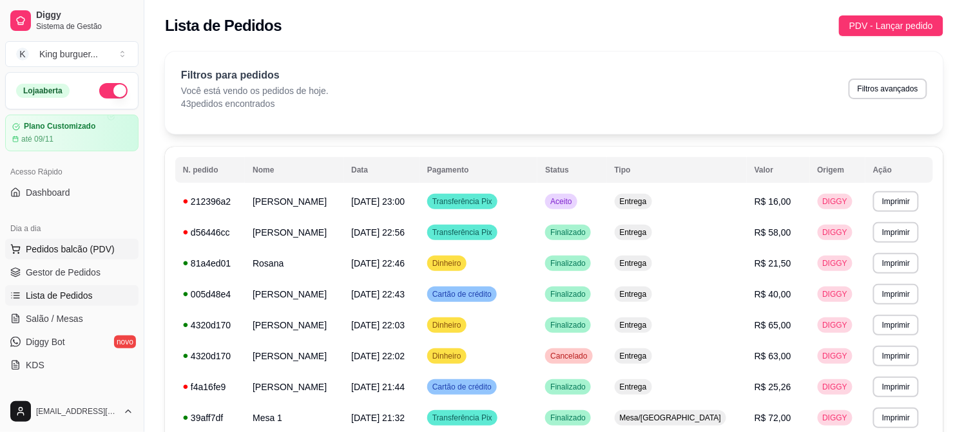
click at [68, 250] on span "Pedidos balcão (PDV)" at bounding box center [70, 249] width 89 height 13
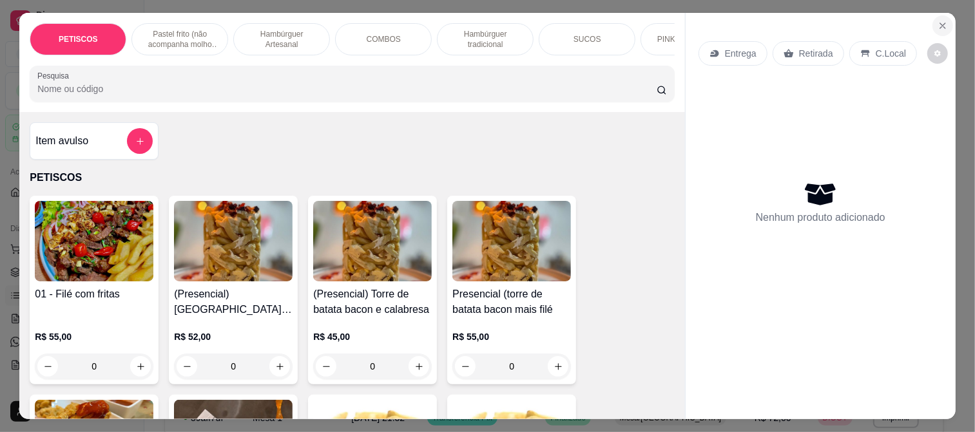
click at [938, 21] on icon "Close" at bounding box center [943, 26] width 10 height 10
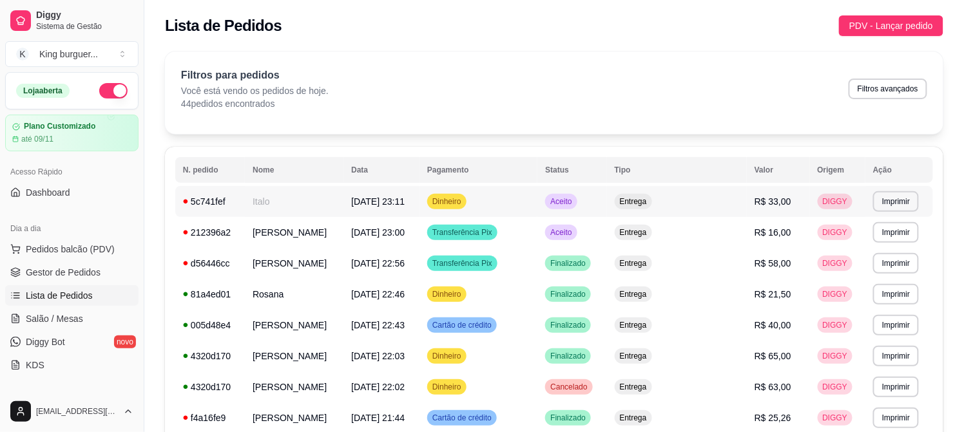
click at [395, 201] on span "[DATE] 23:11" at bounding box center [377, 202] width 53 height 10
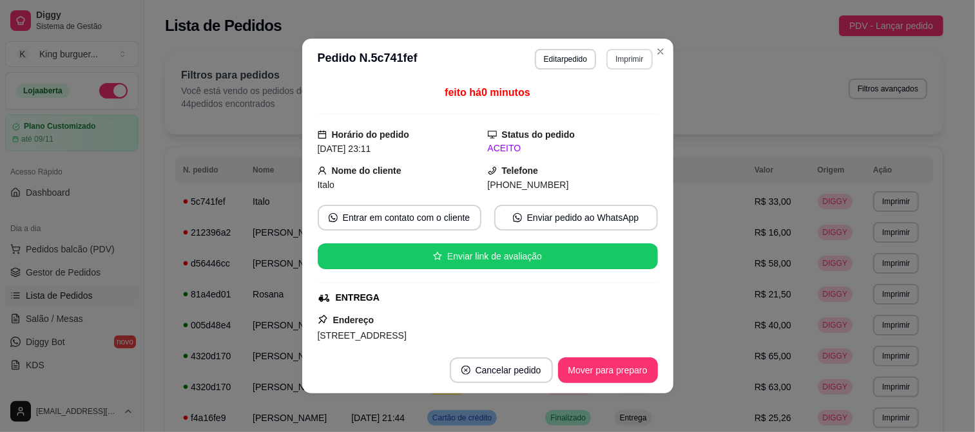
click at [626, 61] on button "Imprimir" at bounding box center [629, 59] width 46 height 21
click at [614, 107] on button "IMPRESSORA" at bounding box center [601, 105] width 93 height 21
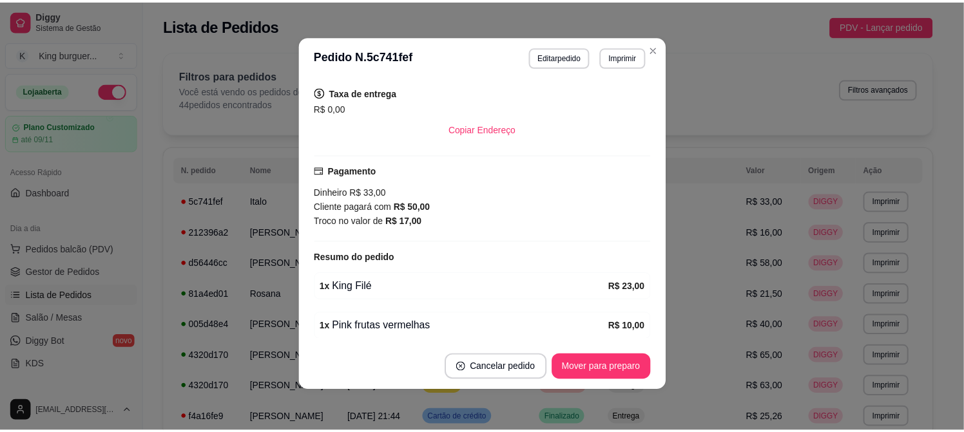
scroll to position [286, 0]
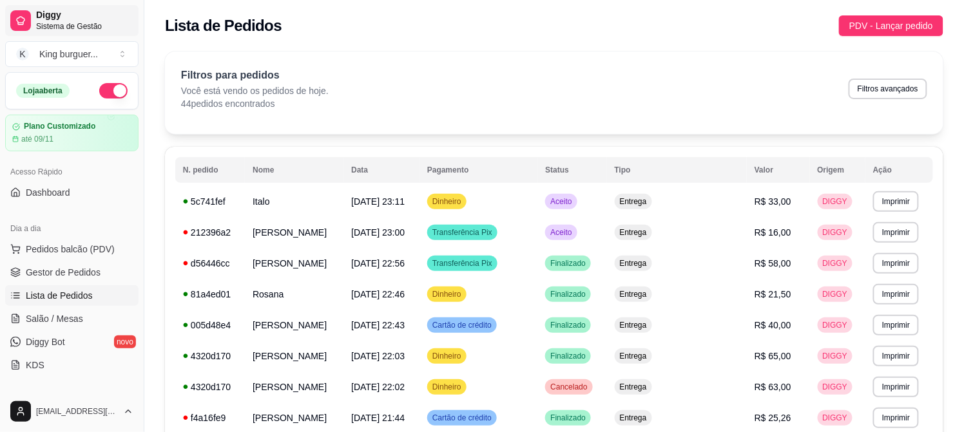
click at [52, 16] on span "Diggy" at bounding box center [84, 16] width 97 height 12
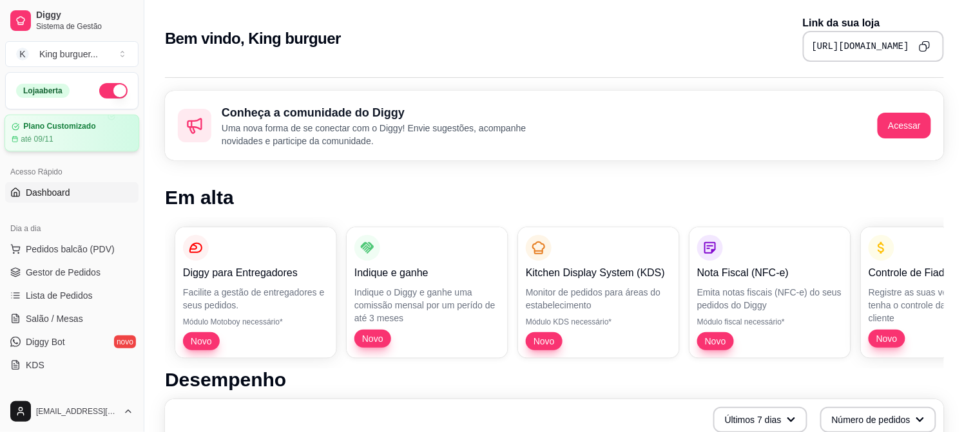
click at [52, 126] on article "Plano Customizado" at bounding box center [59, 127] width 72 height 10
click at [50, 50] on div "King burguer ..." at bounding box center [68, 54] width 59 height 13
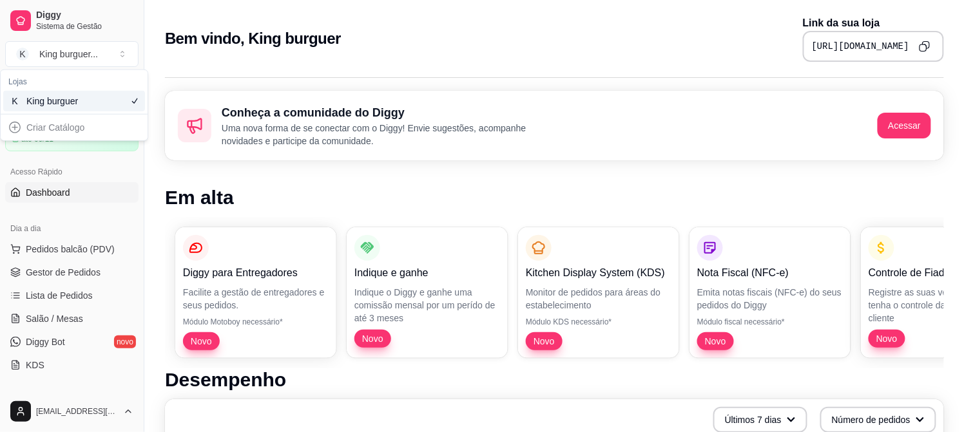
click at [59, 101] on div "King burguer" at bounding box center [55, 101] width 58 height 13
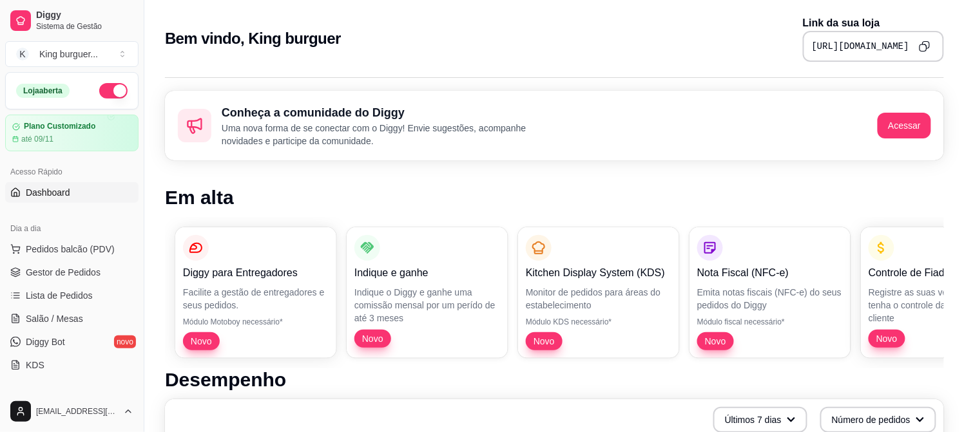
click at [52, 194] on span "Dashboard" at bounding box center [48, 192] width 44 height 13
click at [931, 46] on button "Copy to clipboard" at bounding box center [924, 46] width 21 height 21
click at [61, 252] on span "Pedidos balcão (PDV)" at bounding box center [70, 249] width 89 height 13
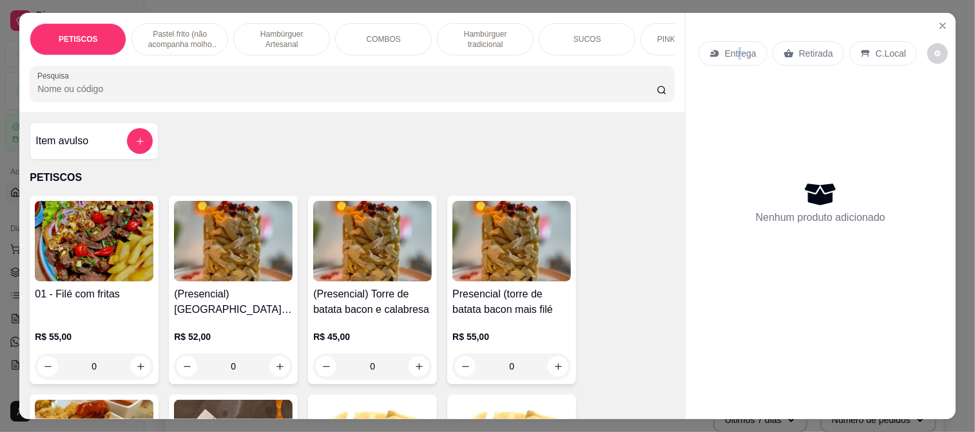
click at [735, 52] on p "Entrega" at bounding box center [741, 53] width 32 height 13
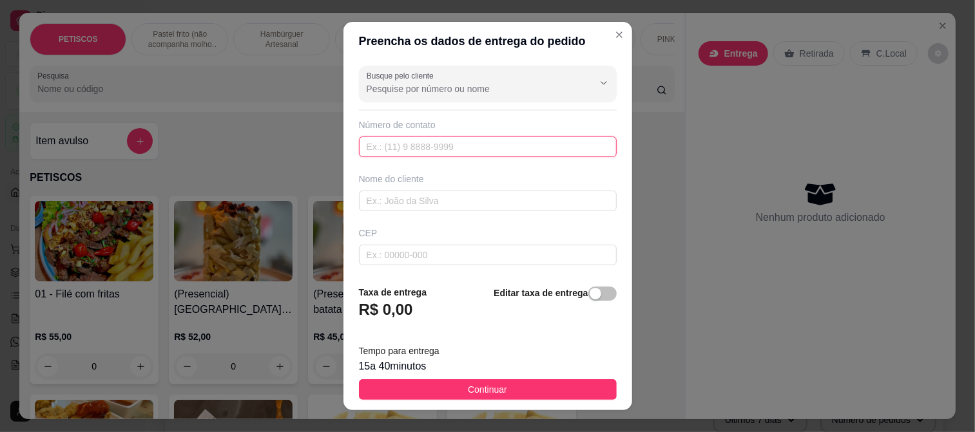
click at [396, 151] on input "text" at bounding box center [488, 147] width 258 height 21
drag, startPoint x: 398, startPoint y: 202, endPoint x: 395, endPoint y: 209, distance: 7.8
click at [395, 209] on input "text" at bounding box center [488, 201] width 258 height 21
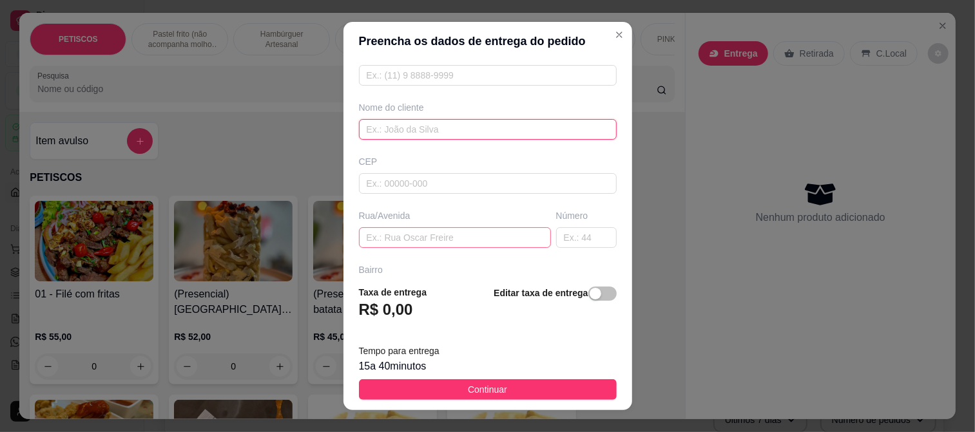
scroll to position [143, 0]
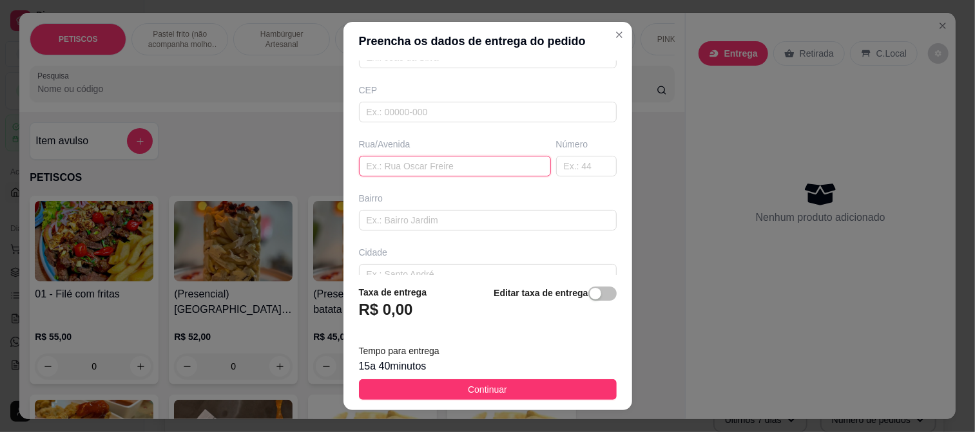
click at [398, 166] on input "text" at bounding box center [455, 166] width 192 height 21
type input "rua D"
click at [384, 220] on input "text" at bounding box center [488, 220] width 258 height 21
type input "MATADOURO"
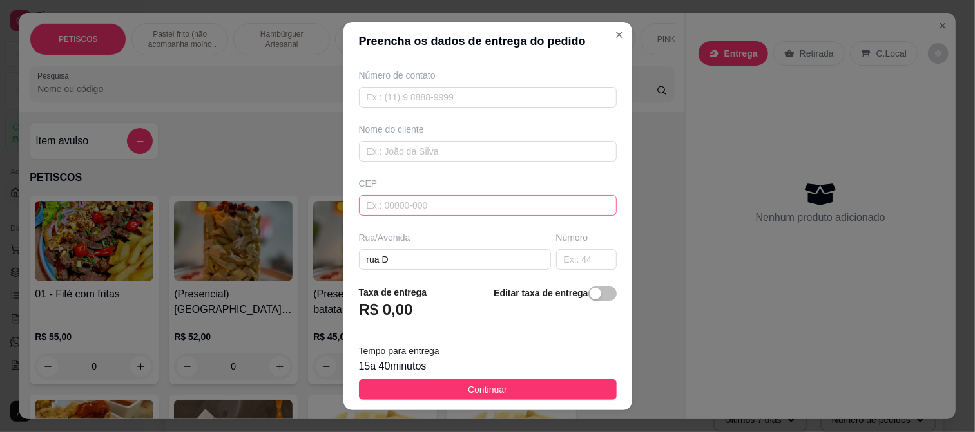
scroll to position [72, 0]
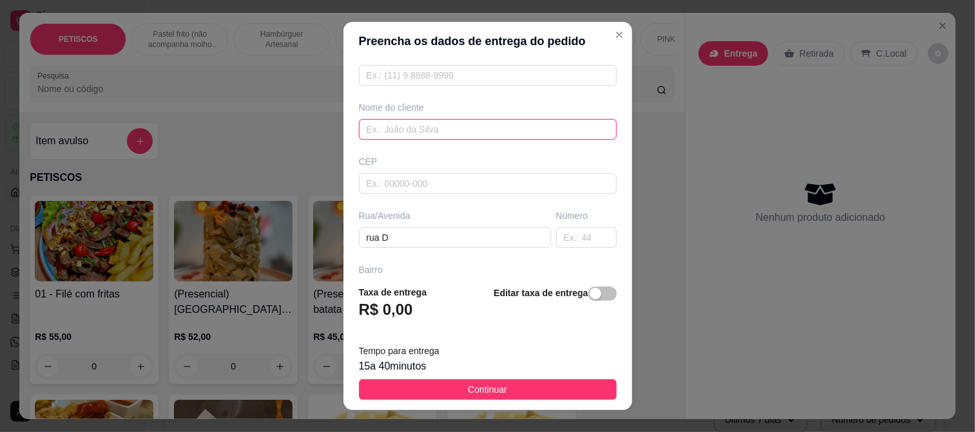
drag, startPoint x: 396, startPoint y: 129, endPoint x: 392, endPoint y: 116, distance: 13.5
click at [395, 125] on input "text" at bounding box center [488, 129] width 258 height 21
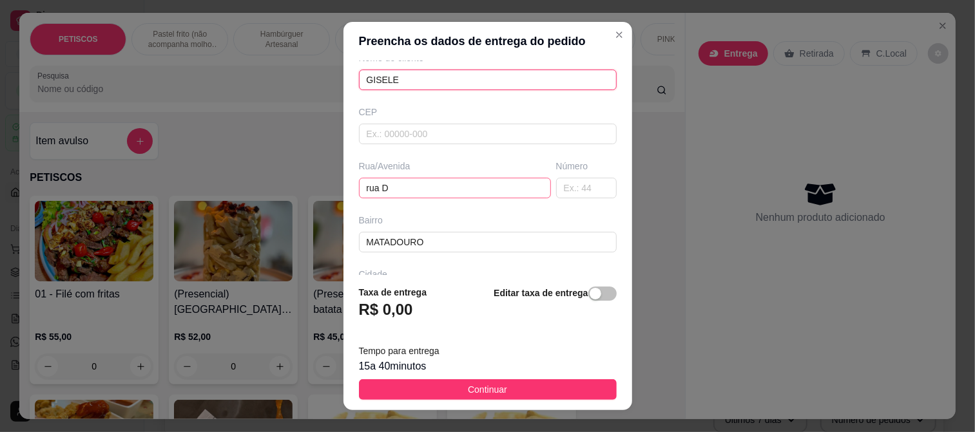
scroll to position [143, 0]
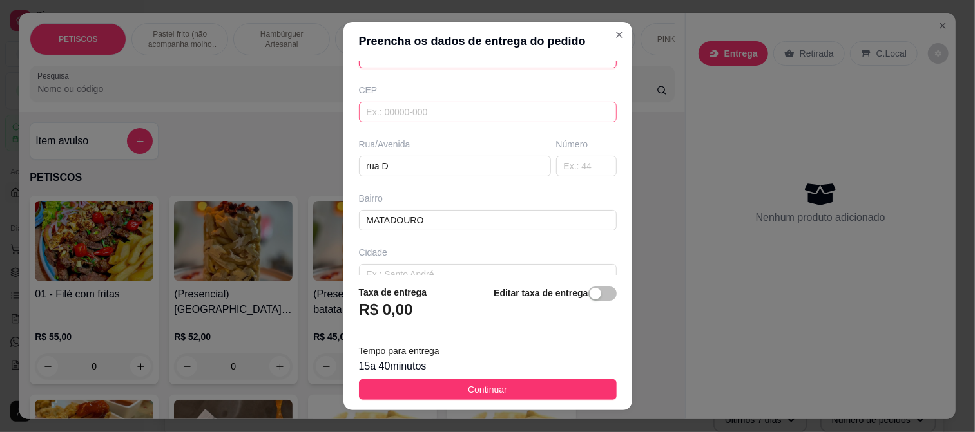
type input "GISELE"
click at [409, 116] on input "text" at bounding box center [488, 112] width 258 height 21
type input "49900000"
type input "Propriá"
type input "4"
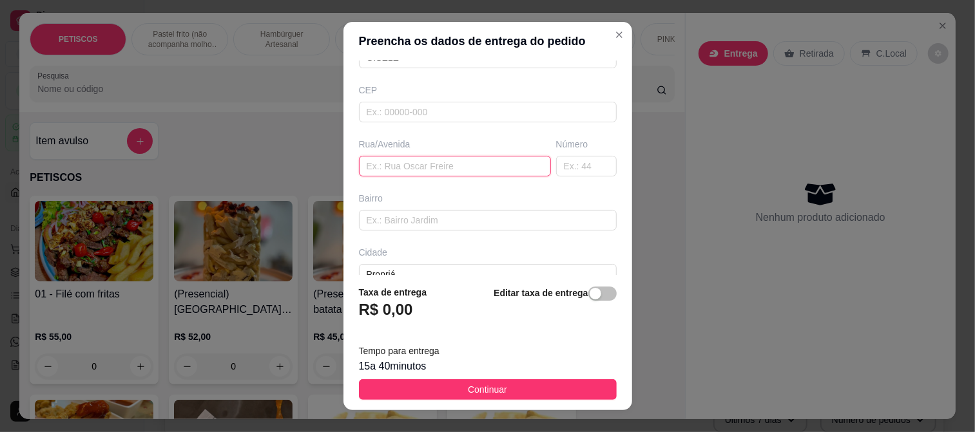
click at [391, 166] on input "text" at bounding box center [455, 166] width 192 height 21
type input "RUA D"
click at [425, 226] on input "text" at bounding box center [488, 220] width 258 height 21
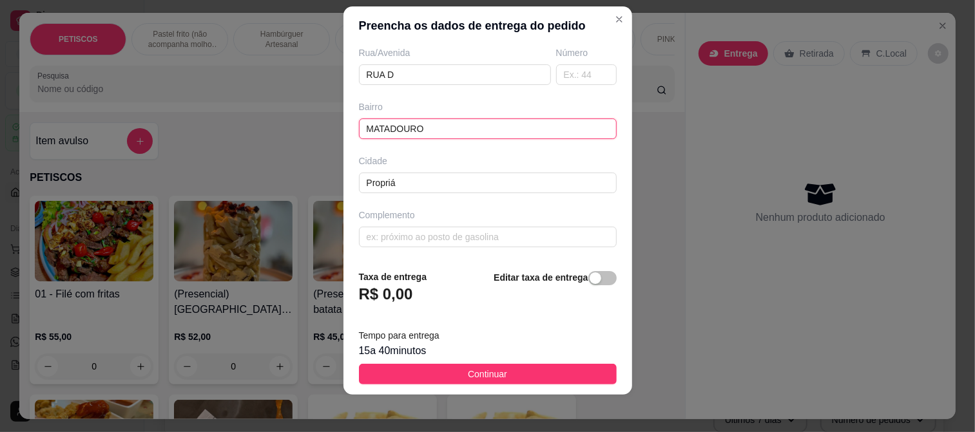
scroll to position [19, 0]
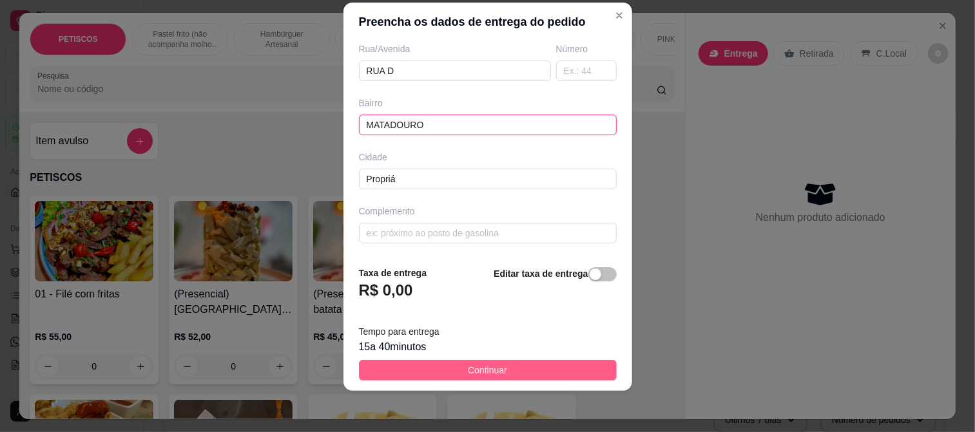
type input "MATADOURO"
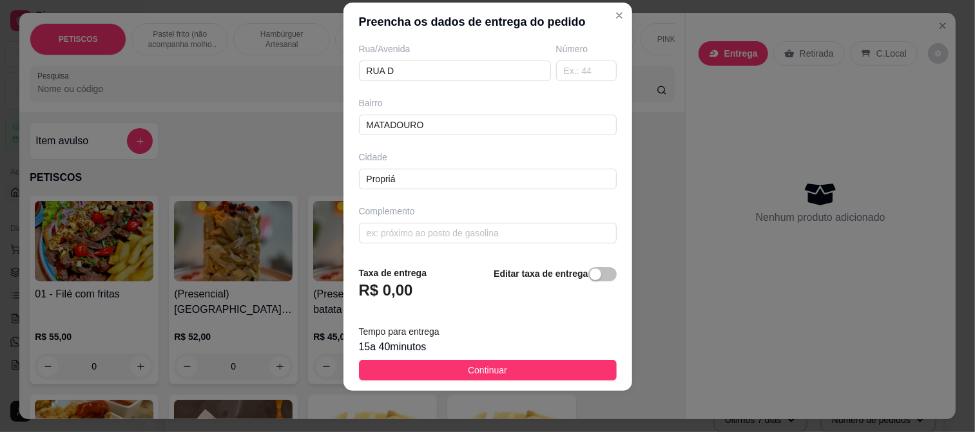
click at [468, 369] on span "Continuar" at bounding box center [487, 370] width 39 height 14
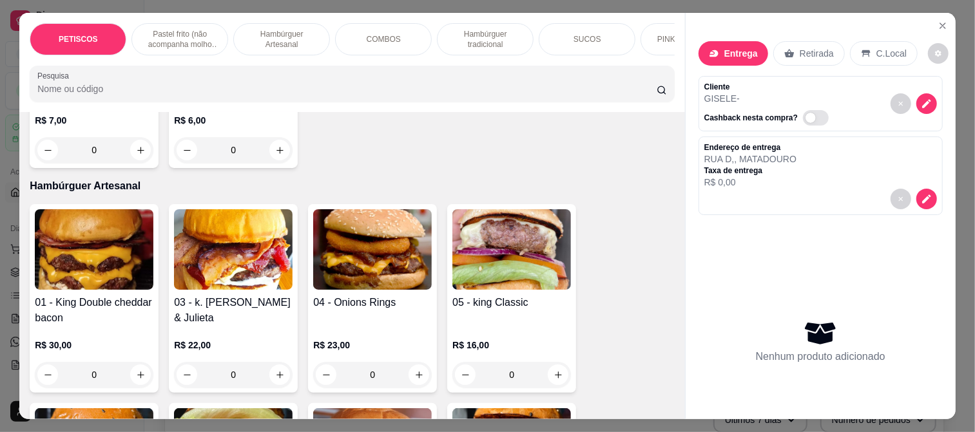
scroll to position [1002, 0]
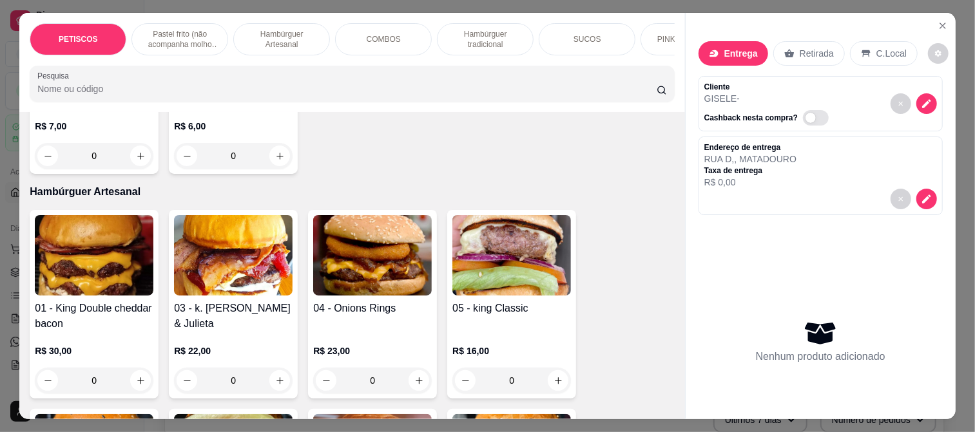
click at [513, 275] on img at bounding box center [511, 255] width 119 height 81
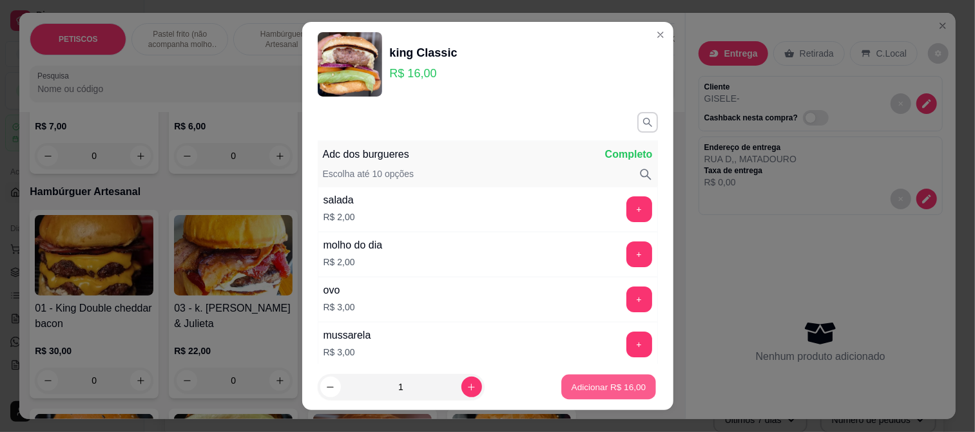
click at [612, 389] on p "Adicionar R$ 16,00" at bounding box center [609, 388] width 75 height 12
type input "1"
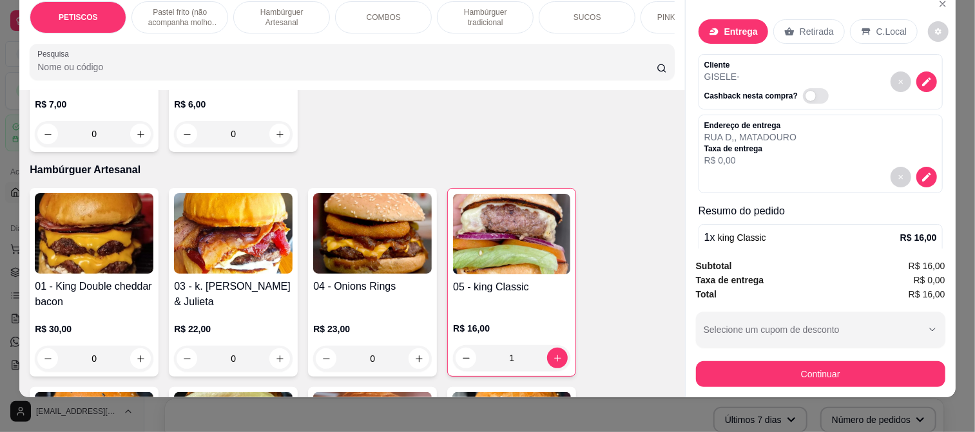
scroll to position [34, 0]
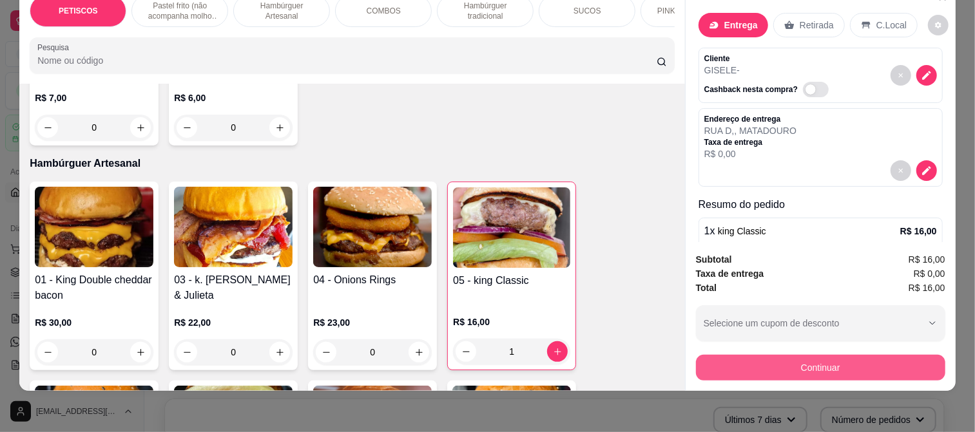
click at [806, 358] on button "Continuar" at bounding box center [820, 368] width 249 height 26
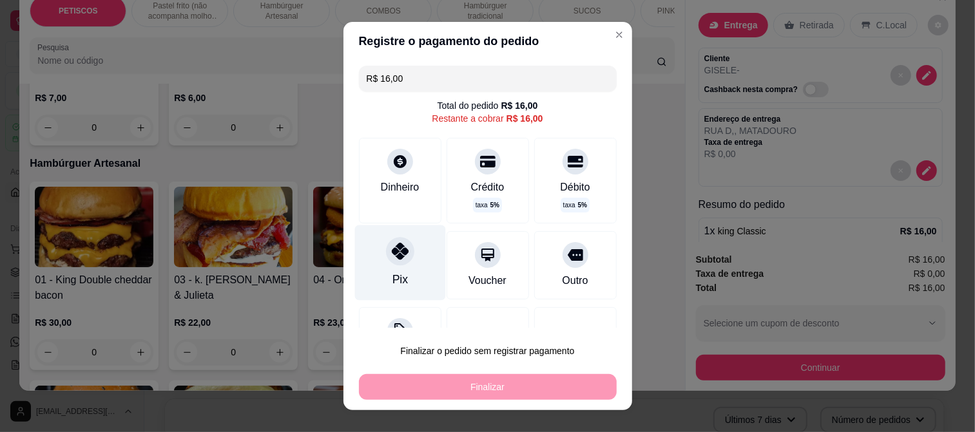
click at [380, 271] on div "Pix" at bounding box center [399, 262] width 91 height 75
type input "R$ 0,00"
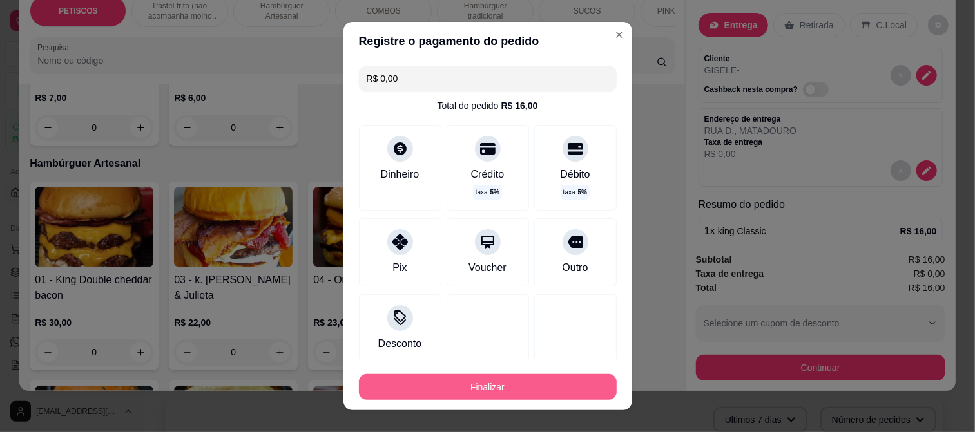
click at [548, 388] on button "Finalizar" at bounding box center [488, 387] width 258 height 26
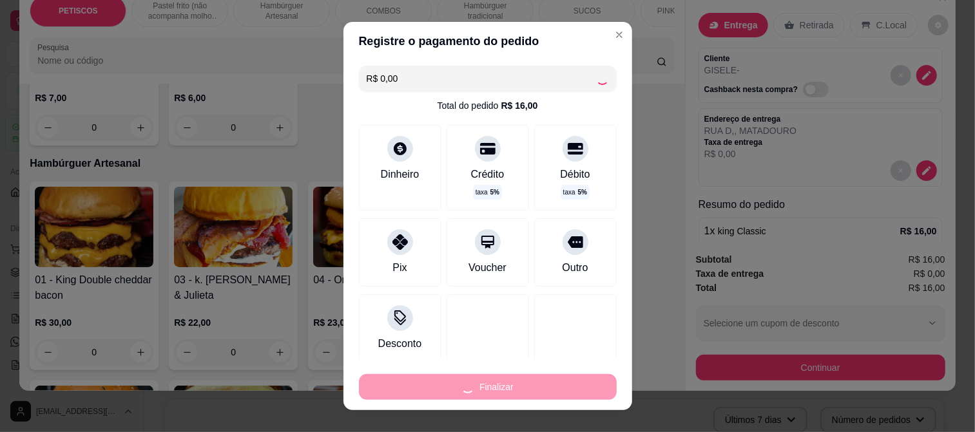
type input "0"
type input "-R$ 16,00"
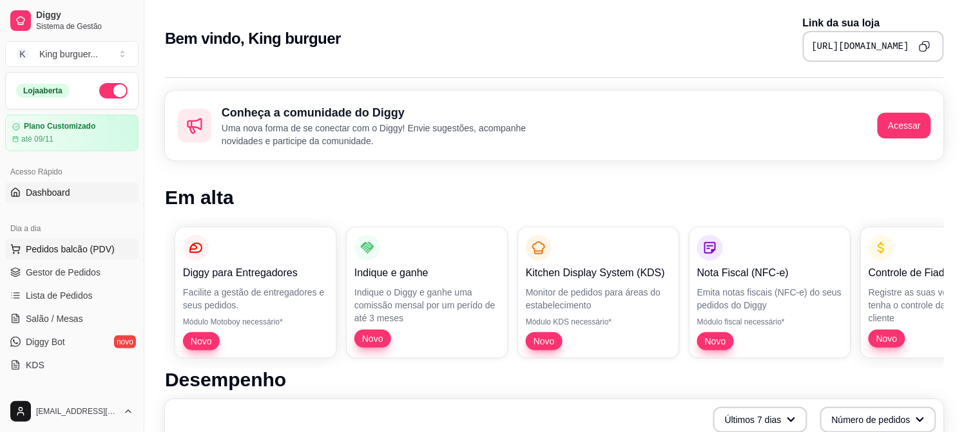
click at [61, 239] on button "Pedidos balcão (PDV)" at bounding box center [71, 249] width 133 height 21
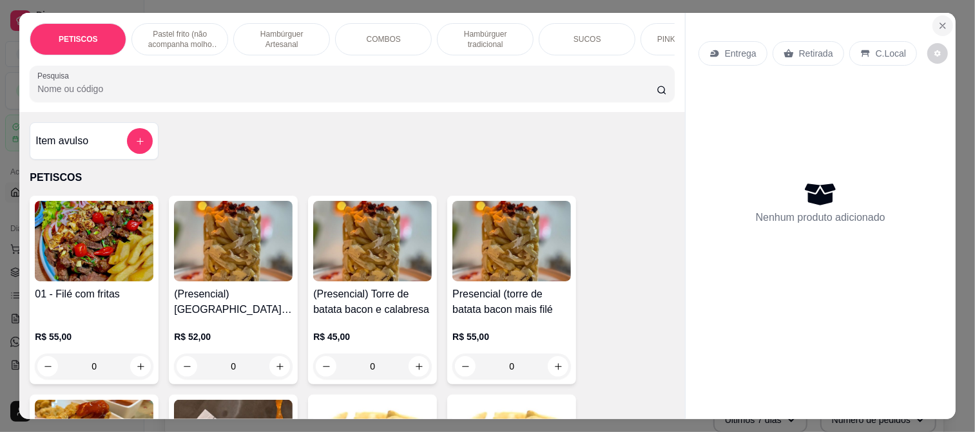
click at [938, 21] on icon "Close" at bounding box center [943, 26] width 10 height 10
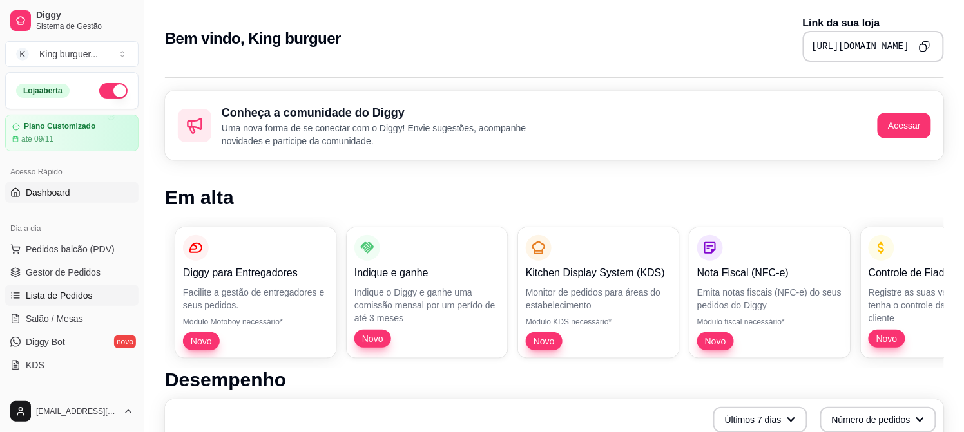
click at [53, 299] on span "Lista de Pedidos" at bounding box center [59, 295] width 67 height 13
